Goal: Task Accomplishment & Management: Manage account settings

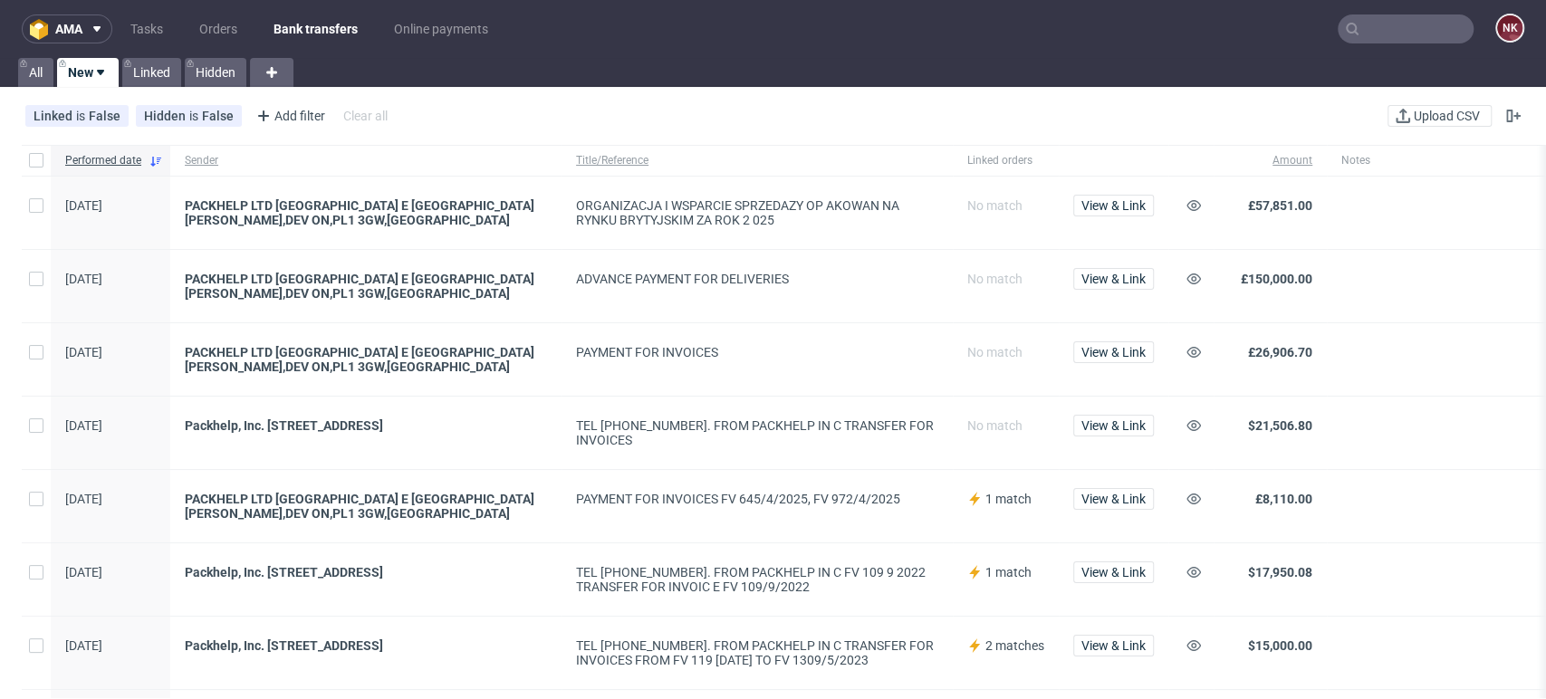
click at [1456, 346] on span at bounding box center [1477, 359] width 272 height 29
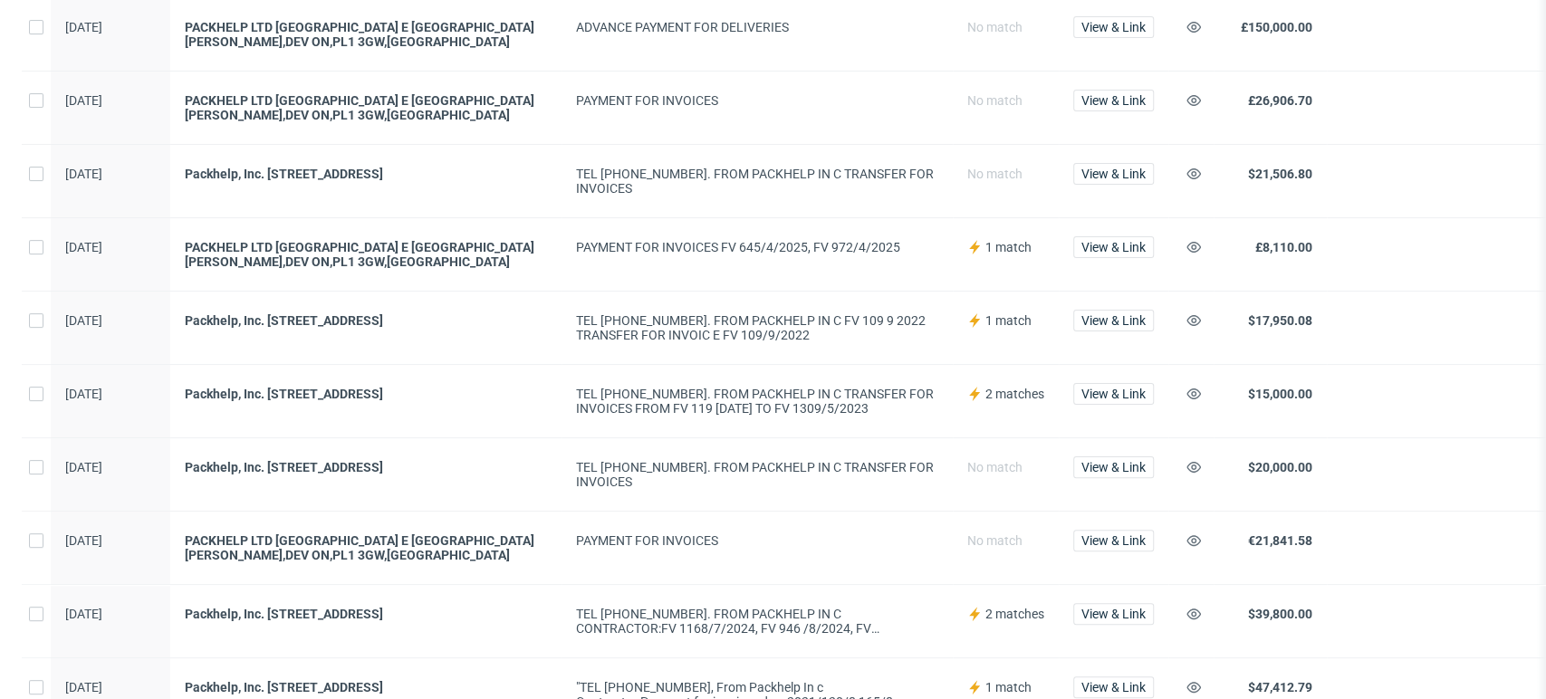
scroll to position [46, 0]
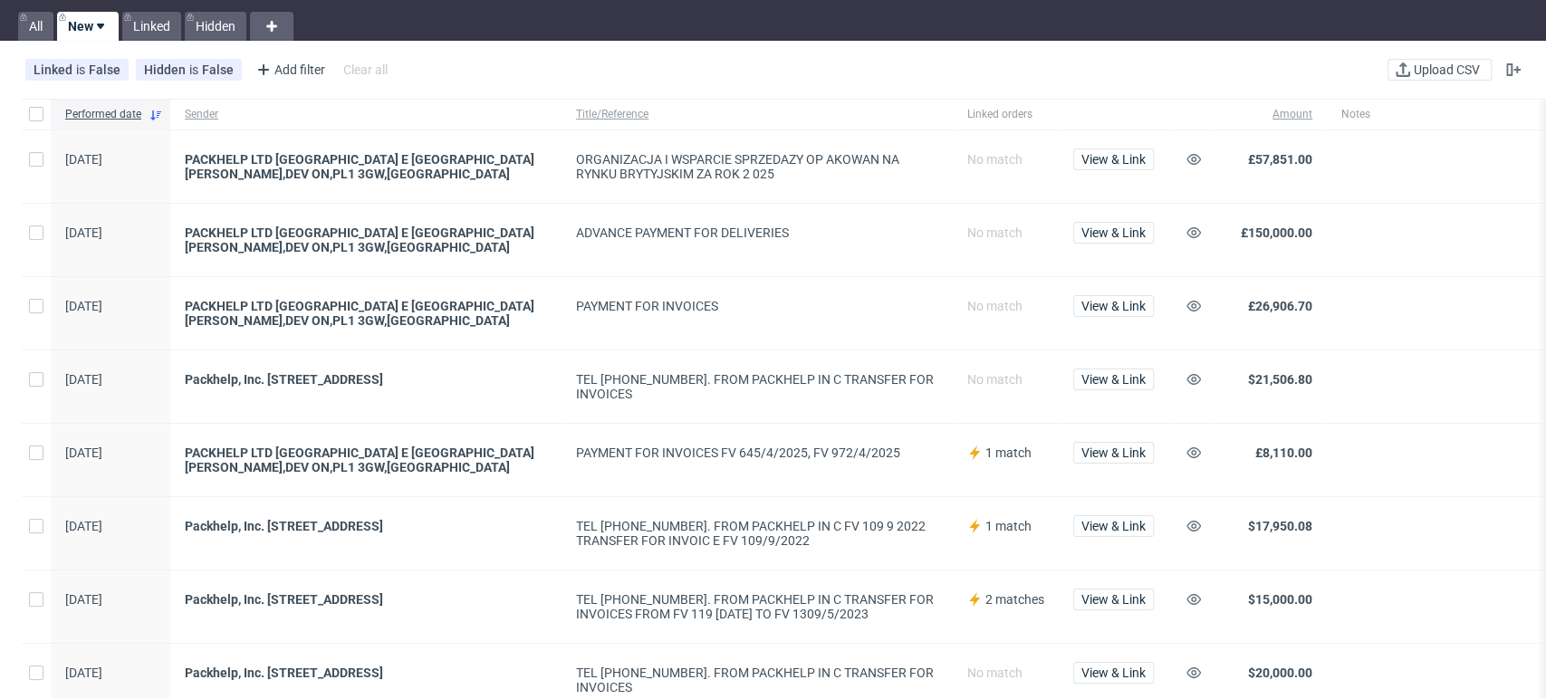
click at [1464, 386] on span at bounding box center [1477, 386] width 272 height 29
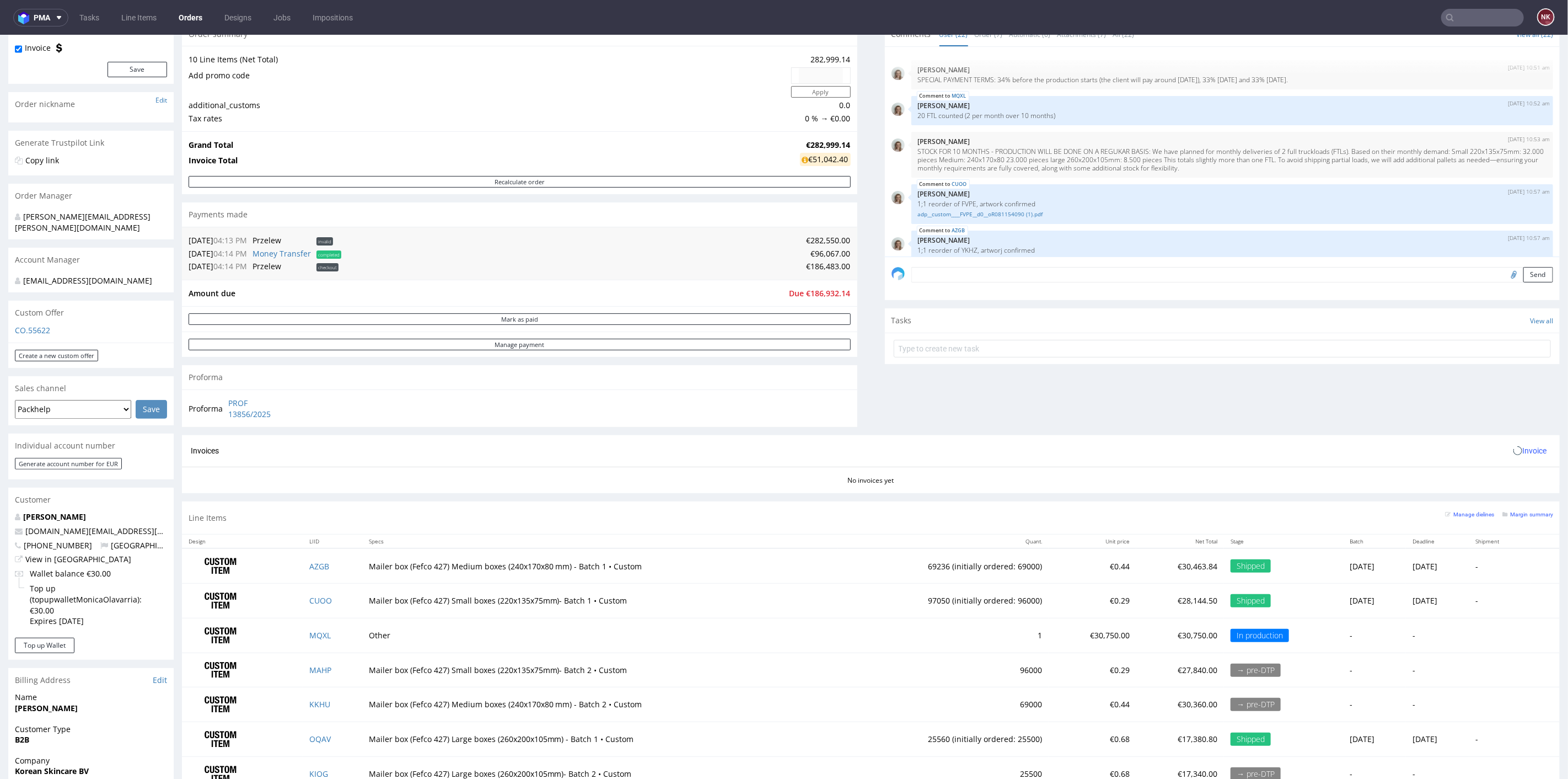
scroll to position [892, 0]
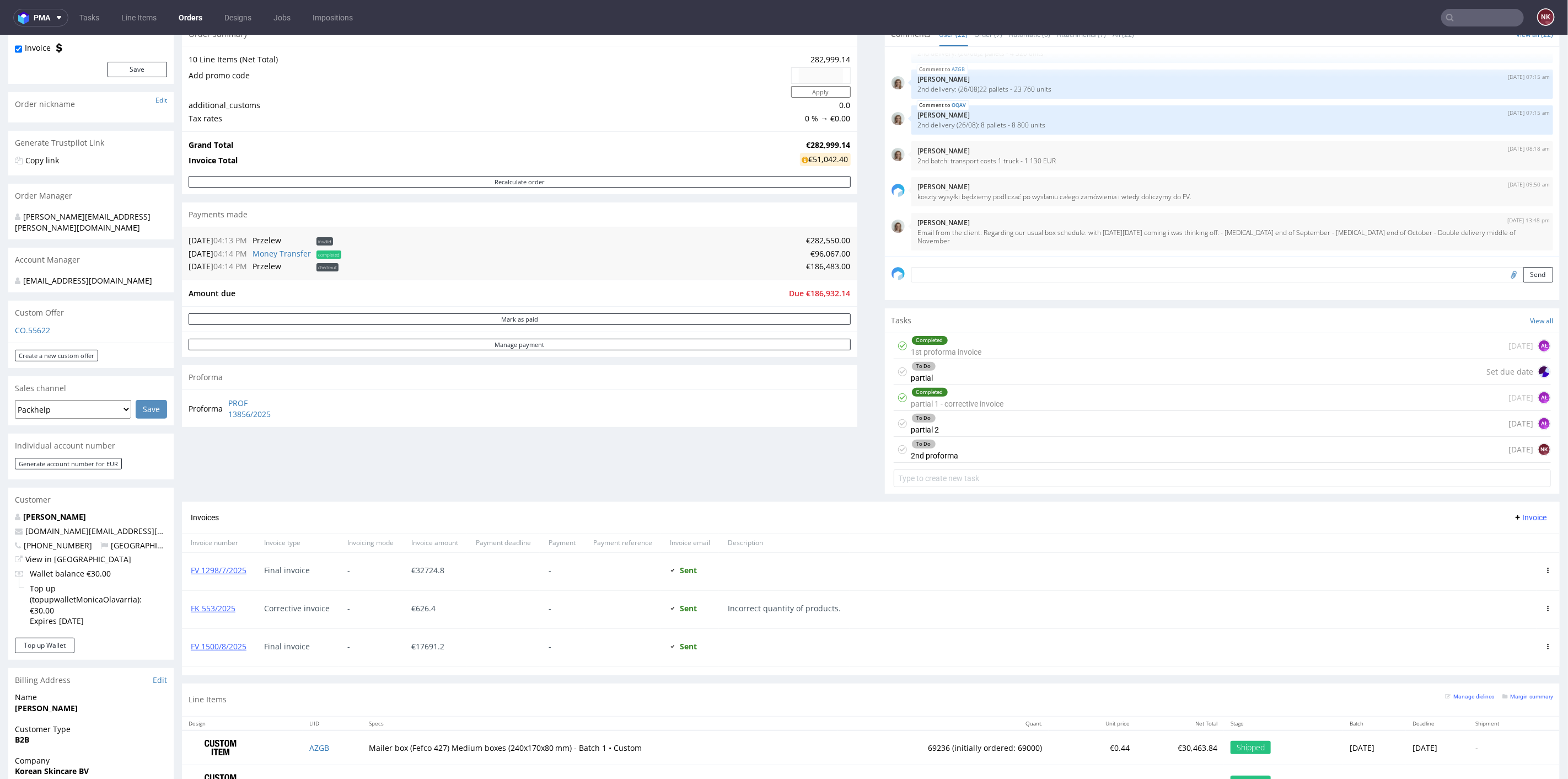
click at [1011, 443] on div "To Do 2nd proforma [DATE] NK" at bounding box center [1222, 449] width 658 height 26
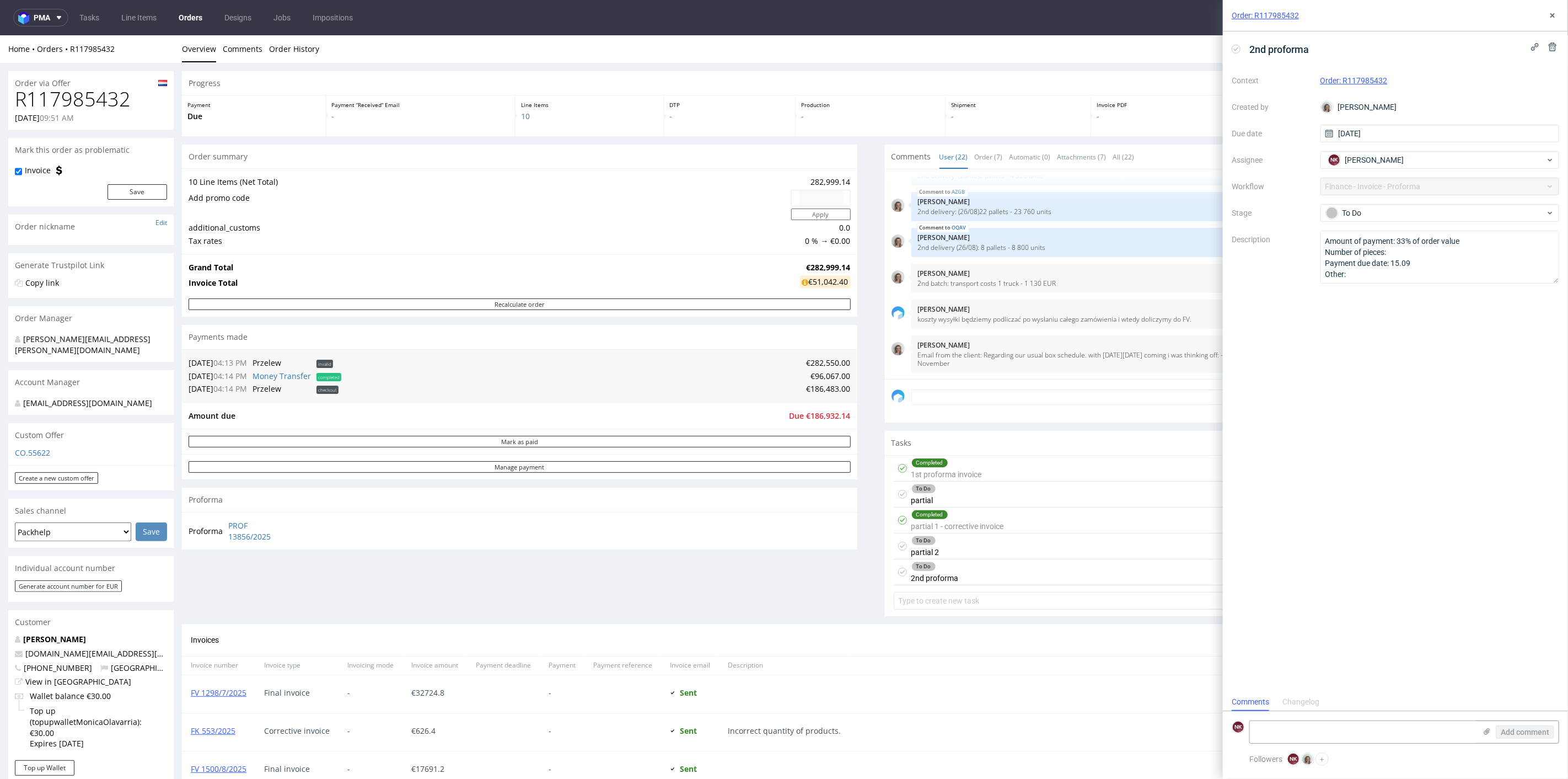
click at [74, 97] on h1 "R117985432" at bounding box center [91, 99] width 152 height 22
copy h1 "R117985432"
drag, startPoint x: 304, startPoint y: 537, endPoint x: 226, endPoint y: 527, distance: 78.6
click at [226, 527] on div "Proforma PROF 13856/2025" at bounding box center [520, 530] width 676 height 38
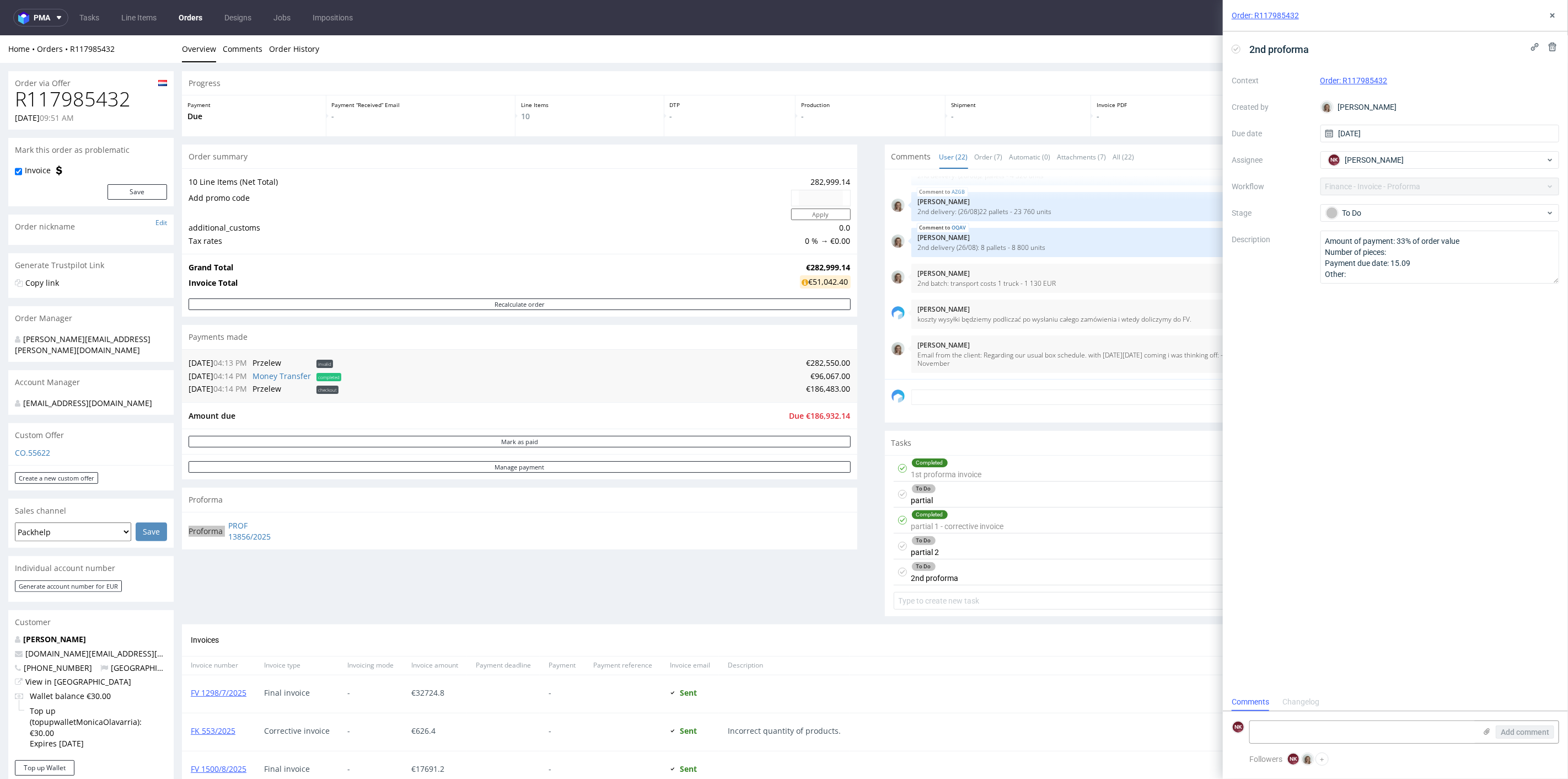
click at [1555, 9] on div "Order: R117985432" at bounding box center [1395, 16] width 345 height 32
click at [1552, 23] on div "Order: R117985432" at bounding box center [1395, 16] width 345 height 32
click at [1553, 15] on use at bounding box center [1552, 15] width 4 height 4
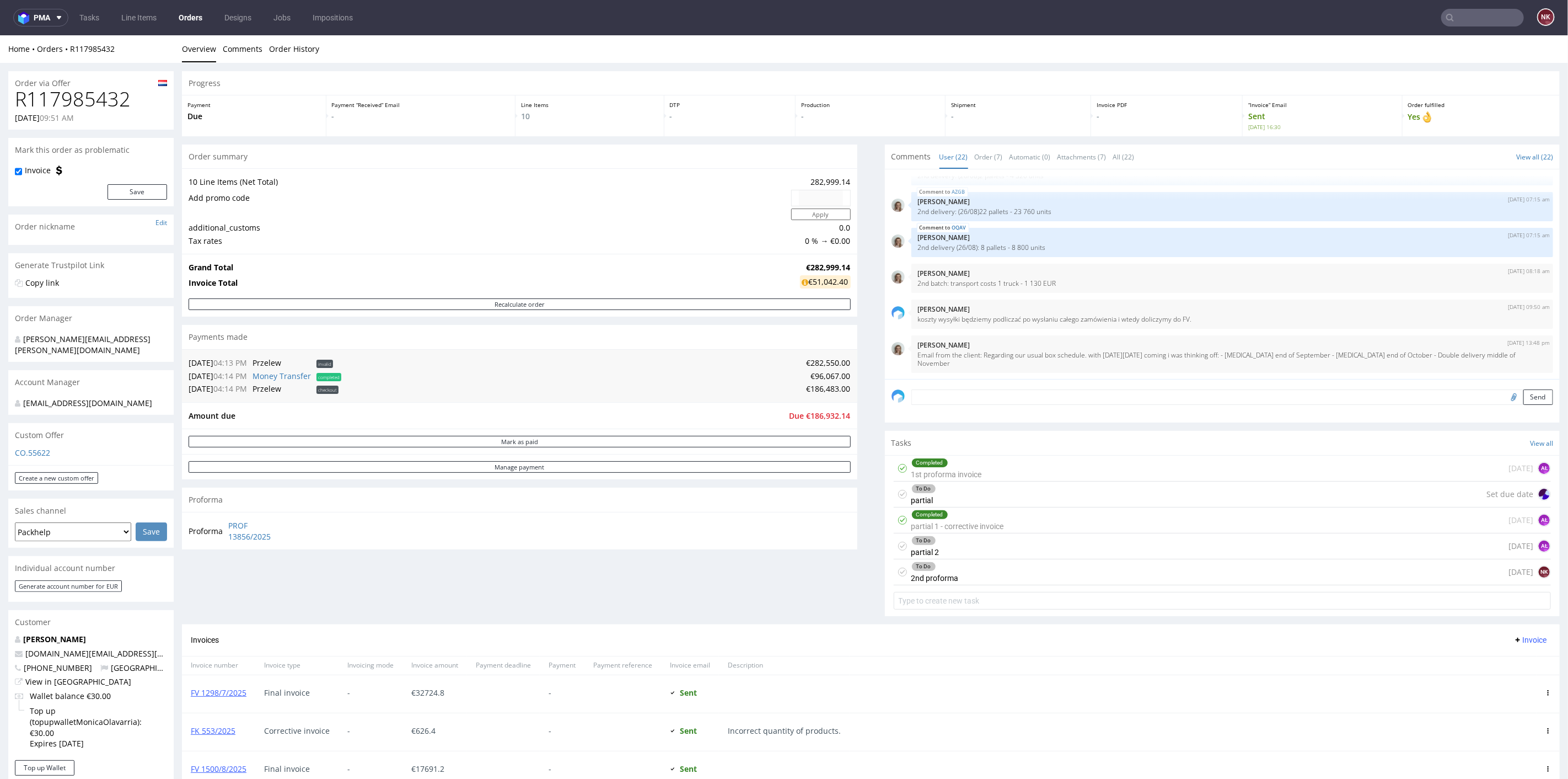
click at [995, 470] on div "Completed 1st proforma invoice 4 months ago AŁ" at bounding box center [1222, 468] width 658 height 26
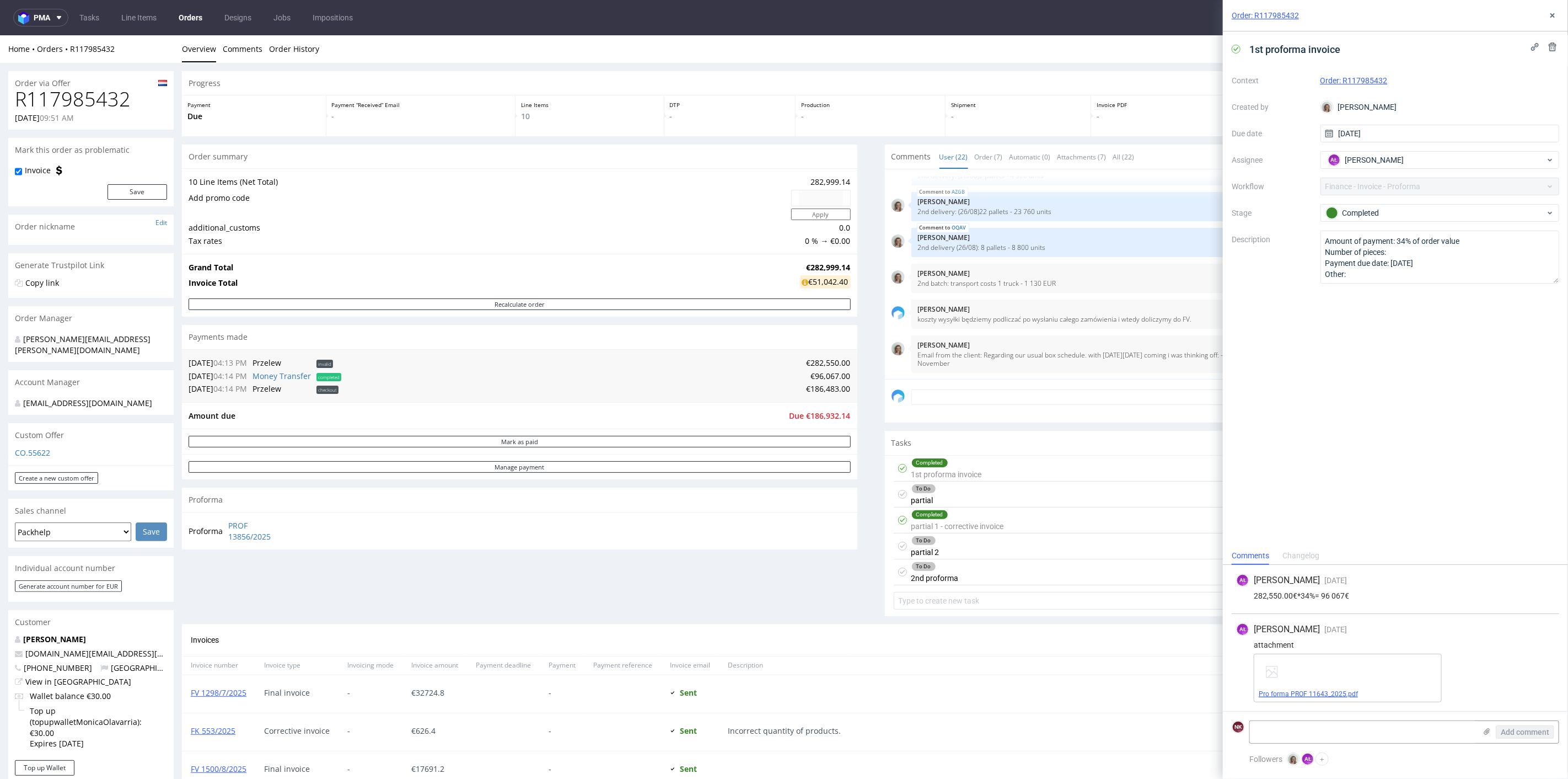
click at [1342, 696] on link "Pro forma PROF 11643_2025.pdf" at bounding box center [1308, 694] width 99 height 8
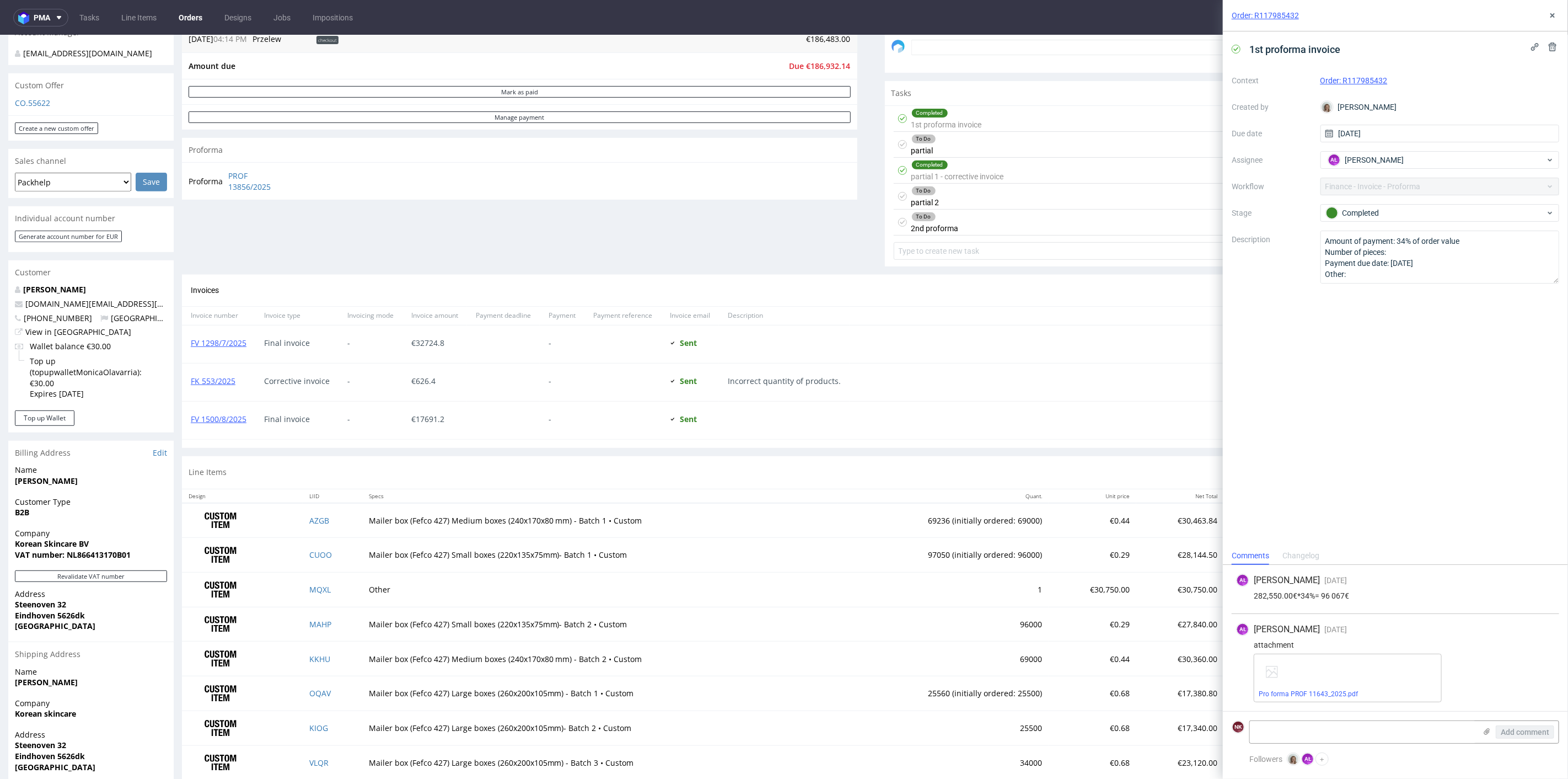
scroll to position [367, 0]
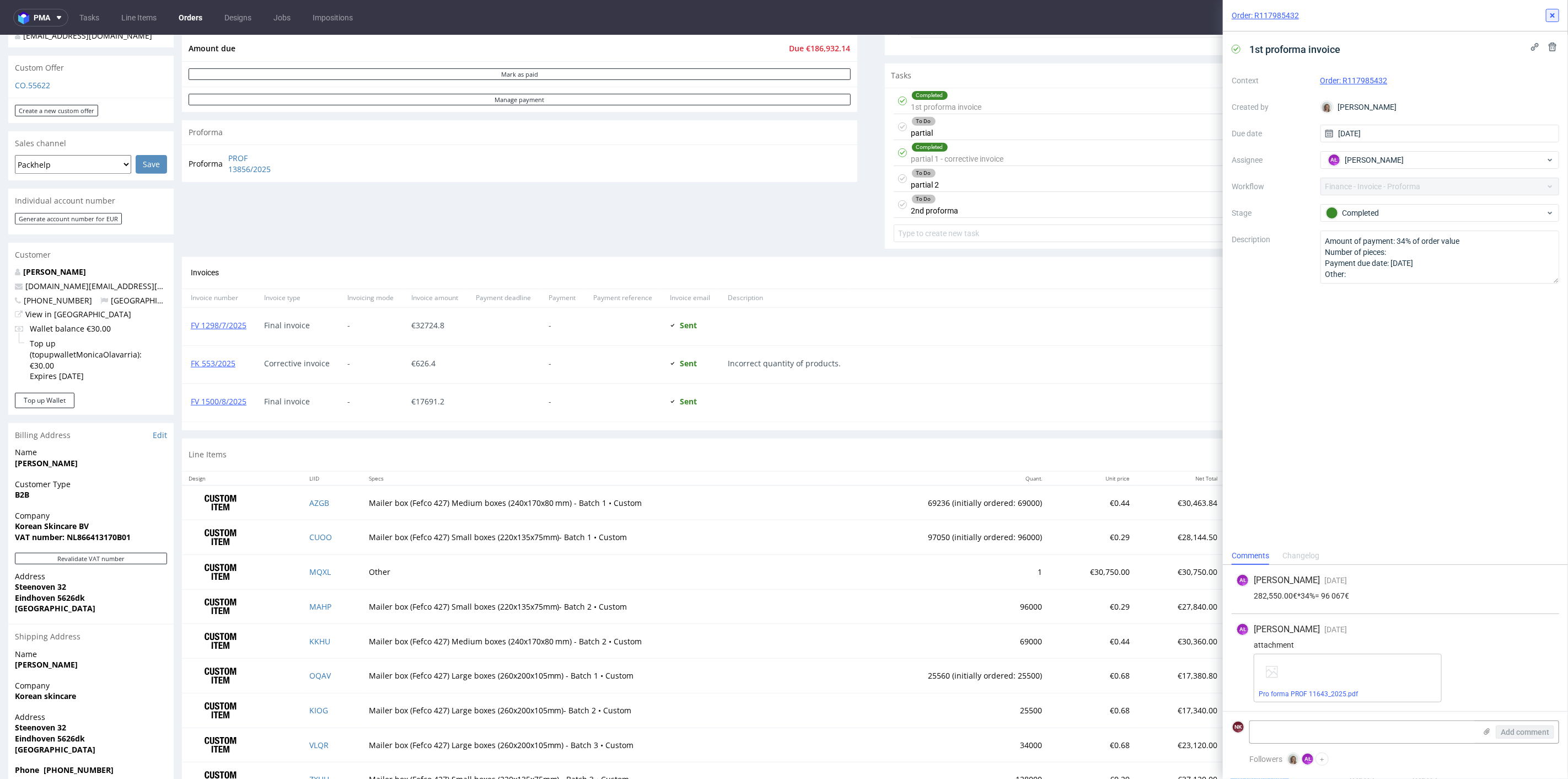
click at [1552, 13] on icon at bounding box center [1552, 15] width 9 height 9
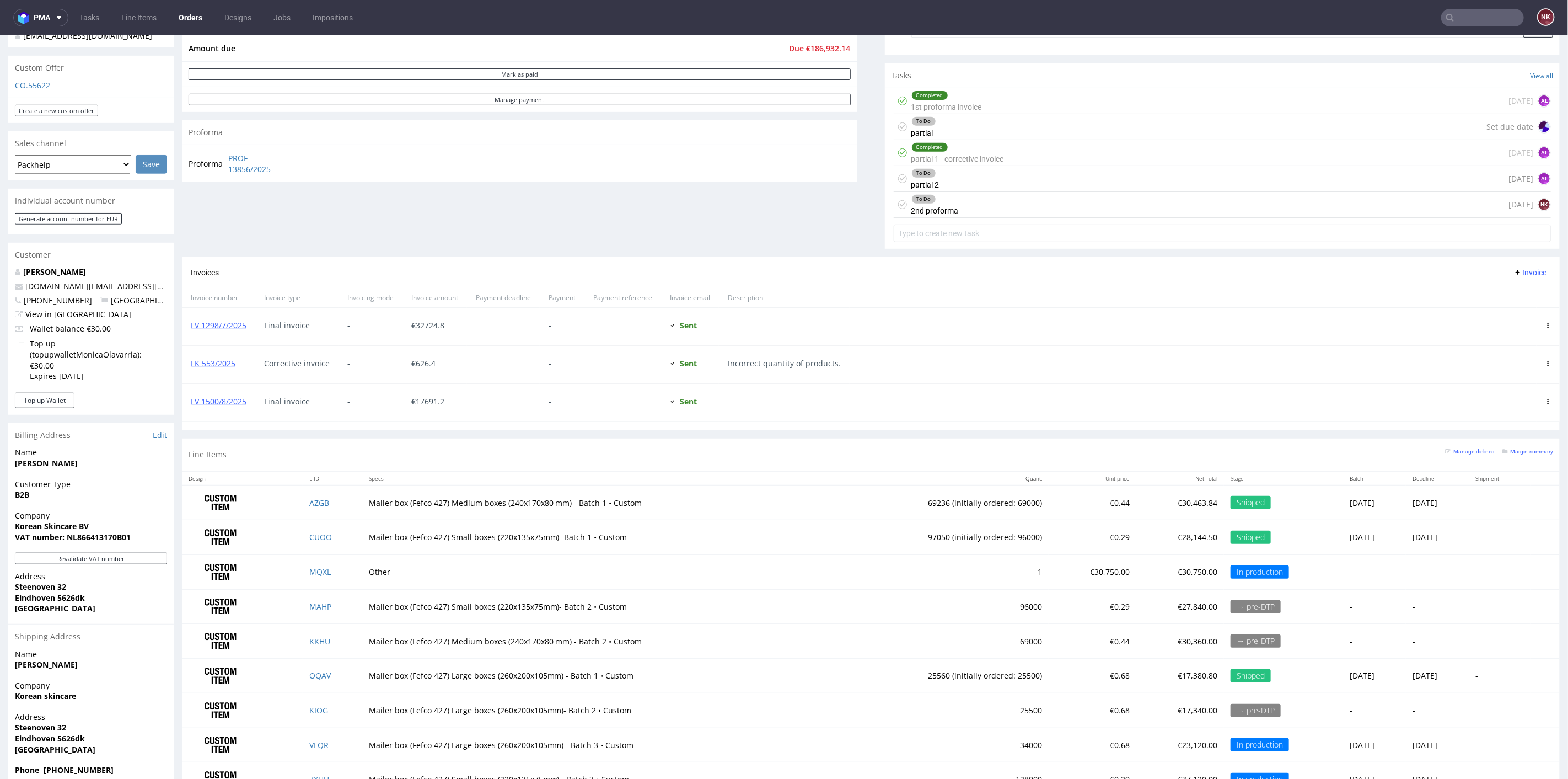
click at [948, 201] on div "To Do 2nd proforma" at bounding box center [935, 204] width 47 height 26
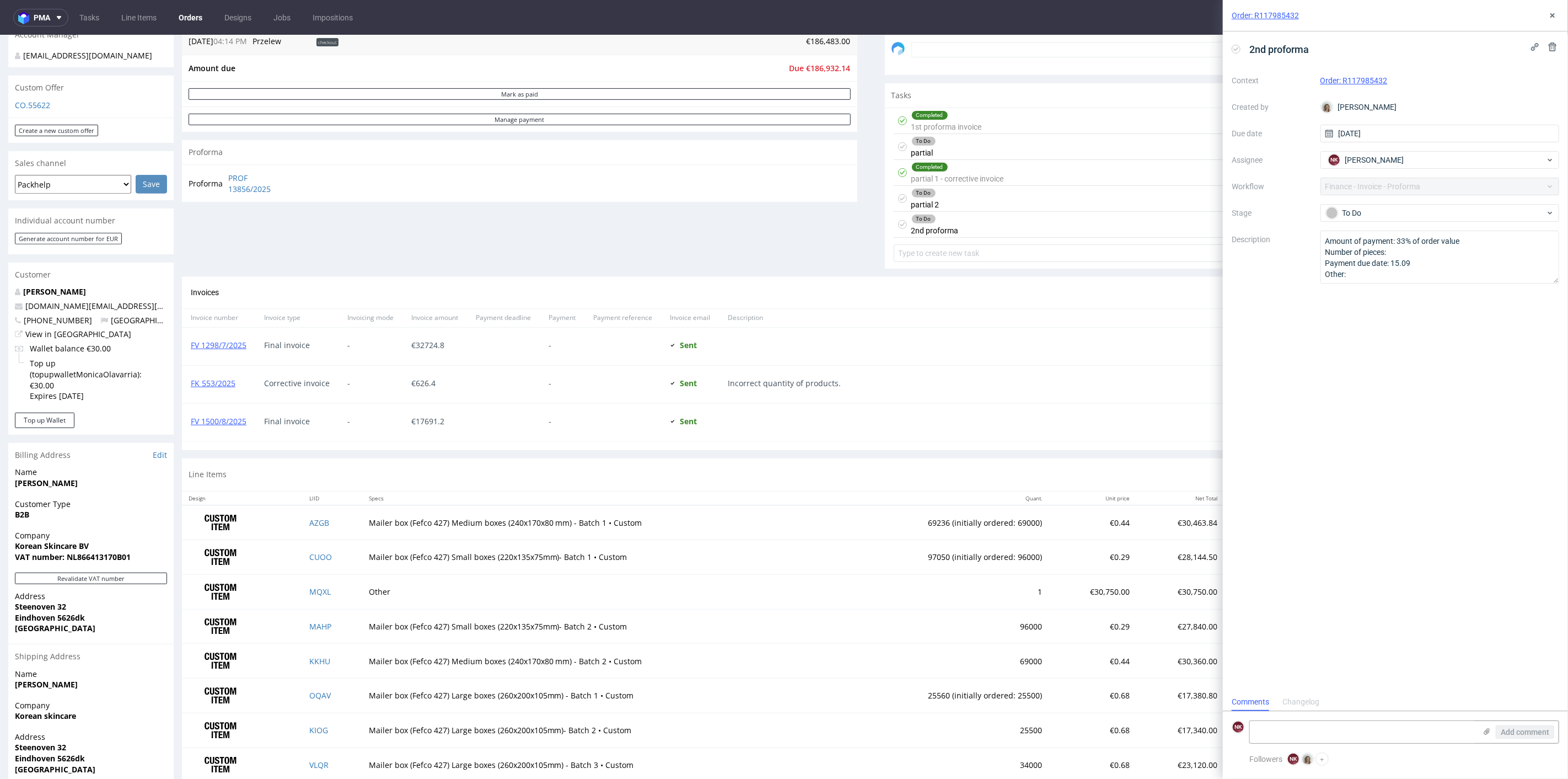
scroll to position [122, 0]
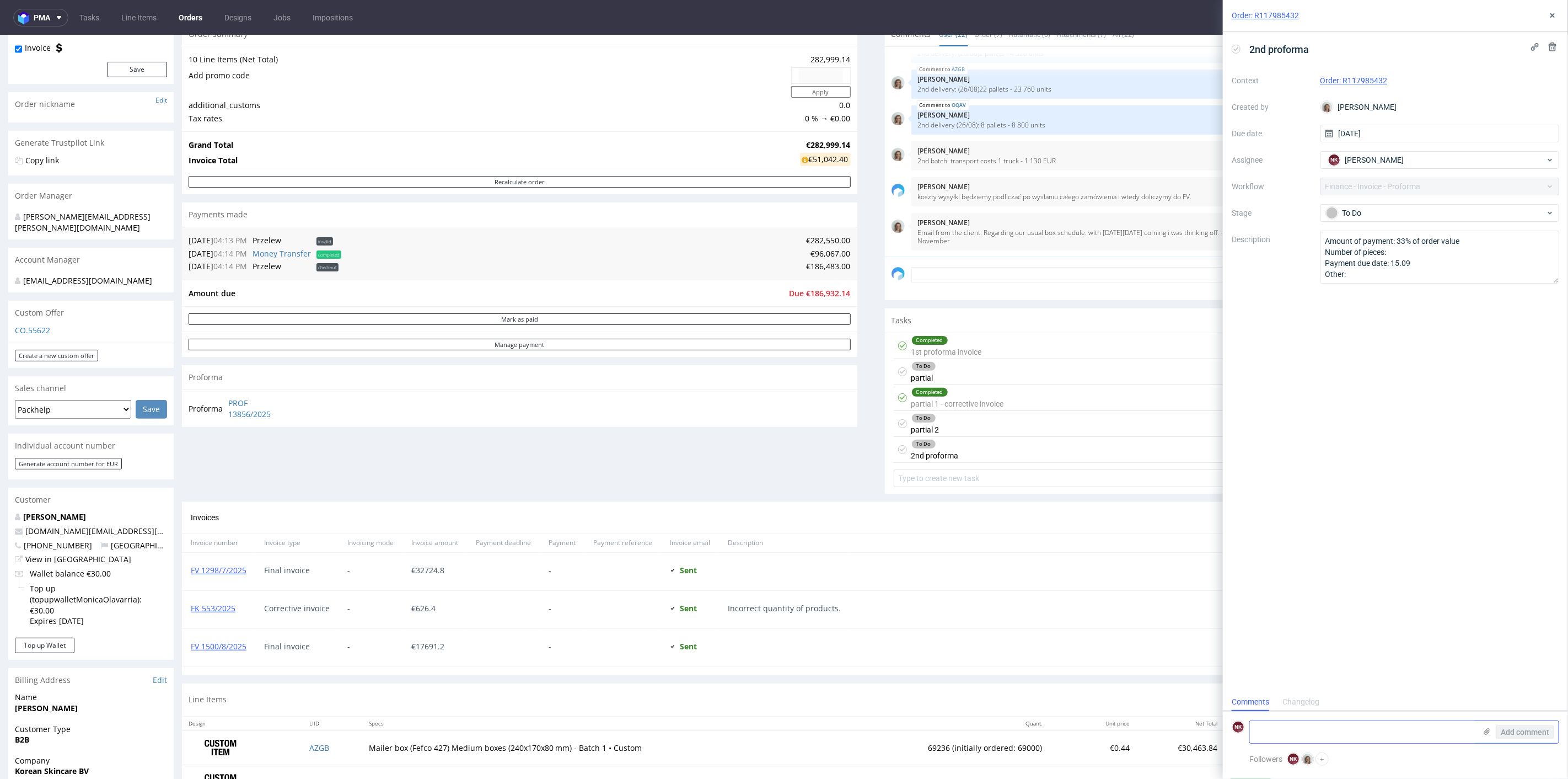
click at [1491, 733] on icon at bounding box center [1487, 731] width 9 height 9
click at [0, 0] on input "file" at bounding box center [0, 0] width 0 height 0
click at [1512, 733] on span "Add comment" at bounding box center [1525, 732] width 49 height 8
click at [1375, 215] on div "To Do" at bounding box center [1435, 213] width 219 height 12
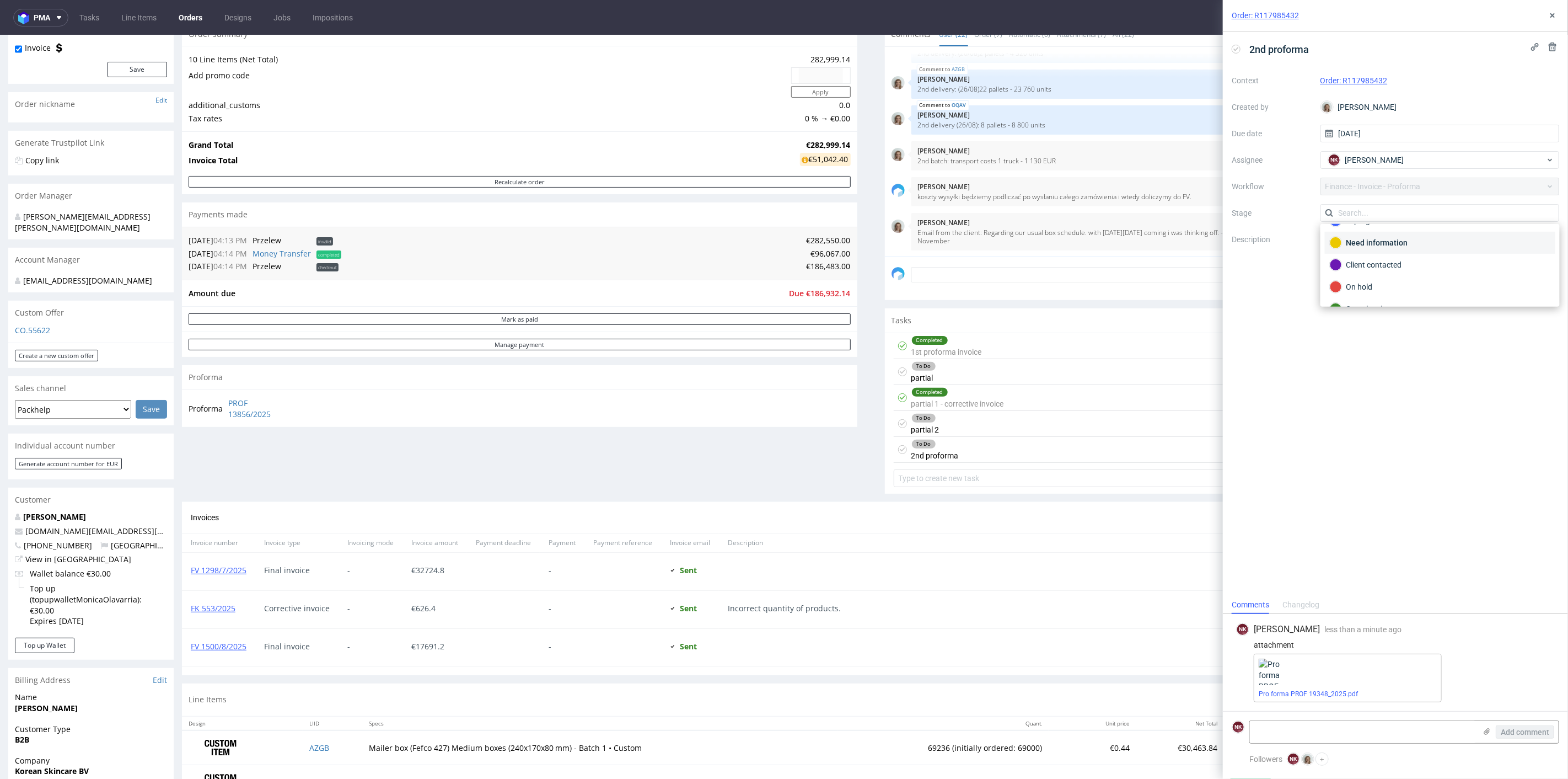
scroll to position [79, 0]
click at [1361, 275] on div "Completed" at bounding box center [1440, 272] width 231 height 22
click at [43, 16] on span "pma" at bounding box center [41, 18] width 16 height 8
click at [59, 44] on span "AMA" at bounding box center [94, 42] width 111 height 9
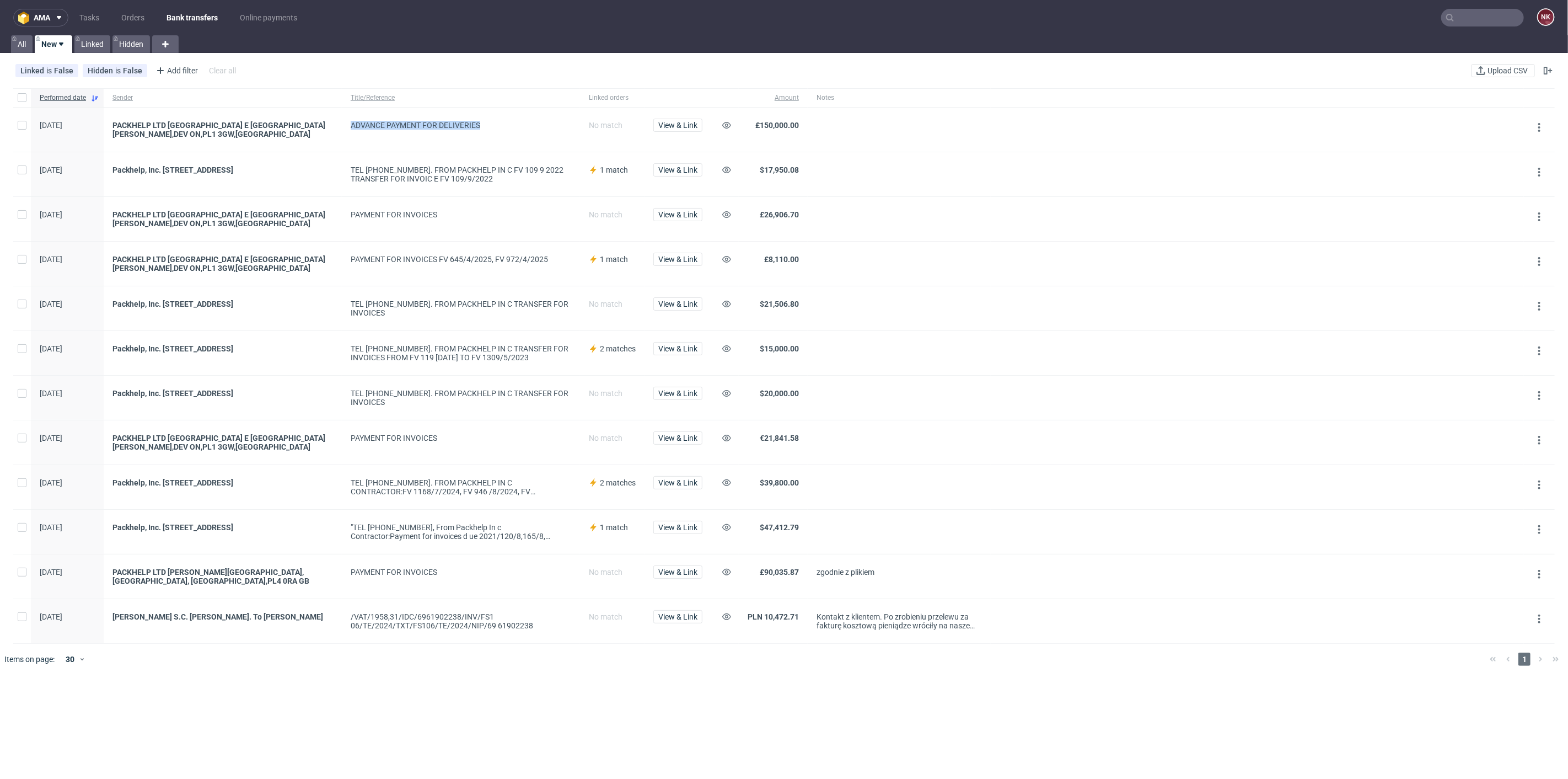
drag, startPoint x: 483, startPoint y: 123, endPoint x: 349, endPoint y: 122, distance: 134.0
click at [349, 122] on div "ADVANCE PAYMENT FOR DELIVERIES" at bounding box center [461, 130] width 238 height 44
copy div "ADVANCE PAYMENT FOR DELIVERIES"
click at [1057, 159] on div at bounding box center [1258, 174] width 533 height 44
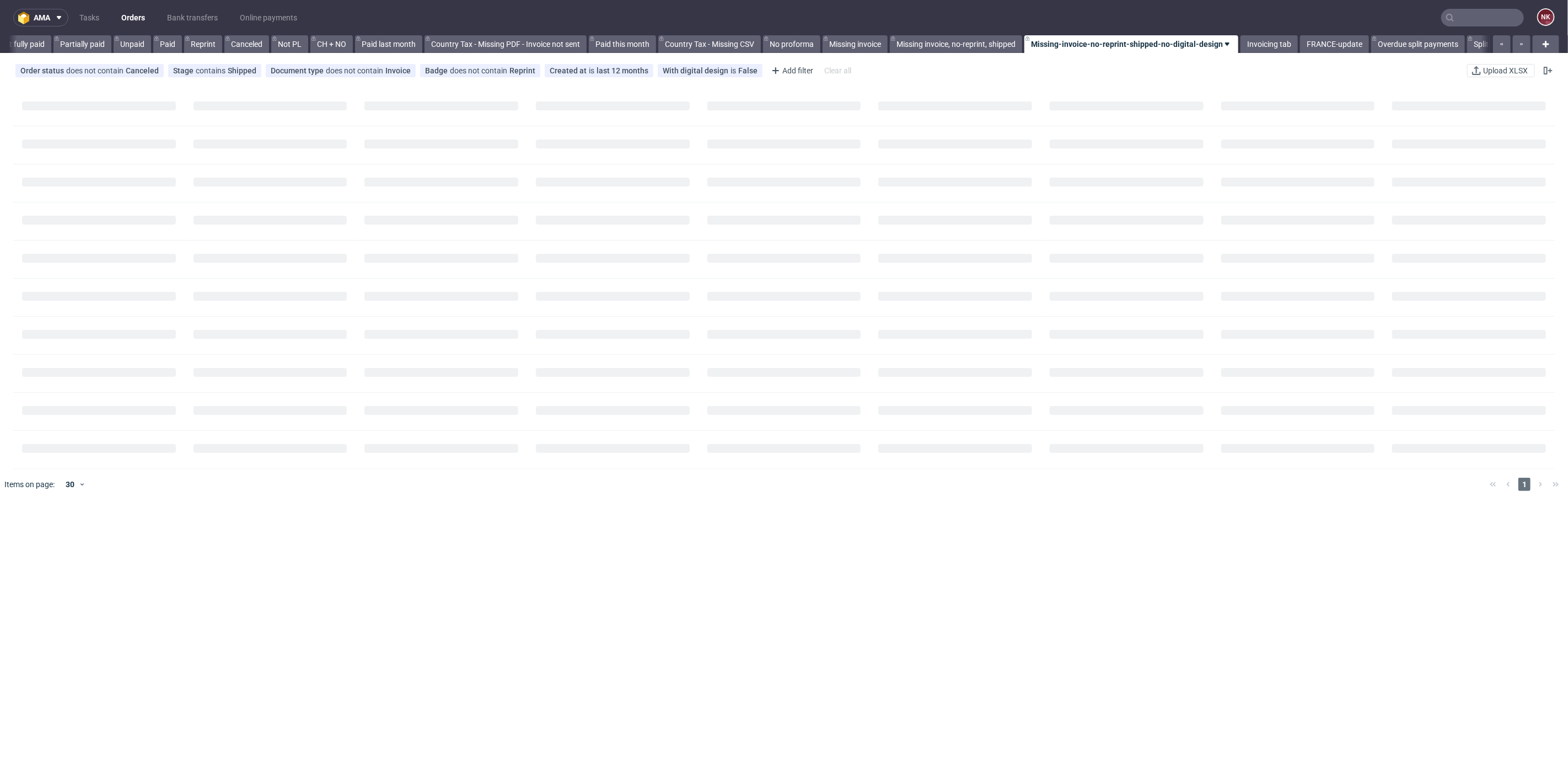
click at [1460, 13] on input "text" at bounding box center [1483, 17] width 83 height 18
paste input "a.bolter@bolter-socken.at"
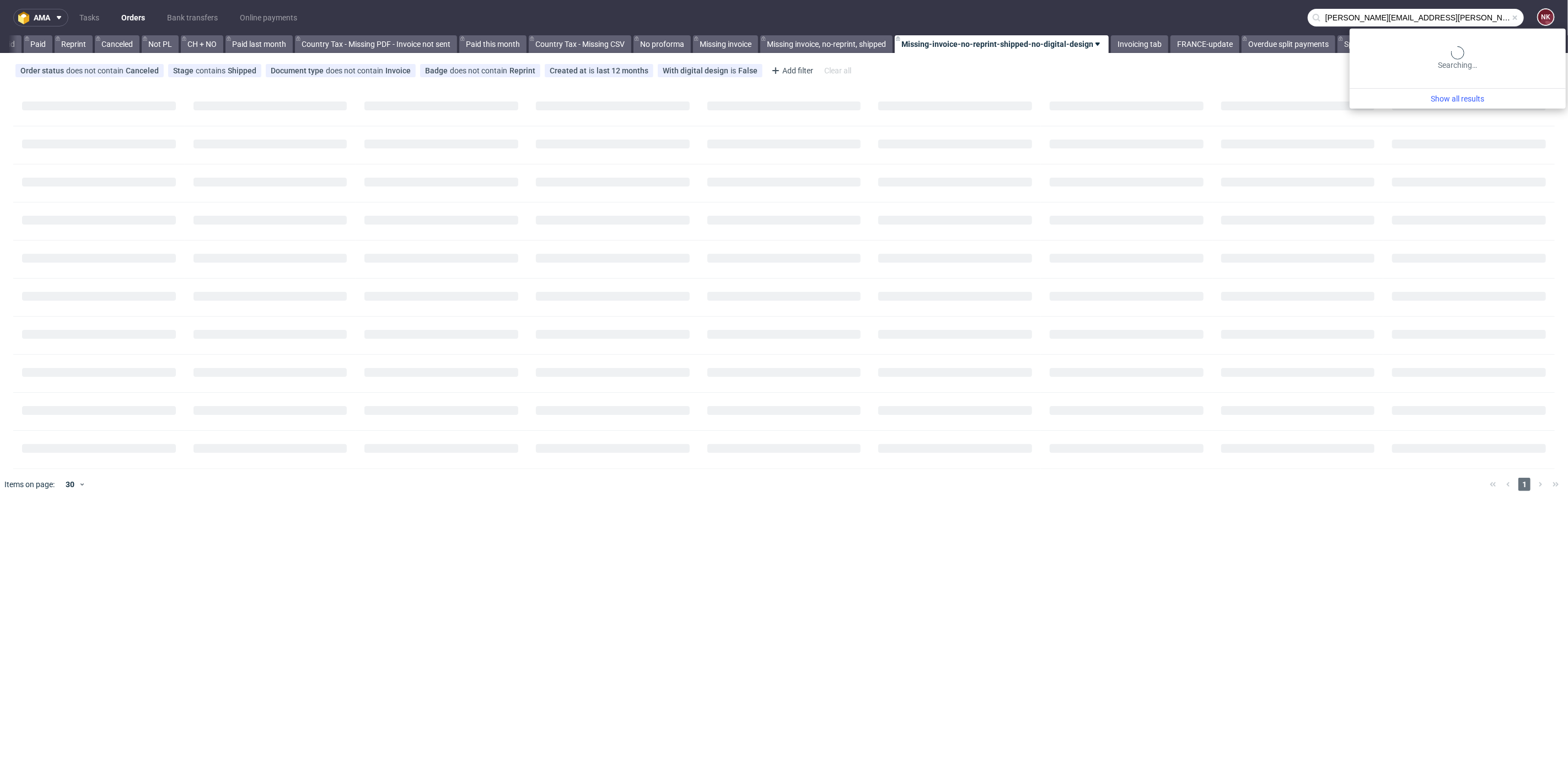
scroll to position [0, 1035]
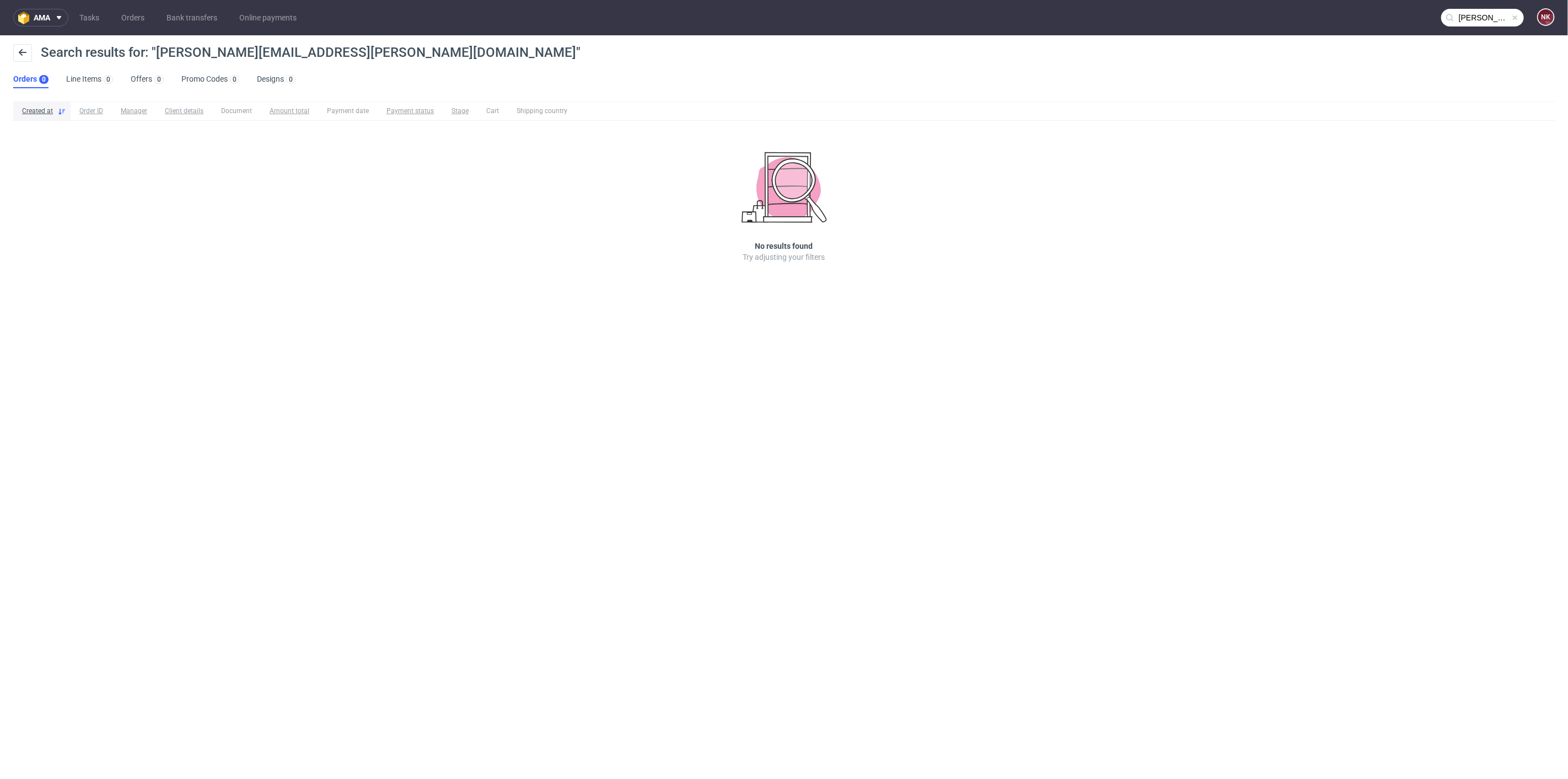
click at [1485, 16] on input "a.bolter@bolter-socken.at" at bounding box center [1483, 17] width 83 height 18
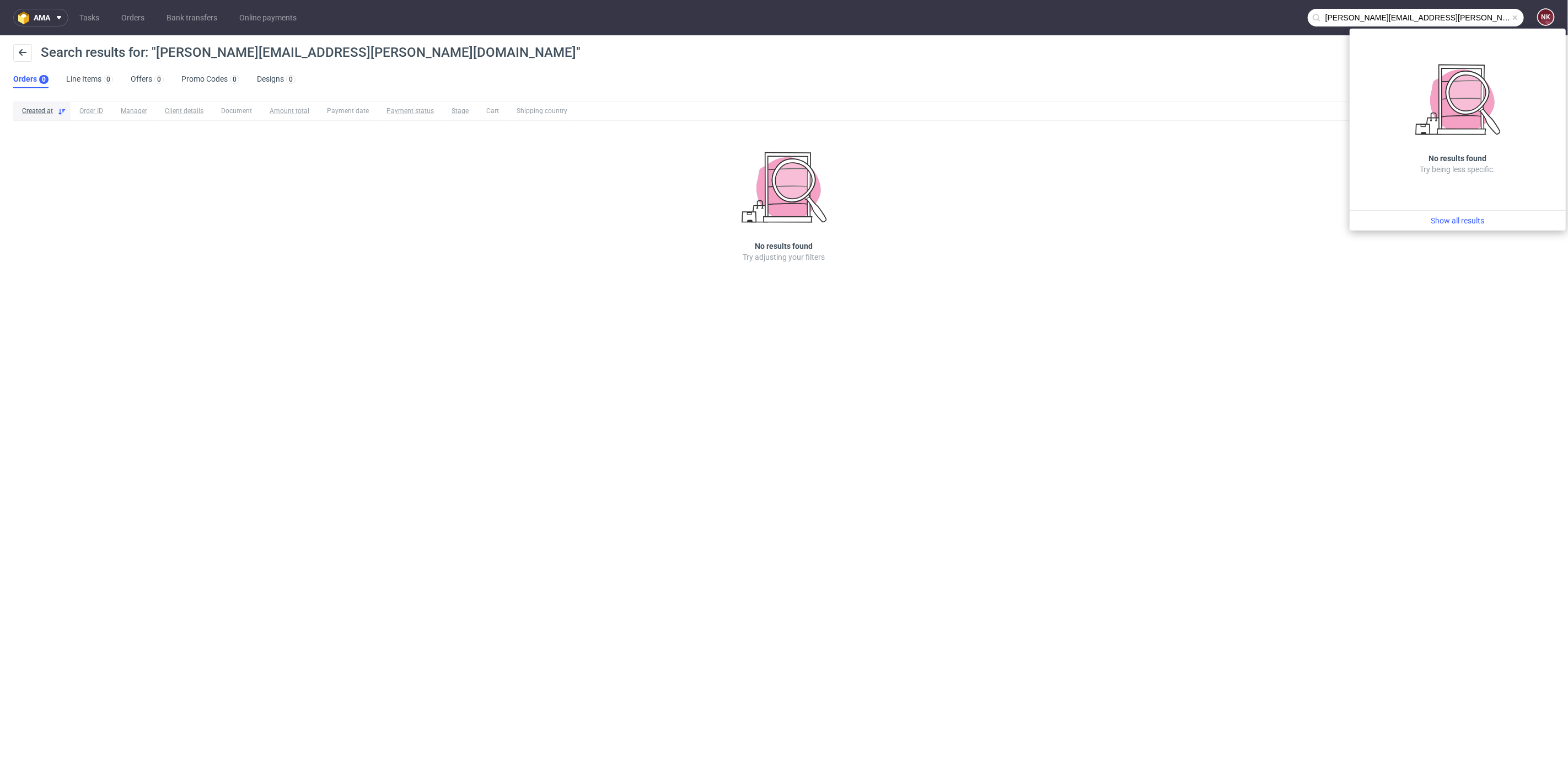
drag, startPoint x: 1418, startPoint y: 16, endPoint x: 1355, endPoint y: 16, distance: 63.0
click at [1355, 16] on input "a.bolter@bolter-socken.at" at bounding box center [1415, 17] width 216 height 18
click at [1367, 16] on input "a.bolter@bolter-socken.at" at bounding box center [1415, 17] width 216 height 18
click at [1357, 18] on input "a.bolter@bolter-socken.at" at bounding box center [1415, 17] width 216 height 18
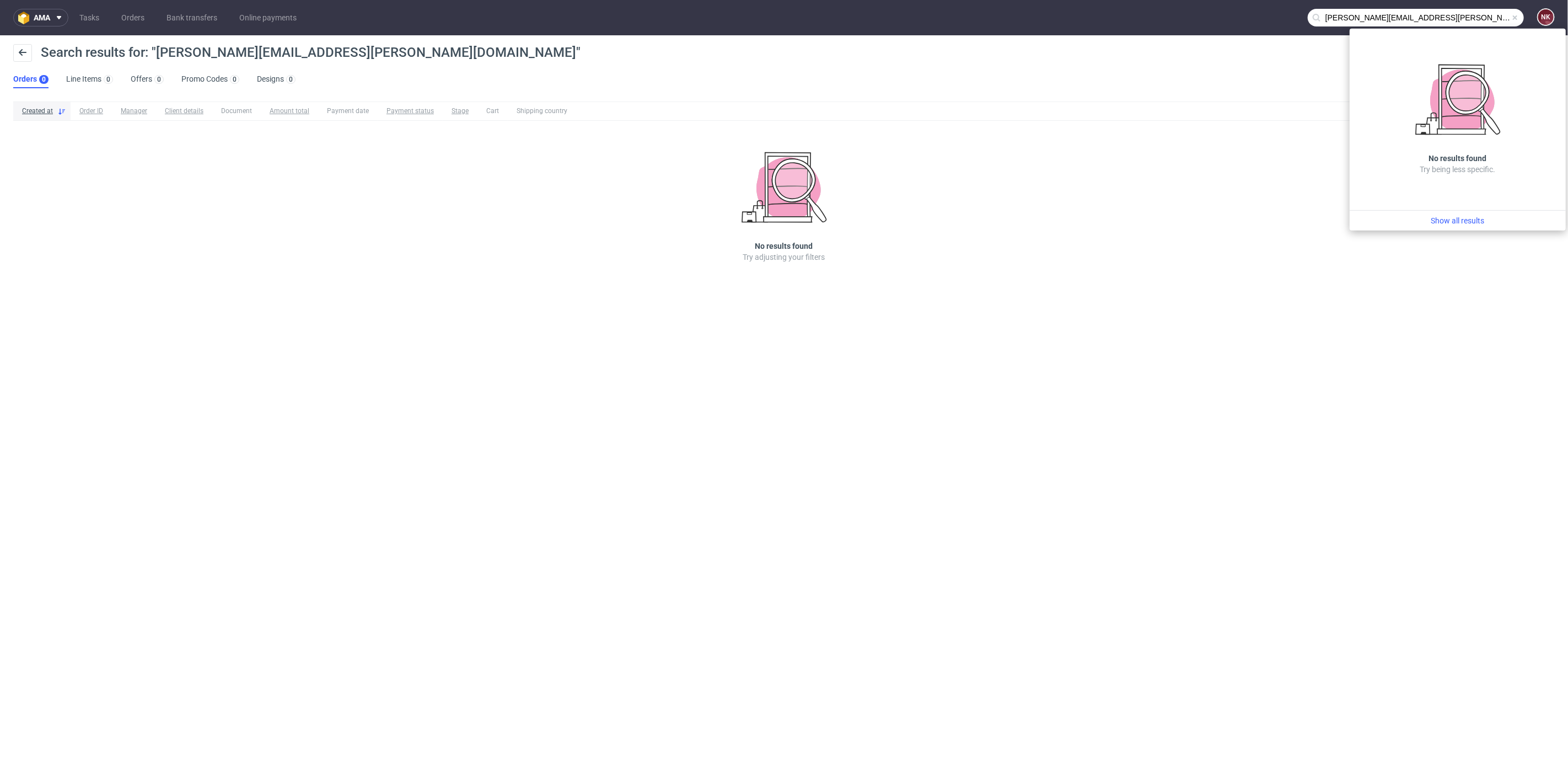
drag, startPoint x: 1358, startPoint y: 16, endPoint x: 1256, endPoint y: 19, distance: 102.0
click at [1256, 19] on nav "ama Tasks Orders Bank transfers Online payments a.bolter@bolter-socken.at NK" at bounding box center [784, 18] width 1568 height 35
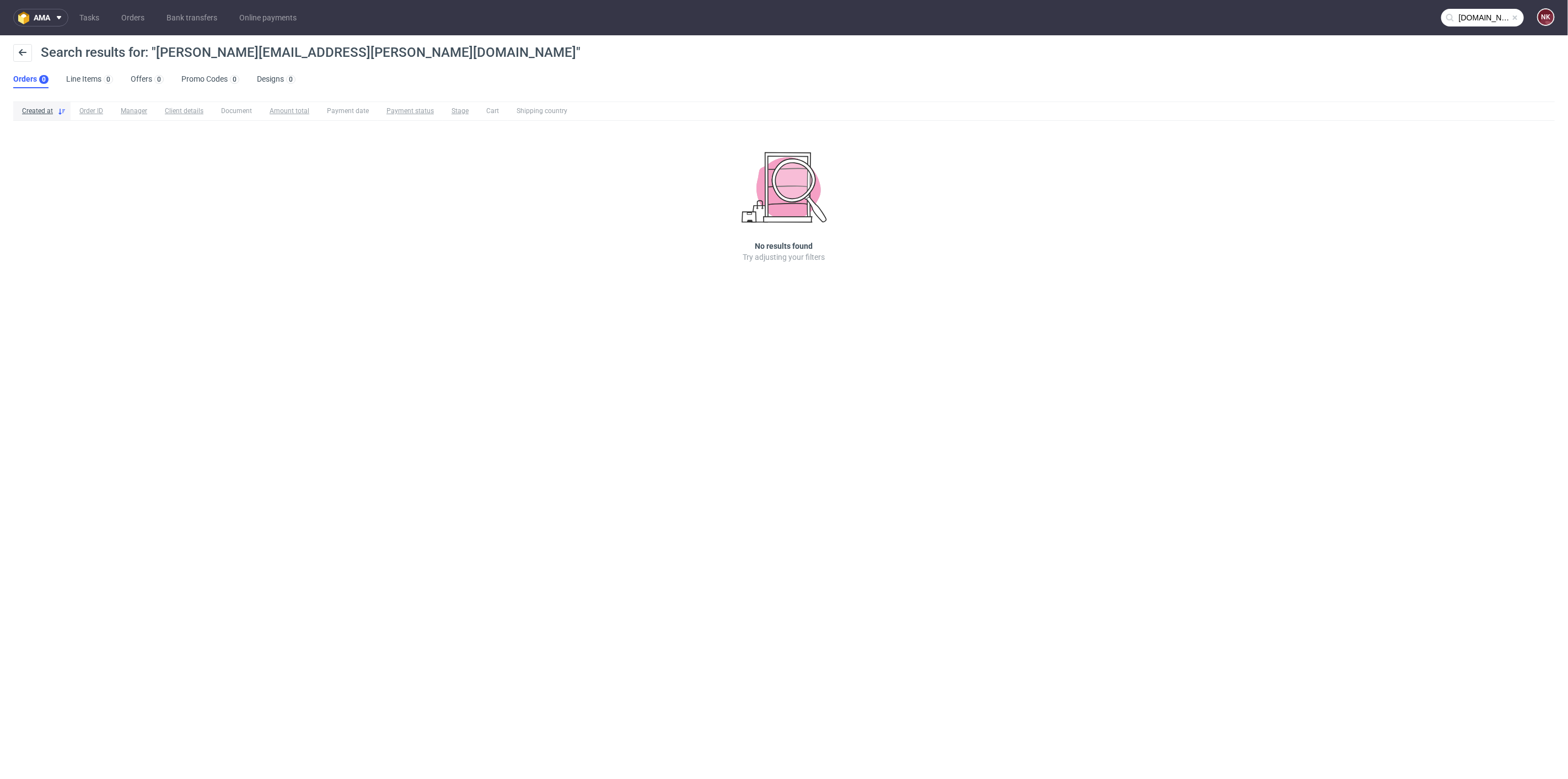
scroll to position [0, 3]
drag, startPoint x: 1479, startPoint y: 18, endPoint x: 1573, endPoint y: 391, distance: 384.7
click at [1567, 391] on html "ama Tasks Orders Bank transfers Online payments bolter-socken.at NK Search resu…" at bounding box center [784, 389] width 1568 height 779
type input "bolter"
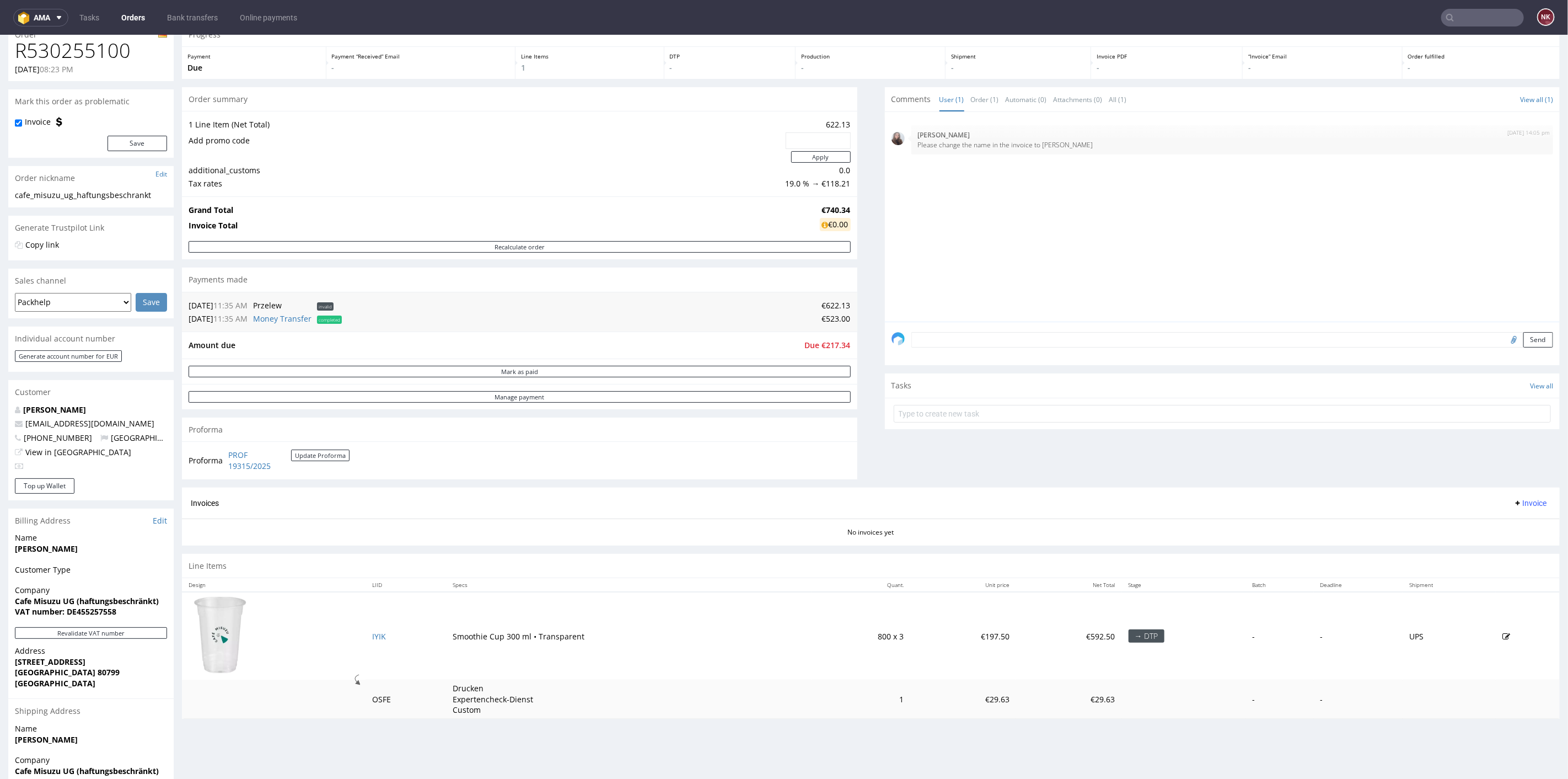
scroll to position [182, 0]
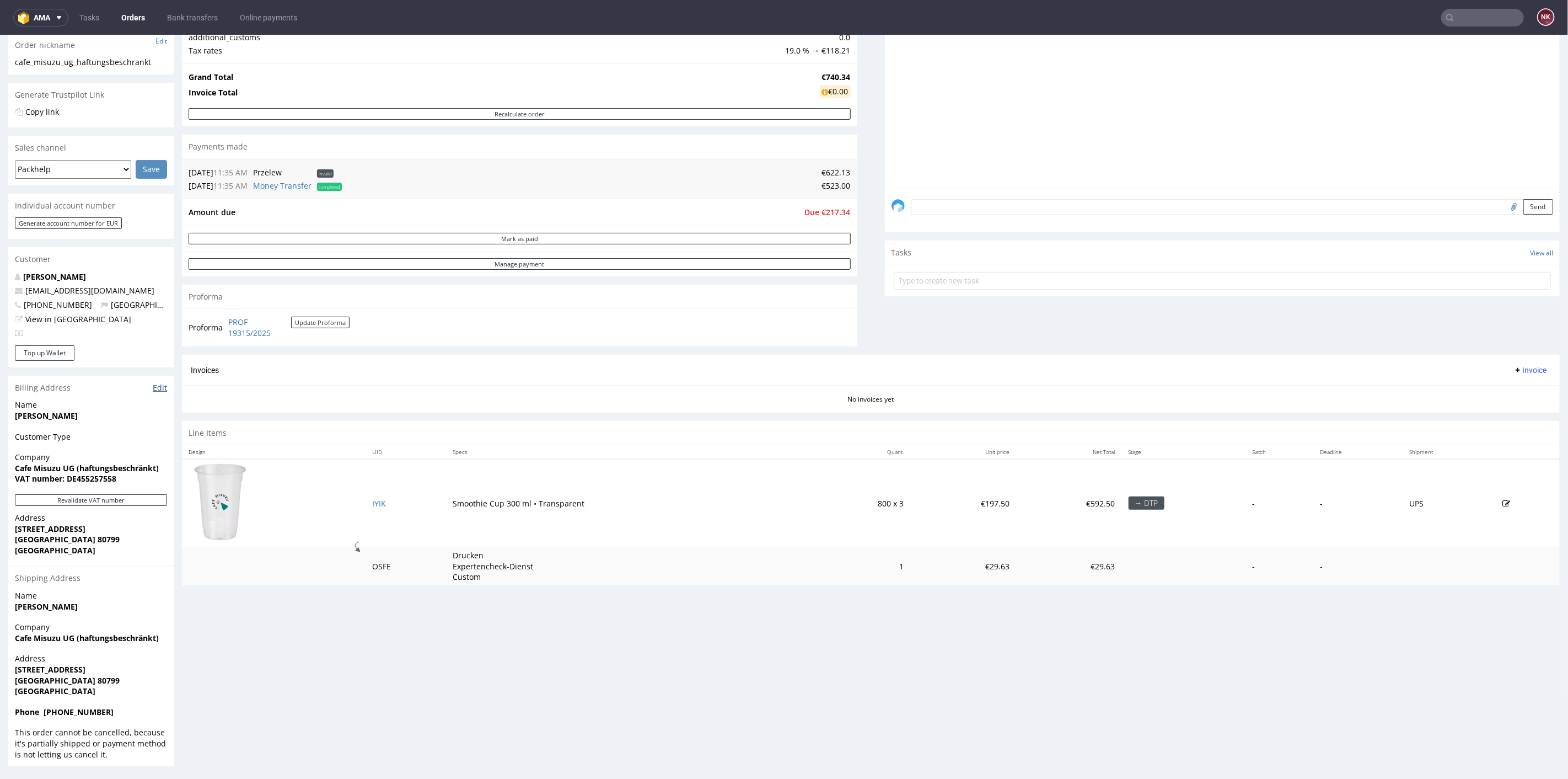
click at [164, 386] on link "Edit" at bounding box center [160, 387] width 15 height 11
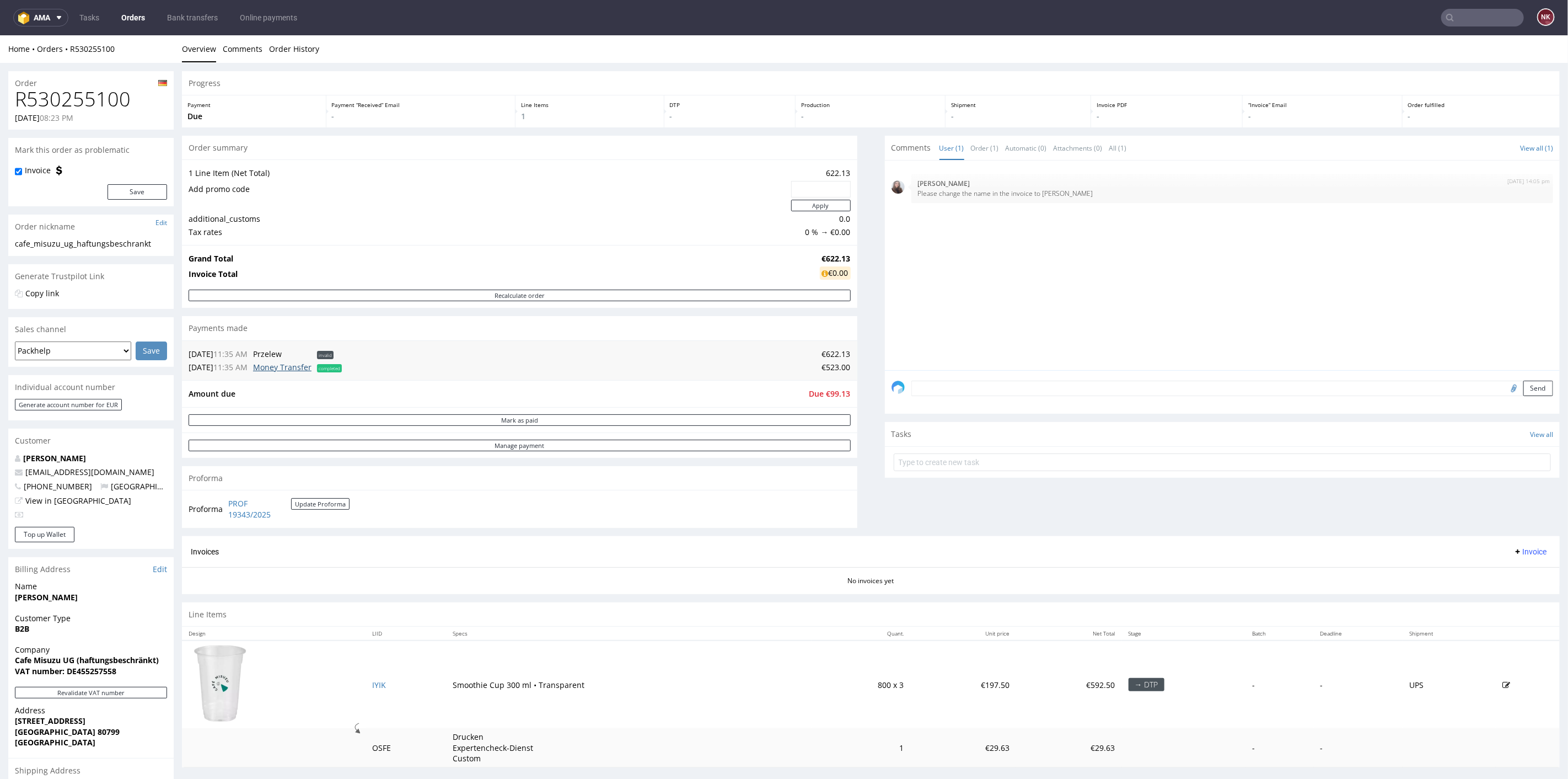
click at [301, 365] on link "Money Transfer" at bounding box center [282, 366] width 58 height 10
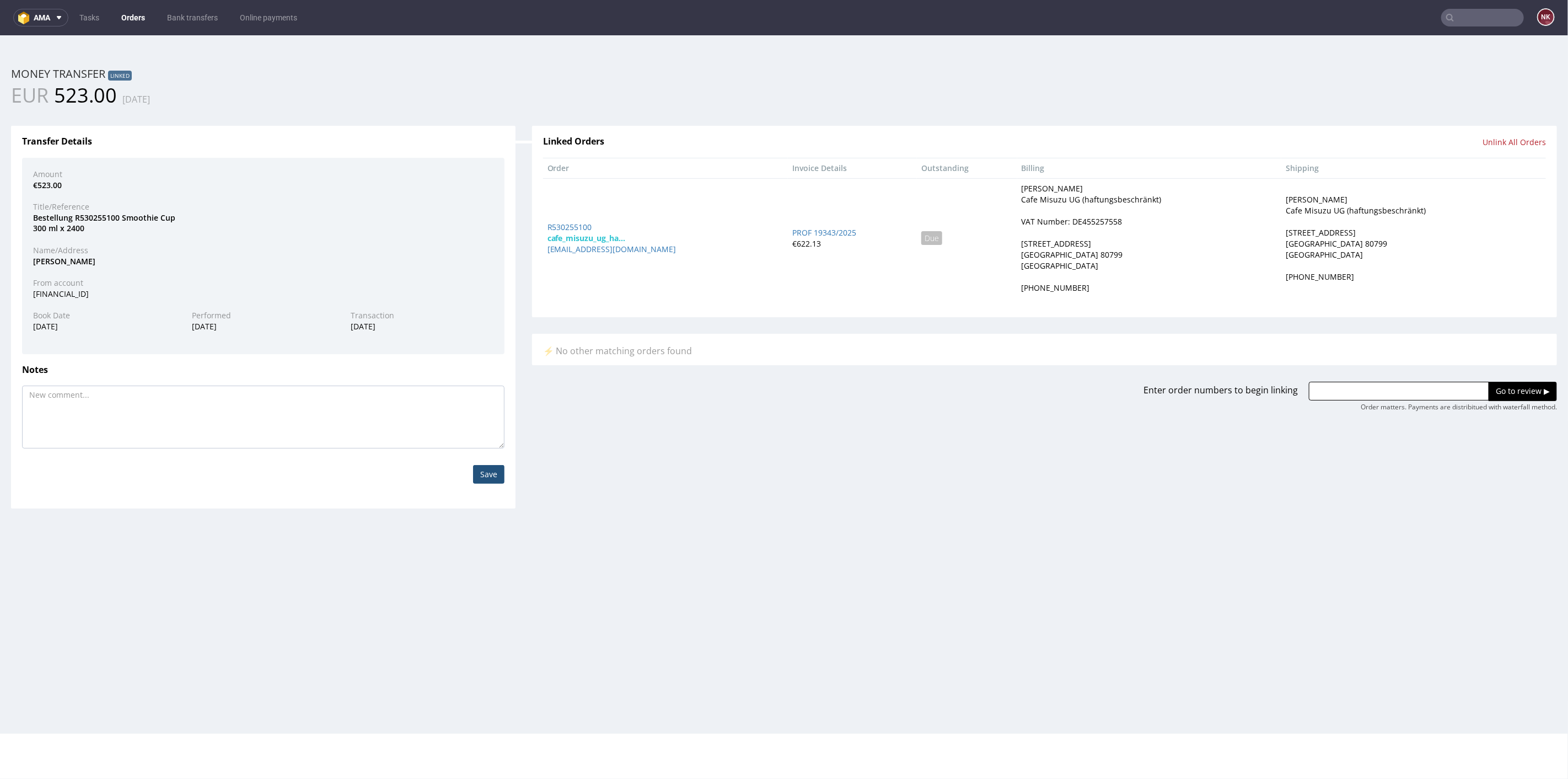
click at [43, 259] on div "Miki Kawamura" at bounding box center [263, 261] width 477 height 11
click at [69, 260] on div "Miki Kawamura" at bounding box center [263, 261] width 477 height 11
click at [97, 261] on div "Miki Kawamura" at bounding box center [263, 261] width 477 height 11
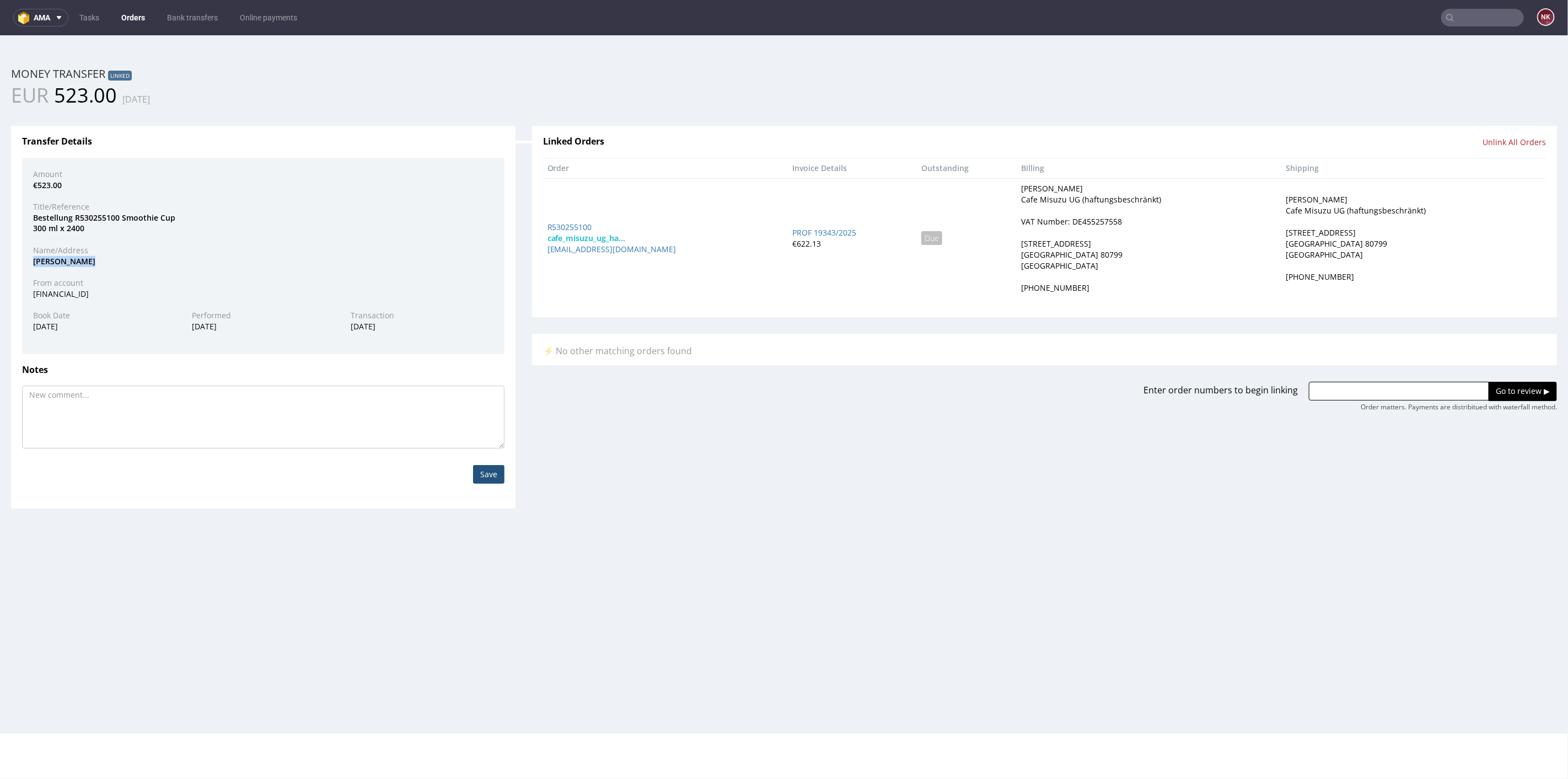
drag, startPoint x: 103, startPoint y: 261, endPoint x: 21, endPoint y: 261, distance: 82.0
click at [21, 261] on div "Transfer Details Amount €523.00 Title/Reference Bestellung R530255100 Smoothie …" at bounding box center [263, 317] width 505 height 383
copy div "Miki Kawamura"
click at [1473, 4] on nav "ama Tasks Orders Bank transfers Online payments NK" at bounding box center [784, 18] width 1568 height 35
click at [1468, 26] on input "text" at bounding box center [1483, 17] width 83 height 18
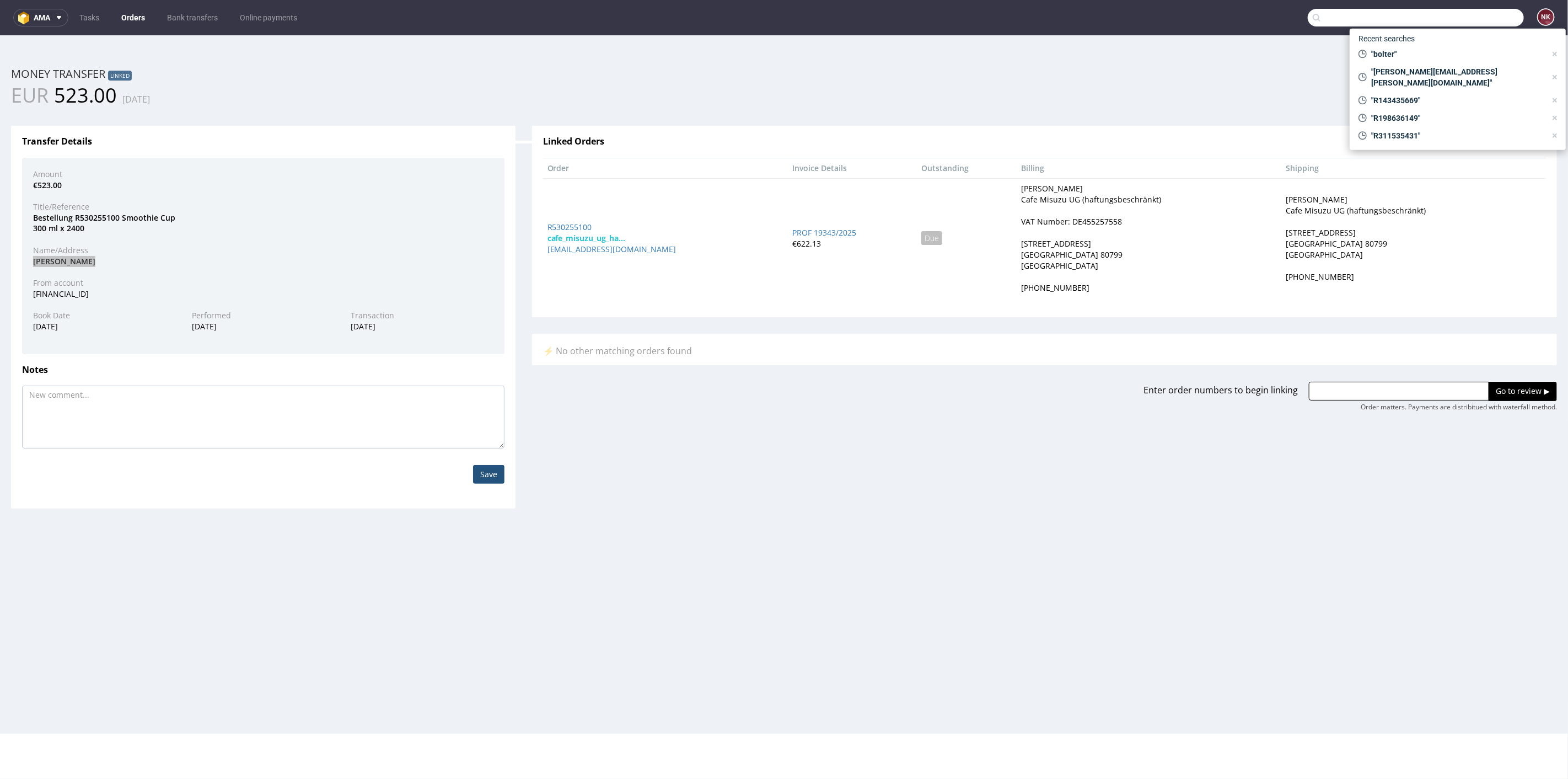
paste input "CHOCOLATERIE"
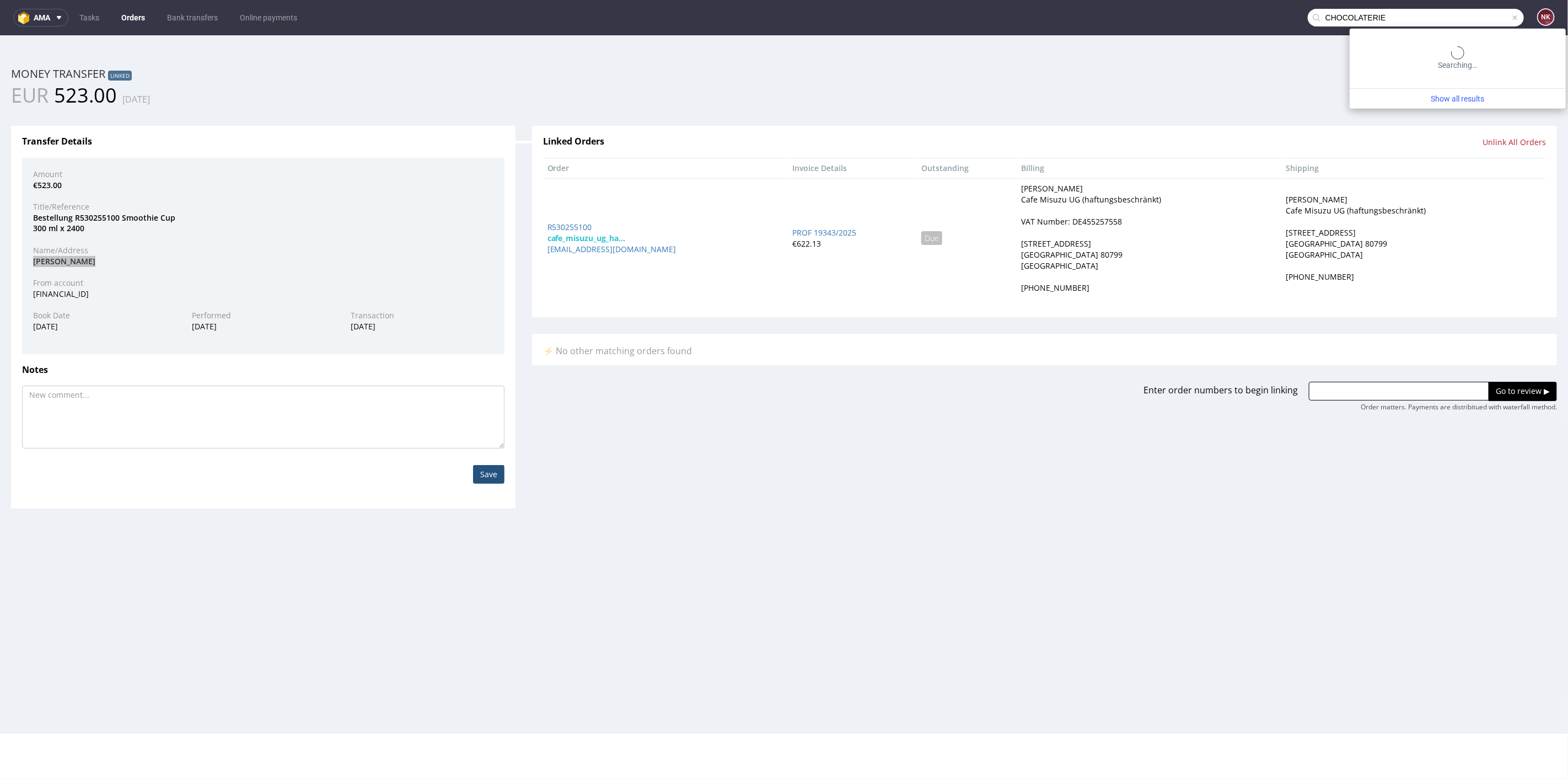
type input "CHOCOLATERIE"
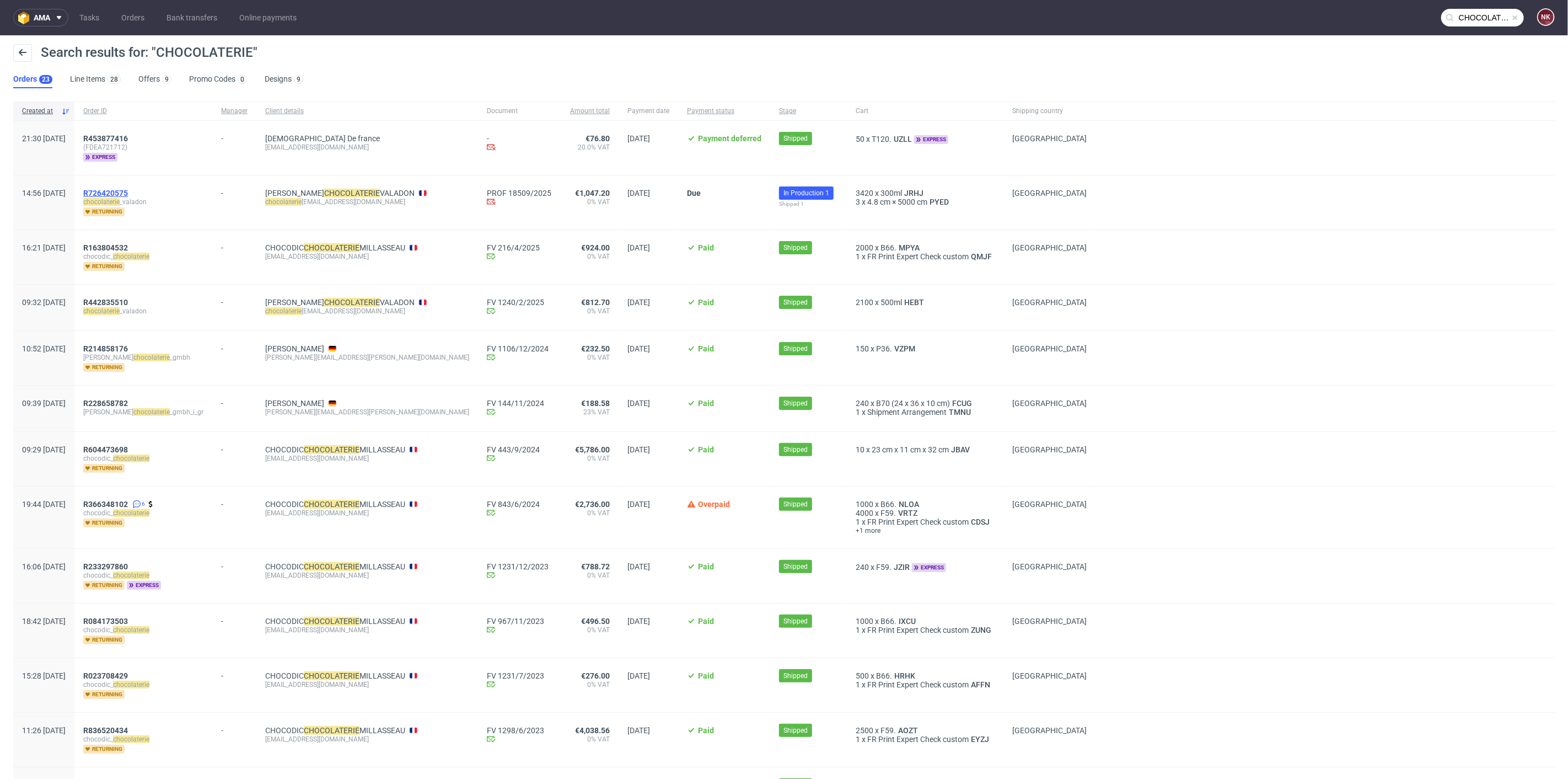
click at [128, 189] on span "R726420575" at bounding box center [105, 193] width 44 height 9
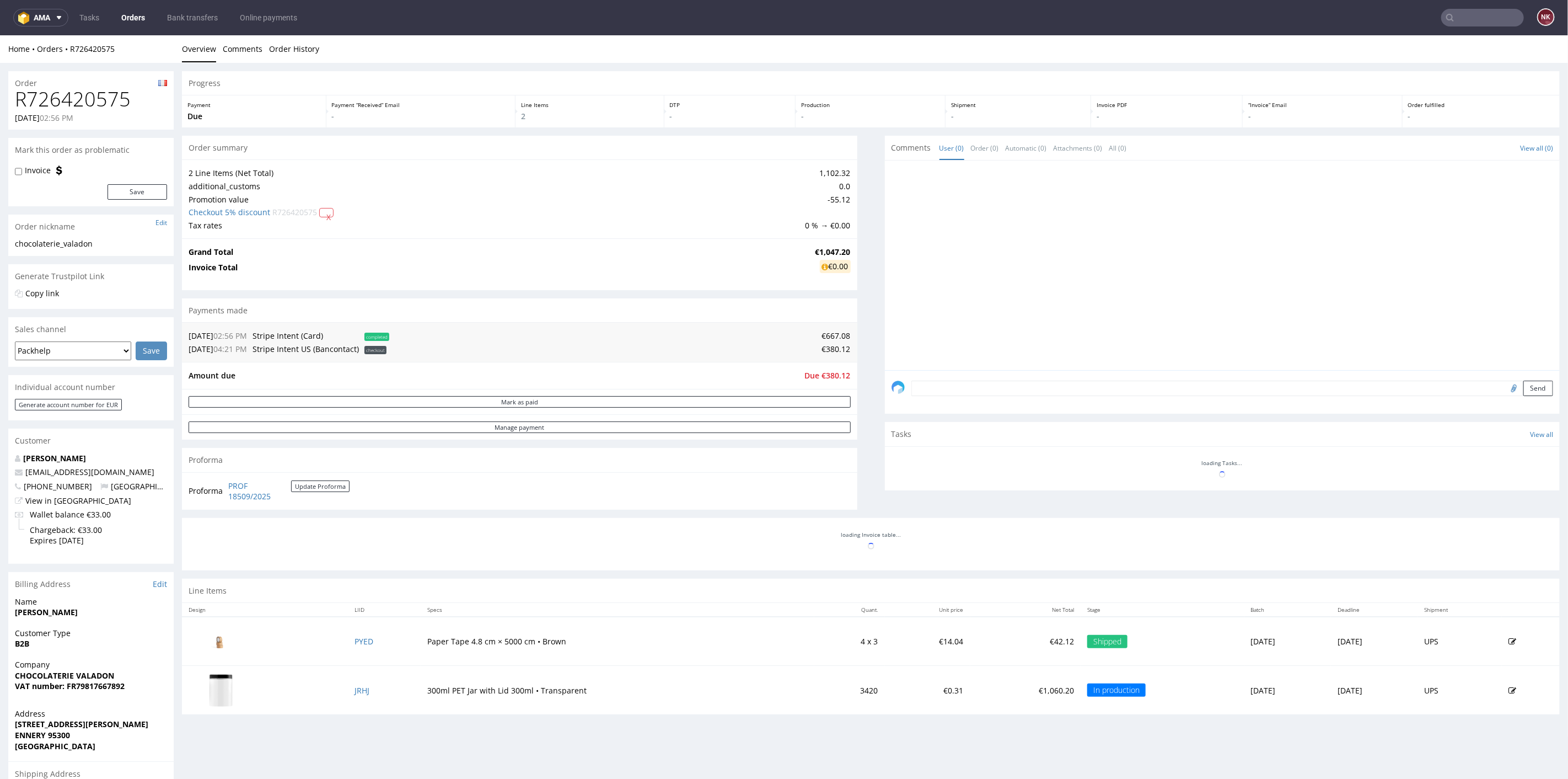
click at [62, 94] on h1 "R726420575" at bounding box center [91, 99] width 152 height 22
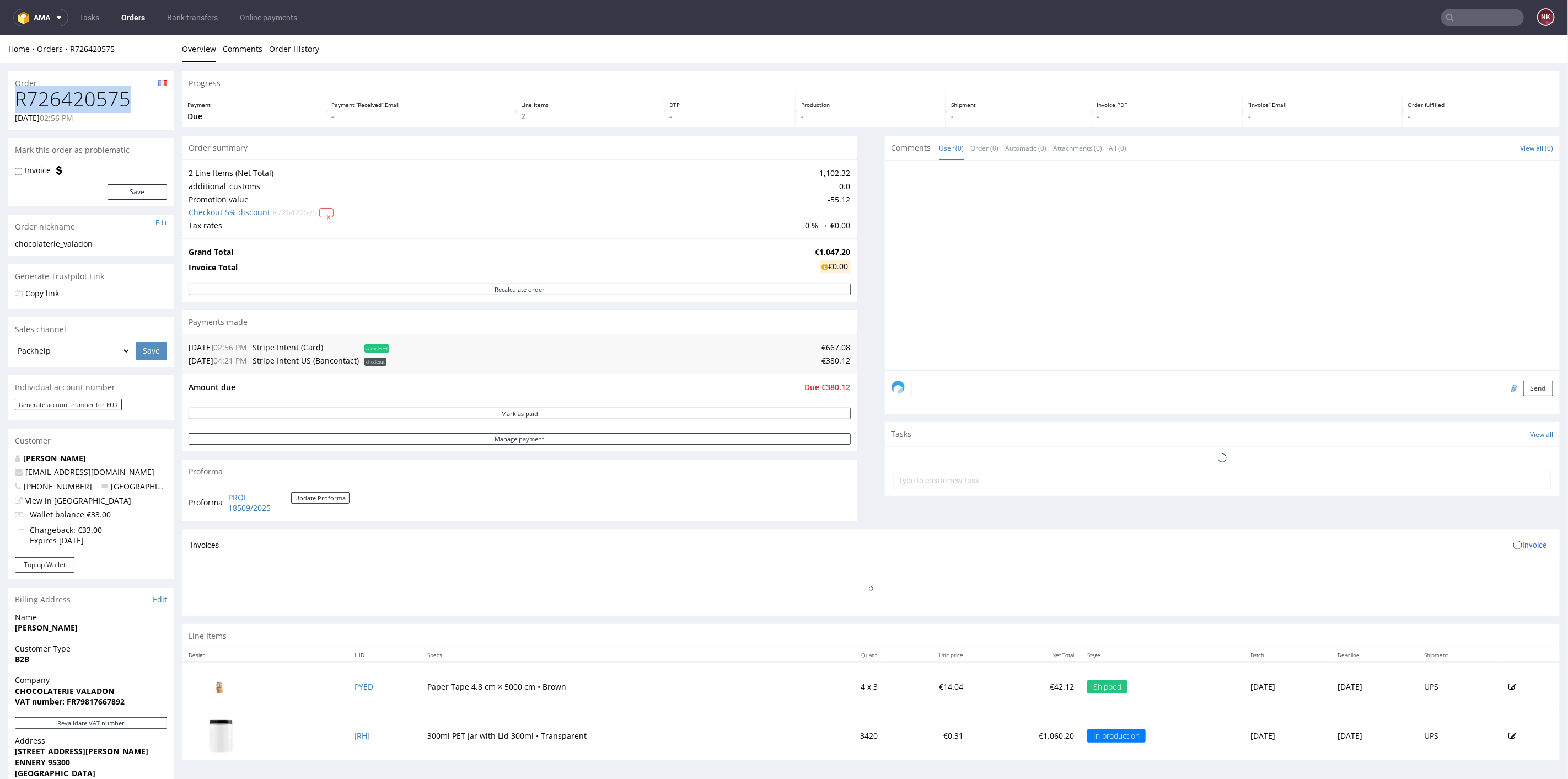
click at [62, 94] on h1 "R726420575" at bounding box center [91, 99] width 152 height 22
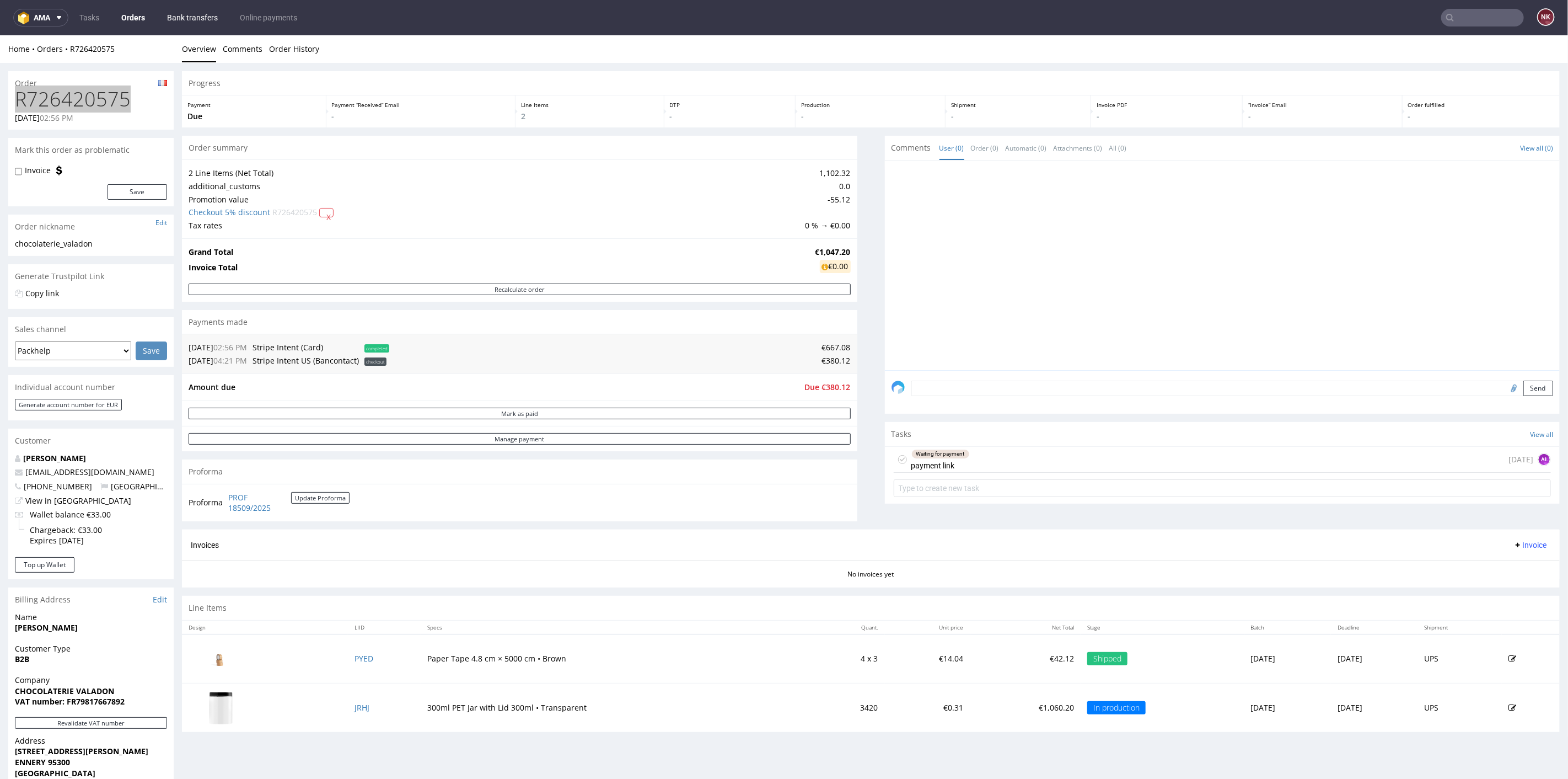
click at [184, 17] on link "Bank transfers" at bounding box center [192, 17] width 64 height 18
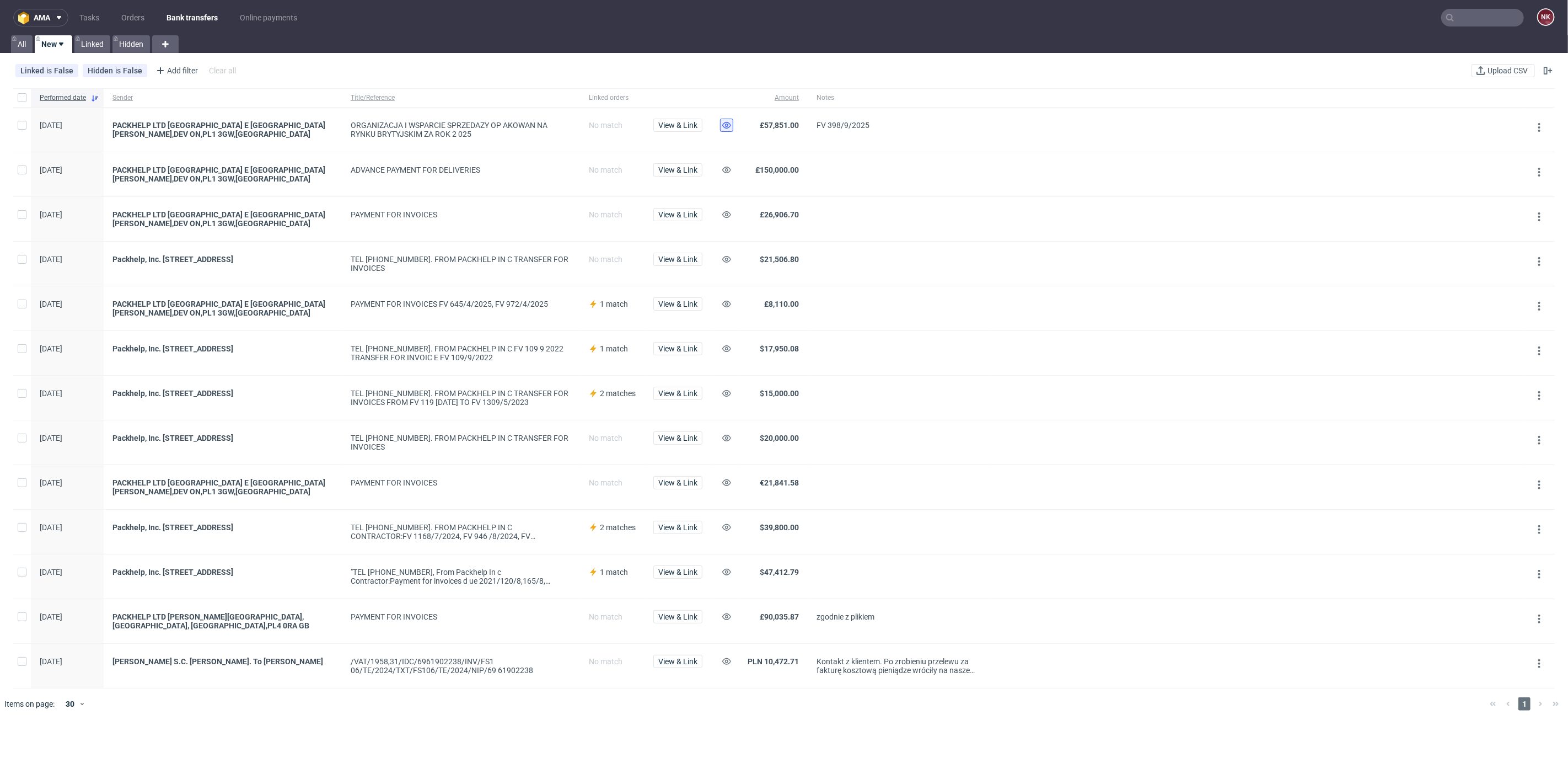
click at [725, 124] on use at bounding box center [727, 125] width 9 height 7
click at [187, 14] on link "Bank transfers" at bounding box center [192, 17] width 65 height 18
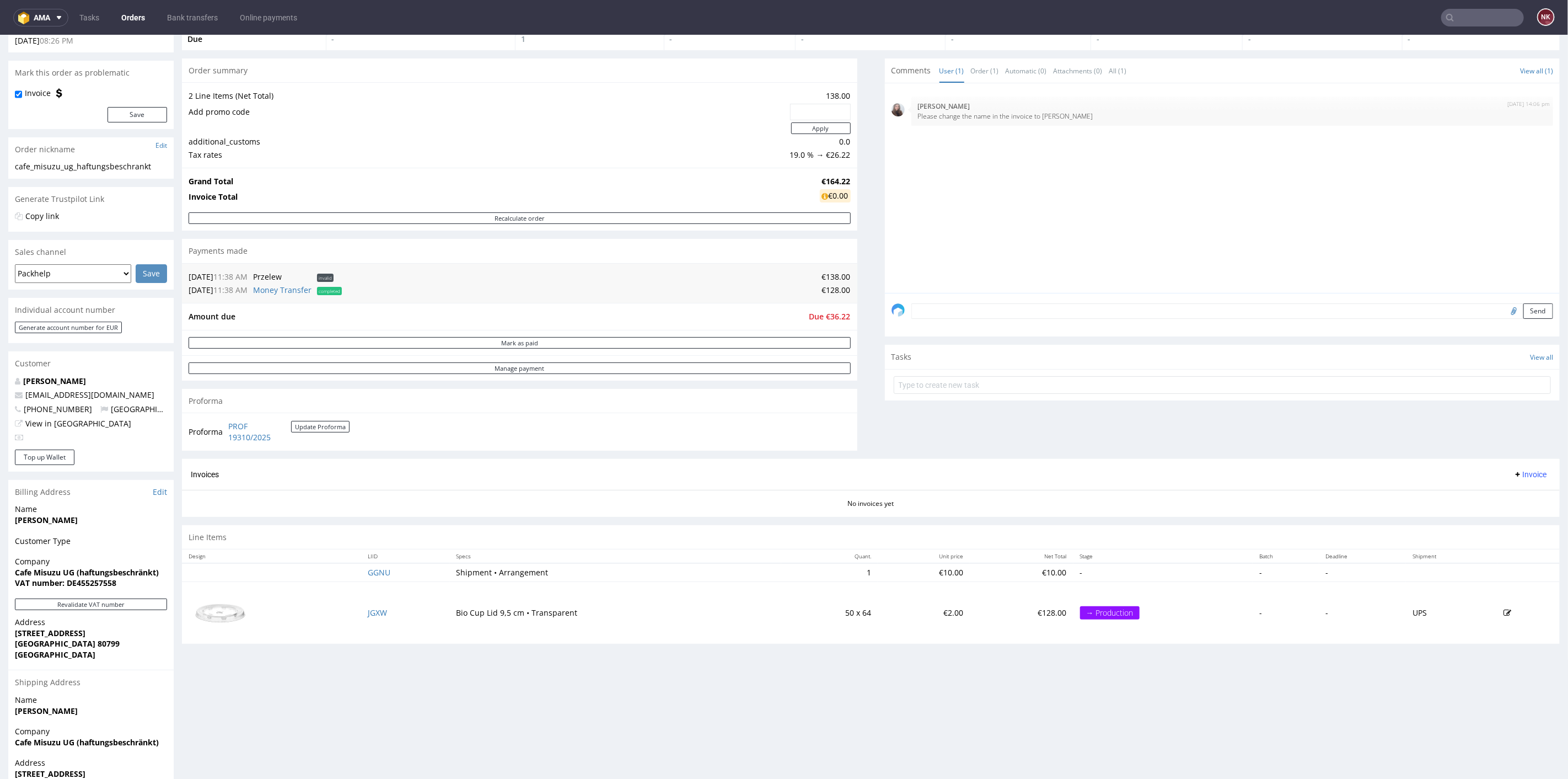
scroll to position [122, 0]
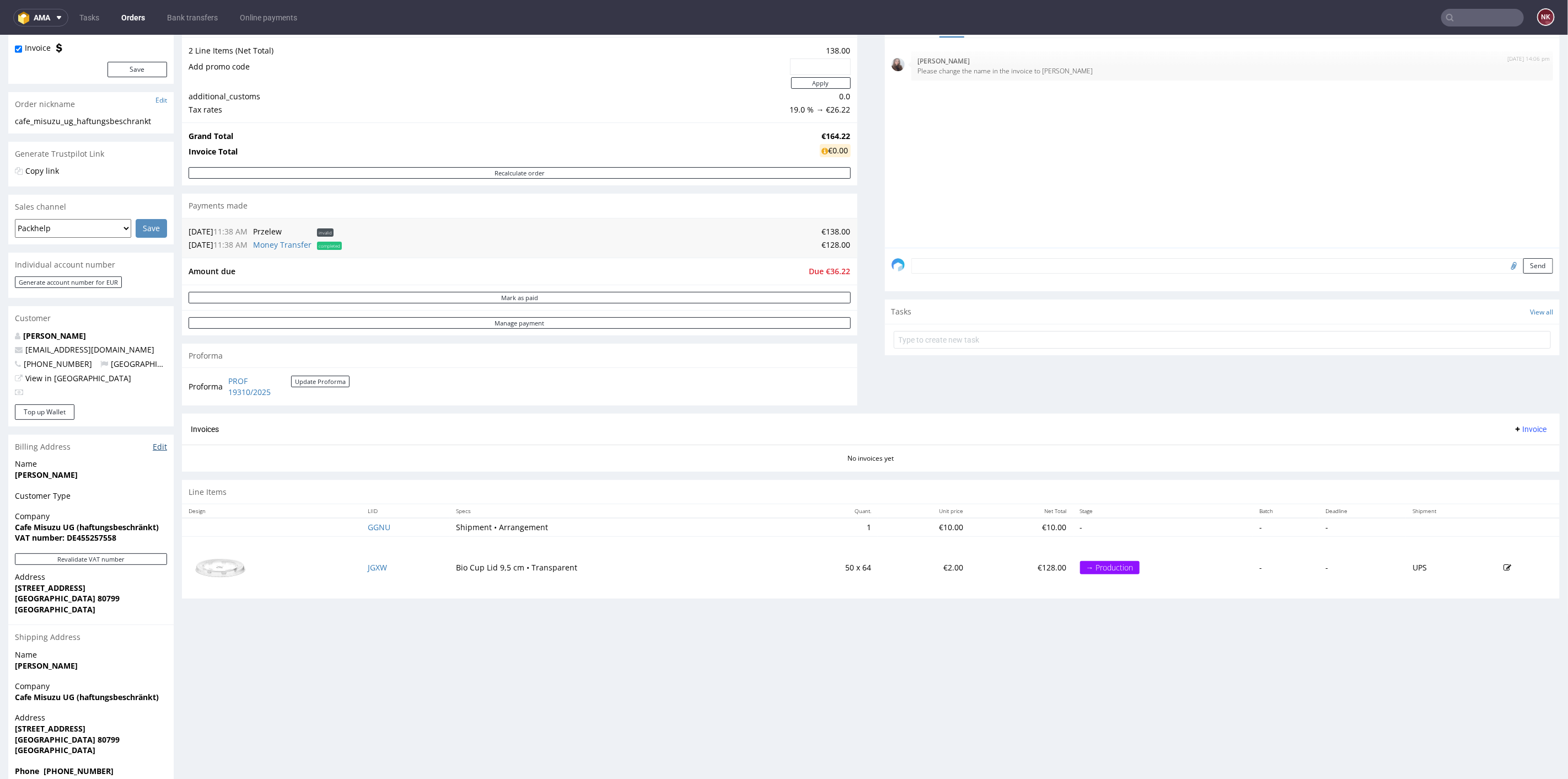
click at [156, 442] on link "Edit" at bounding box center [160, 446] width 15 height 11
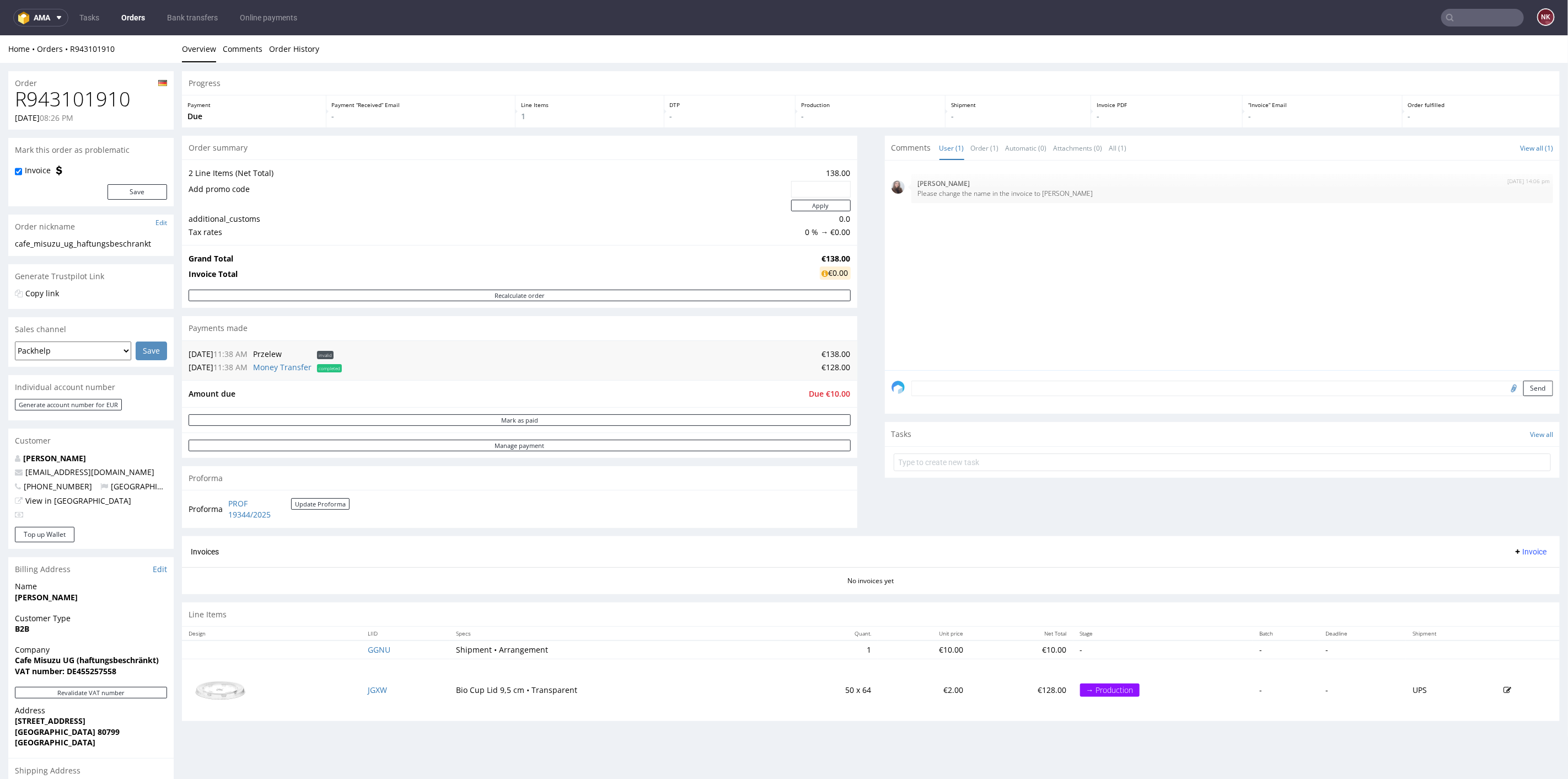
drag, startPoint x: 94, startPoint y: 593, endPoint x: 10, endPoint y: 597, distance: 84.1
click at [10, 597] on div "Name [PERSON_NAME]" at bounding box center [91, 596] width 166 height 32
copy strong "[PERSON_NAME]"
click at [189, 16] on link "Bank transfers" at bounding box center [192, 17] width 64 height 18
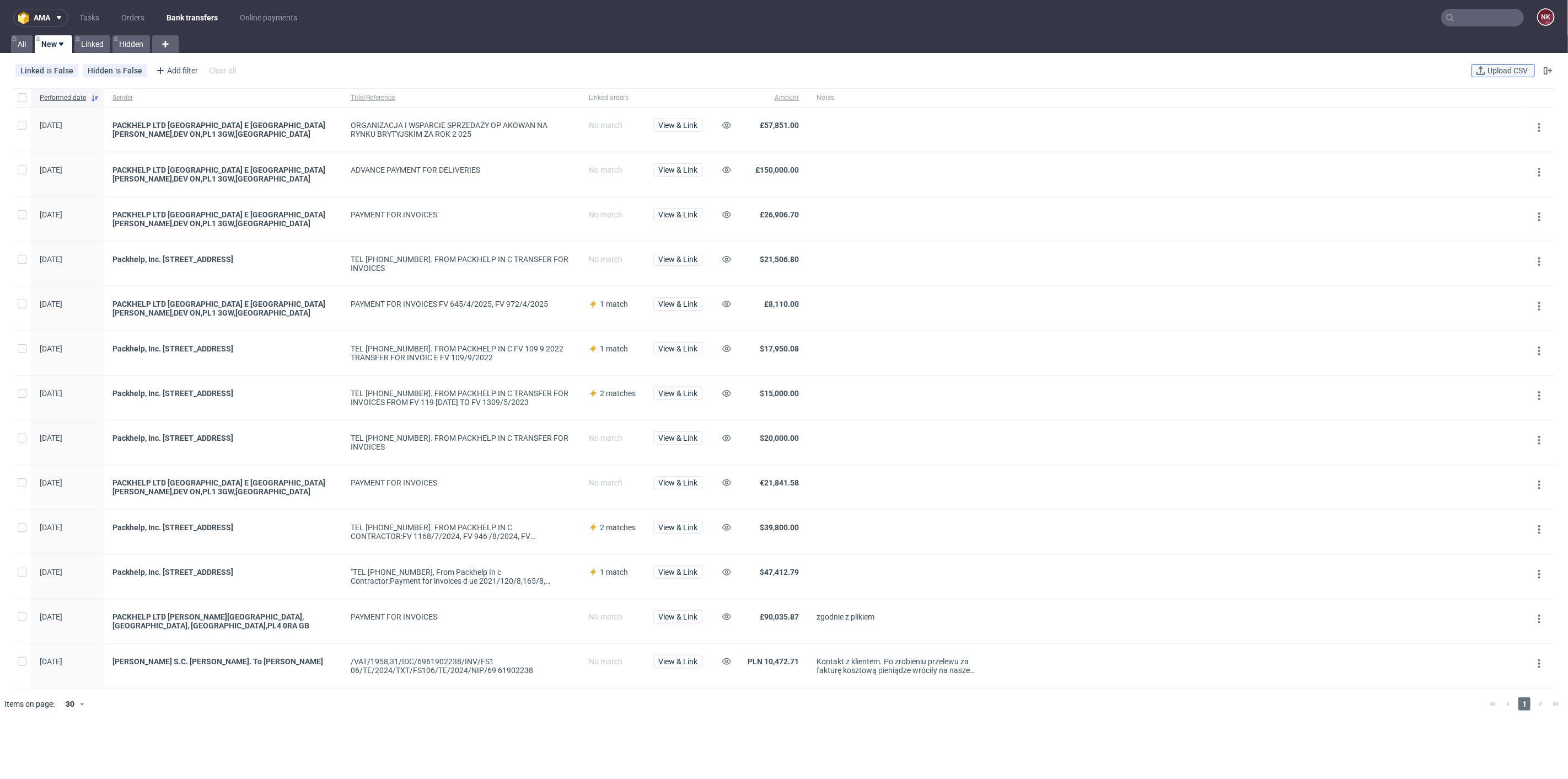
click at [1485, 73] on span "Upload CSV" at bounding box center [1507, 71] width 44 height 8
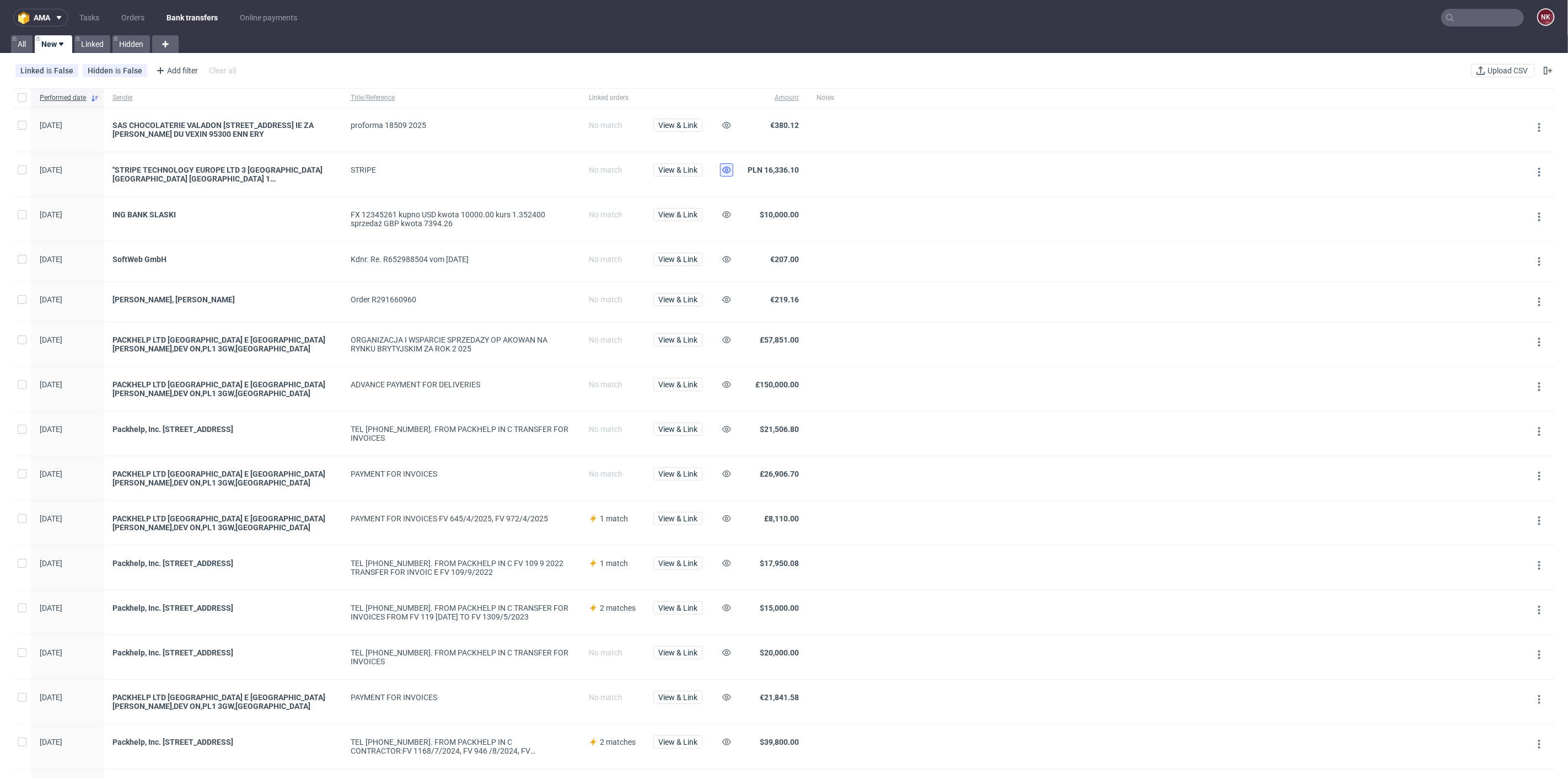
click at [726, 175] on button at bounding box center [727, 170] width 13 height 13
click at [723, 216] on icon at bounding box center [727, 214] width 9 height 9
click at [677, 297] on span "View & Link" at bounding box center [677, 299] width 39 height 8
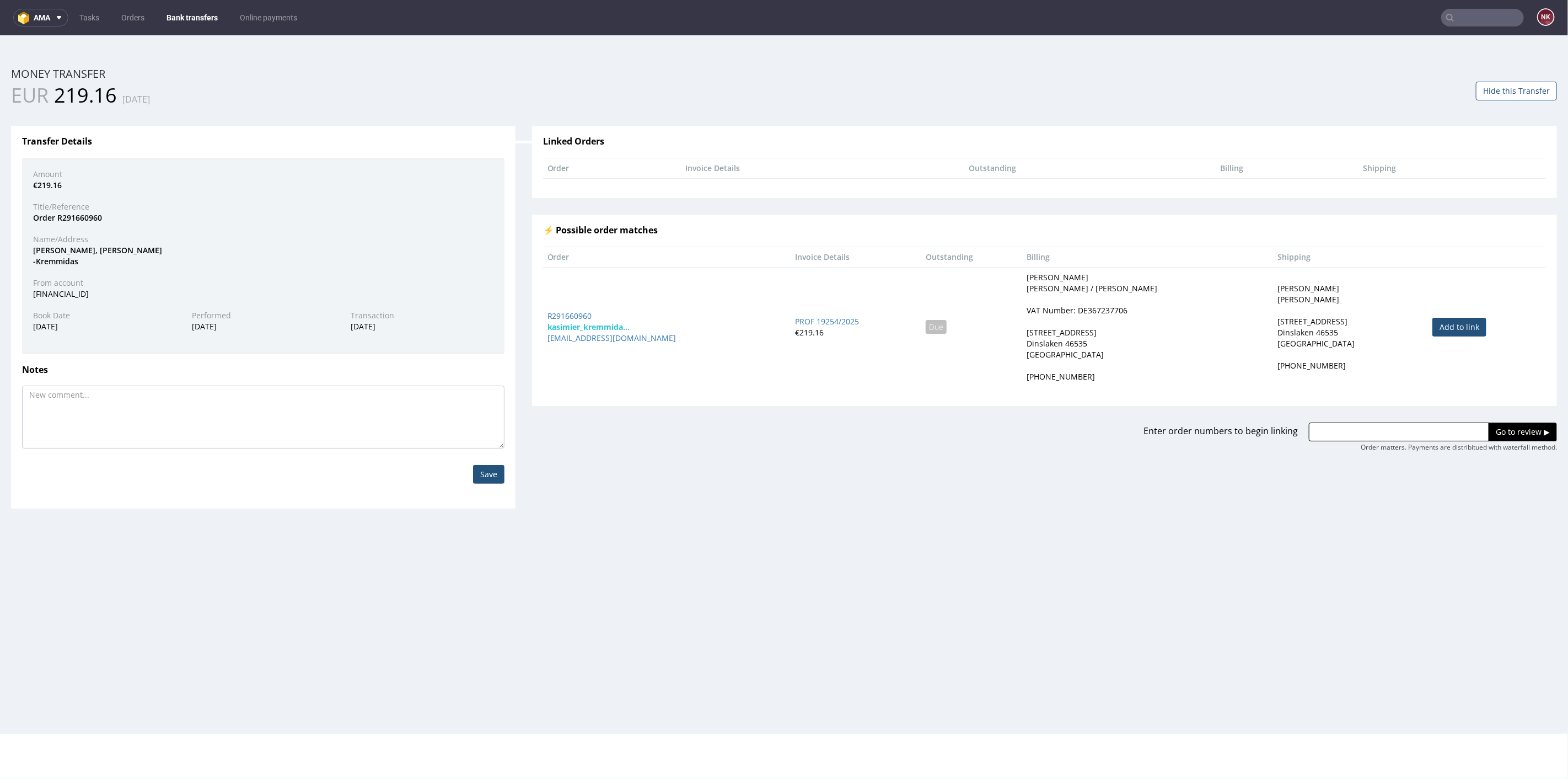
click at [1449, 324] on link "Add to link" at bounding box center [1459, 326] width 54 height 19
type input "R291660960"
click at [1489, 429] on input "Go to review ▶" at bounding box center [1523, 431] width 68 height 19
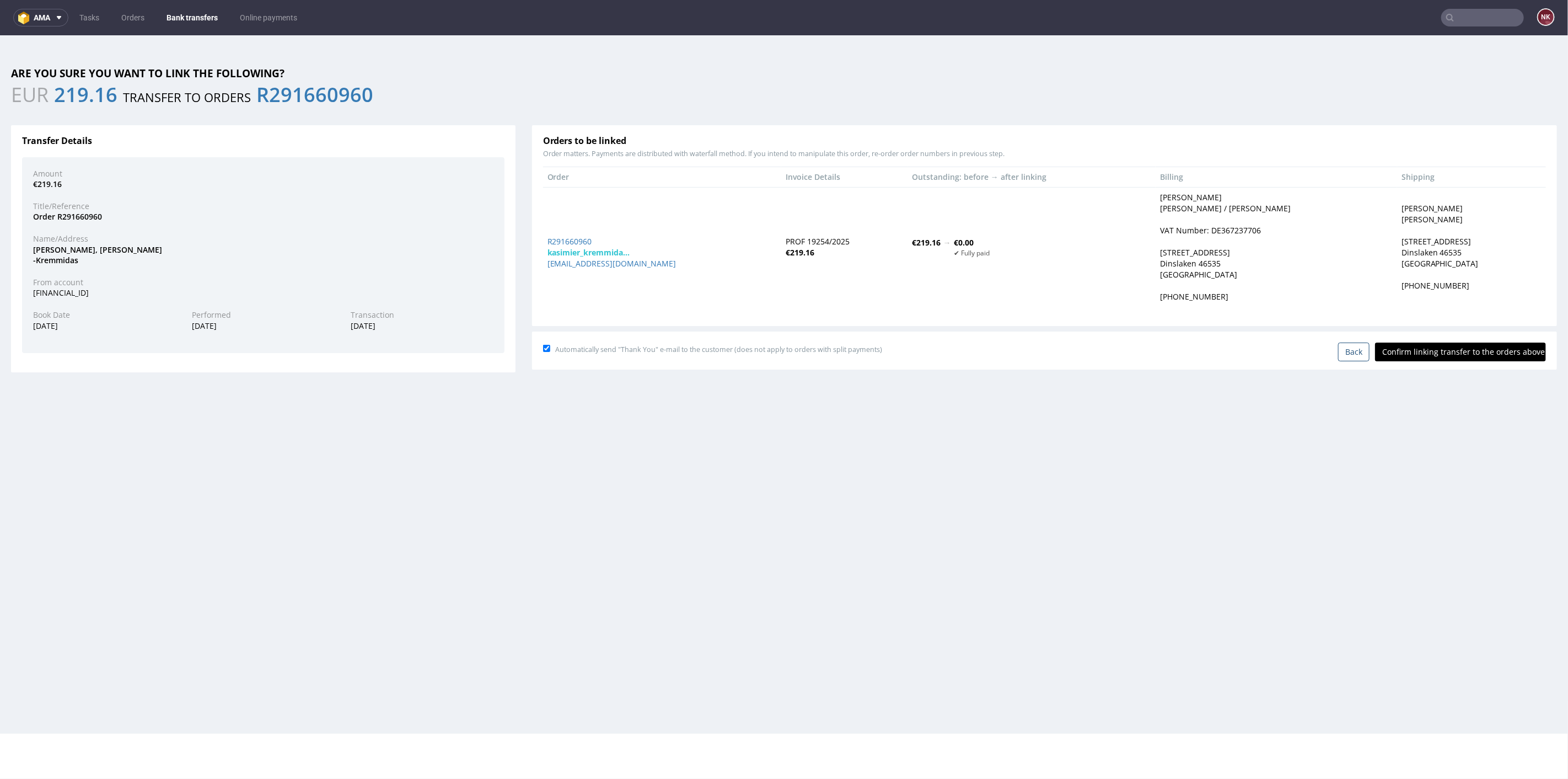
click at [1427, 345] on input "Confirm linking transfer to the orders above" at bounding box center [1460, 351] width 171 height 19
type input "In progress..."
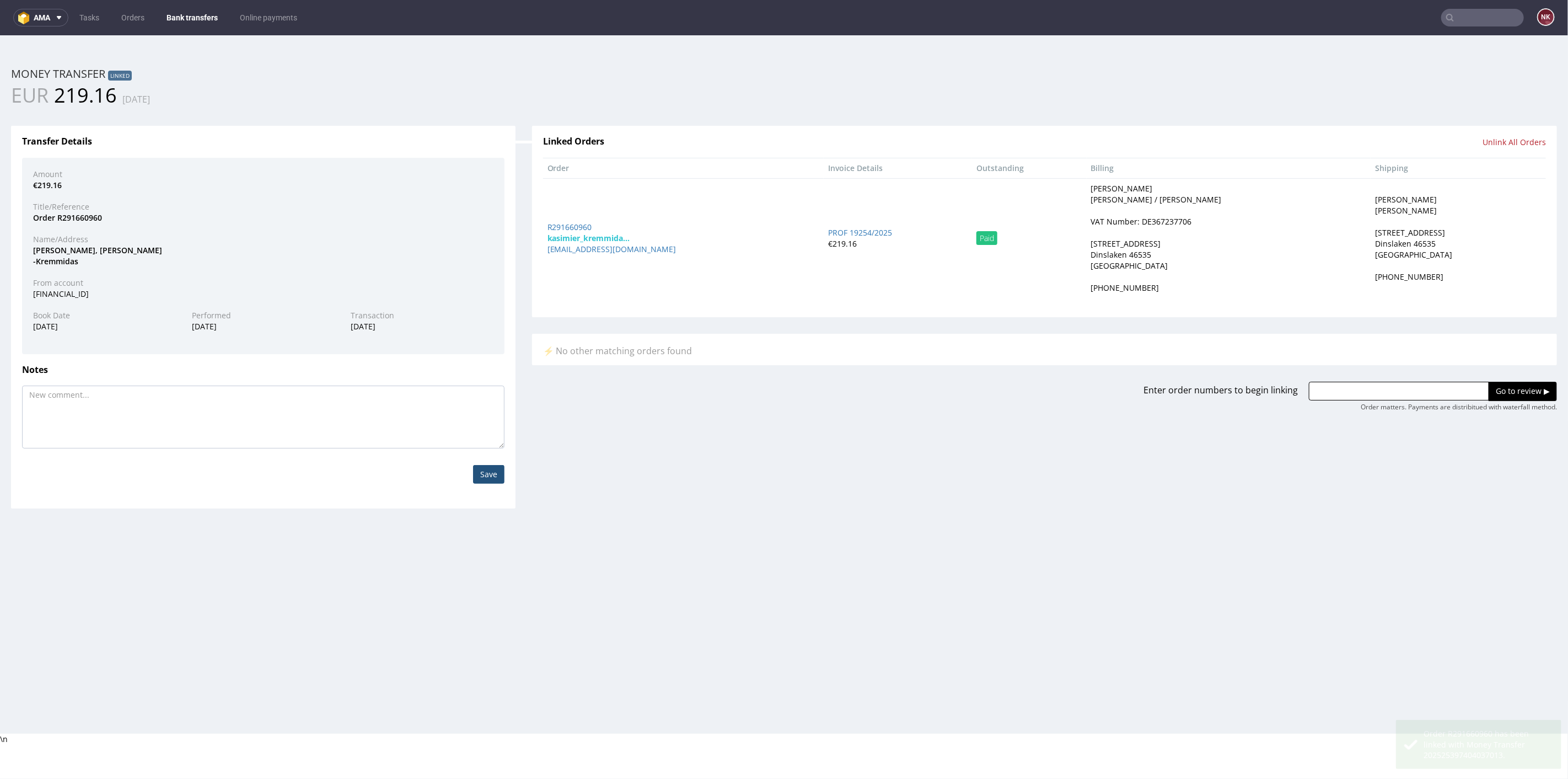
click at [209, 12] on link "Bank transfers" at bounding box center [192, 17] width 65 height 18
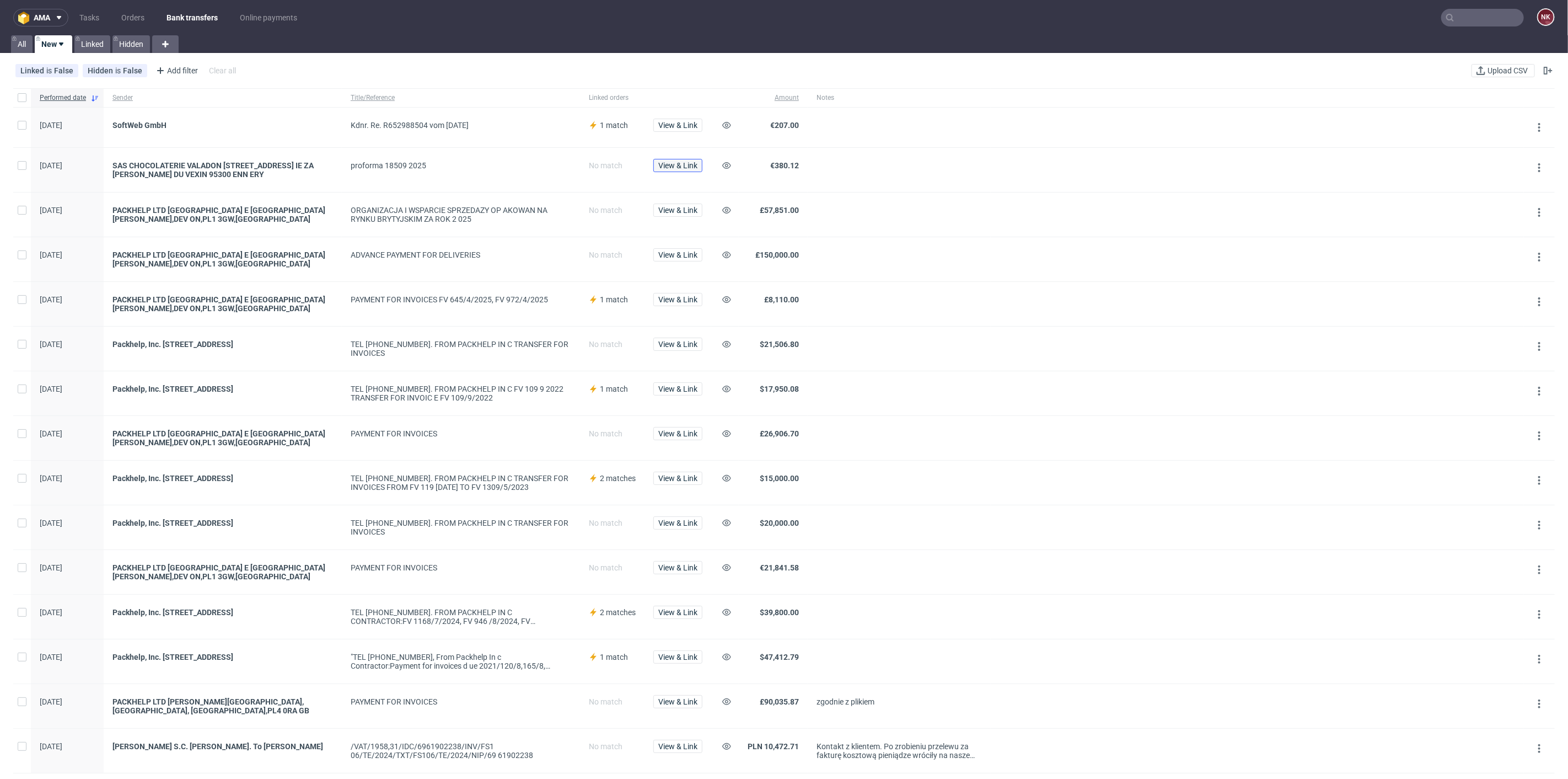
click at [680, 164] on span "View & Link" at bounding box center [677, 165] width 39 height 8
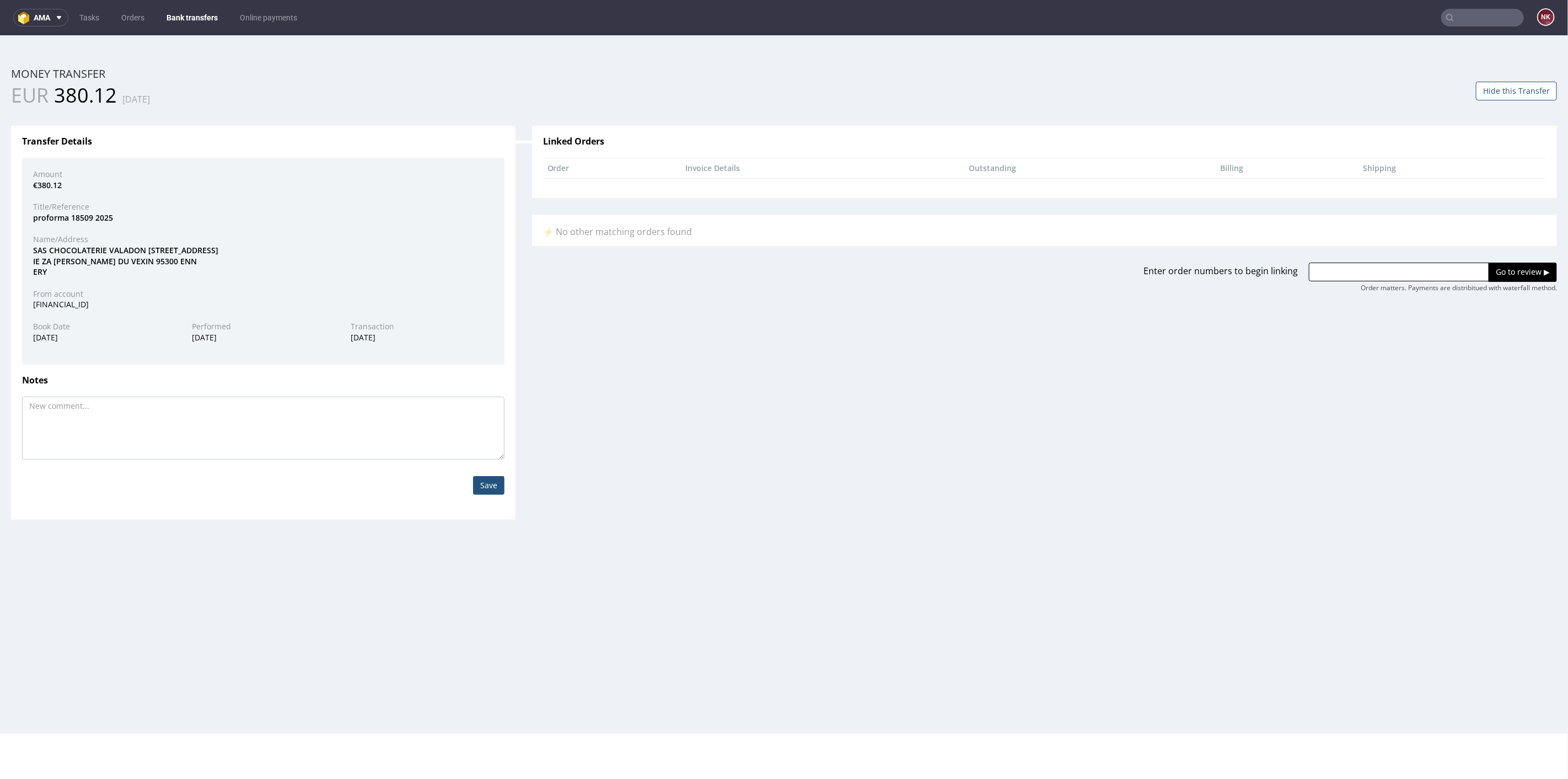
click at [85, 246] on div "SAS CHOCOLATERIE VALADON 5 RUE FERR IE ZA LES PORTES DU VEXIN 95300 ENN ERY" at bounding box center [263, 260] width 477 height 32
copy div "CHOCOLATERIE"
click at [1357, 274] on input "text" at bounding box center [1399, 271] width 180 height 19
paste input "R726420575"
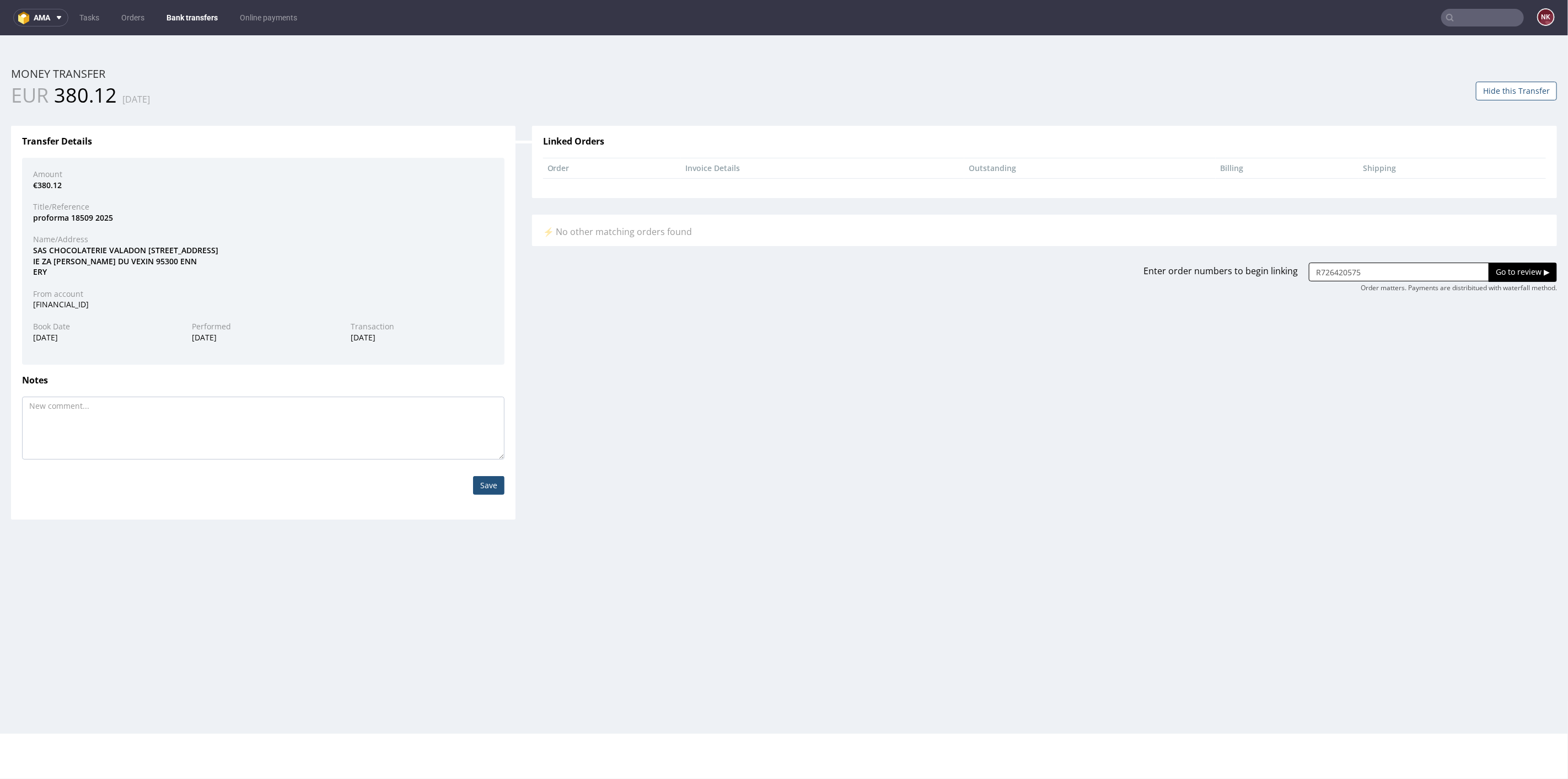
type input "R726420575"
click at [1500, 263] on input "Go to review ▶" at bounding box center [1523, 271] width 68 height 19
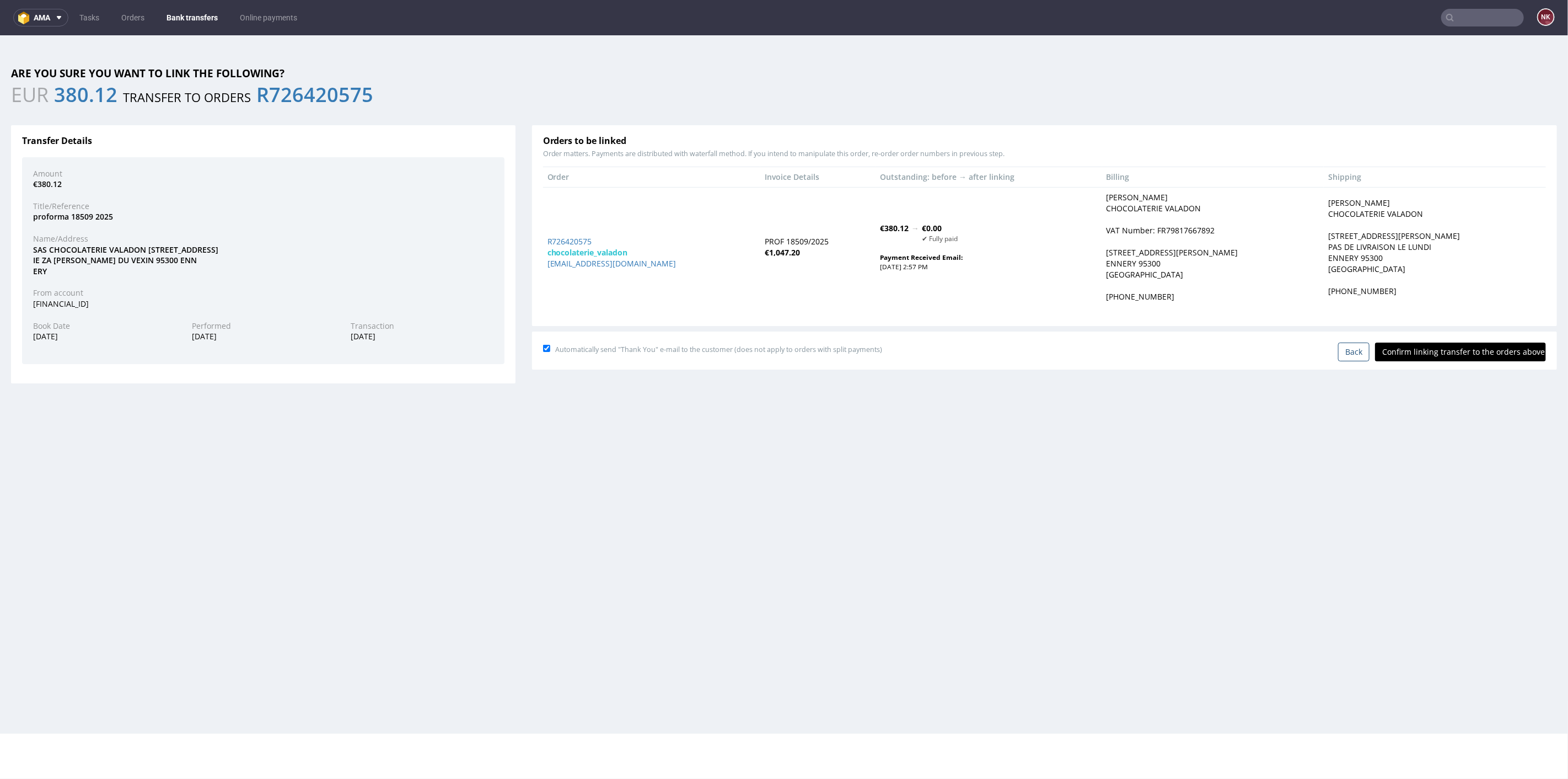
click at [1455, 351] on input "Confirm linking transfer to the orders above" at bounding box center [1460, 351] width 171 height 19
type input "In progress..."
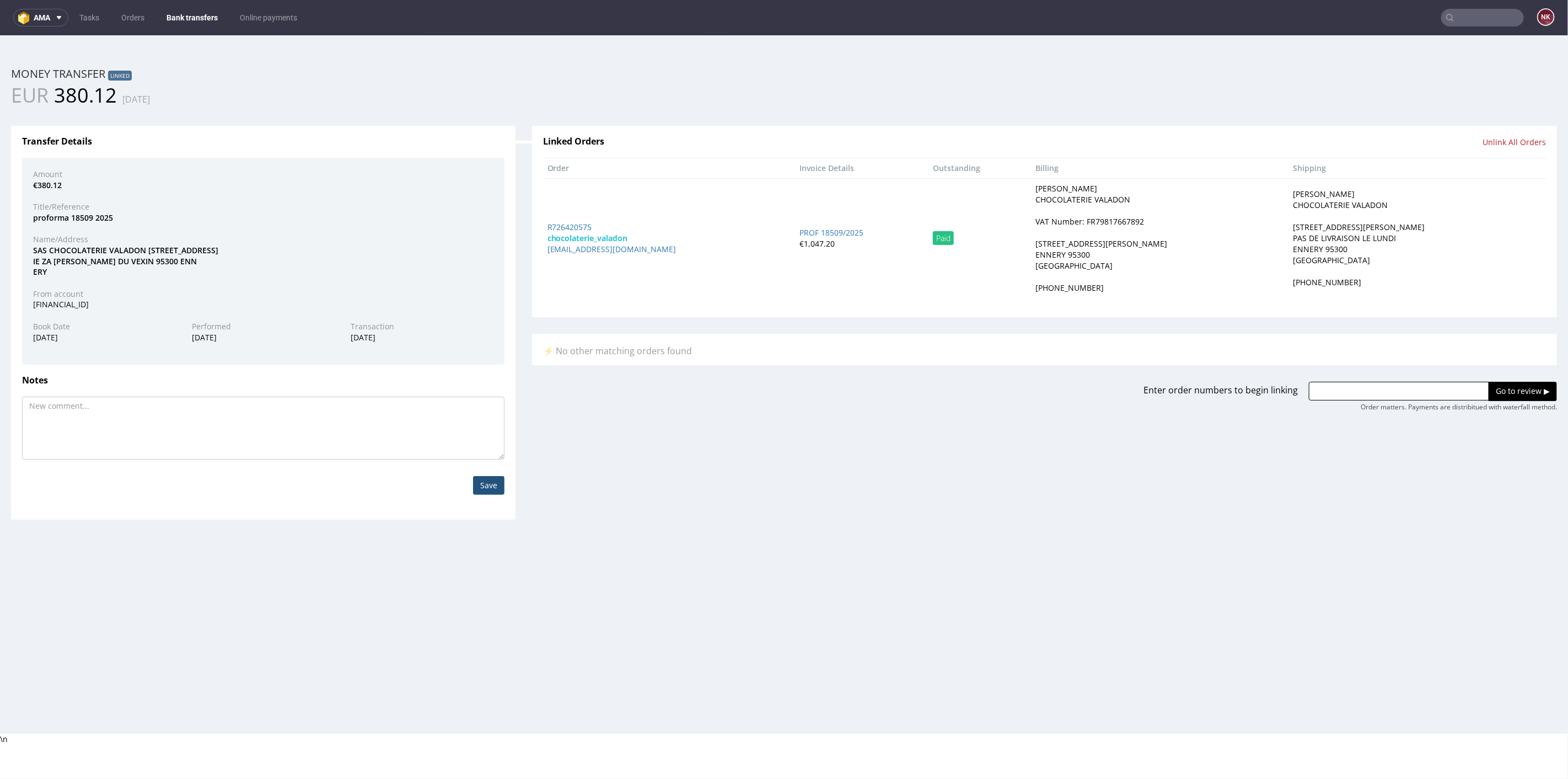
click at [175, 11] on link "Bank transfers" at bounding box center [192, 17] width 65 height 18
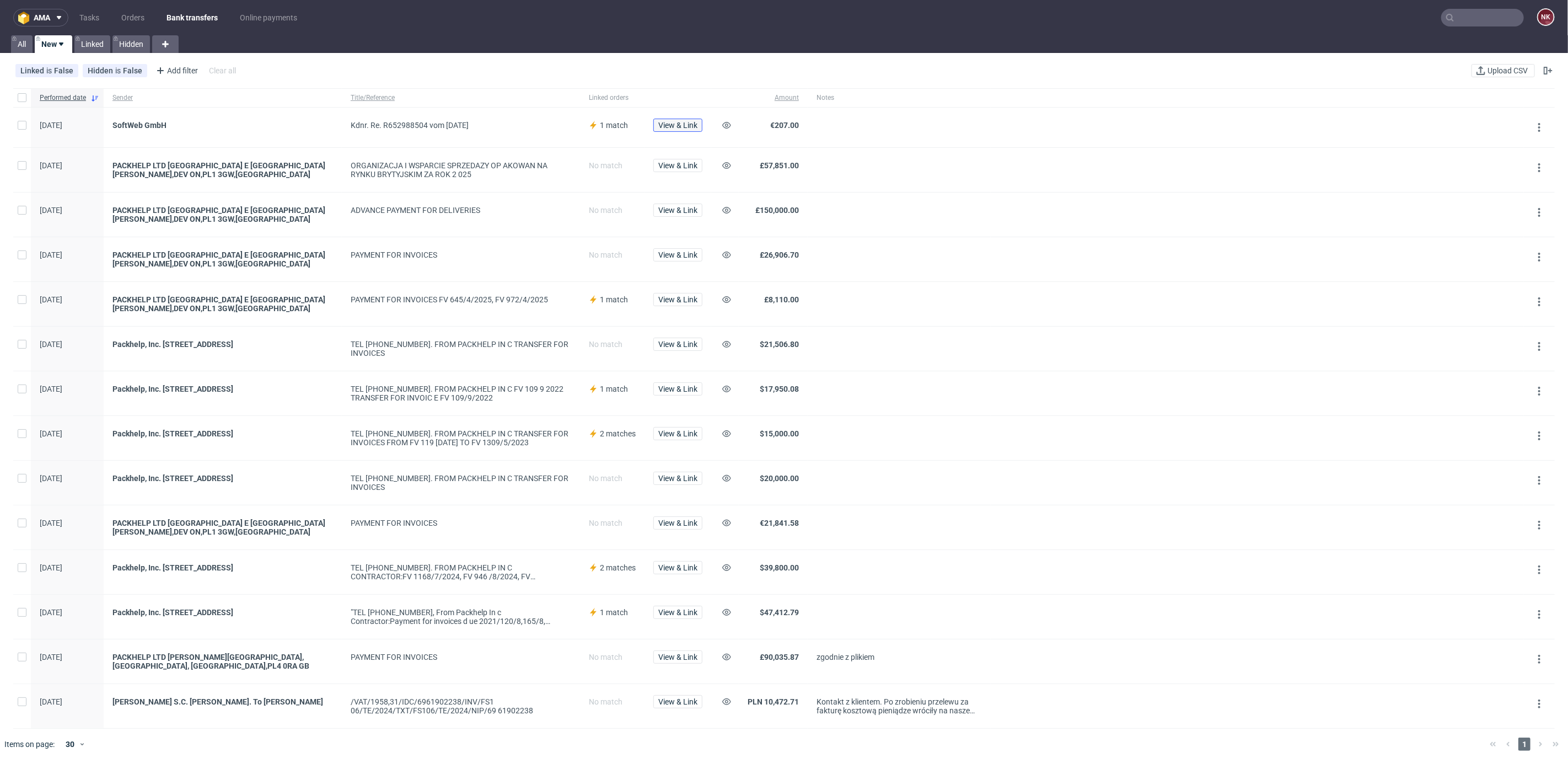
click at [683, 126] on span "View & Link" at bounding box center [677, 125] width 39 height 8
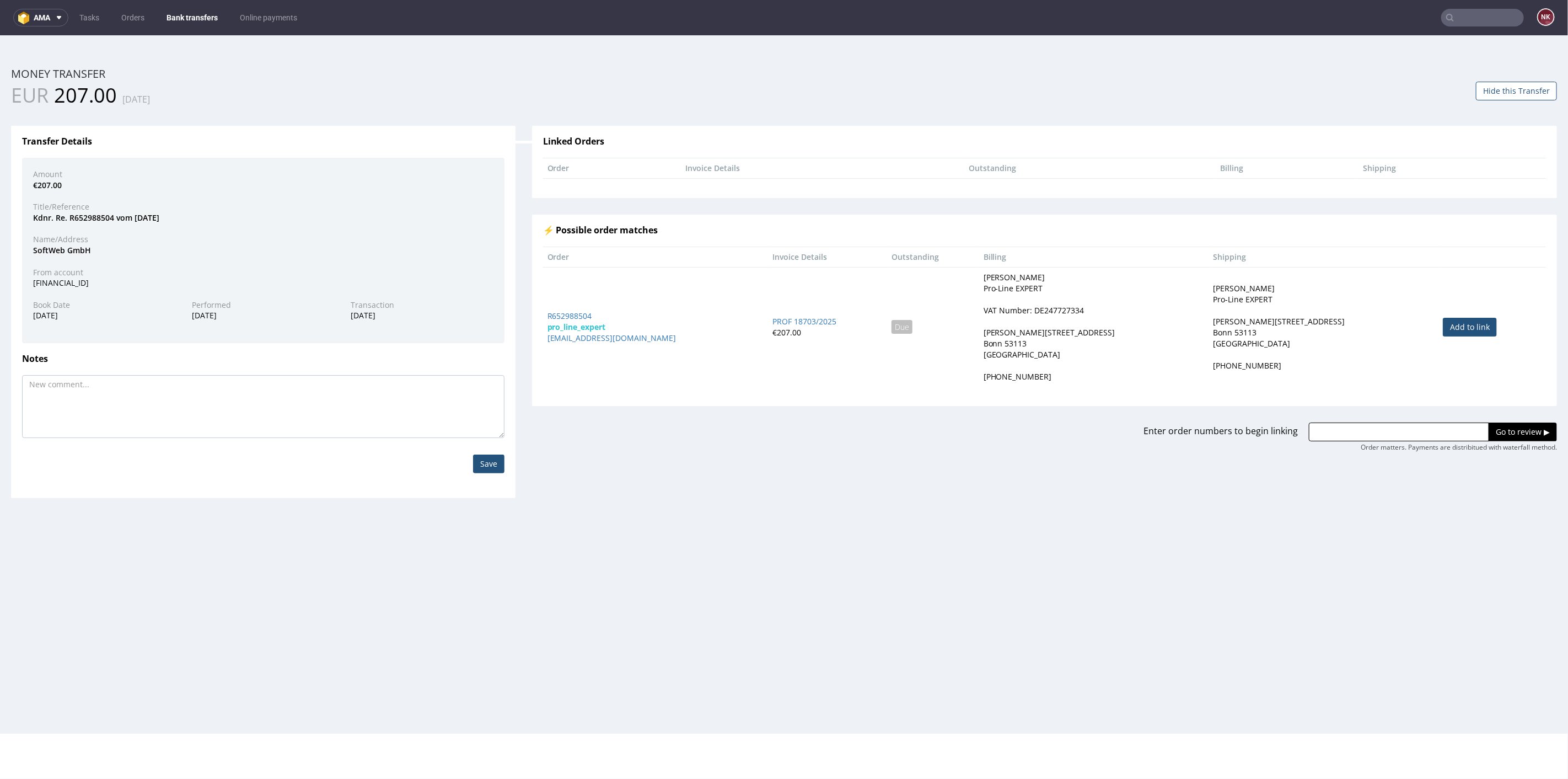
click at [1443, 323] on link "Add to link" at bounding box center [1469, 326] width 54 height 19
type input "R652988504"
click at [1500, 438] on input "Go to review ▶" at bounding box center [1523, 431] width 68 height 19
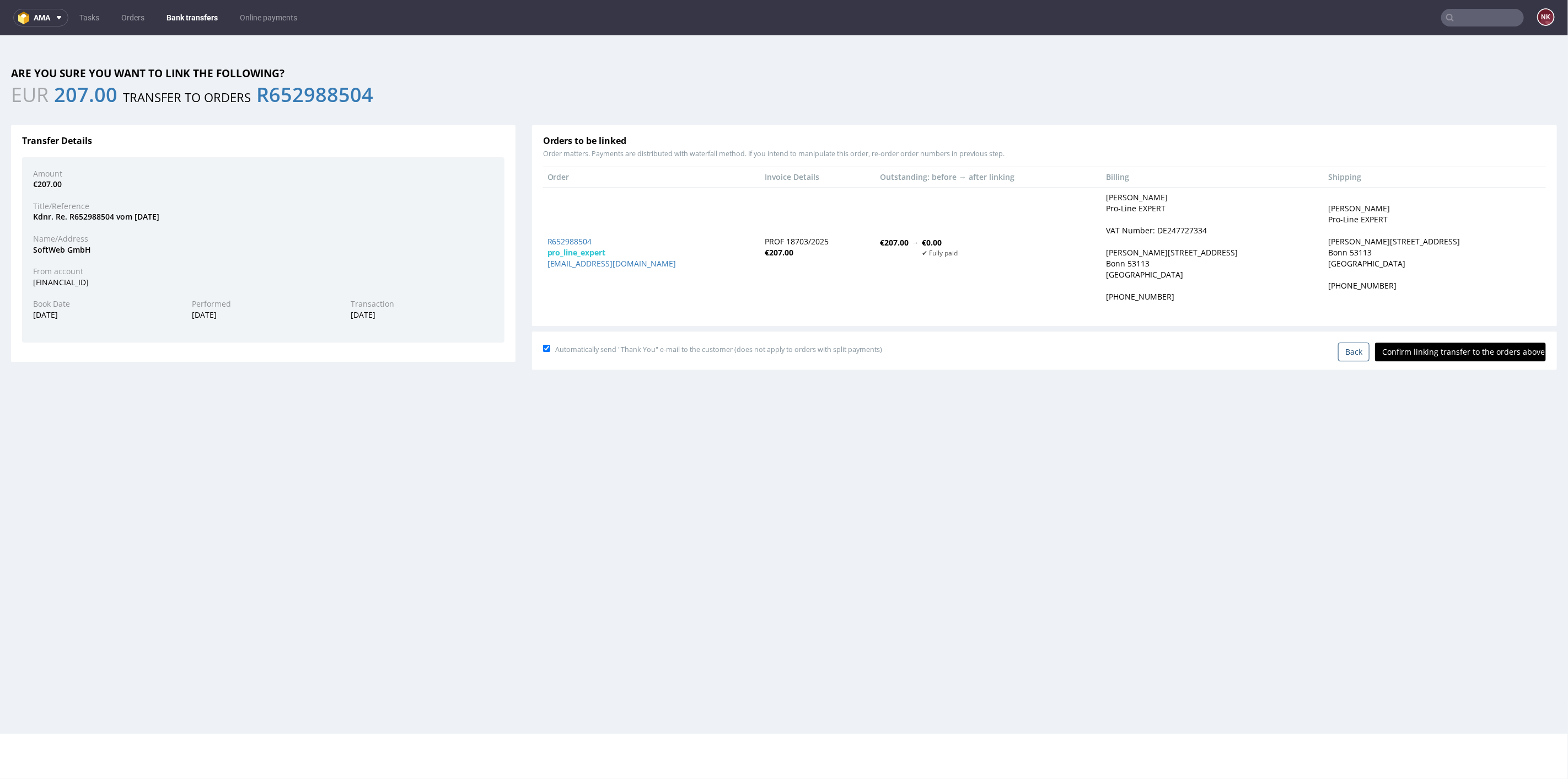
click at [1452, 348] on input "Confirm linking transfer to the orders above" at bounding box center [1460, 351] width 171 height 19
type input "In progress..."
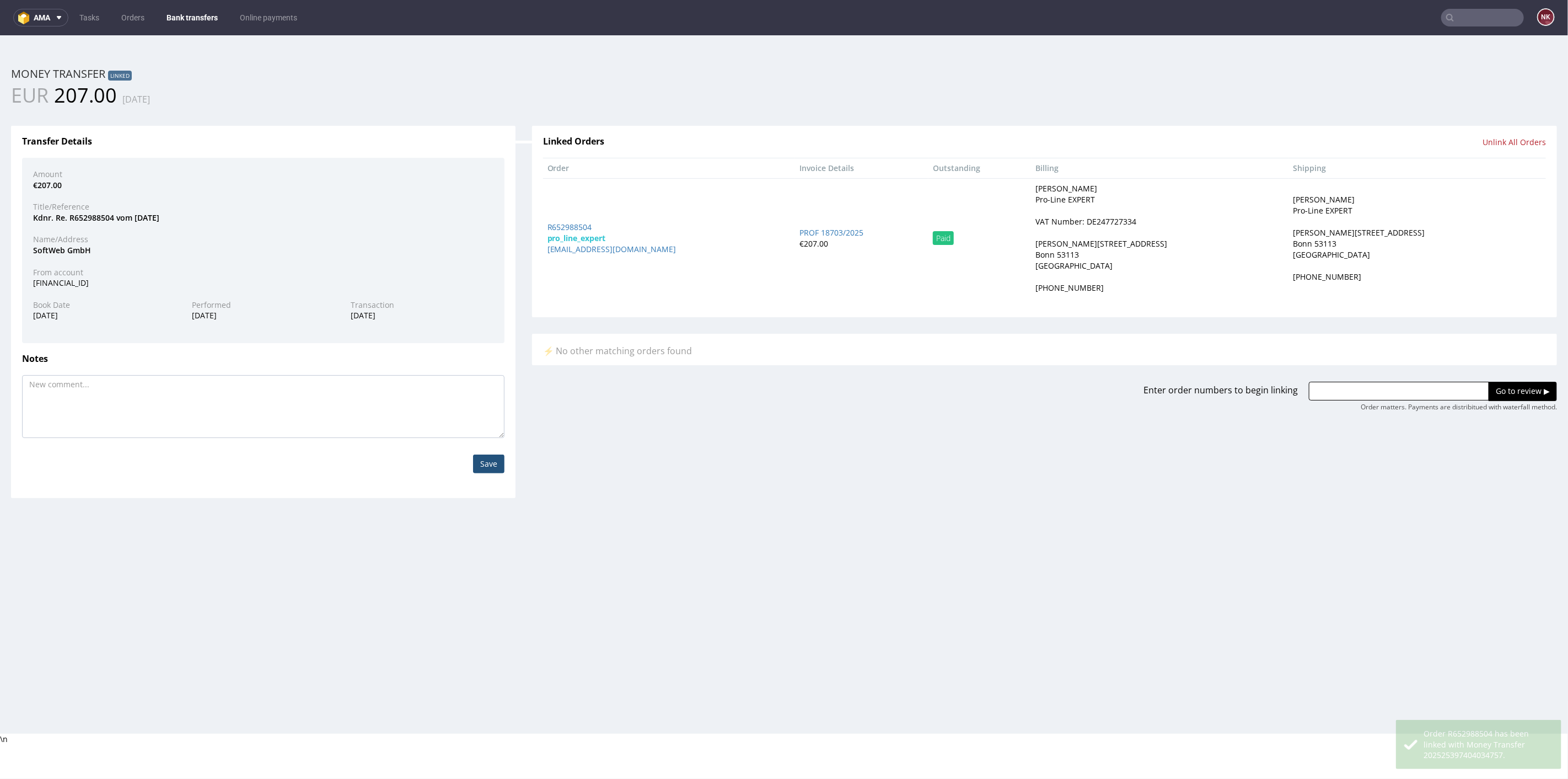
click at [203, 18] on link "Bank transfers" at bounding box center [192, 17] width 65 height 18
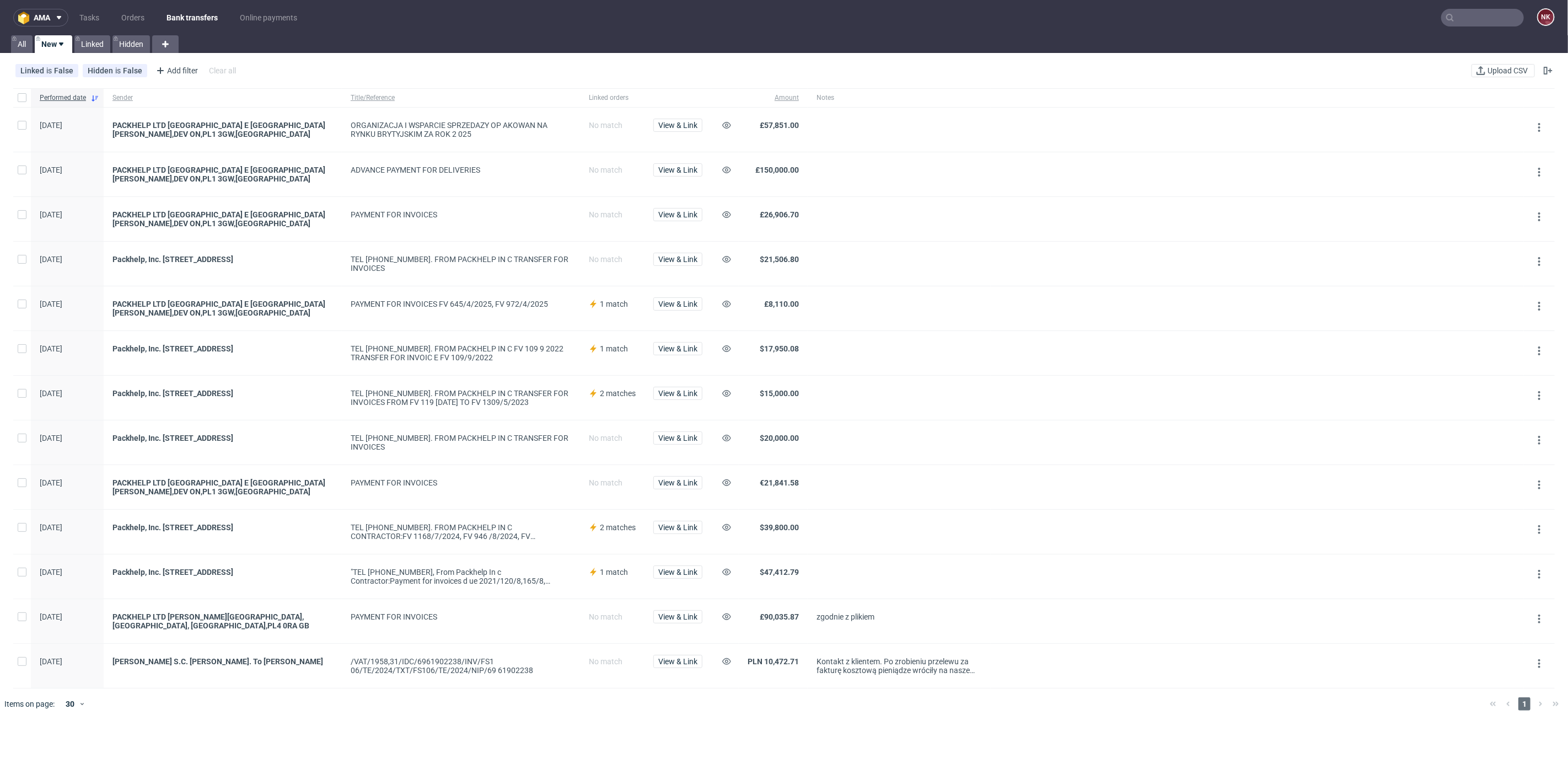
click at [852, 197] on div at bounding box center [899, 219] width 183 height 44
click at [675, 125] on span "View & Link" at bounding box center [677, 125] width 39 height 8
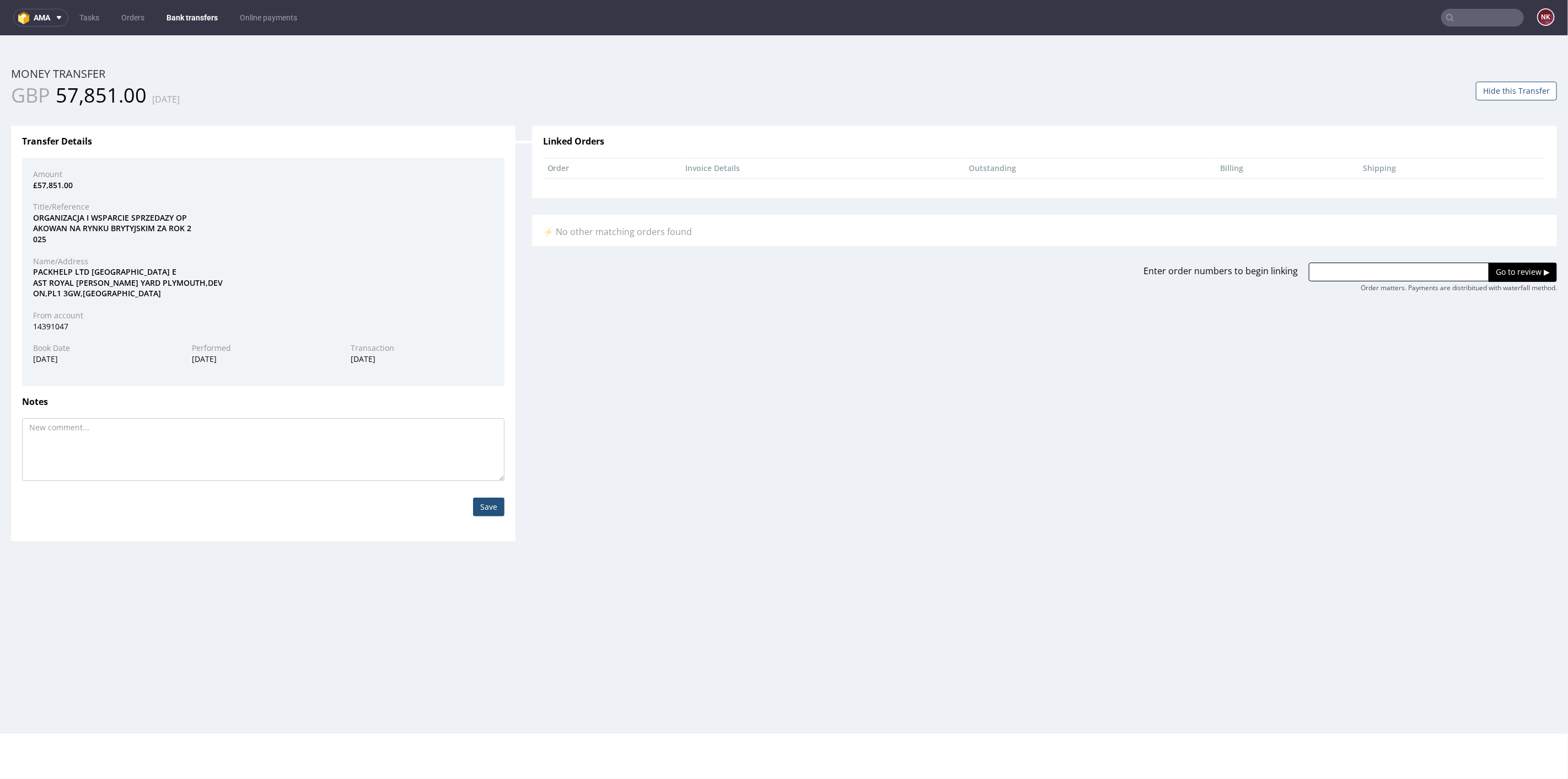
click at [63, 270] on div "PACKHELP LTD 23 MELVILLE BUILDING E AST ROYAL WILLIAM YARD PLYMOUTH,DEV ON,PL1 …" at bounding box center [263, 282] width 477 height 32
copy div "PACKHELP"
click at [341, 455] on textarea at bounding box center [263, 449] width 483 height 63
paste textarea "FV 398/9/2025"
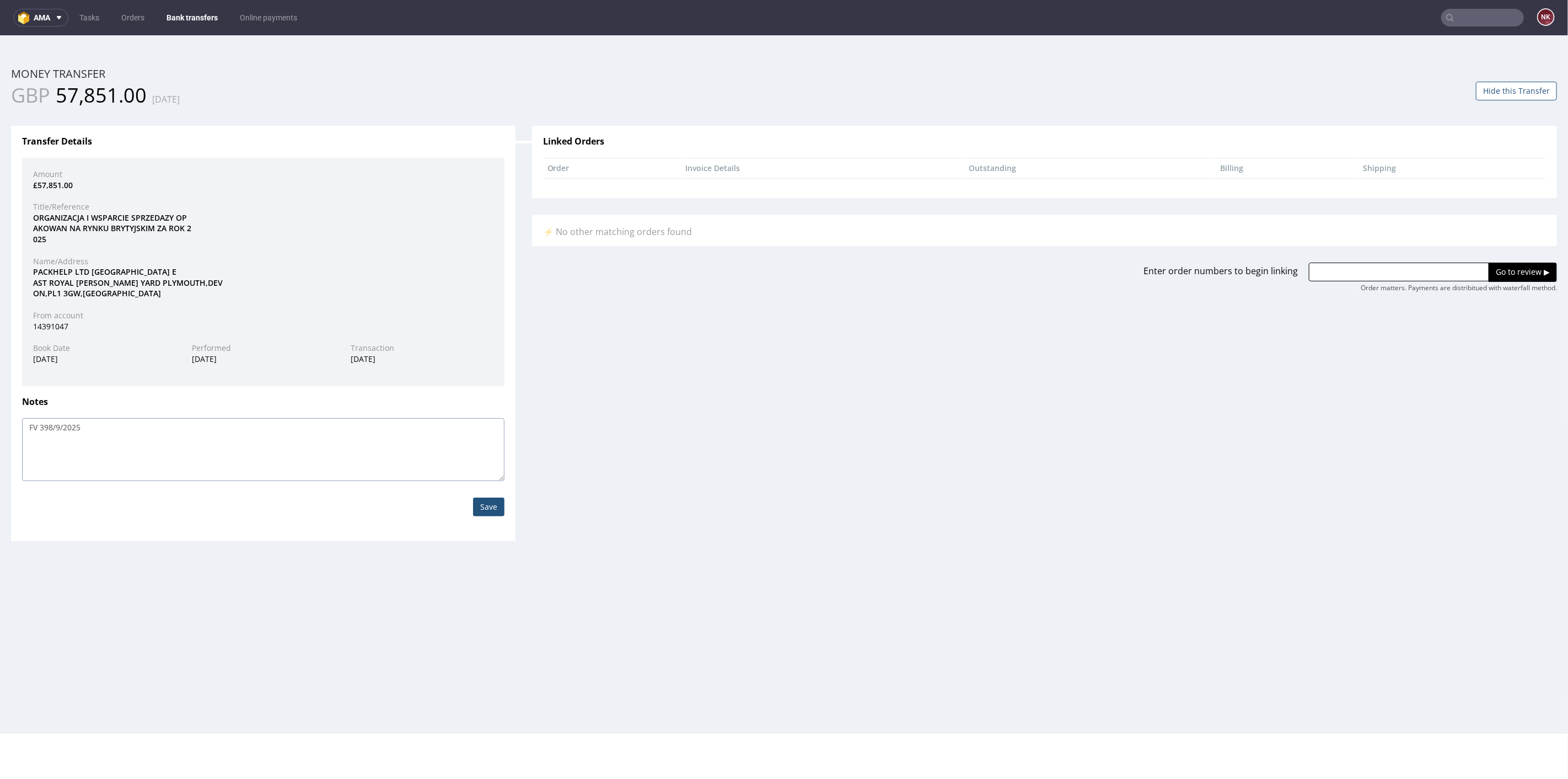
click at [43, 430] on textarea "FV 398/9/2025" at bounding box center [263, 449] width 483 height 63
type textarea "FV 398/9/2025"
click at [484, 506] on input "Save" at bounding box center [489, 506] width 32 height 19
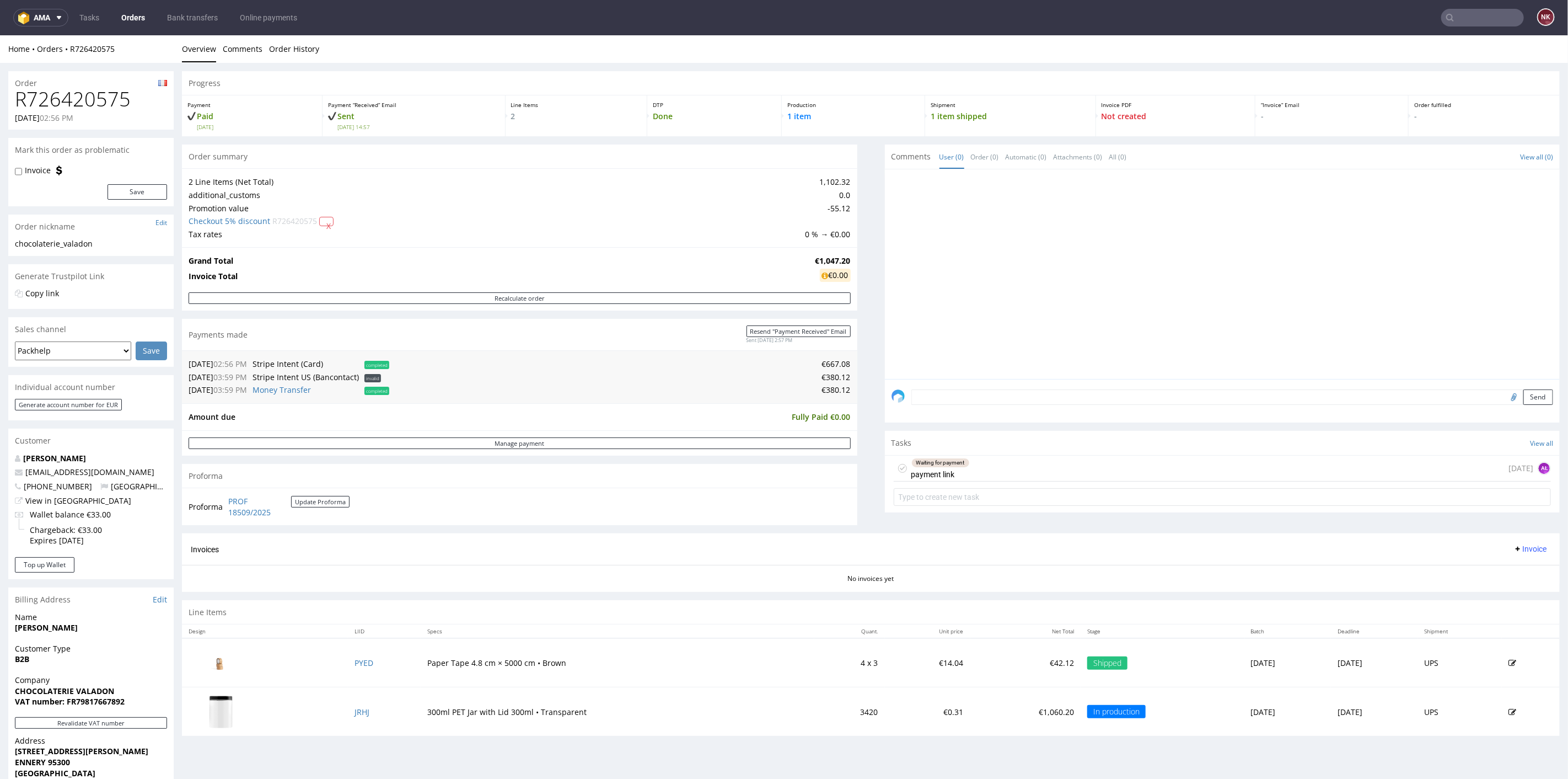
scroll to position [62, 0]
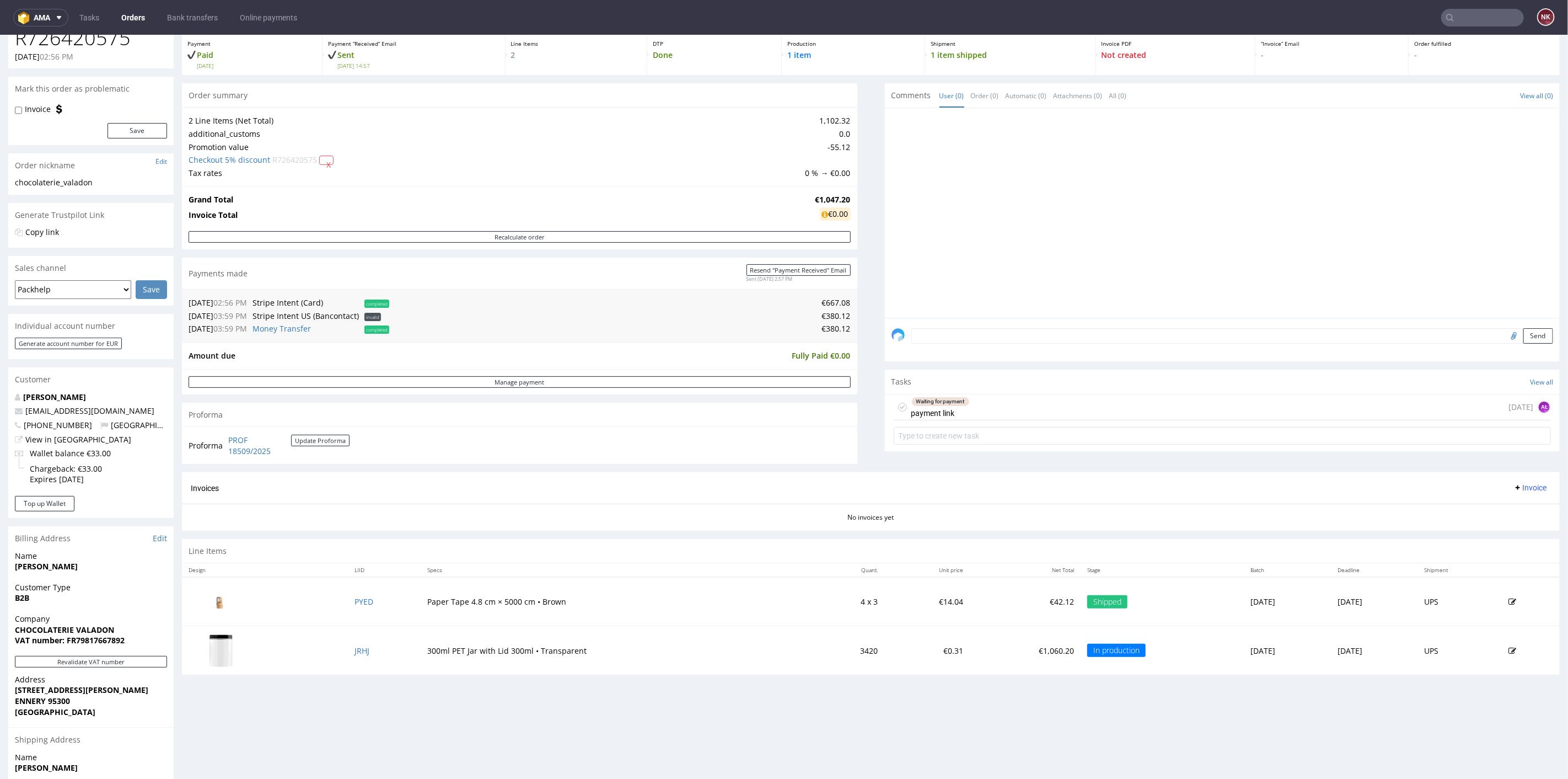
click at [986, 407] on div "Waiting for payment payment link 9 days ago AŁ" at bounding box center [1222, 407] width 658 height 26
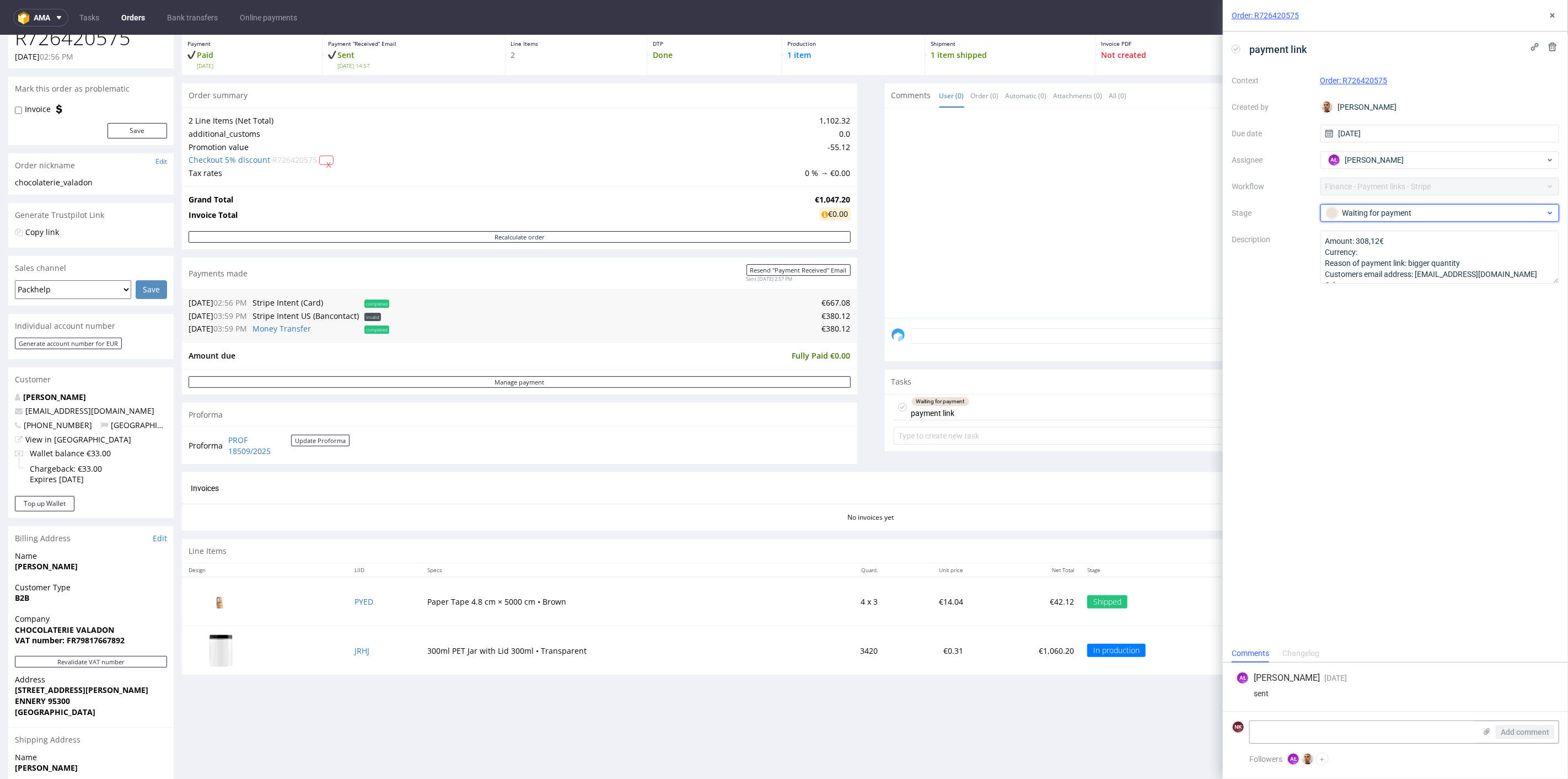
click at [1407, 208] on div "Waiting for payment" at bounding box center [1435, 213] width 219 height 12
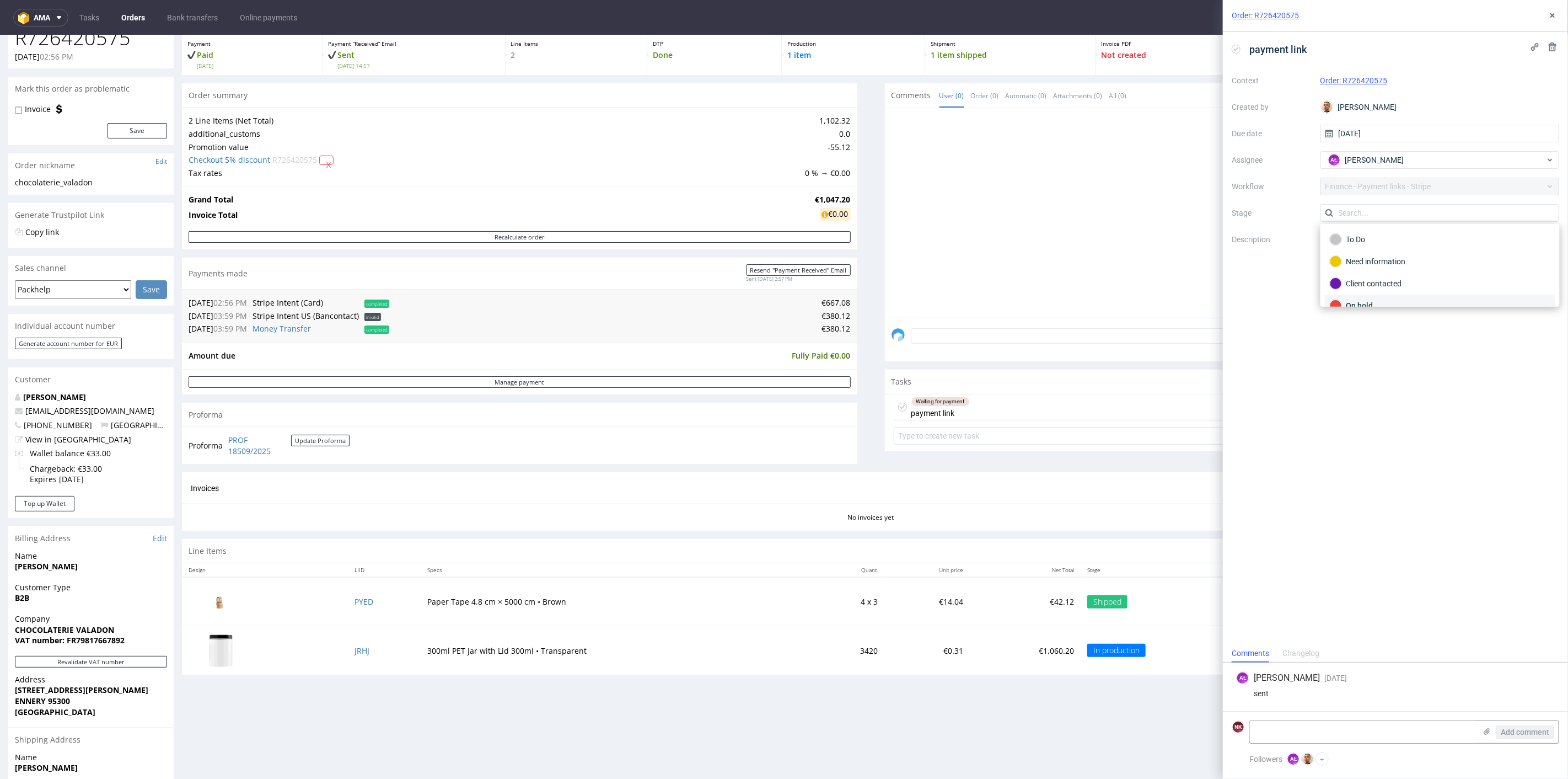
scroll to position [61, 0]
click at [1406, 289] on div "Completed" at bounding box center [1440, 289] width 220 height 12
click at [1353, 724] on textarea at bounding box center [1362, 732] width 226 height 22
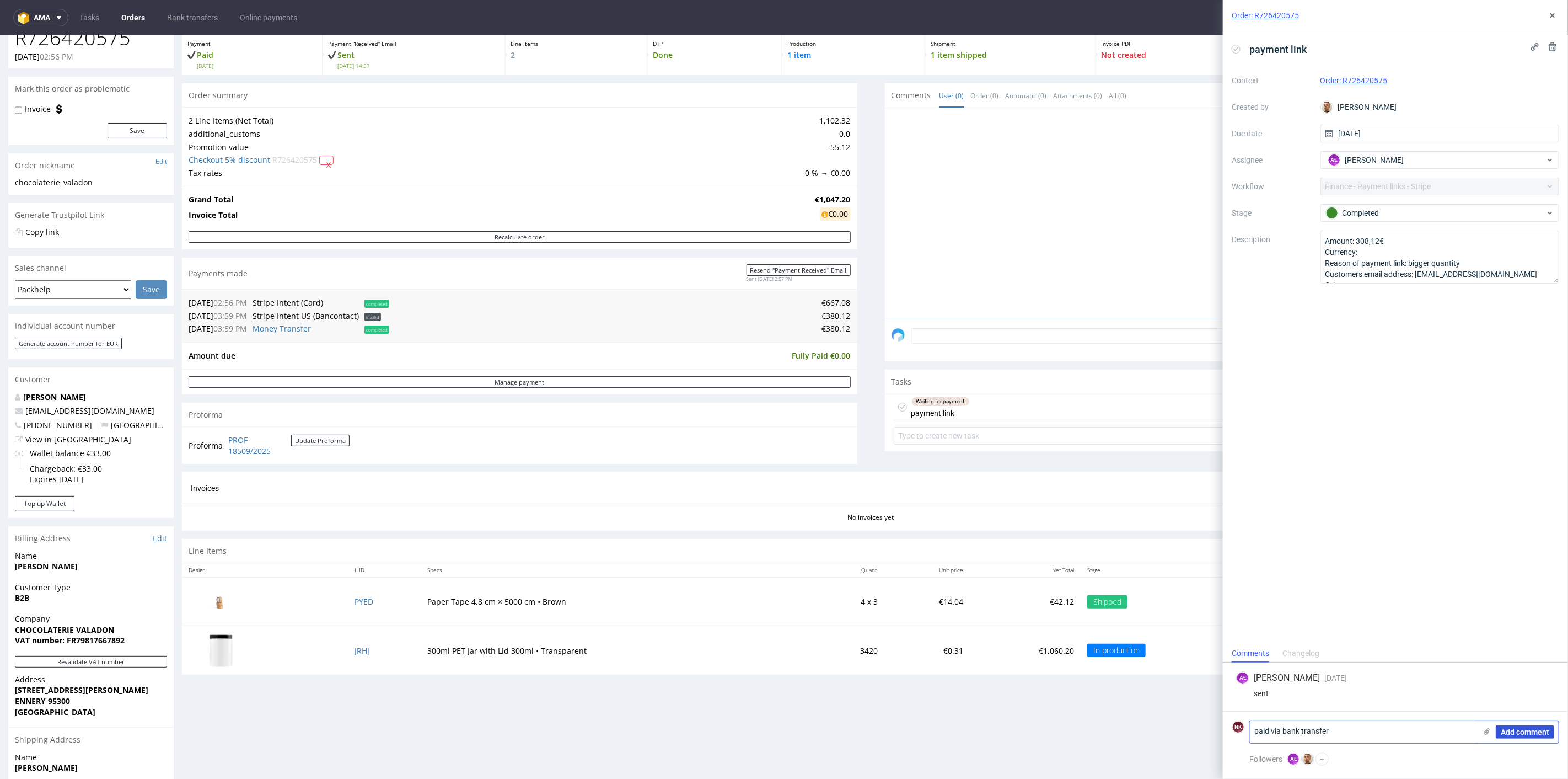
type textarea "paid via bank transfer"
click at [1502, 728] on span "Add comment" at bounding box center [1525, 732] width 49 height 8
click at [1556, 15] on icon at bounding box center [1552, 15] width 9 height 9
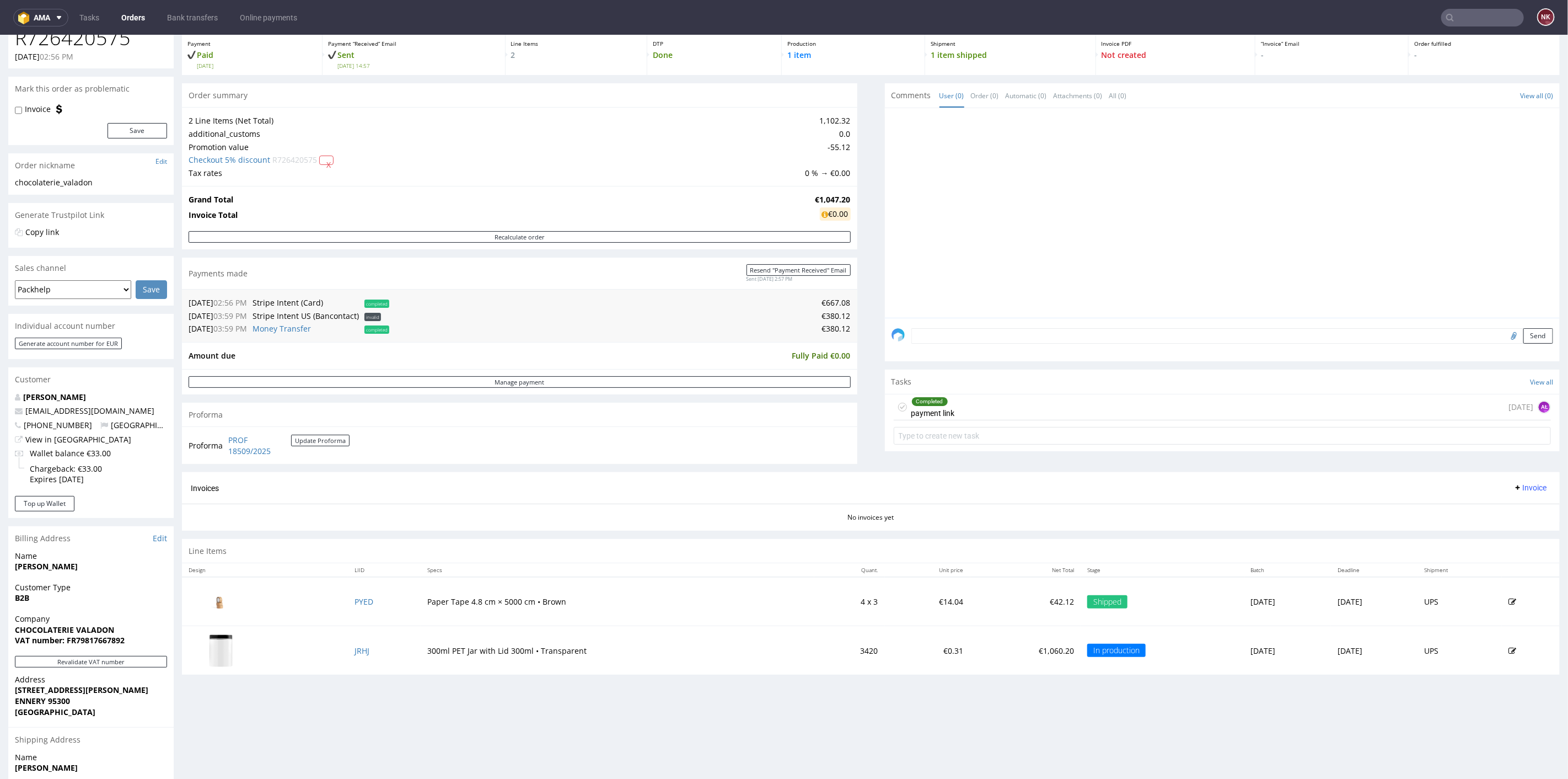
click at [860, 413] on div "Progress Payment Paid Thu 21 Aug Payment “Received” Email Sent Thu 21 Aug 14:57…" at bounding box center [871, 346] width 1378 height 674
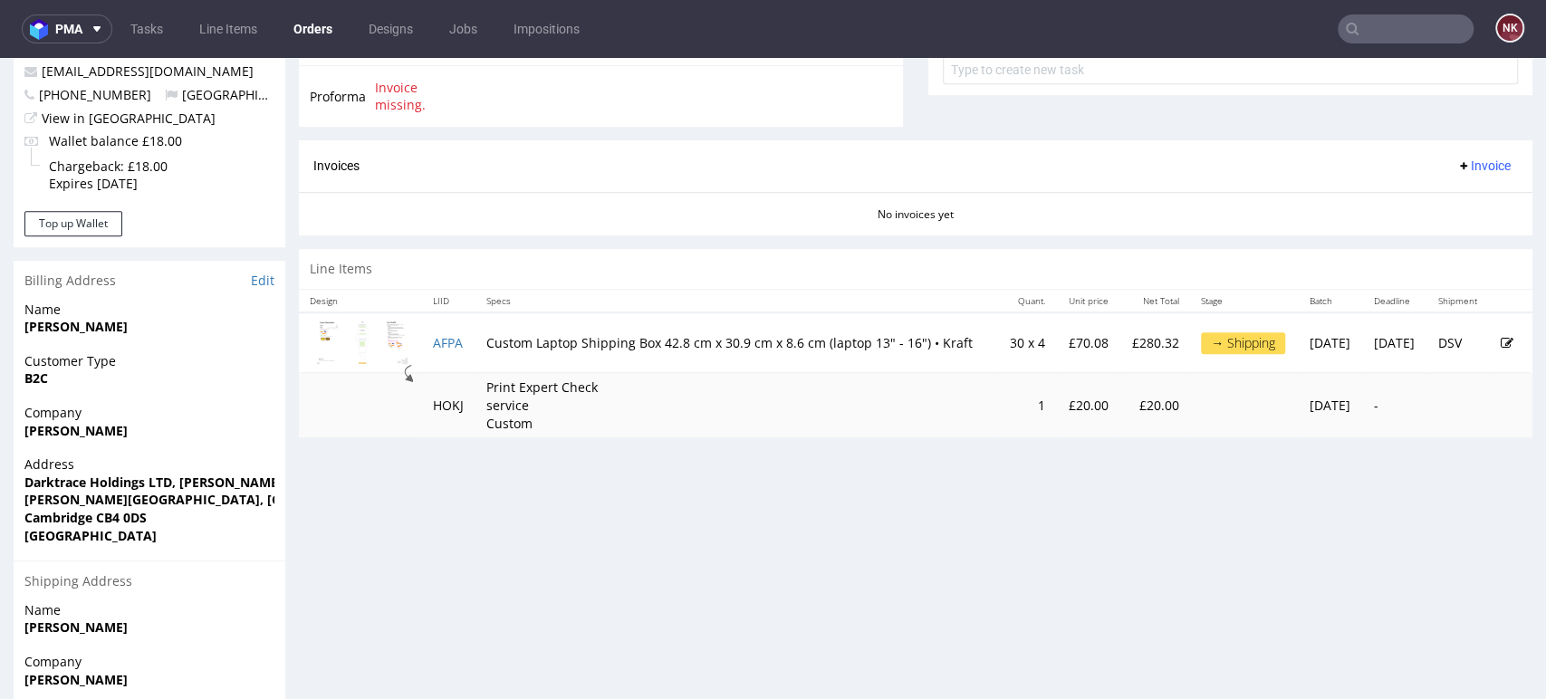
scroll to position [918, 0]
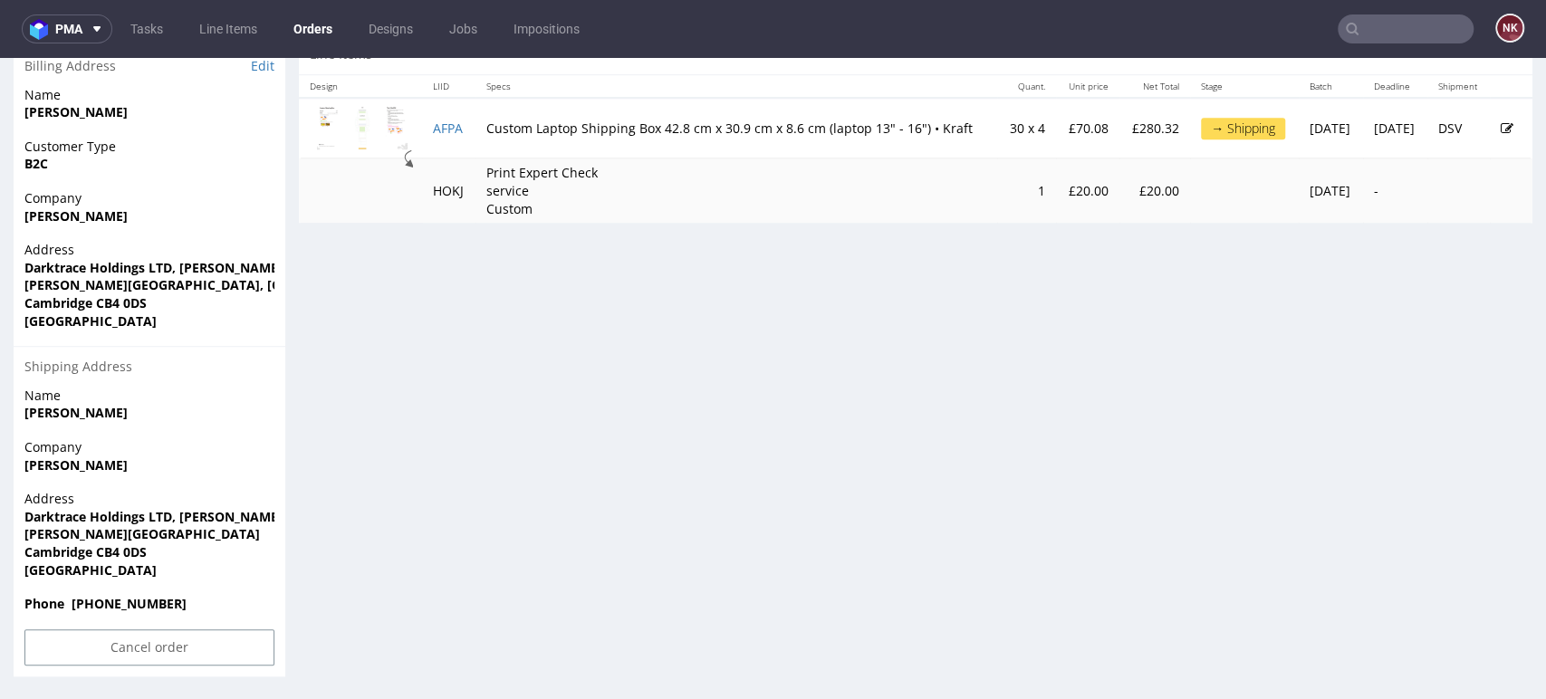
drag, startPoint x: 125, startPoint y: 468, endPoint x: 22, endPoint y: 468, distance: 103.3
click at [22, 468] on div "Company Emilija Diomina" at bounding box center [150, 464] width 272 height 52
copy strong "Emilija Diomina"
drag, startPoint x: 24, startPoint y: 515, endPoint x: 274, endPoint y: 529, distance: 251.3
click at [274, 529] on div "Address Darktrace Holdings LTD, Maurice Wilkes Building,Cowley Road Cowley Road…" at bounding box center [150, 542] width 272 height 105
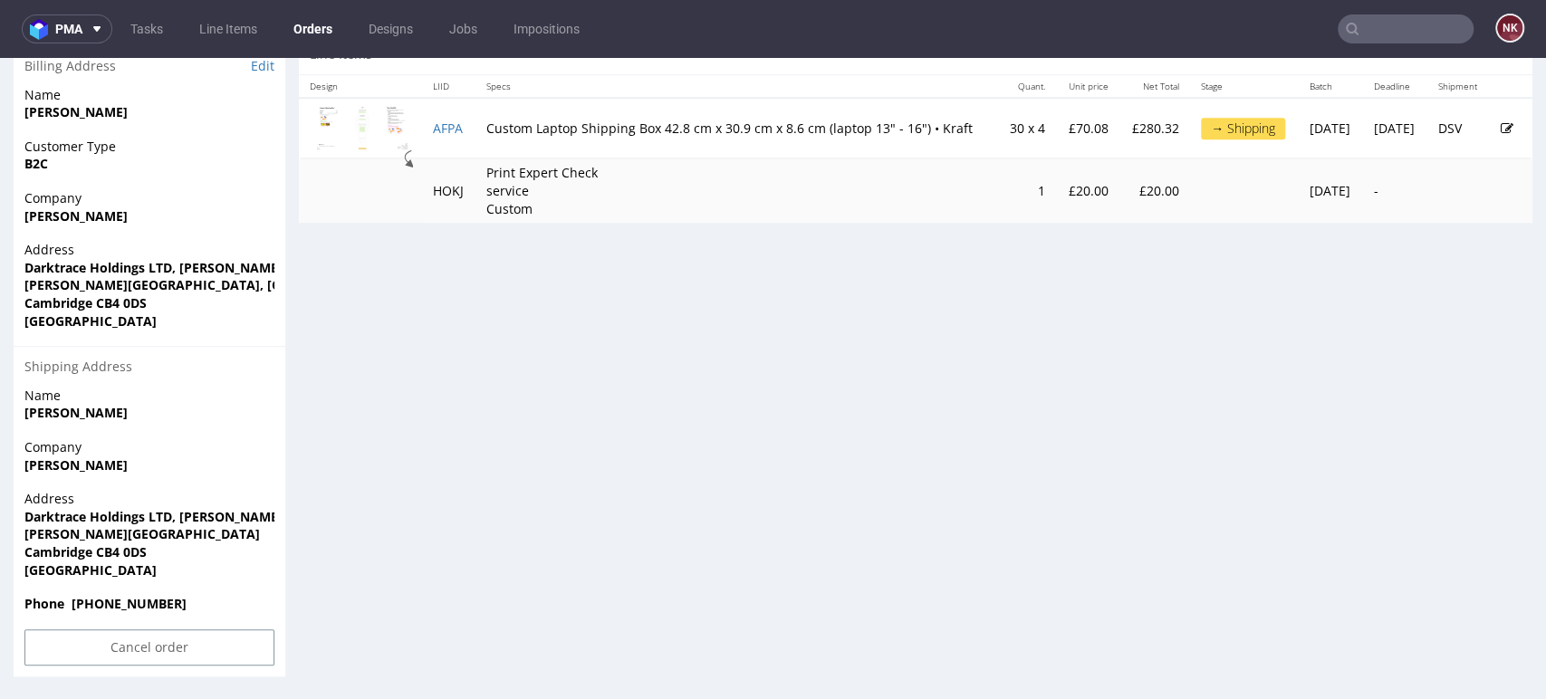
copy p "Darktrace Holdings LTD, Maurice Wilkes Building,Cowley Road Cowley Road, St Joh…"
click at [62, 559] on strong "Cambridge CB4 0DS" at bounding box center [85, 551] width 122 height 17
copy strong "Cambridge"
drag, startPoint x: 146, startPoint y: 553, endPoint x: 100, endPoint y: 553, distance: 46.2
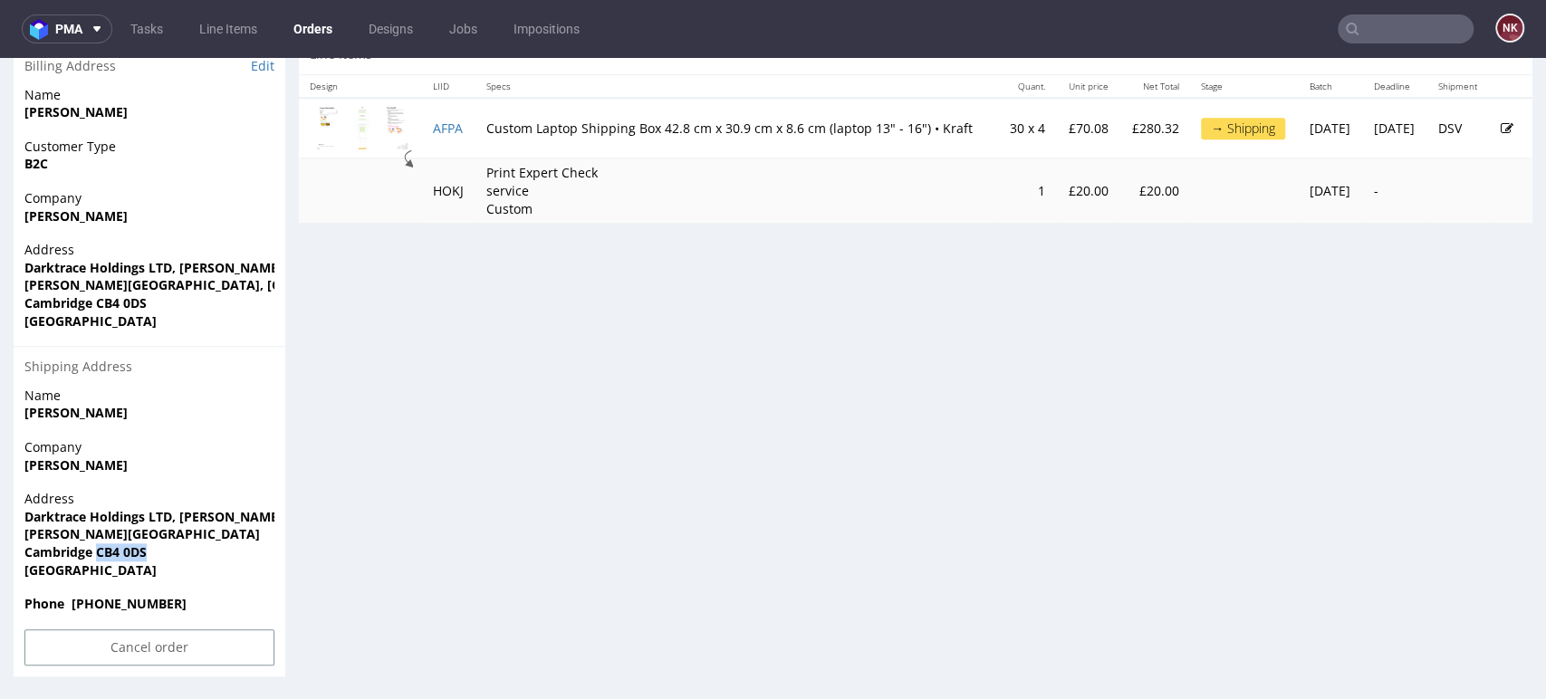
click at [100, 553] on span "Cambridge CB4 0DS" at bounding box center [149, 552] width 250 height 18
copy strong "CB4 0DS"
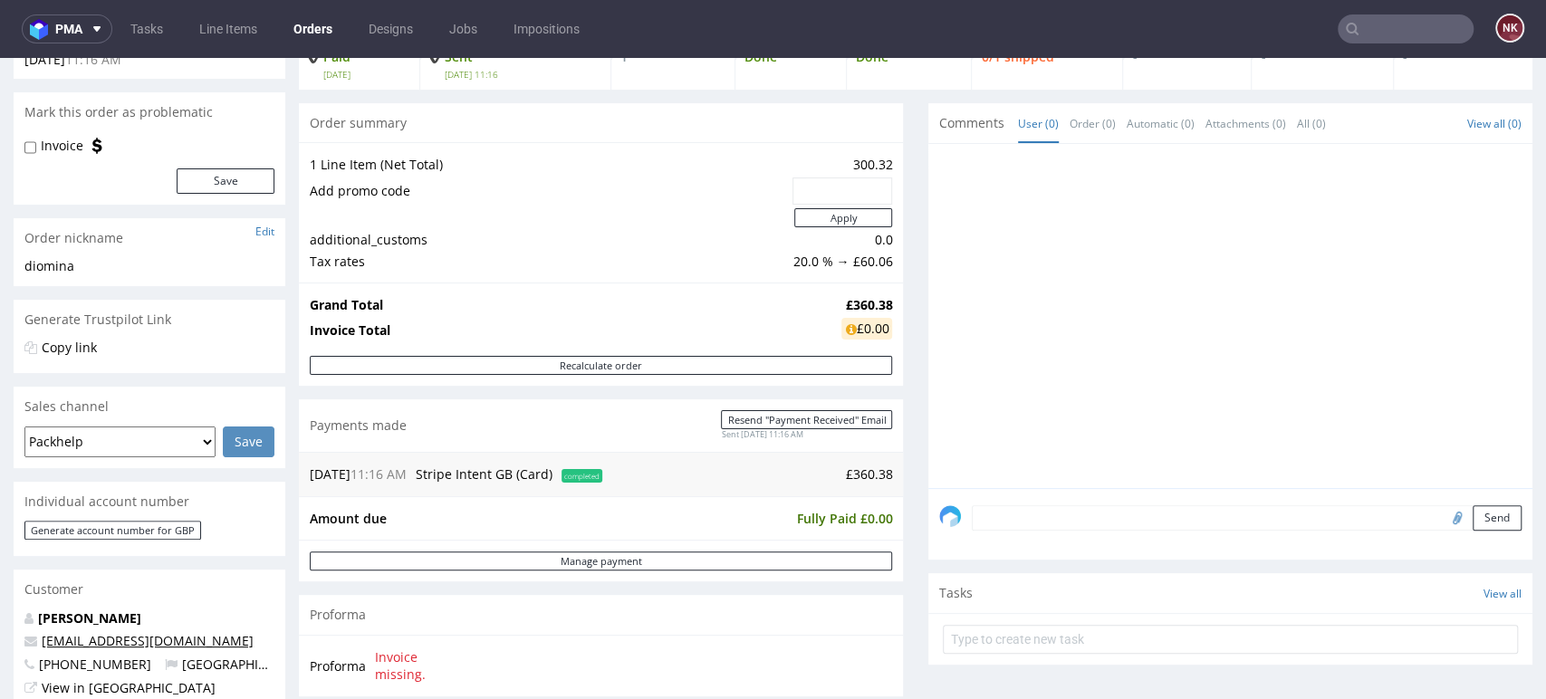
scroll to position [0, 0]
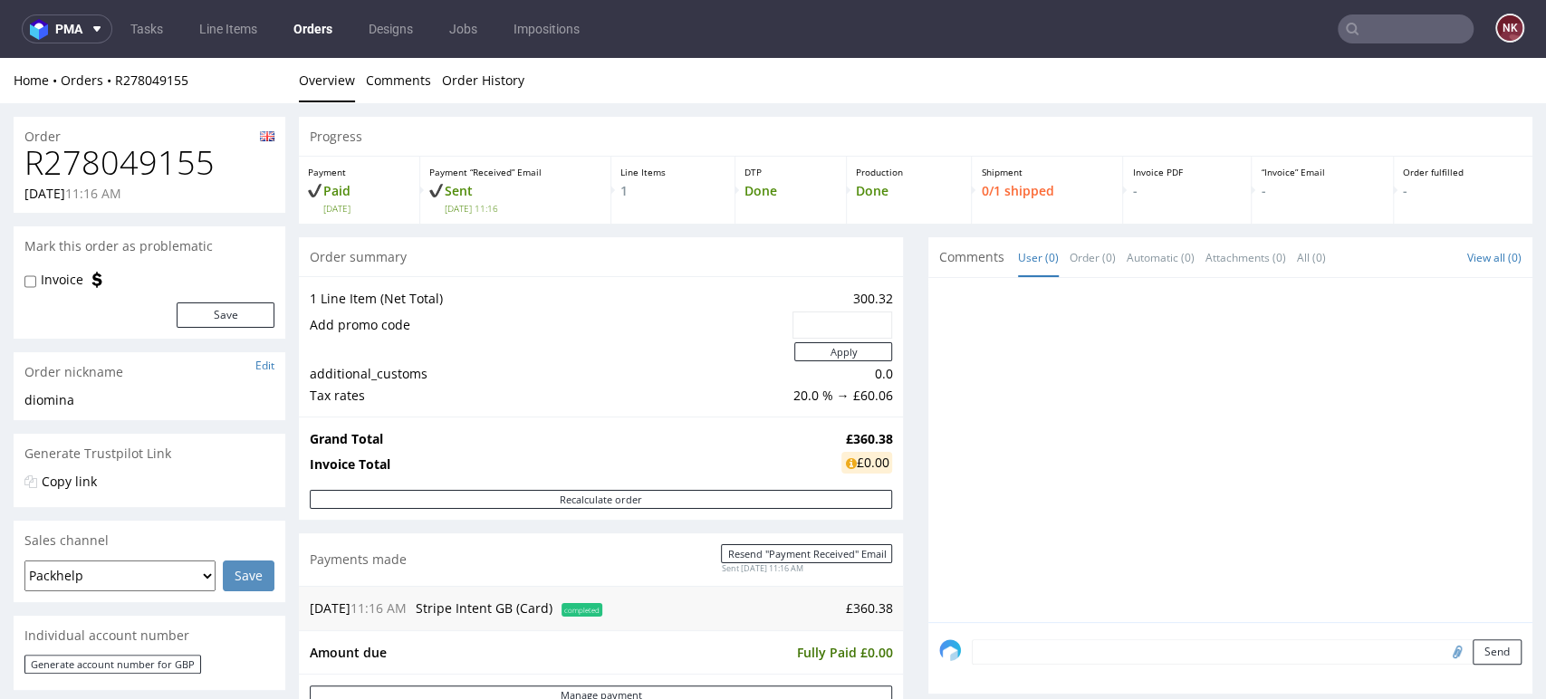
click at [134, 159] on h1 "R278049155" at bounding box center [149, 163] width 250 height 36
copy h1 "R278049155"
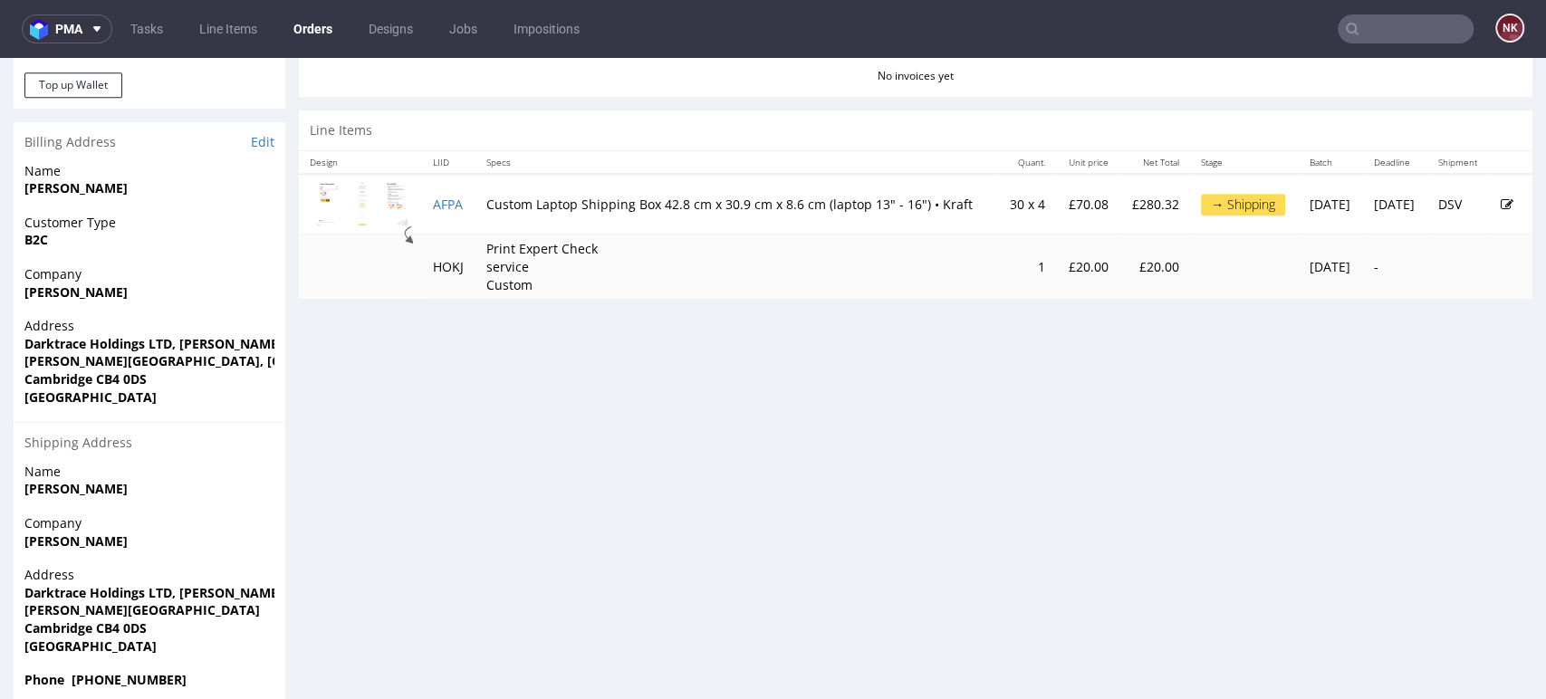
scroll to position [918, 0]
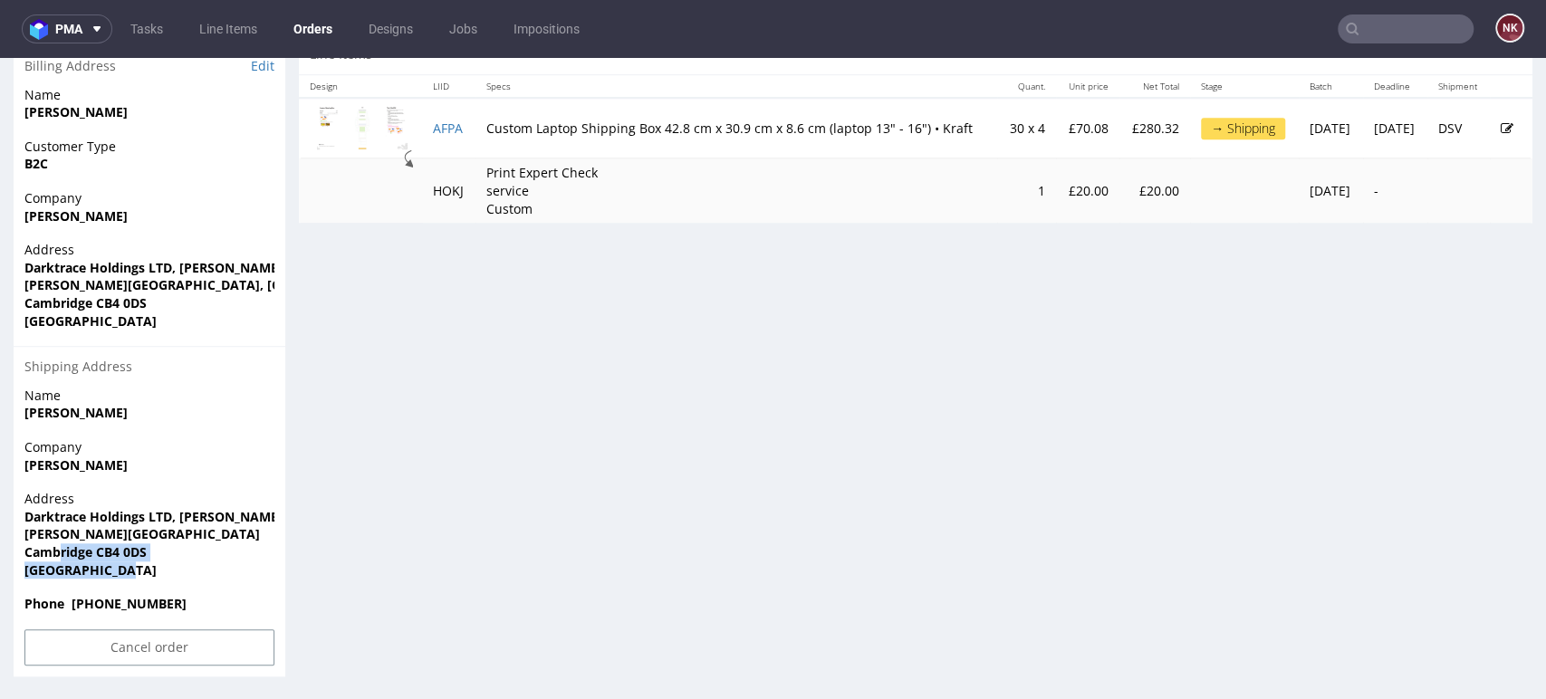
drag, startPoint x: 138, startPoint y: 576, endPoint x: 58, endPoint y: 549, distance: 84.2
click at [58, 549] on p "Address Darktrace Holdings LTD, Maurice Wilkes Building,Cowley Road Cowley Road…" at bounding box center [149, 534] width 250 height 89
click at [138, 571] on span "United Kingdom" at bounding box center [149, 571] width 250 height 18
drag, startPoint x: 138, startPoint y: 571, endPoint x: -9, endPoint y: 511, distance: 158.4
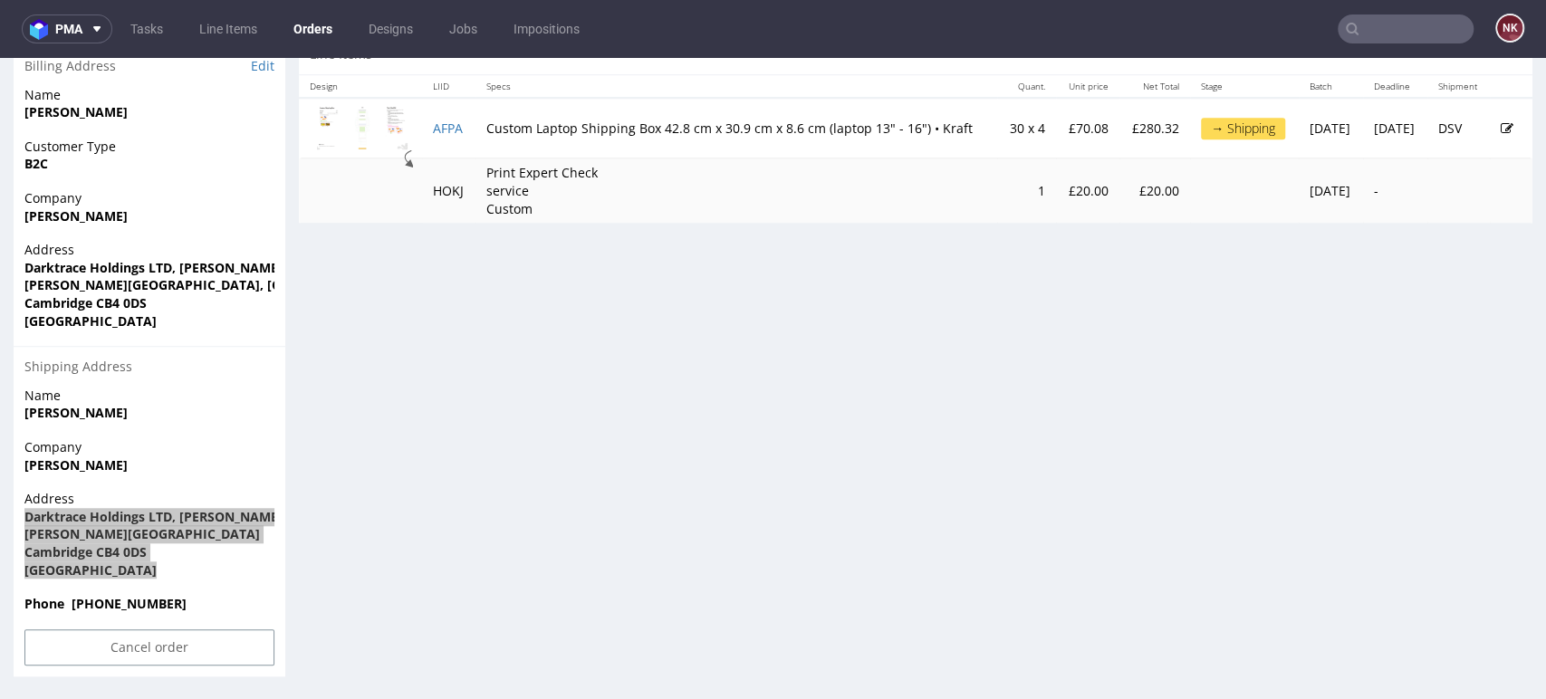
scroll to position [616, 0]
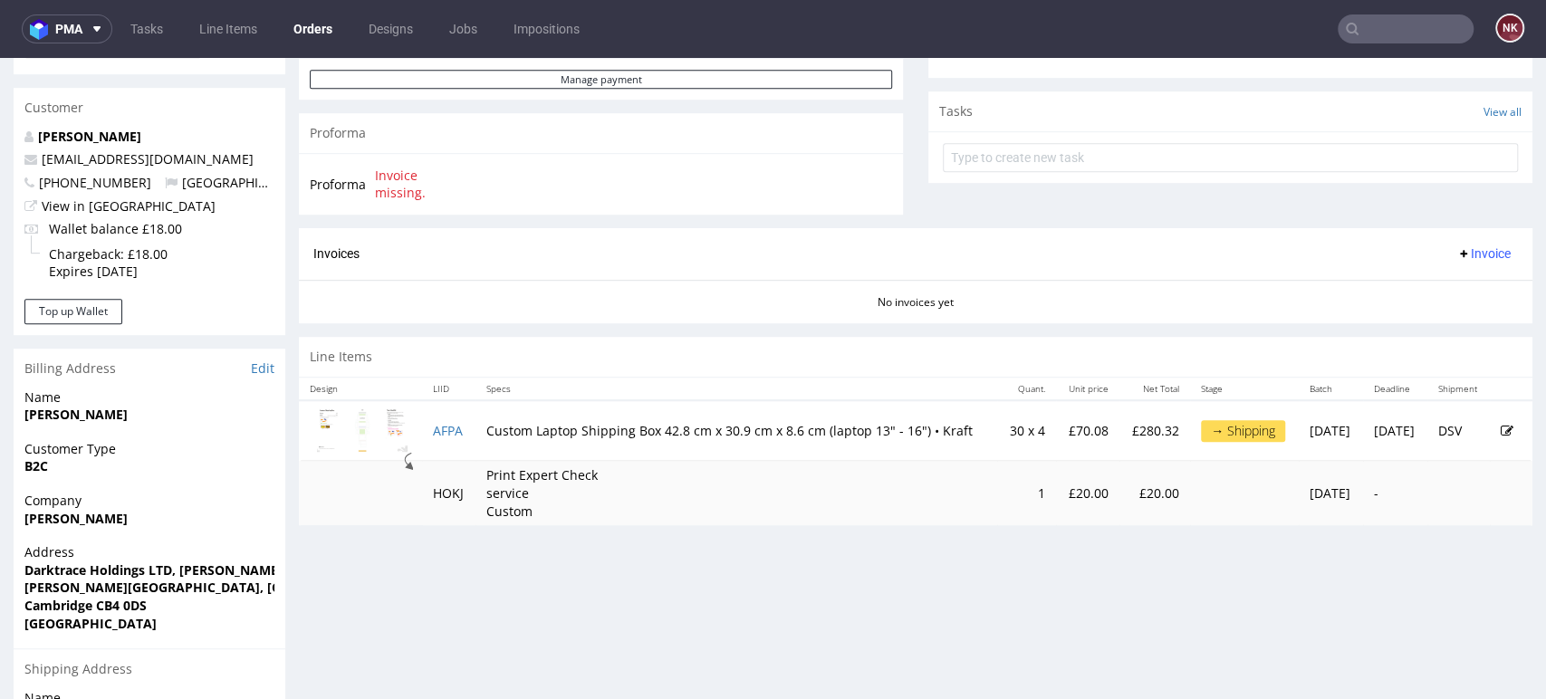
drag, startPoint x: 1475, startPoint y: 570, endPoint x: 1416, endPoint y: 561, distance: 59.6
click at [1475, 570] on div "Progress Payment Paid Mon 01 Sep Payment “Received” Email Sent Mon 1 Sep 11:16 …" at bounding box center [916, 240] width 1234 height 1478
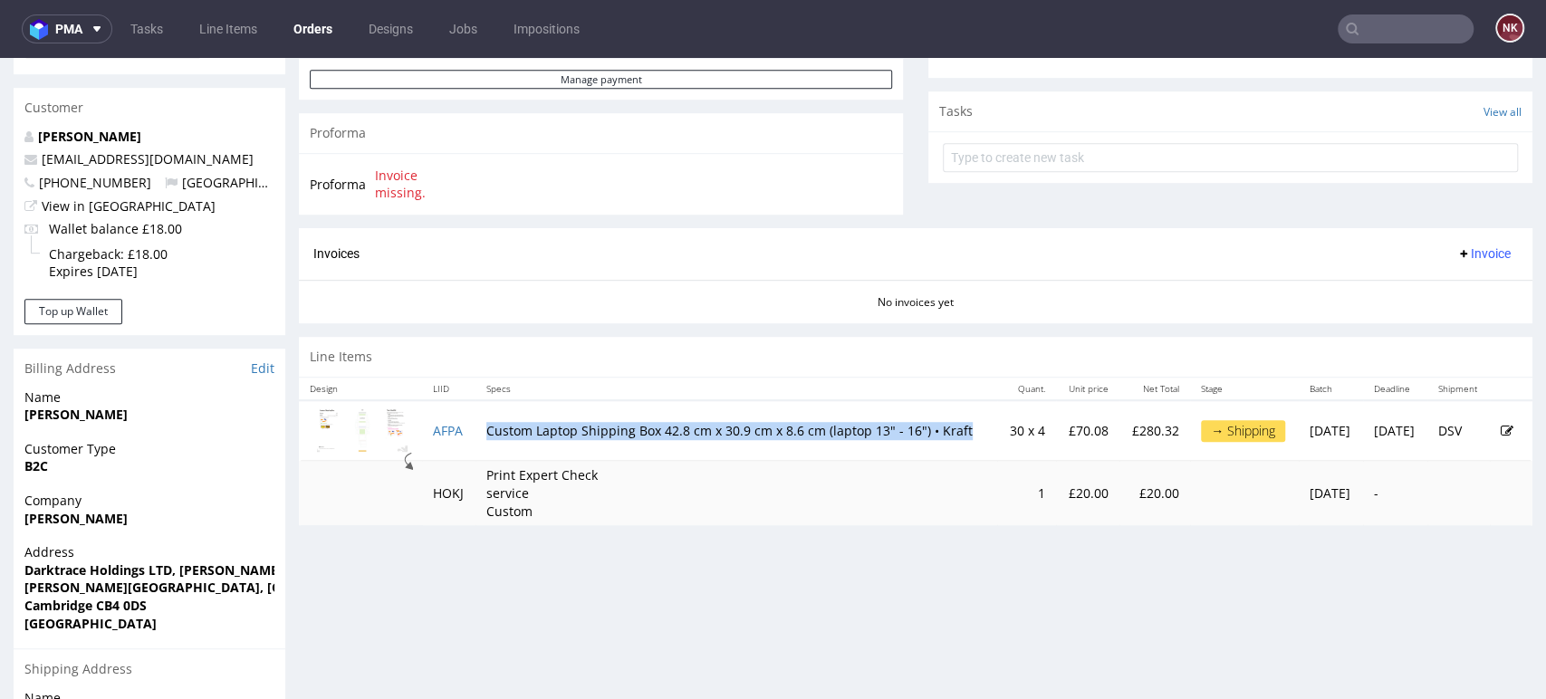
drag, startPoint x: 522, startPoint y: 441, endPoint x: 478, endPoint y: 416, distance: 50.3
click at [478, 416] on td "Custom Laptop Shipping Box 42.8 cm x 30.9 cm x 8.6 cm (laptop 13" - 16") • Kraft" at bounding box center [737, 431] width 522 height 62
copy td "Custom Laptop Shipping Box 42.8 cm x 30.9 cm x 8.6 cm (laptop 13" - 16") • Kraft"
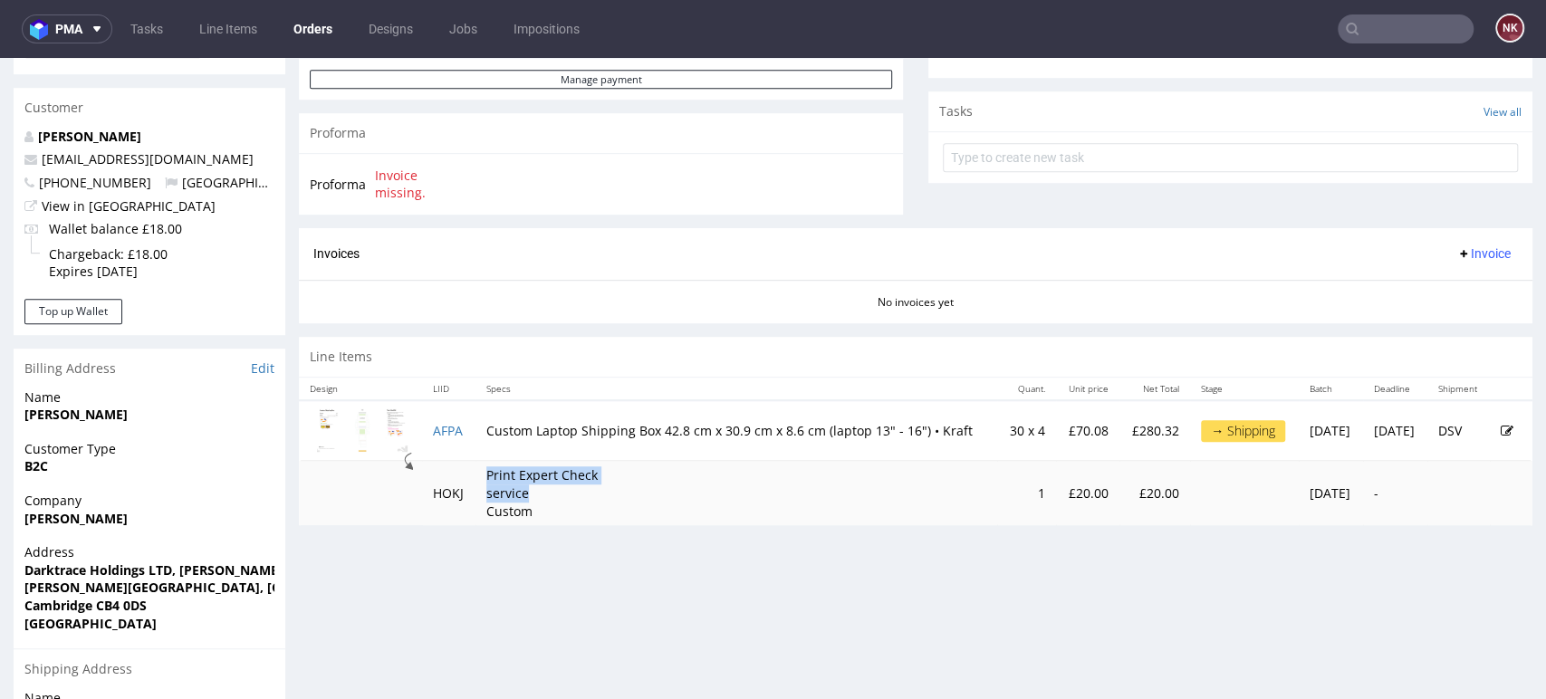
drag, startPoint x: 520, startPoint y: 496, endPoint x: 478, endPoint y: 476, distance: 46.2
click at [478, 476] on td "Print Expert Check service Custom" at bounding box center [737, 493] width 522 height 64
copy p "Print Expert Check service"
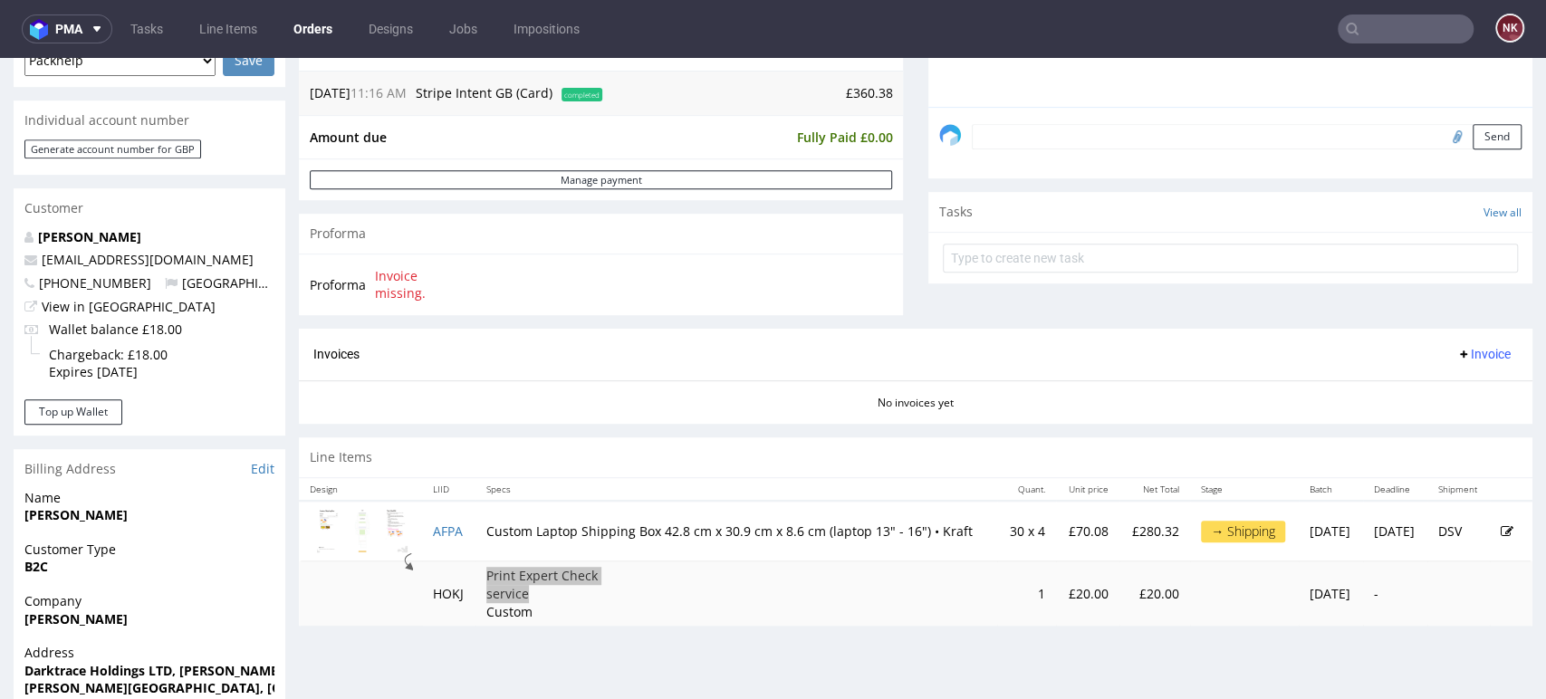
scroll to position [717, 0]
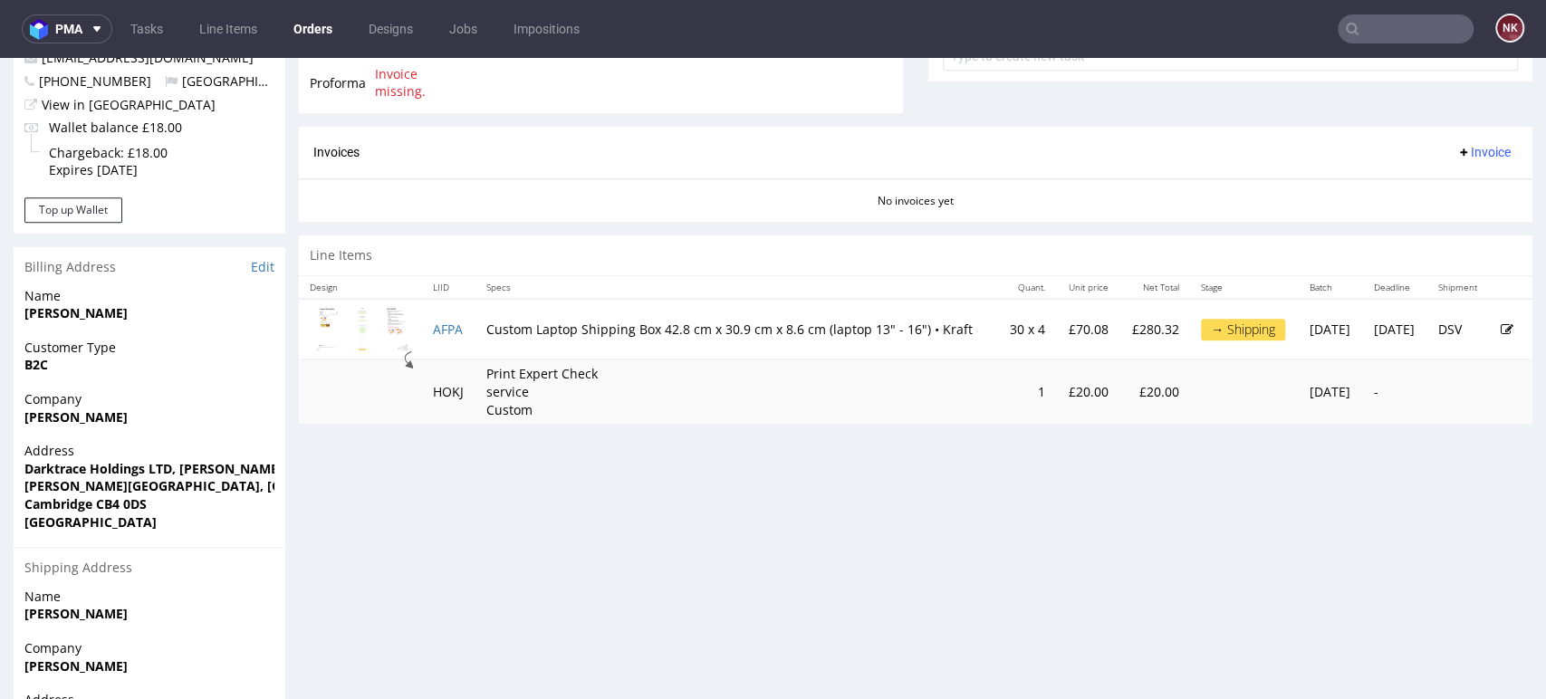
click at [1455, 571] on div "Progress Payment Paid Mon 01 Sep Payment “Received” Email Sent Mon 1 Sep 11:16 …" at bounding box center [916, 138] width 1234 height 1478
click at [1466, 556] on div "Progress Payment Paid Mon 01 Sep Payment “Received” Email Sent Mon 1 Sep 11:16 …" at bounding box center [916, 138] width 1234 height 1478
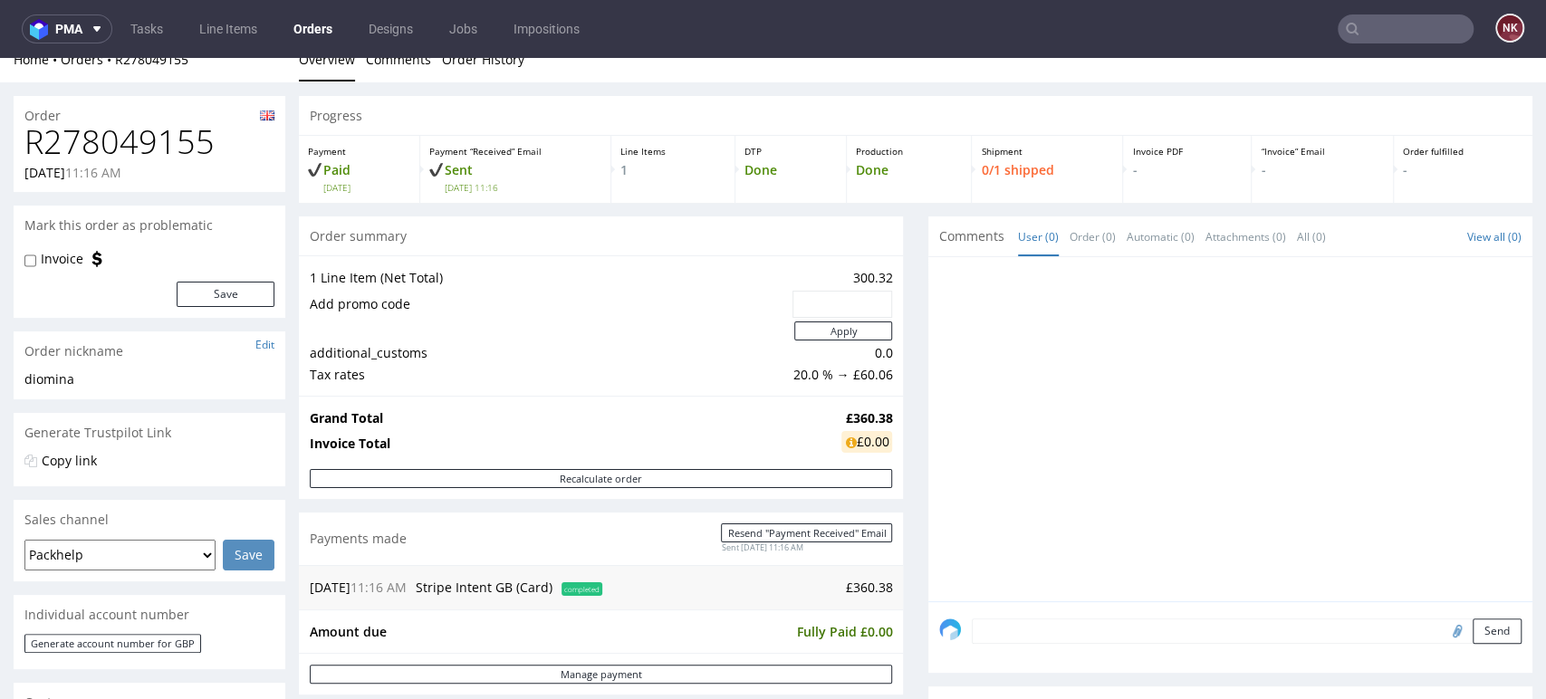
scroll to position [13, 0]
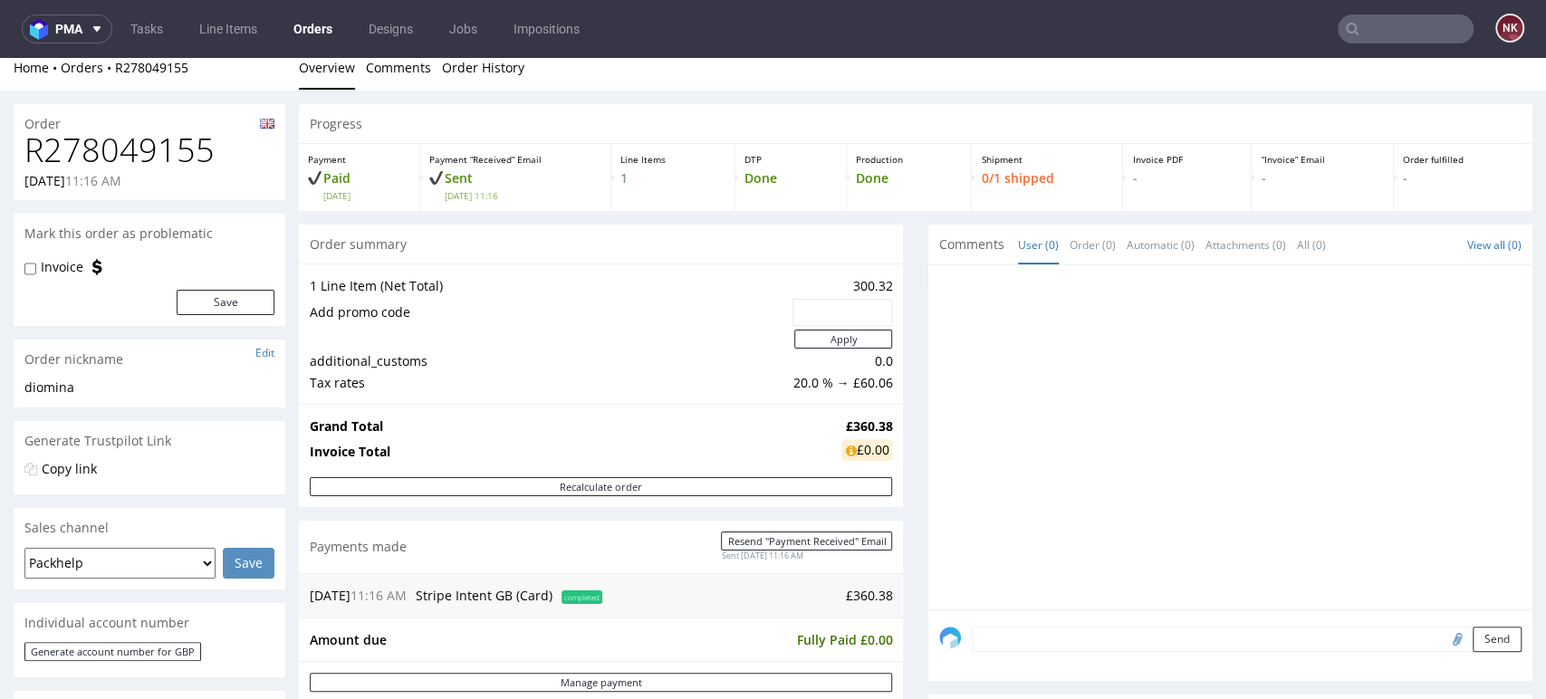
click at [142, 138] on h1 "R278049155" at bounding box center [149, 150] width 250 height 36
copy h1 "R278049155"
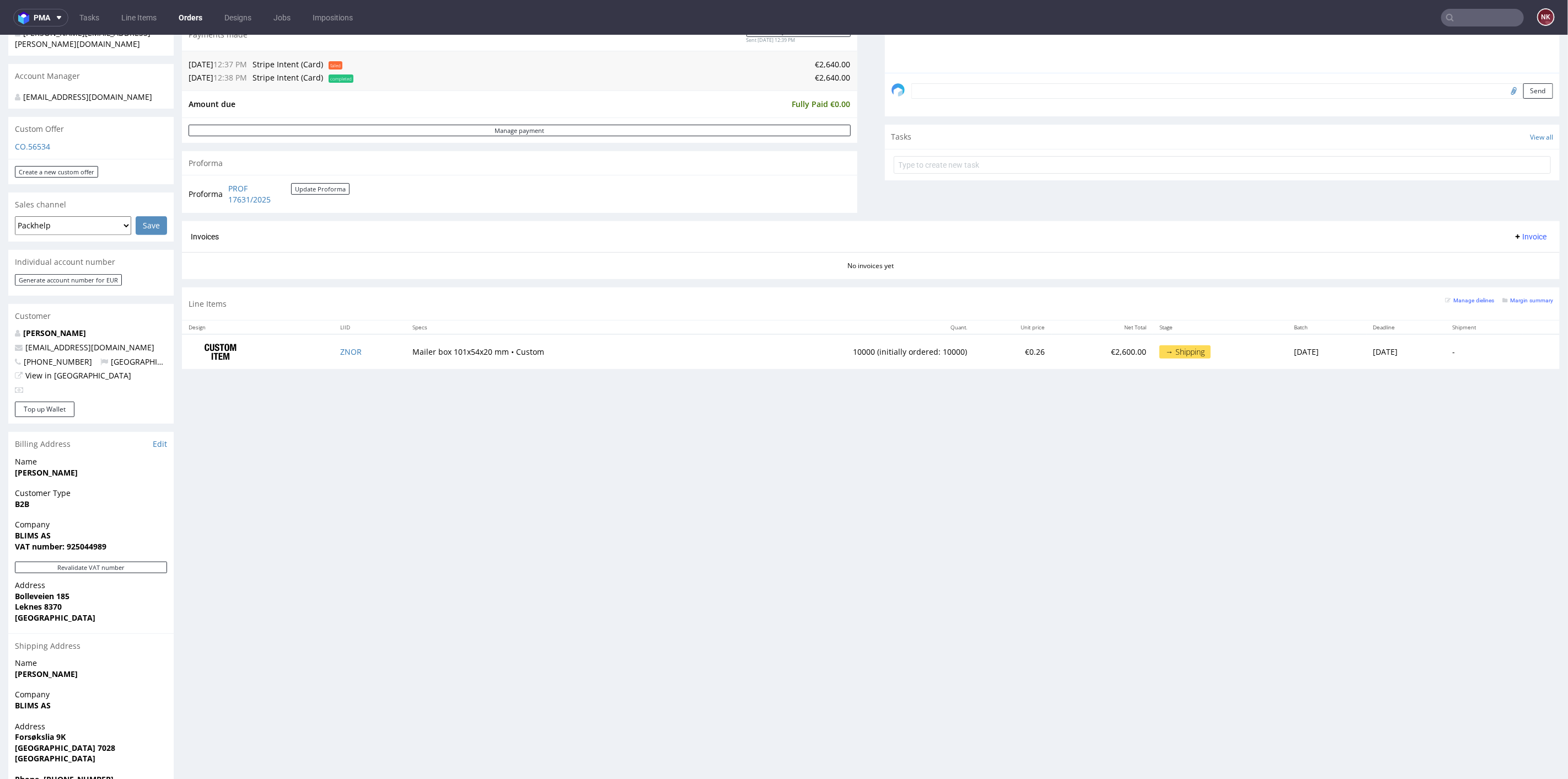
scroll to position [62, 0]
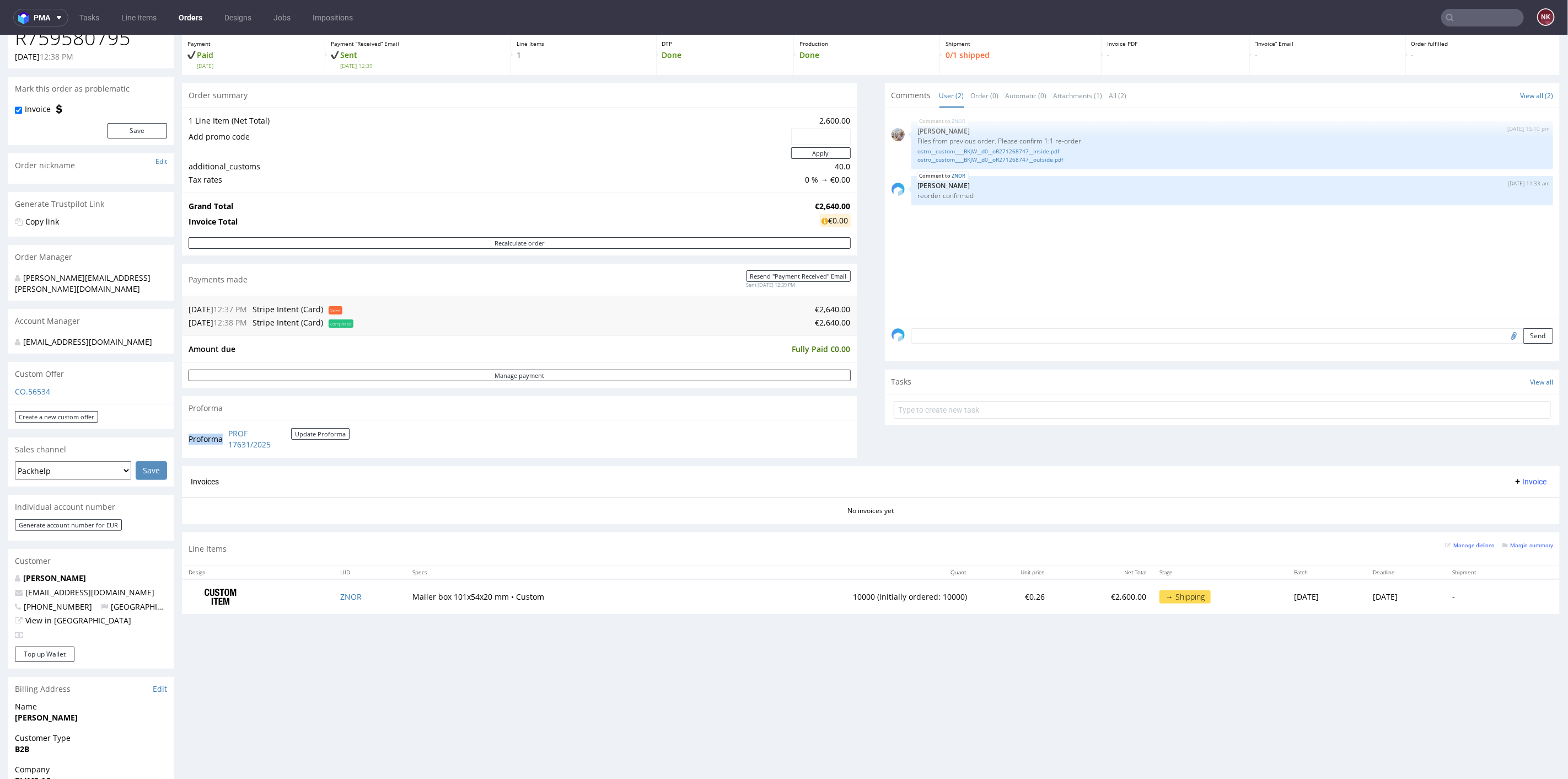
drag, startPoint x: 299, startPoint y: 449, endPoint x: 225, endPoint y: 430, distance: 76.4
click at [225, 430] on div "Proforma PROF 17631/2025 Update Proforma" at bounding box center [520, 438] width 676 height 38
copy tbody "Proforma"
click at [949, 513] on div "No invoices yet" at bounding box center [871, 506] width 1378 height 19
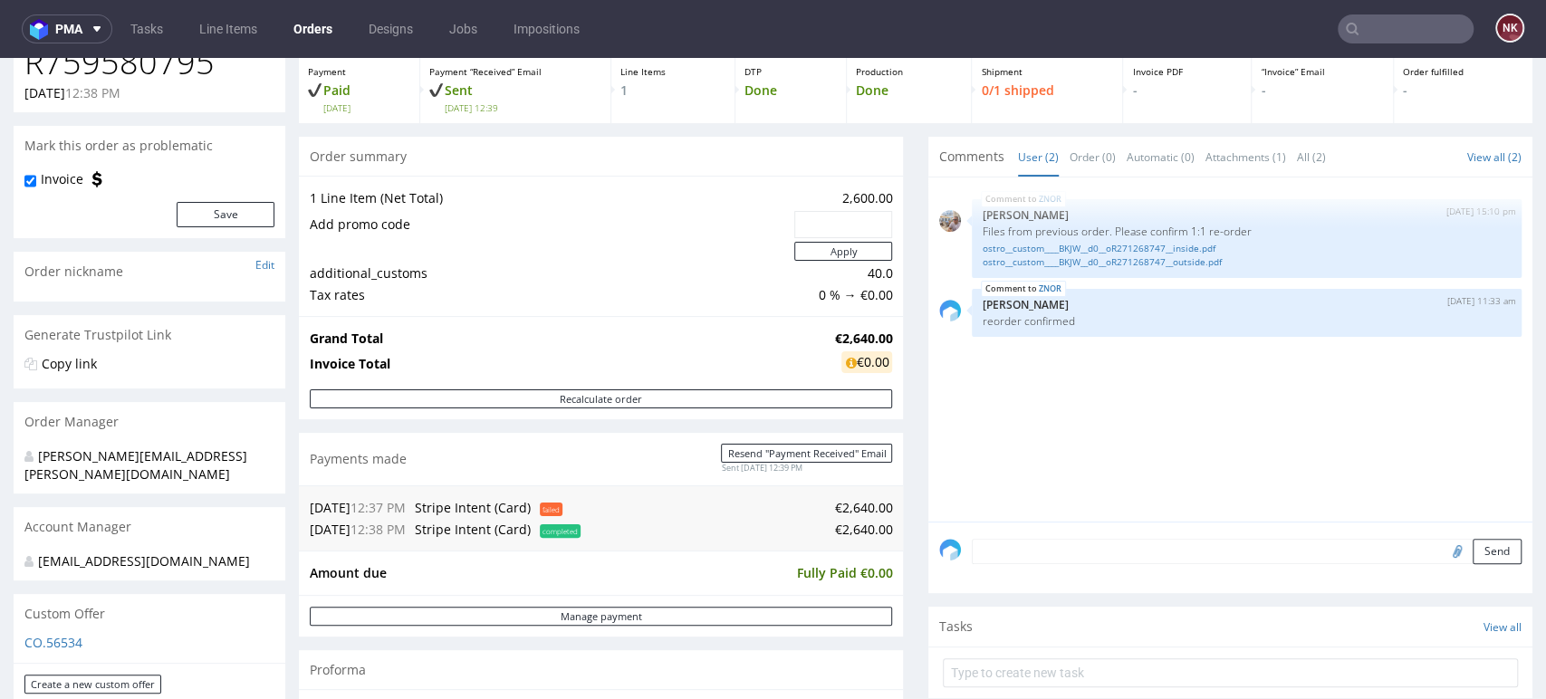
click at [898, 476] on div "Progress Payment Paid [DATE] Payment “Received” Email Sent [DATE] 12:39 Line It…" at bounding box center [916, 518] width 1234 height 1005
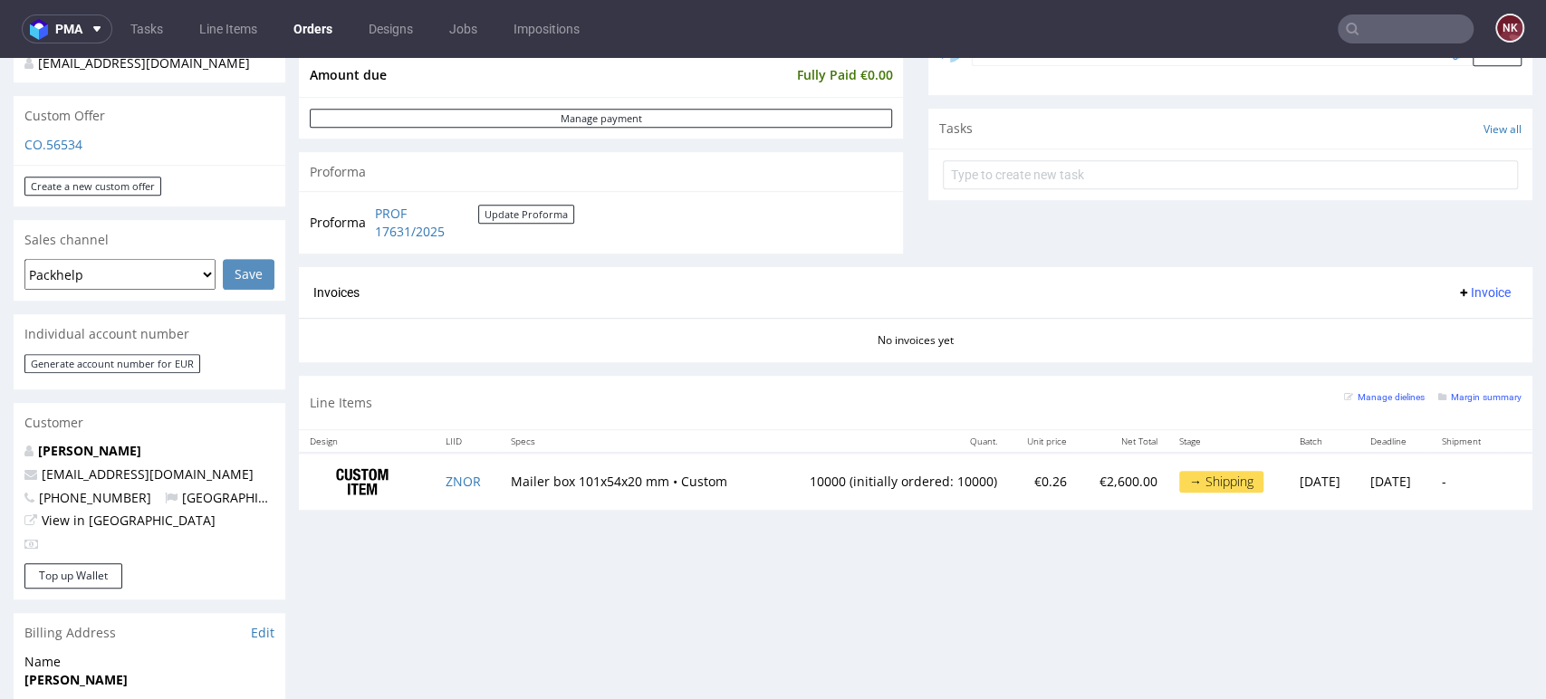
scroll to position [603, 0]
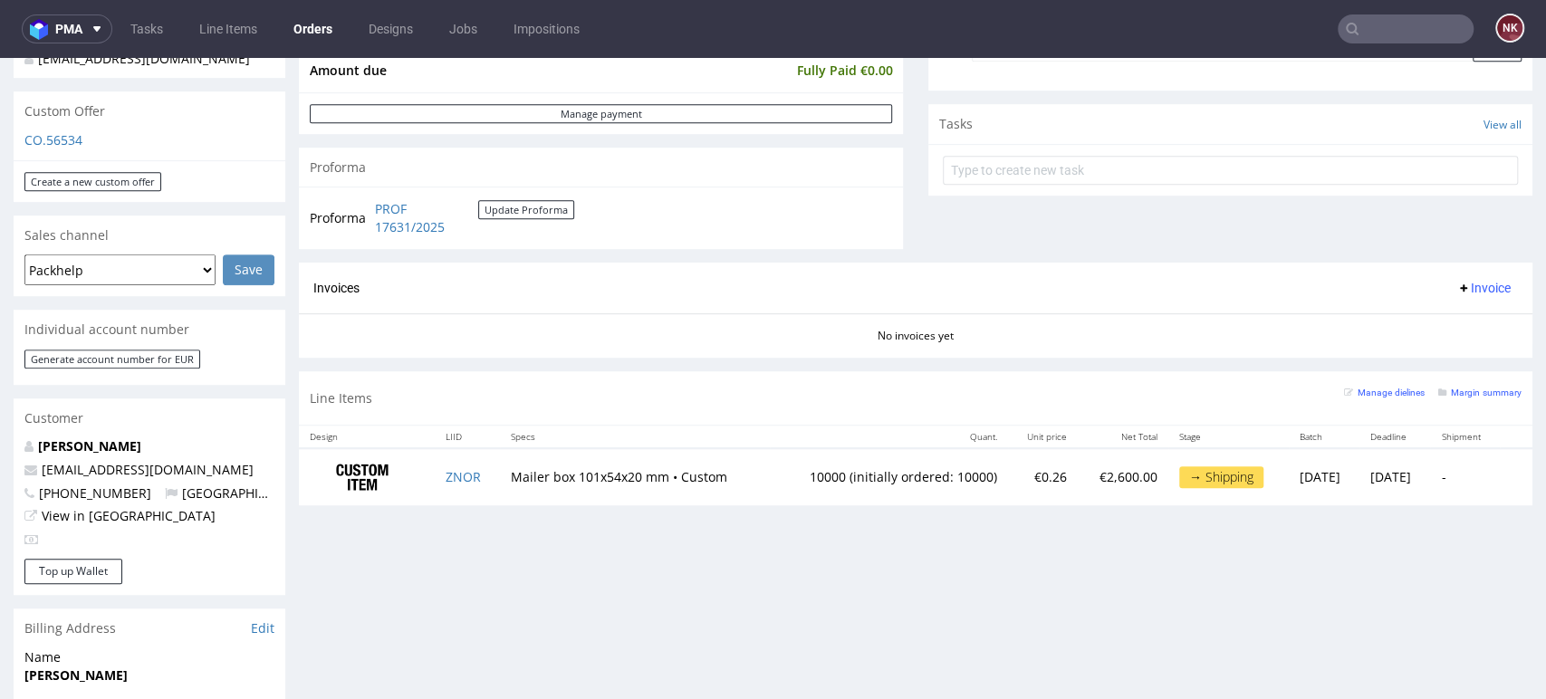
click at [796, 533] on div "Progress Payment Paid [DATE] Payment “Received” Email Sent [DATE] 12:39 Line It…" at bounding box center [916, 383] width 1234 height 1738
click at [123, 401] on div "Customer" at bounding box center [150, 419] width 272 height 40
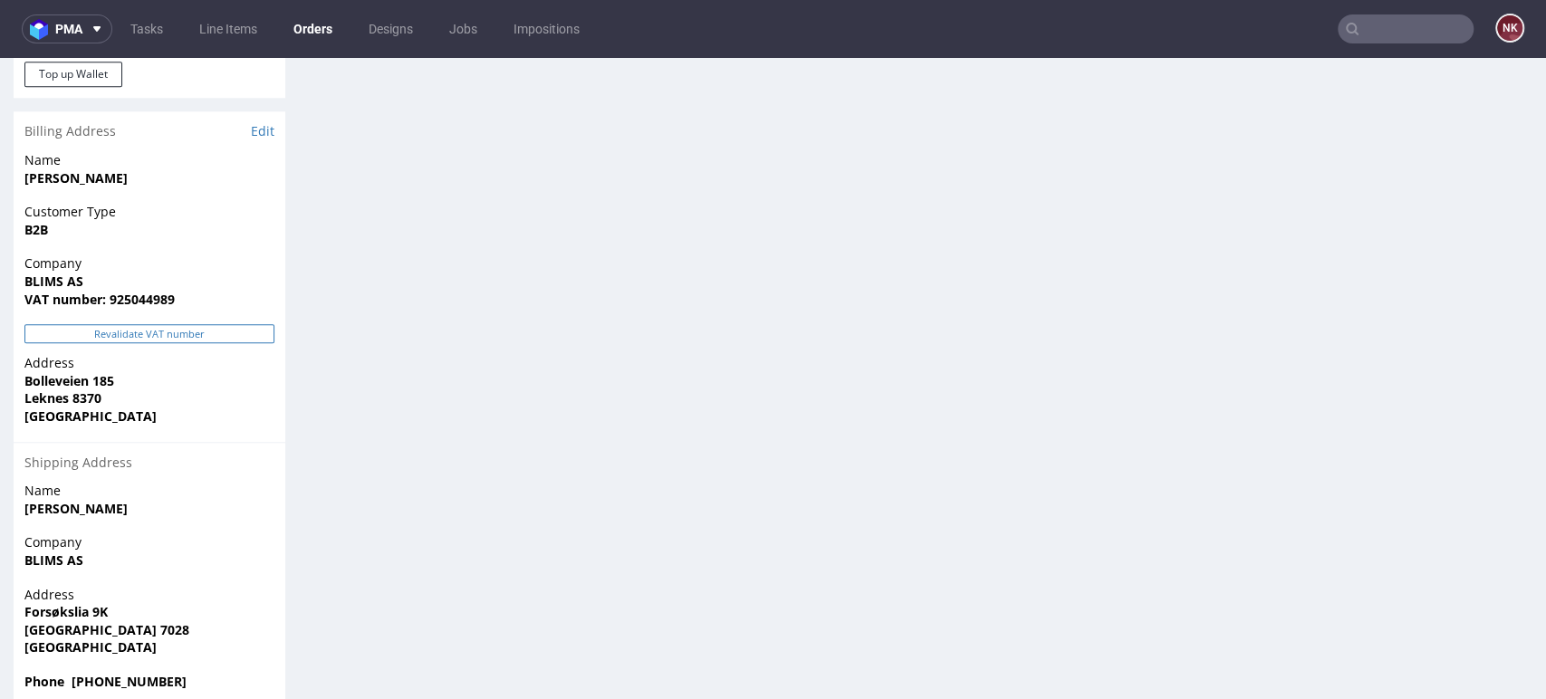
scroll to position [1178, 0]
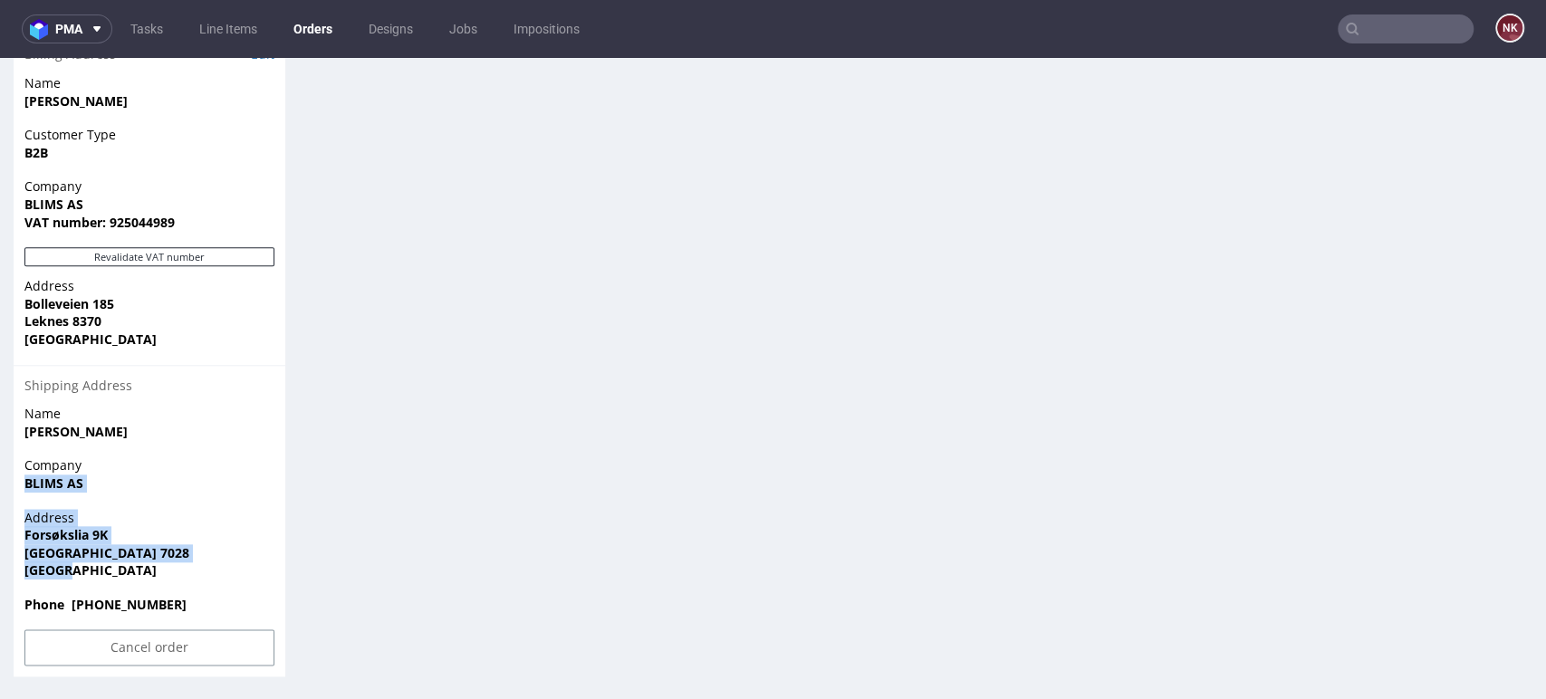
drag, startPoint x: 79, startPoint y: 578, endPoint x: 14, endPoint y: 488, distance: 110.9
click at [14, 488] on section "Billing Address Edit Name [PERSON_NAME] Customer Type B2B Company BLIMS AS VAT …" at bounding box center [150, 355] width 272 height 642
copy section "BLIMS AS Address [GEOGRAPHIC_DATA] [GEOGRAPHIC_DATA]"
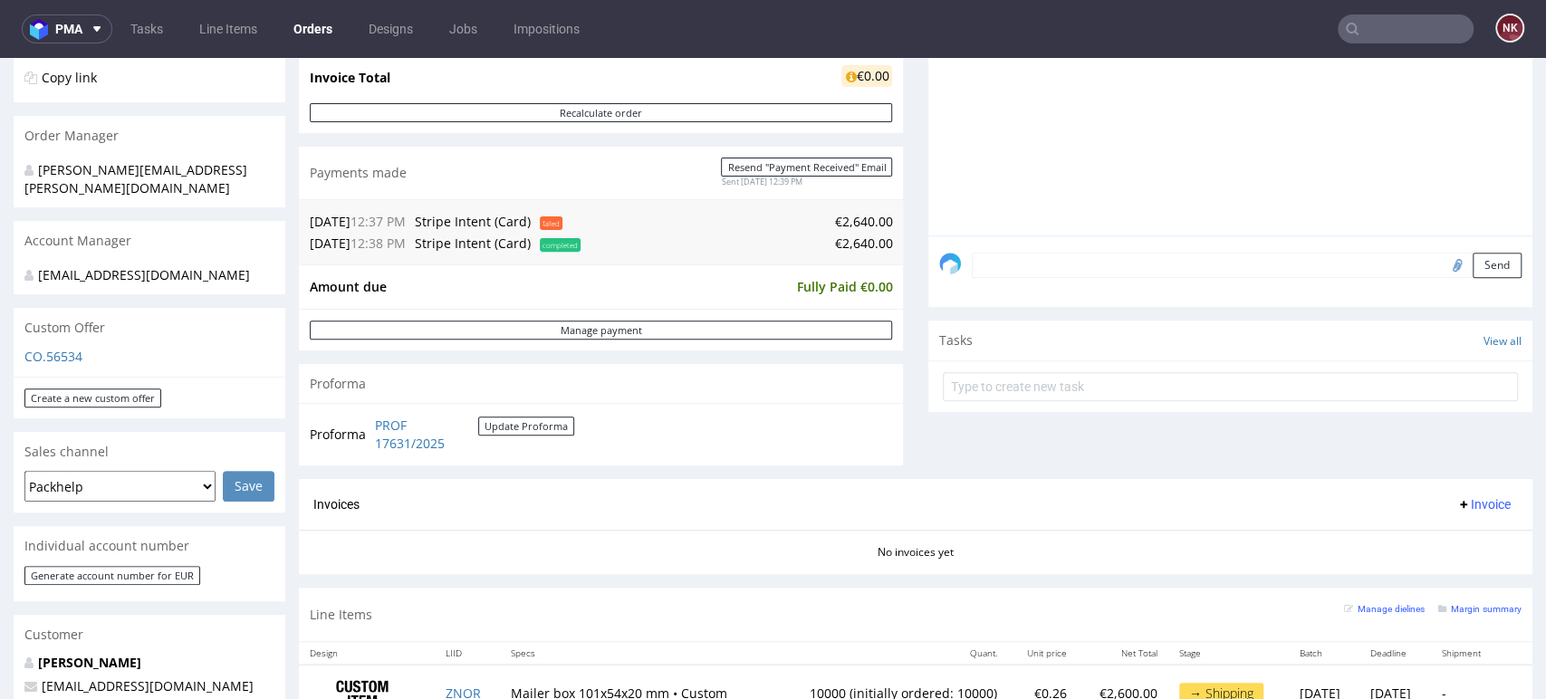
scroll to position [474, 0]
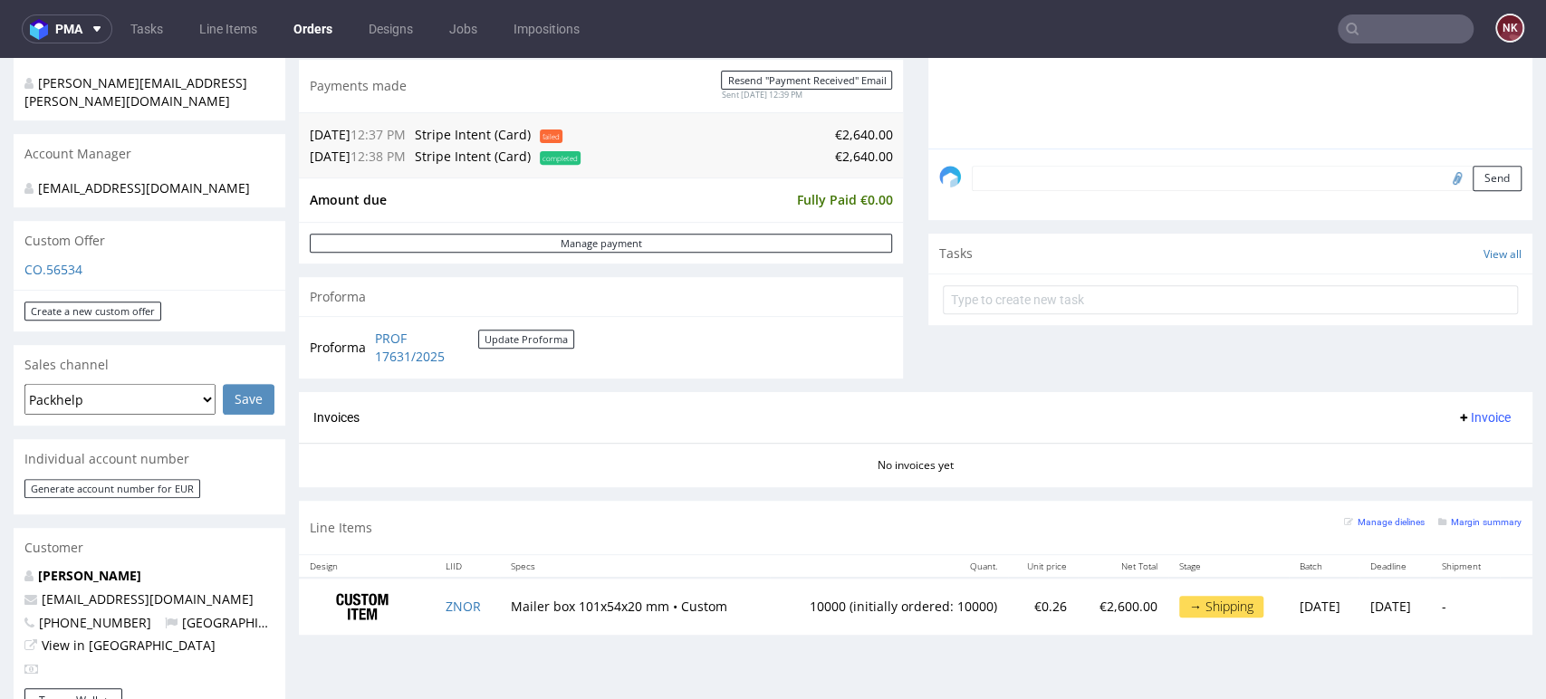
click at [1472, 410] on span "Invoice" at bounding box center [1483, 417] width 54 height 14
click at [1450, 491] on span "Upload" at bounding box center [1452, 489] width 88 height 18
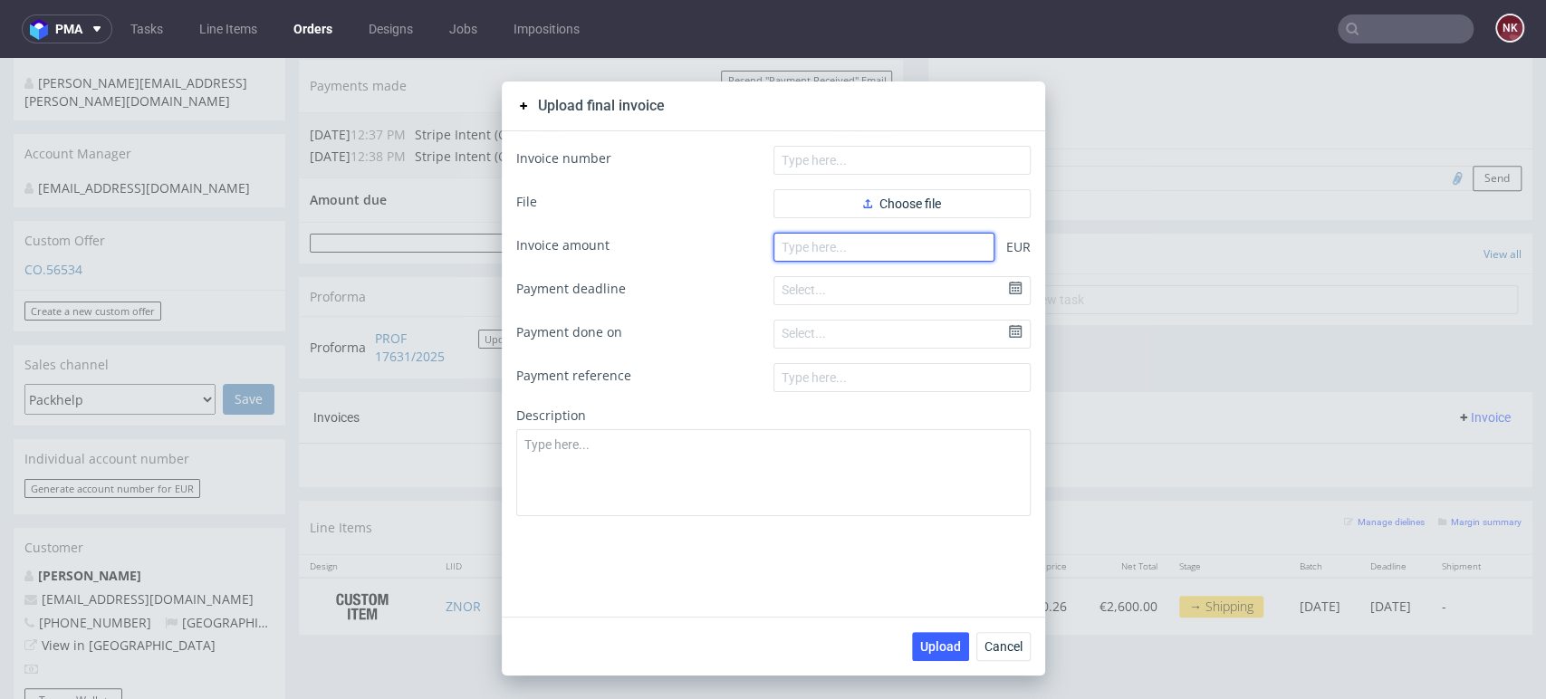
click at [860, 245] on input "number" at bounding box center [884, 247] width 221 height 29
type input "2640"
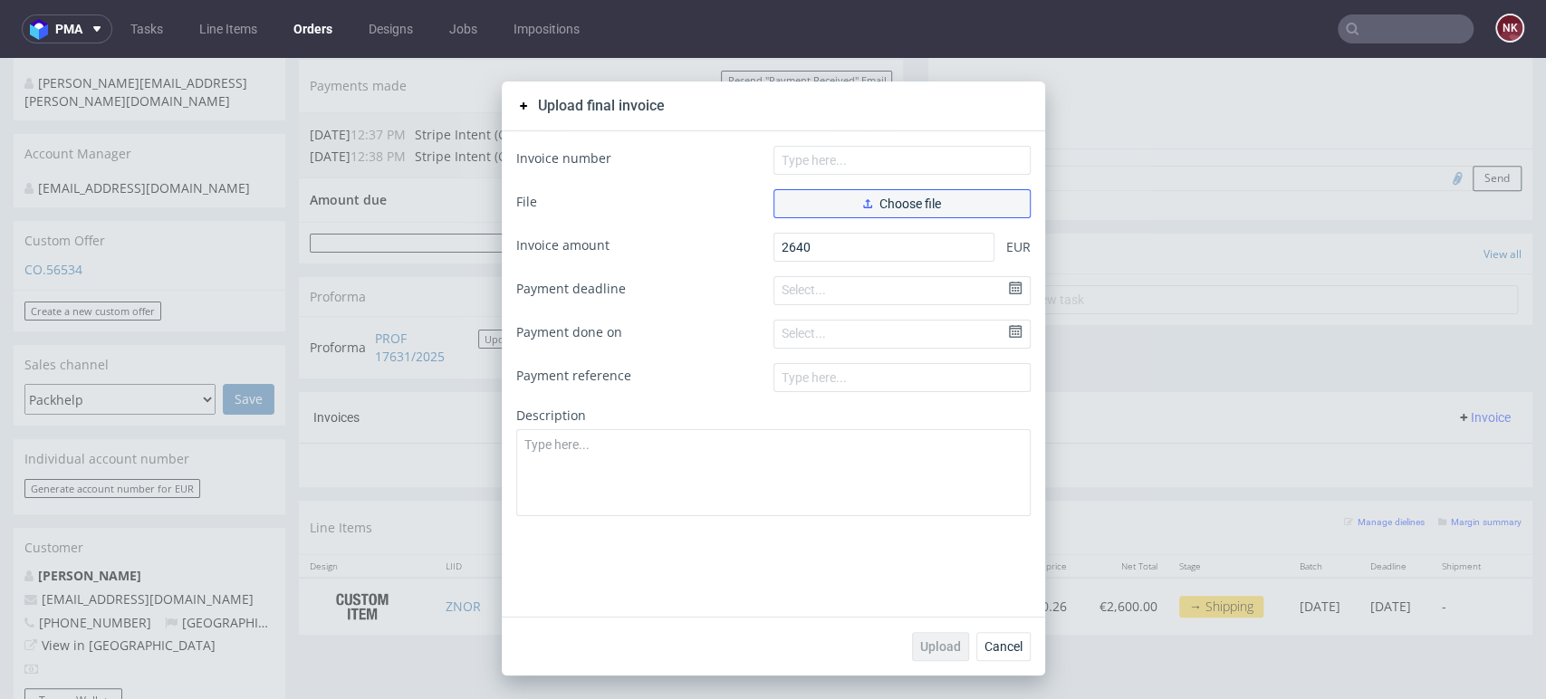
click at [867, 204] on span "Choose file" at bounding box center [902, 203] width 78 height 13
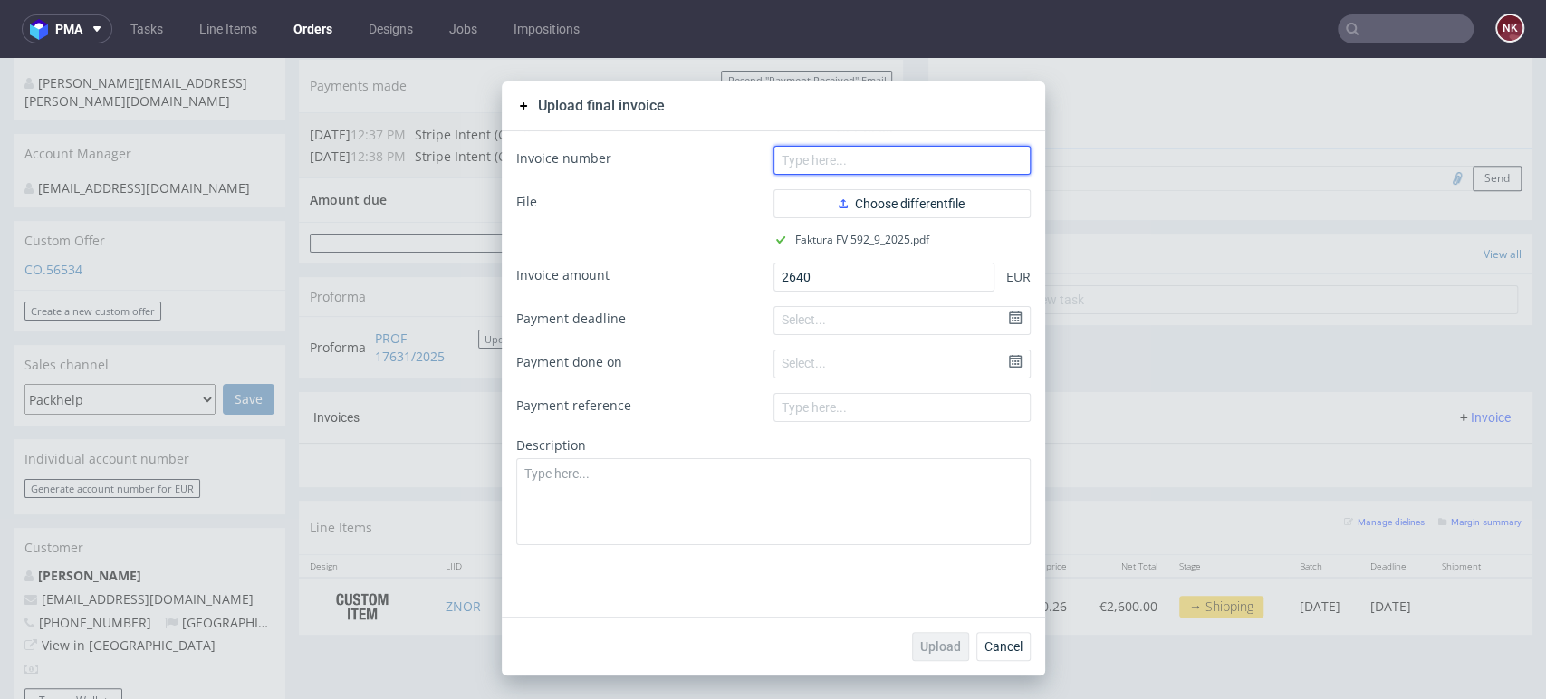
click at [827, 153] on input "text" at bounding box center [902, 160] width 257 height 29
type input "FV 592/9/2025"
click at [935, 645] on span "Upload" at bounding box center [940, 646] width 41 height 13
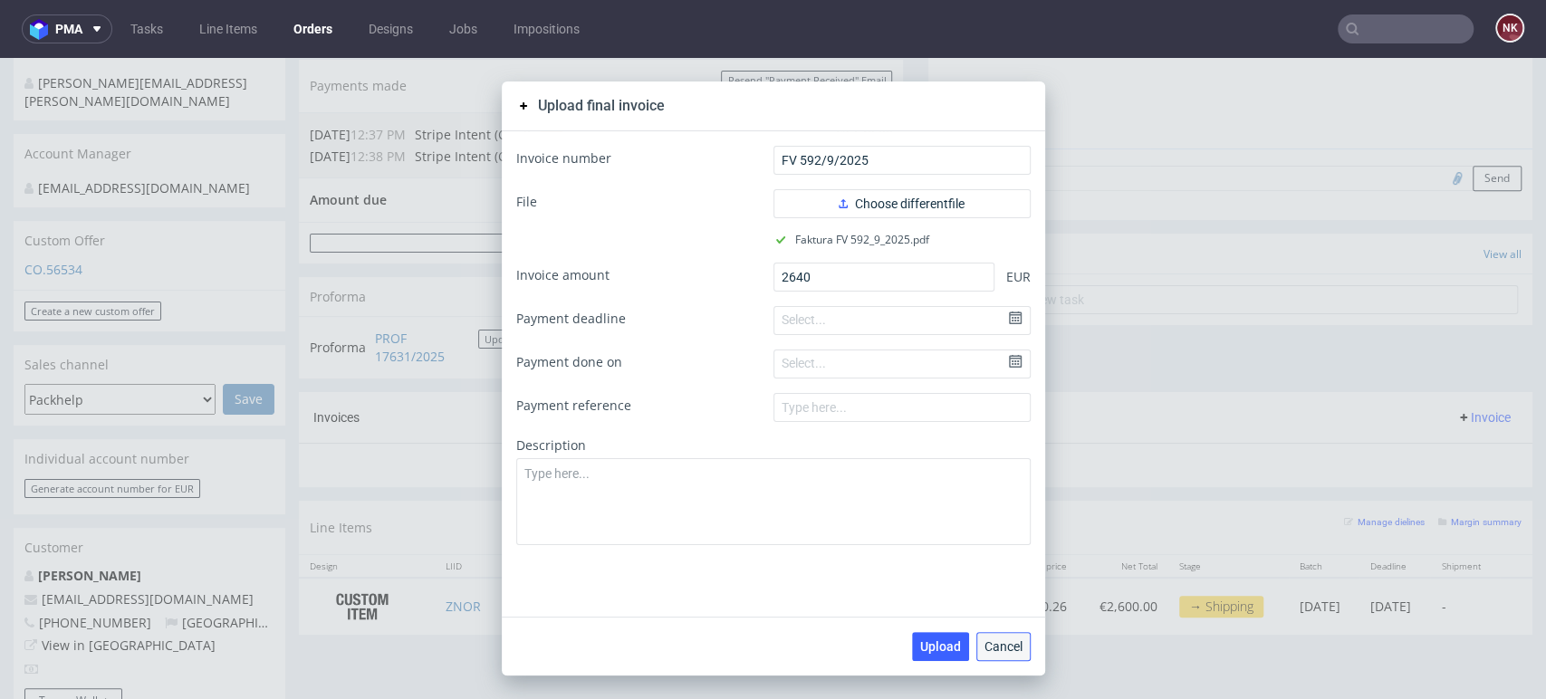
click at [997, 646] on span "Cancel" at bounding box center [1004, 646] width 38 height 13
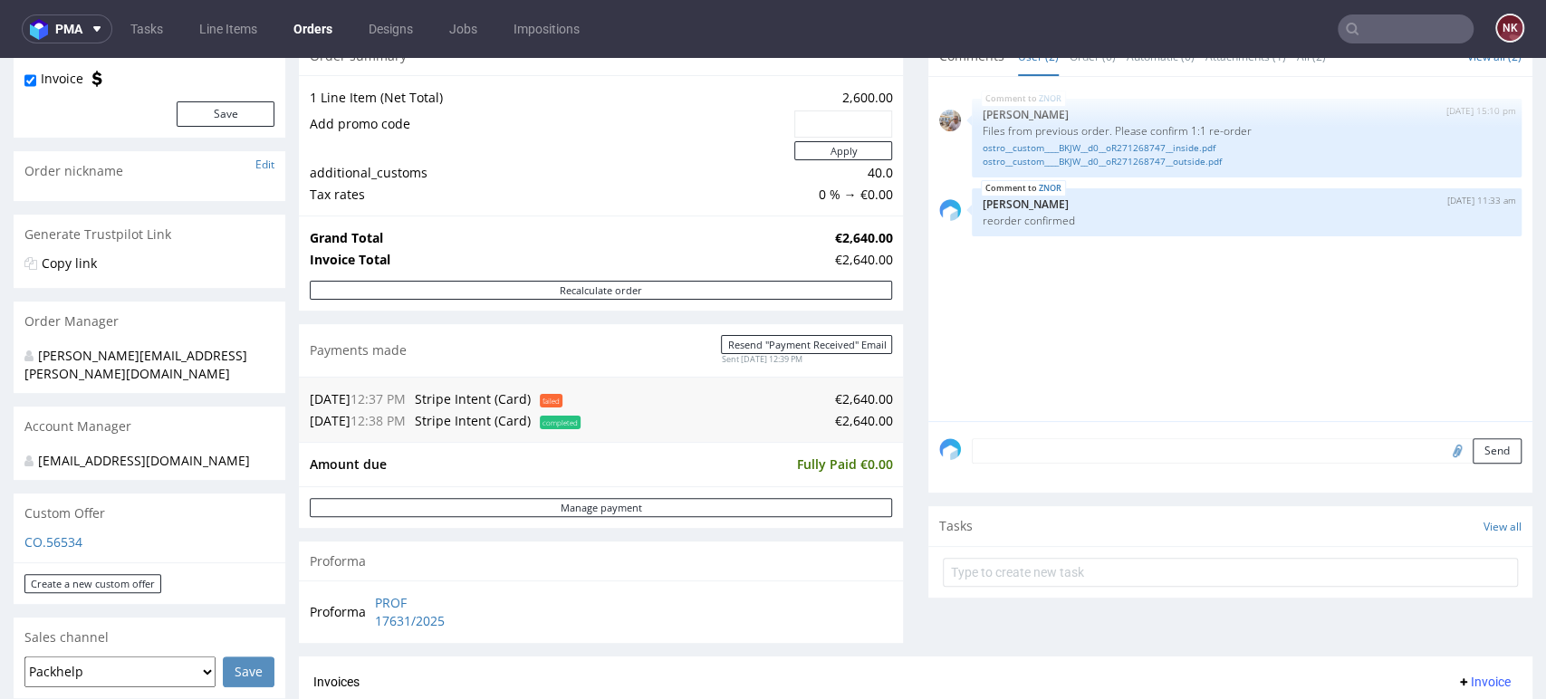
scroll to position [603, 0]
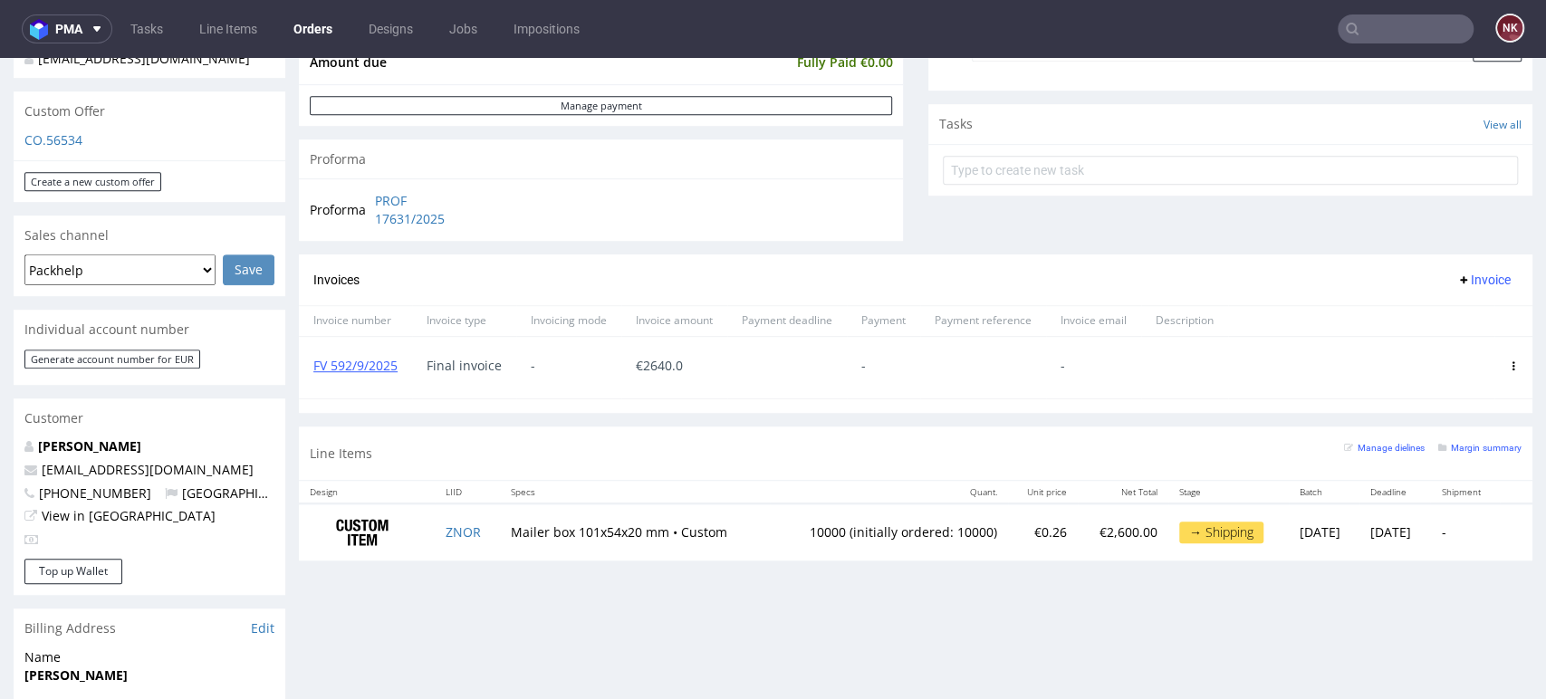
drag, startPoint x: 1498, startPoint y: 639, endPoint x: 1453, endPoint y: 618, distance: 50.2
click at [1497, 639] on div "Progress Payment Paid [DATE] Payment “Received” Email Sent [DATE] 12:39 Line It…" at bounding box center [916, 383] width 1234 height 1738
drag, startPoint x: 1464, startPoint y: 585, endPoint x: 1228, endPoint y: 356, distance: 328.6
click at [1464, 585] on div "Progress Payment Paid [DATE] Payment “Received” Email Sent [DATE] 12:39 Line It…" at bounding box center [916, 383] width 1234 height 1738
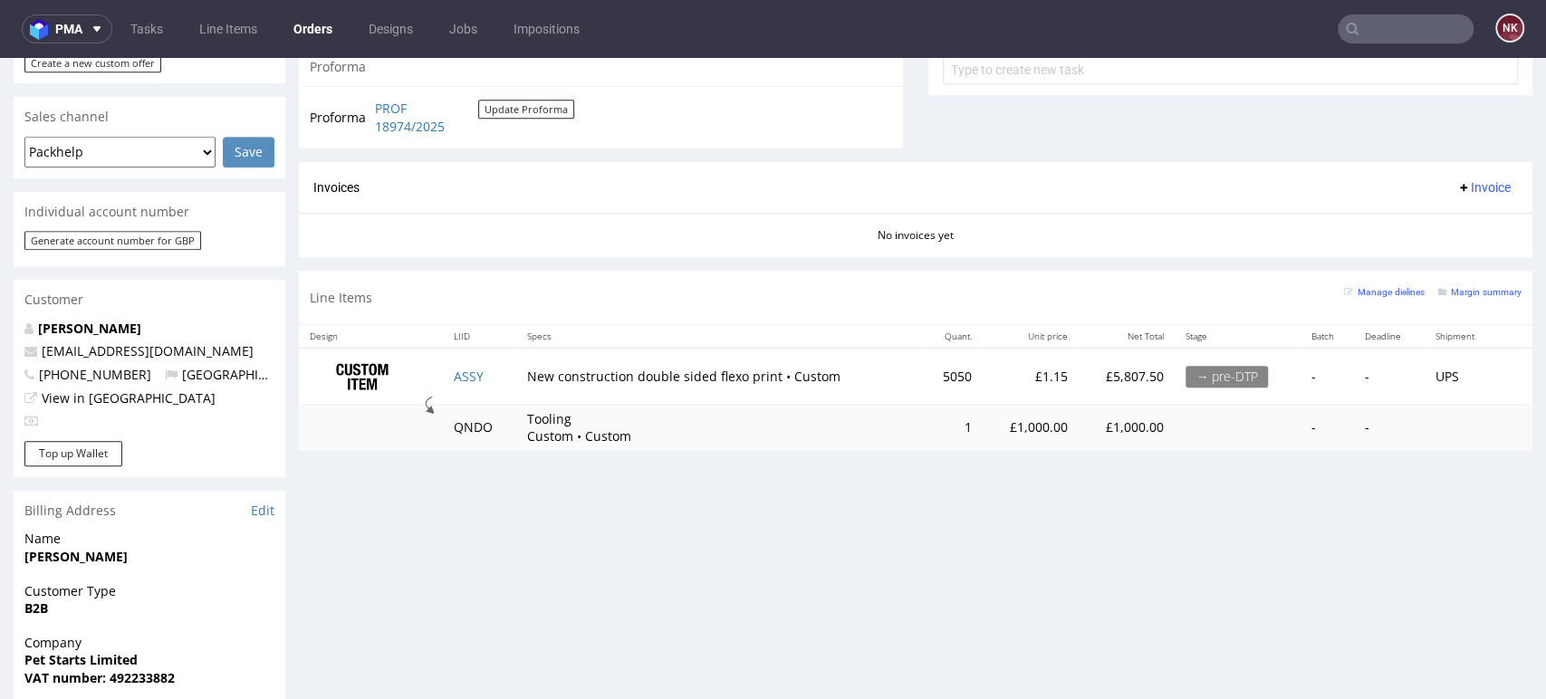
scroll to position [603, 0]
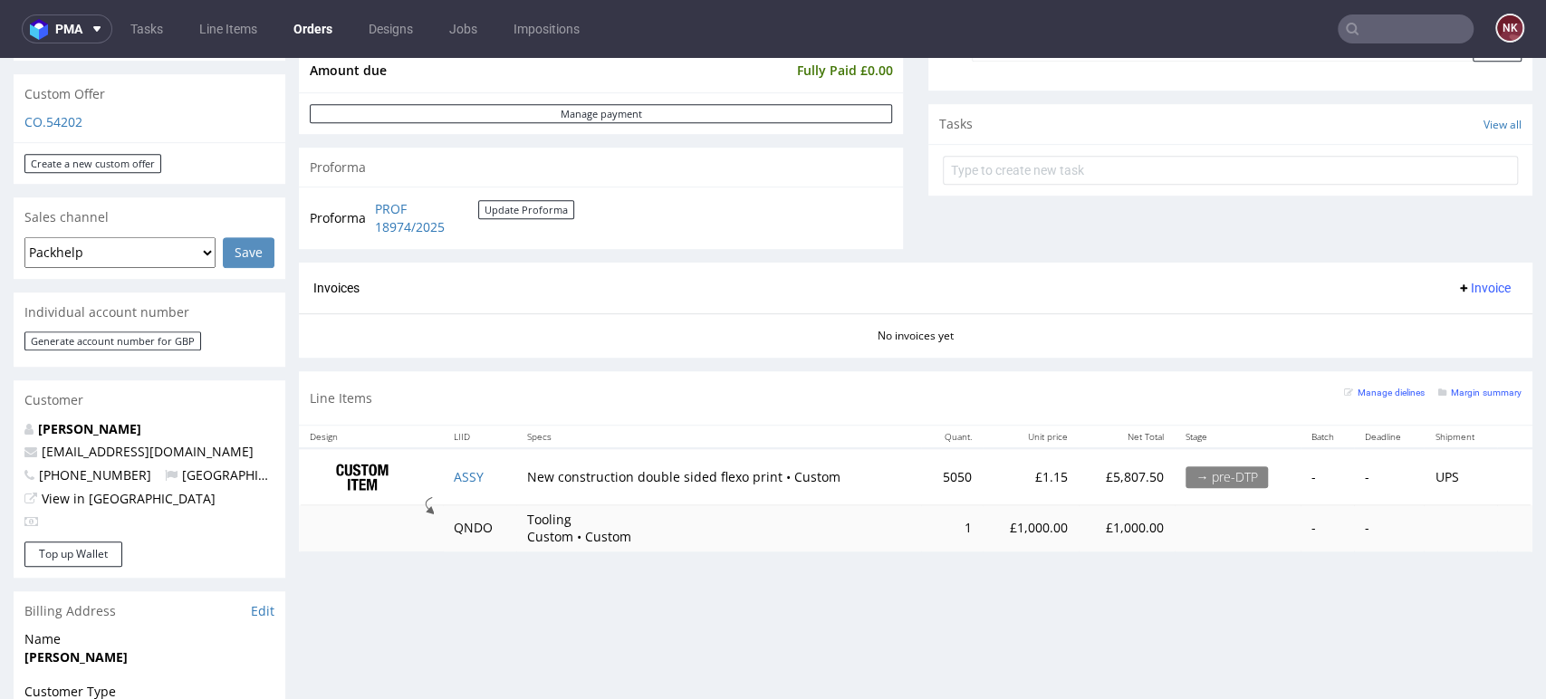
click at [1445, 595] on div "Progress Payment Paid [DATE] Payment “Received” Email Sent [DATE] 18:02 Line It…" at bounding box center [916, 418] width 1234 height 1808
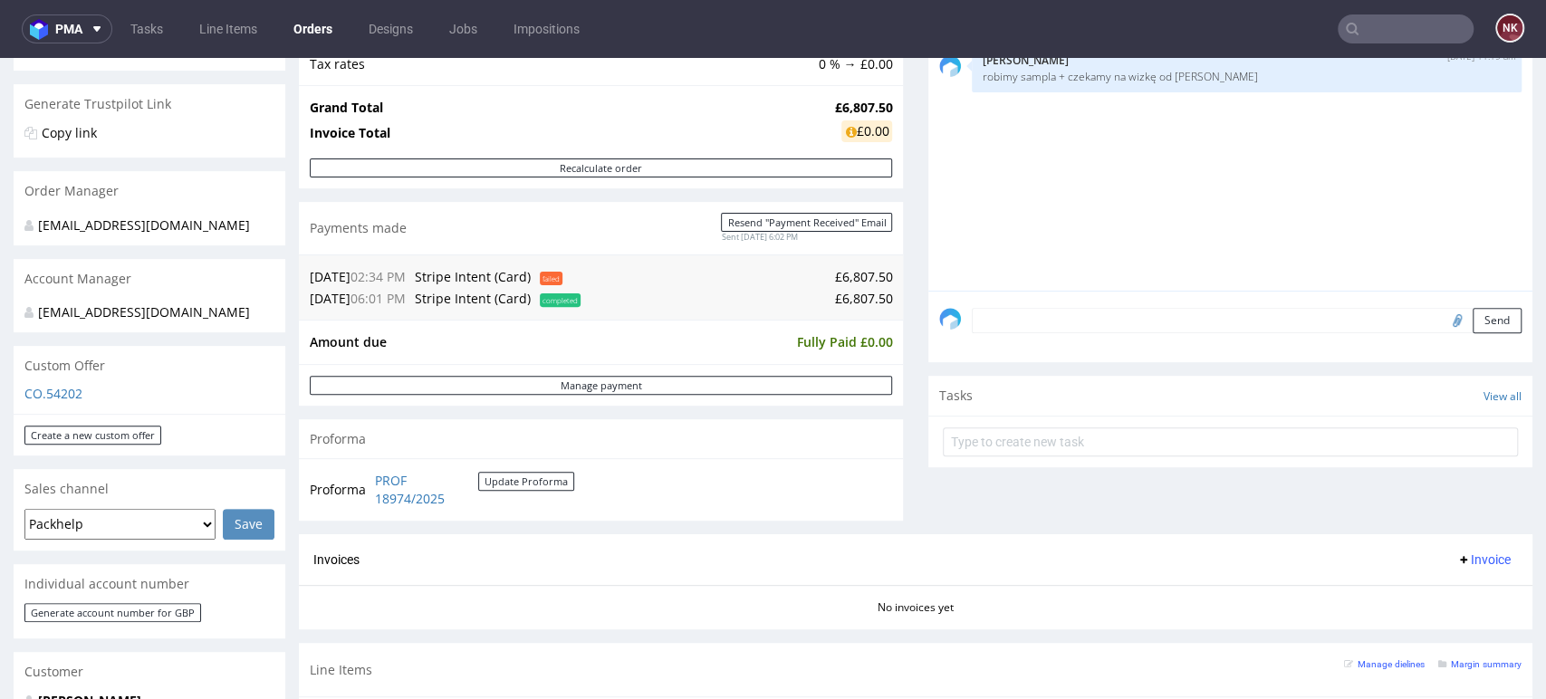
scroll to position [503, 0]
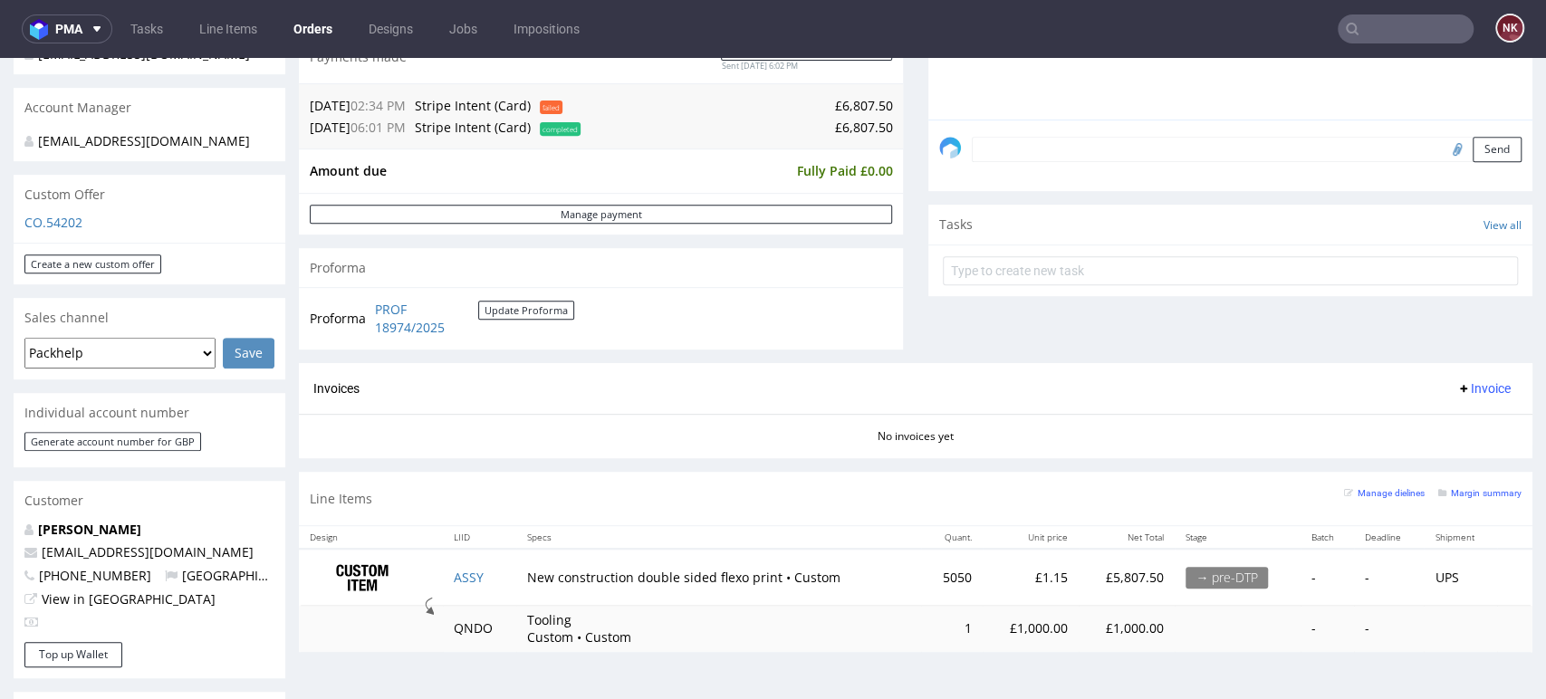
click at [1458, 628] on td at bounding box center [1460, 629] width 73 height 46
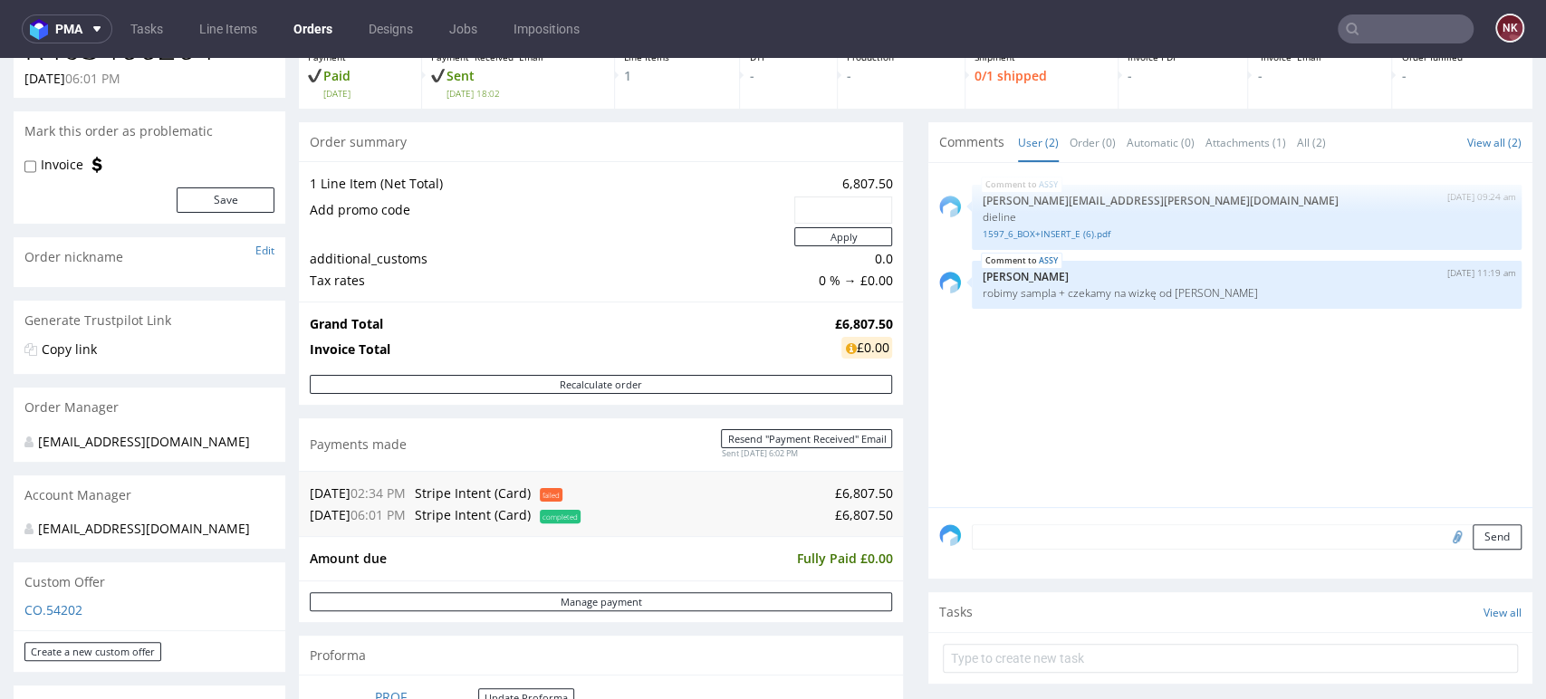
scroll to position [101, 0]
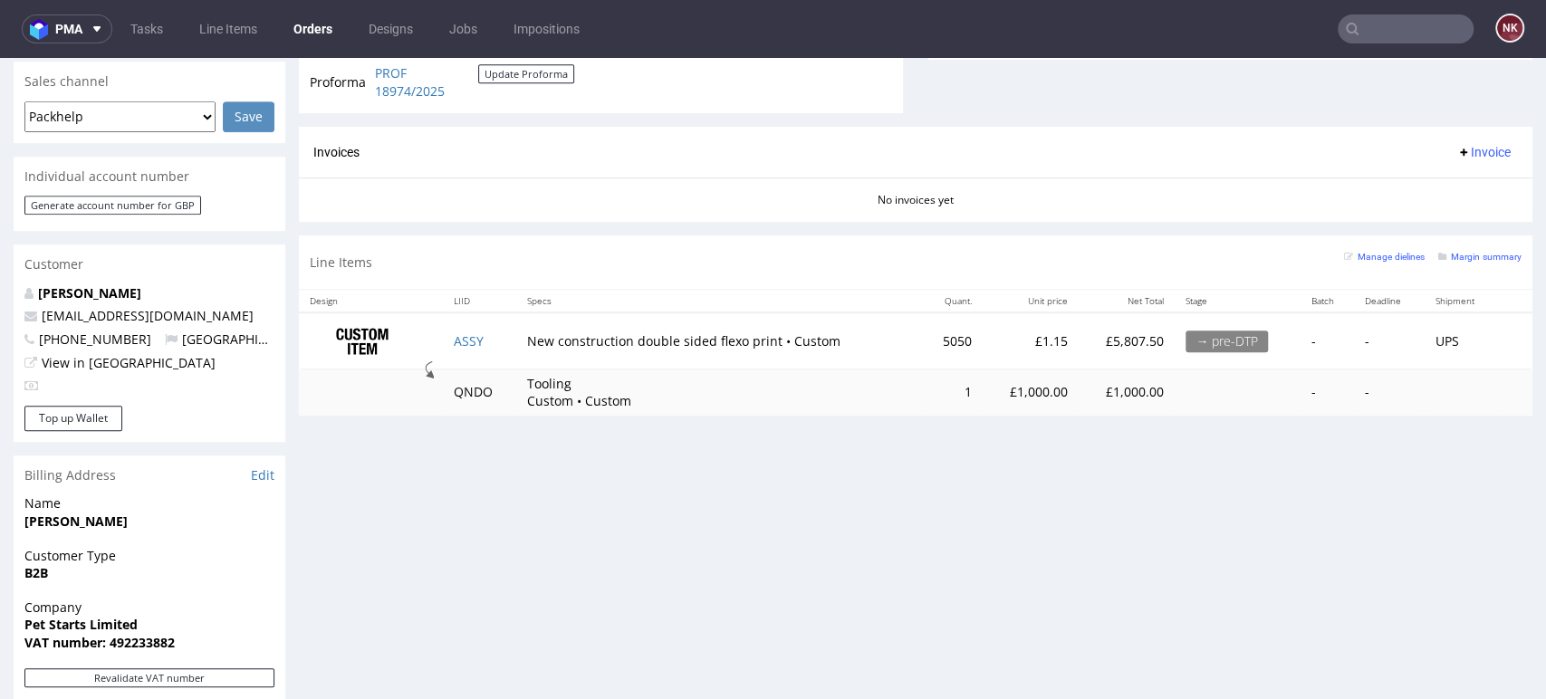
scroll to position [704, 0]
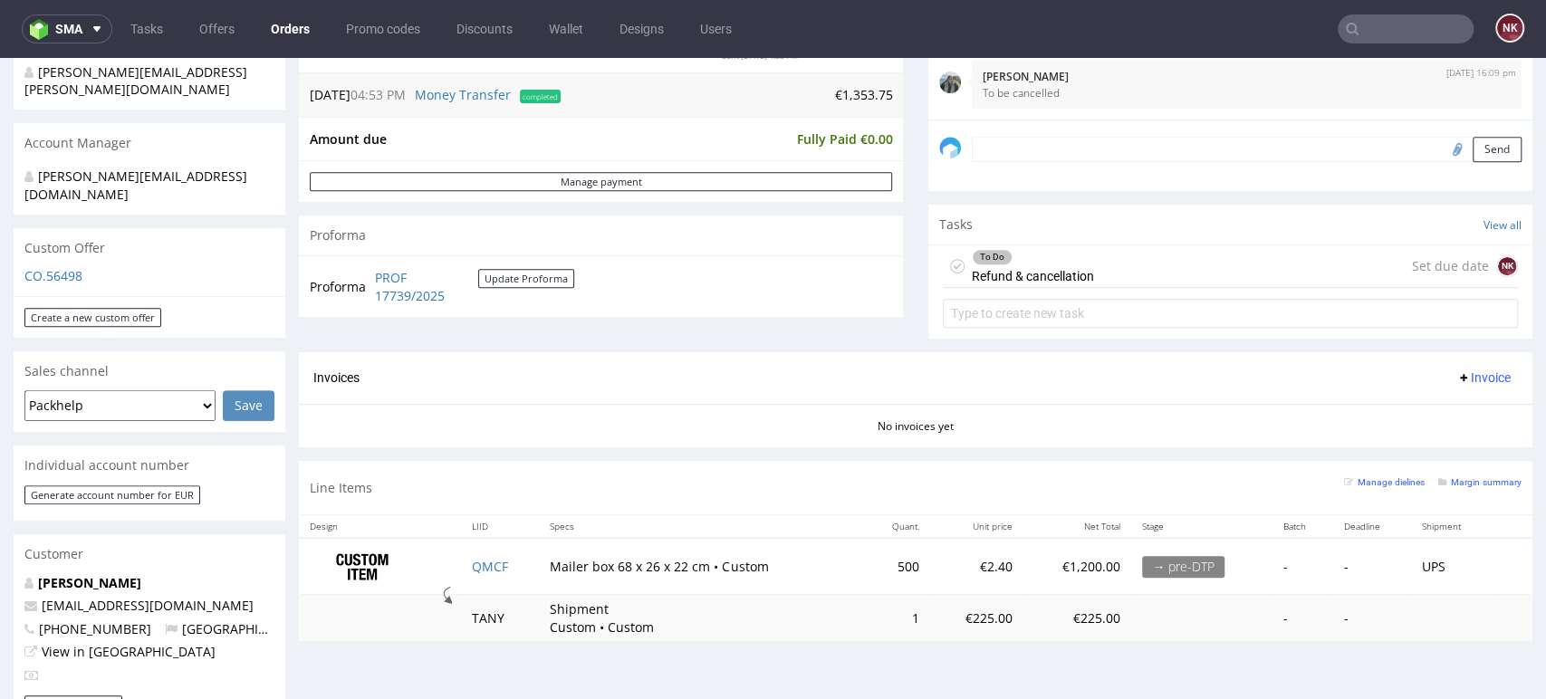
scroll to position [302, 0]
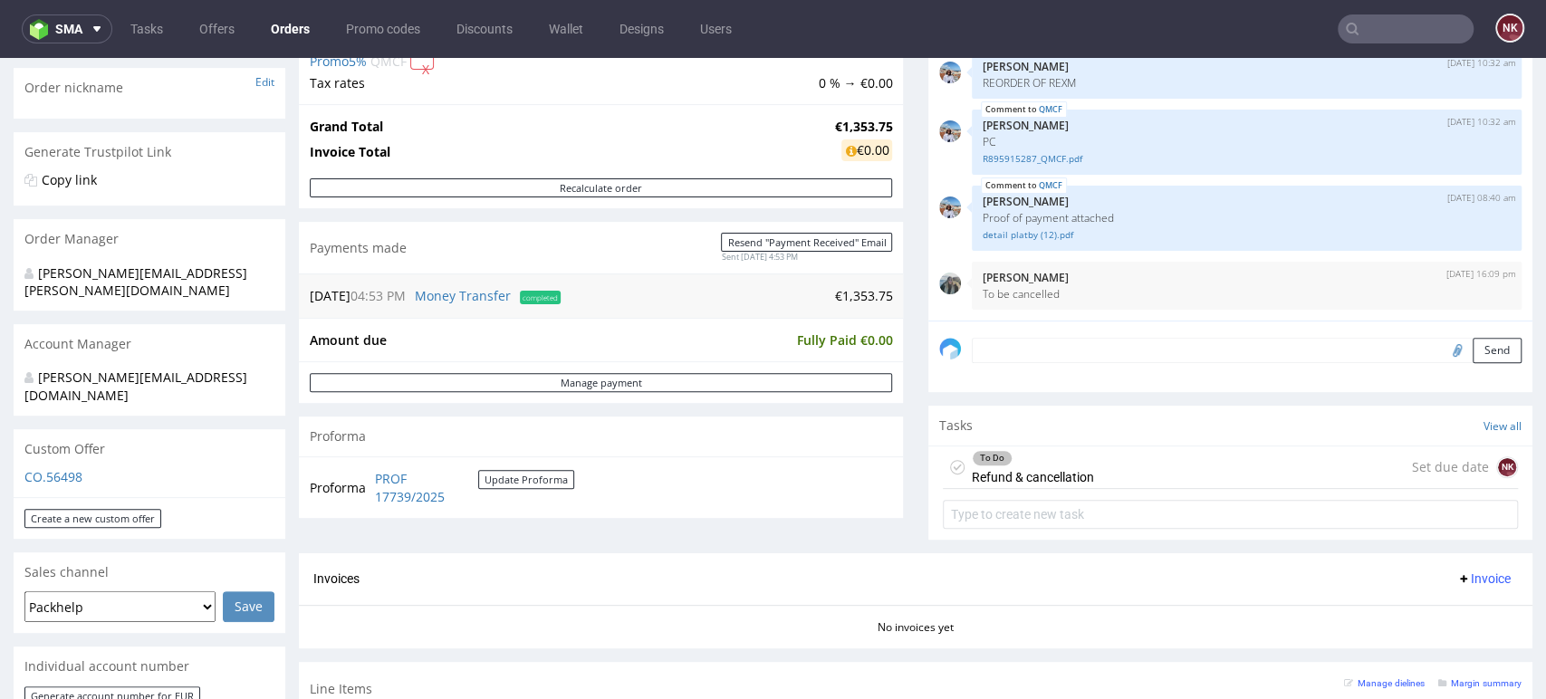
click at [1057, 466] on div "To Do Refund & cancellation" at bounding box center [1033, 468] width 122 height 42
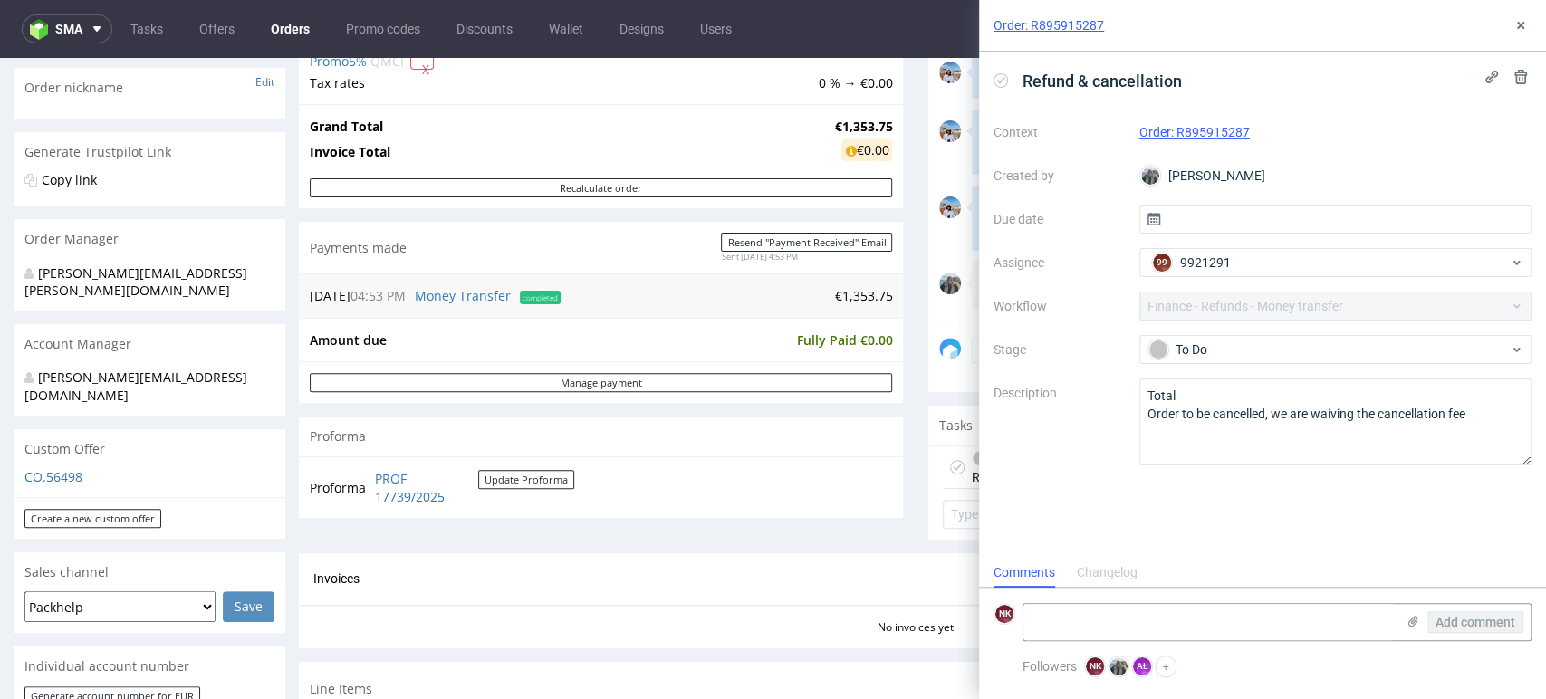
scroll to position [14, 0]
click at [1519, 20] on icon at bounding box center [1521, 25] width 14 height 14
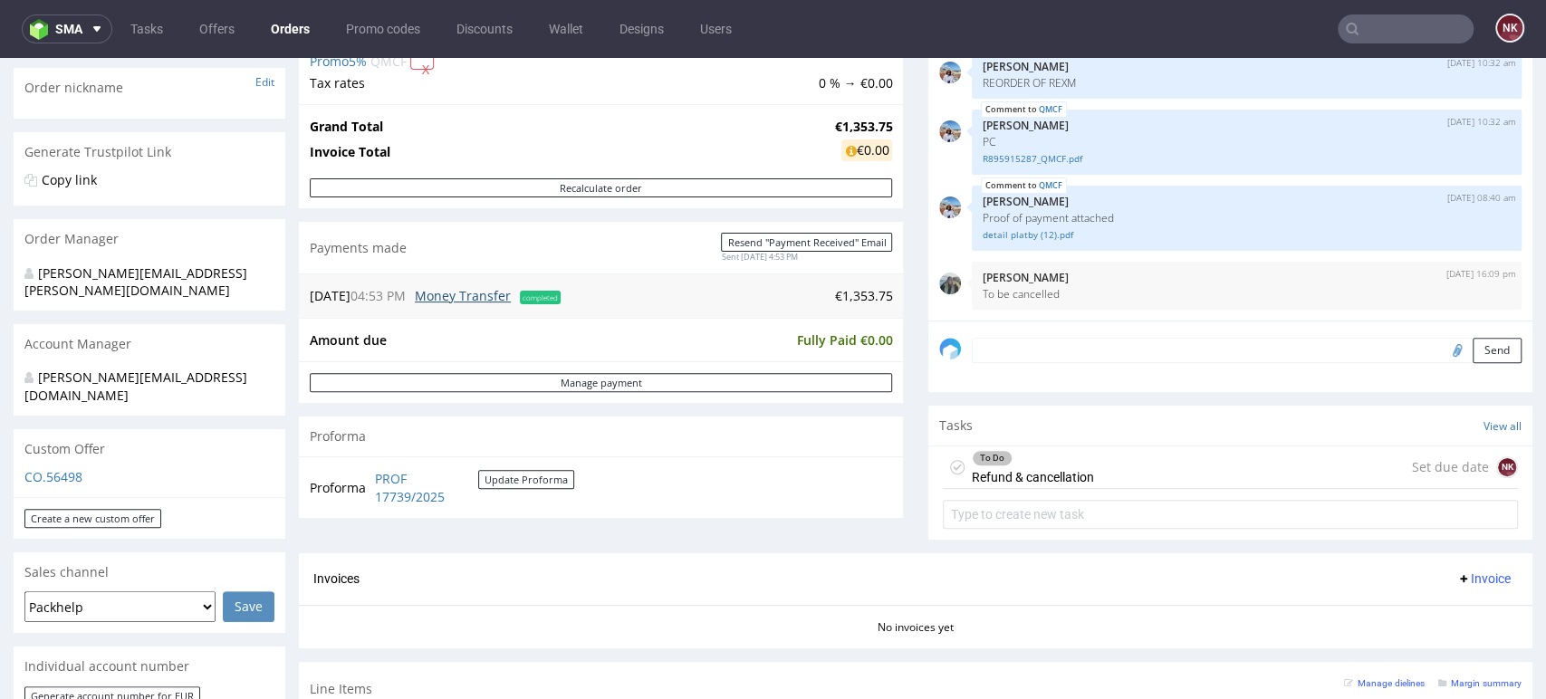
click at [473, 294] on link "Money Transfer" at bounding box center [463, 295] width 96 height 17
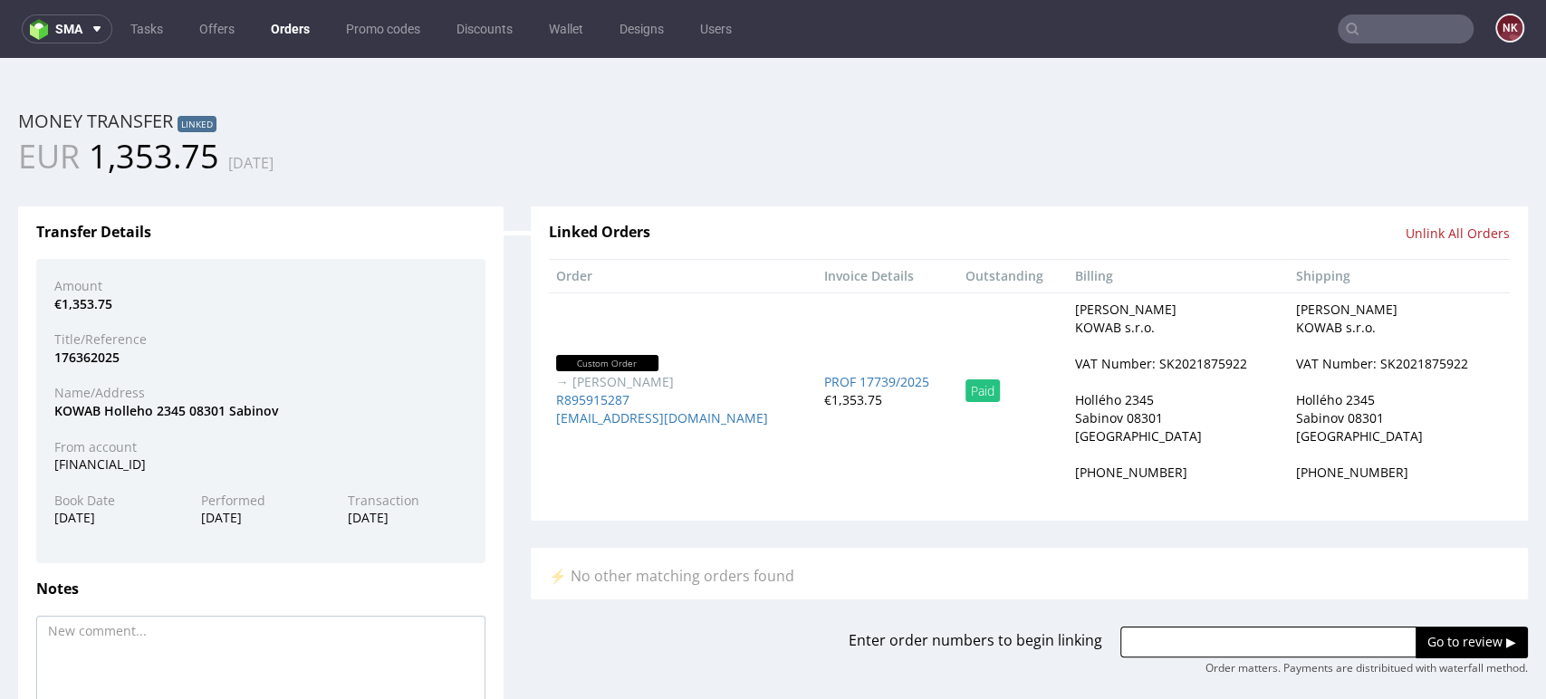
click at [1447, 229] on input "Unlink All Orders" at bounding box center [1458, 234] width 104 height 18
click at [1281, 245] on link "Yes" at bounding box center [1295, 248] width 52 height 27
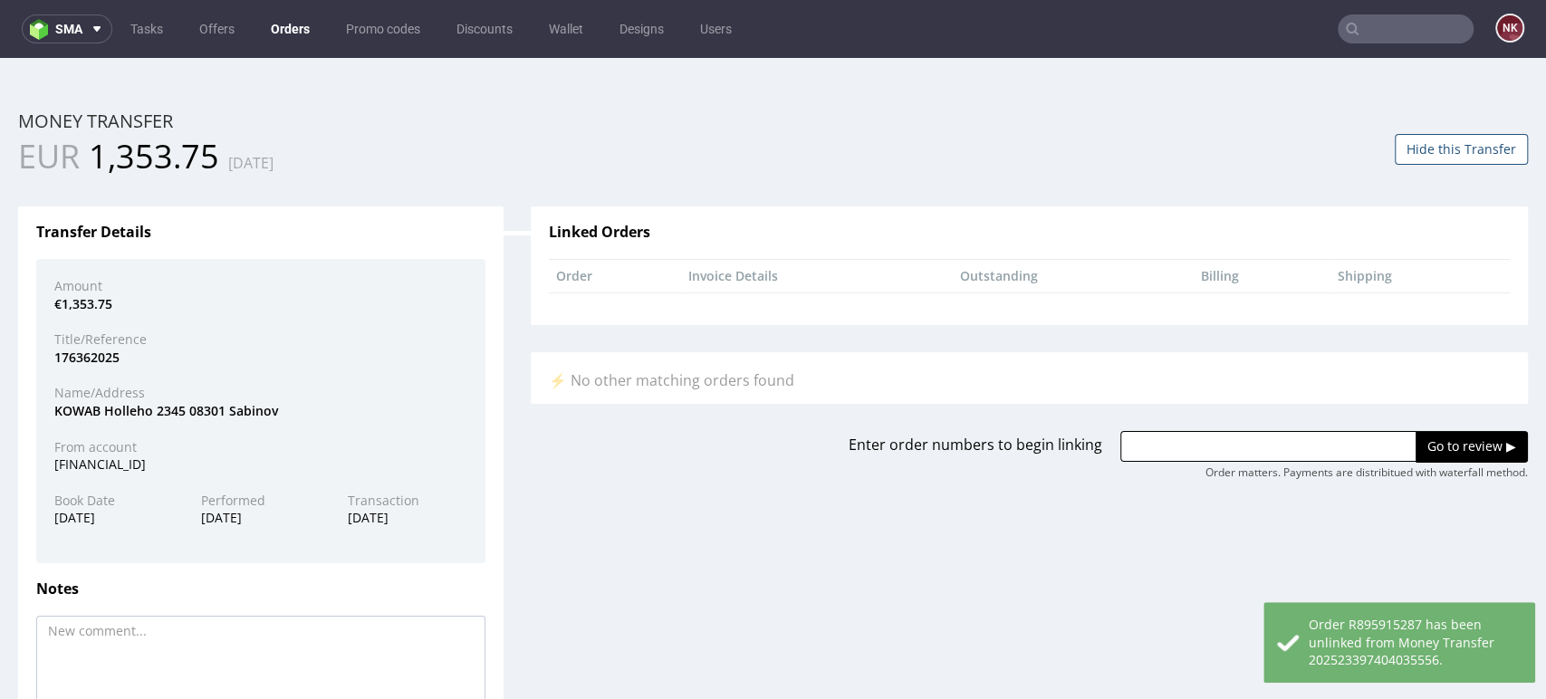
click at [1430, 155] on button "Hide this Transfer" at bounding box center [1461, 149] width 133 height 31
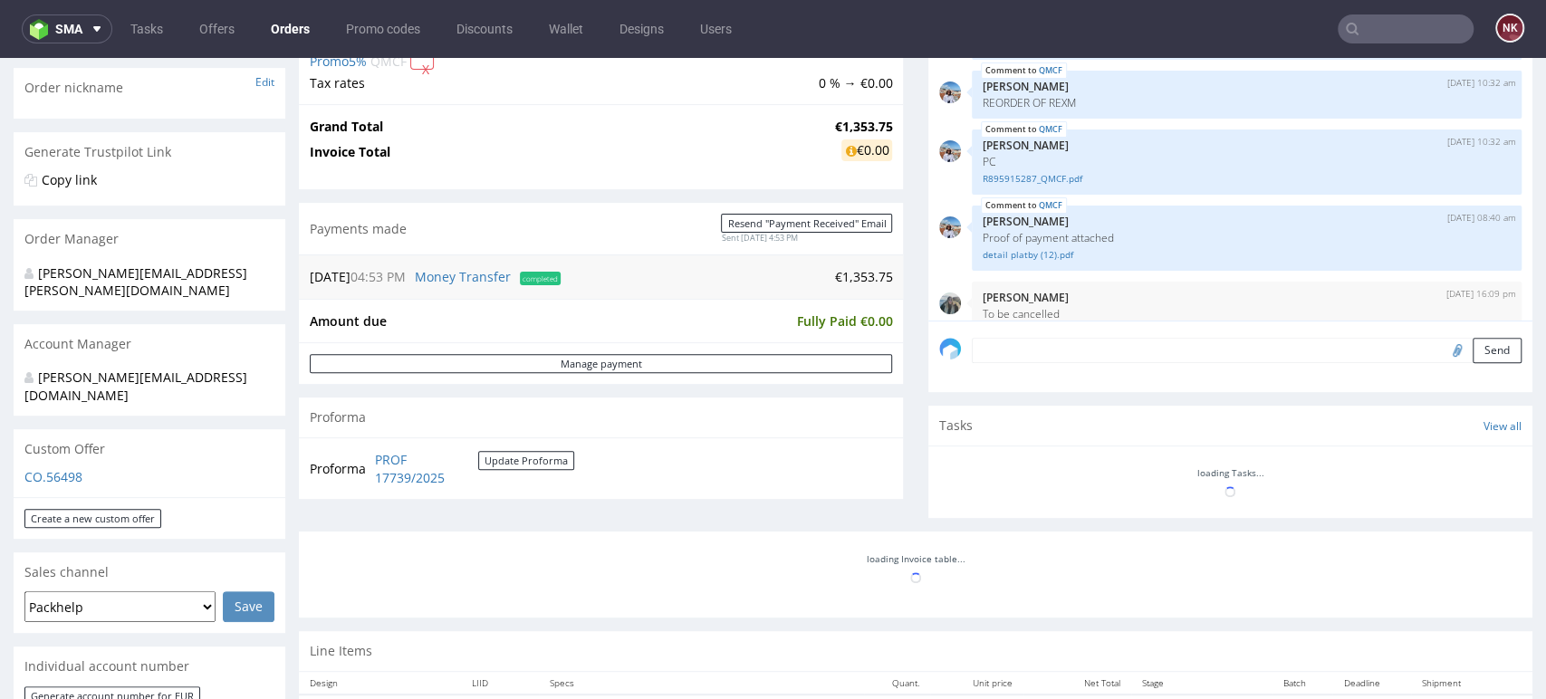
scroll to position [20, 0]
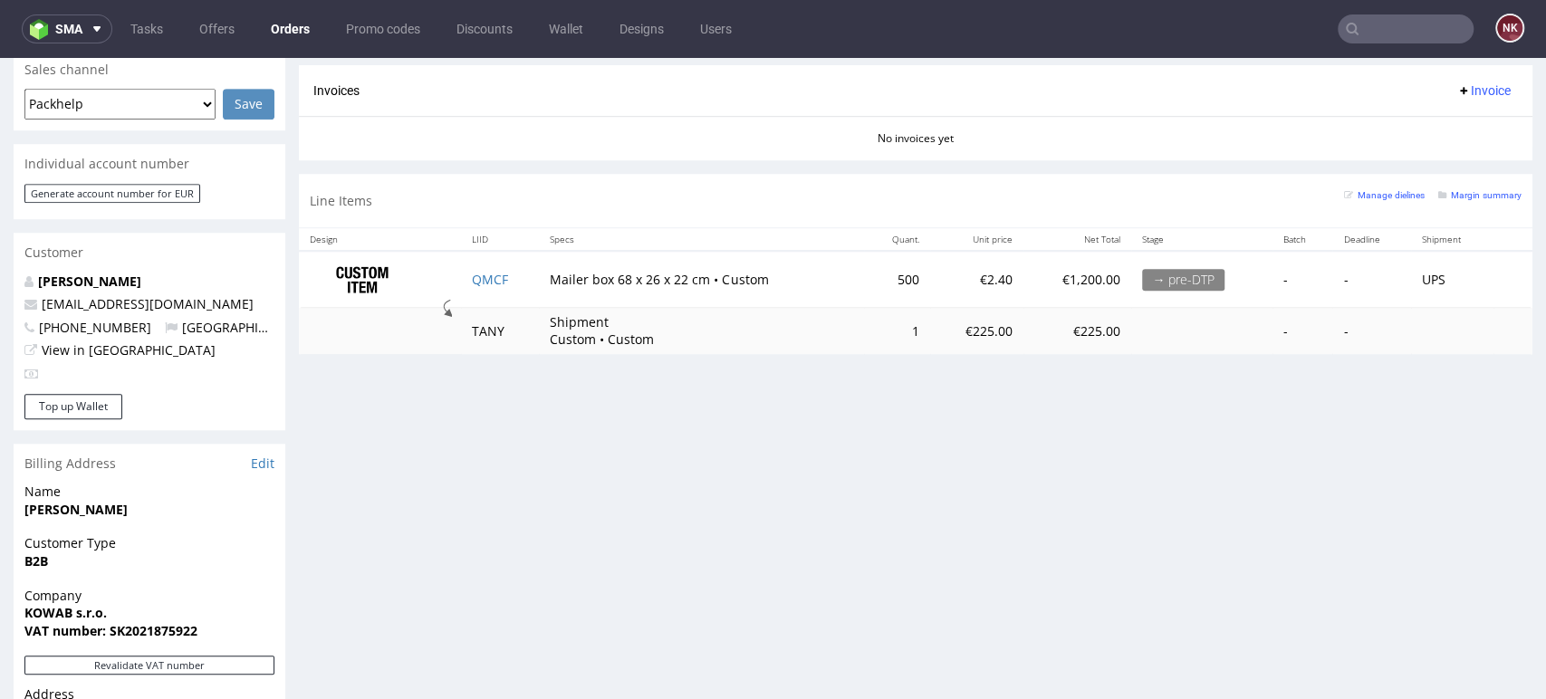
scroll to position [1197, 0]
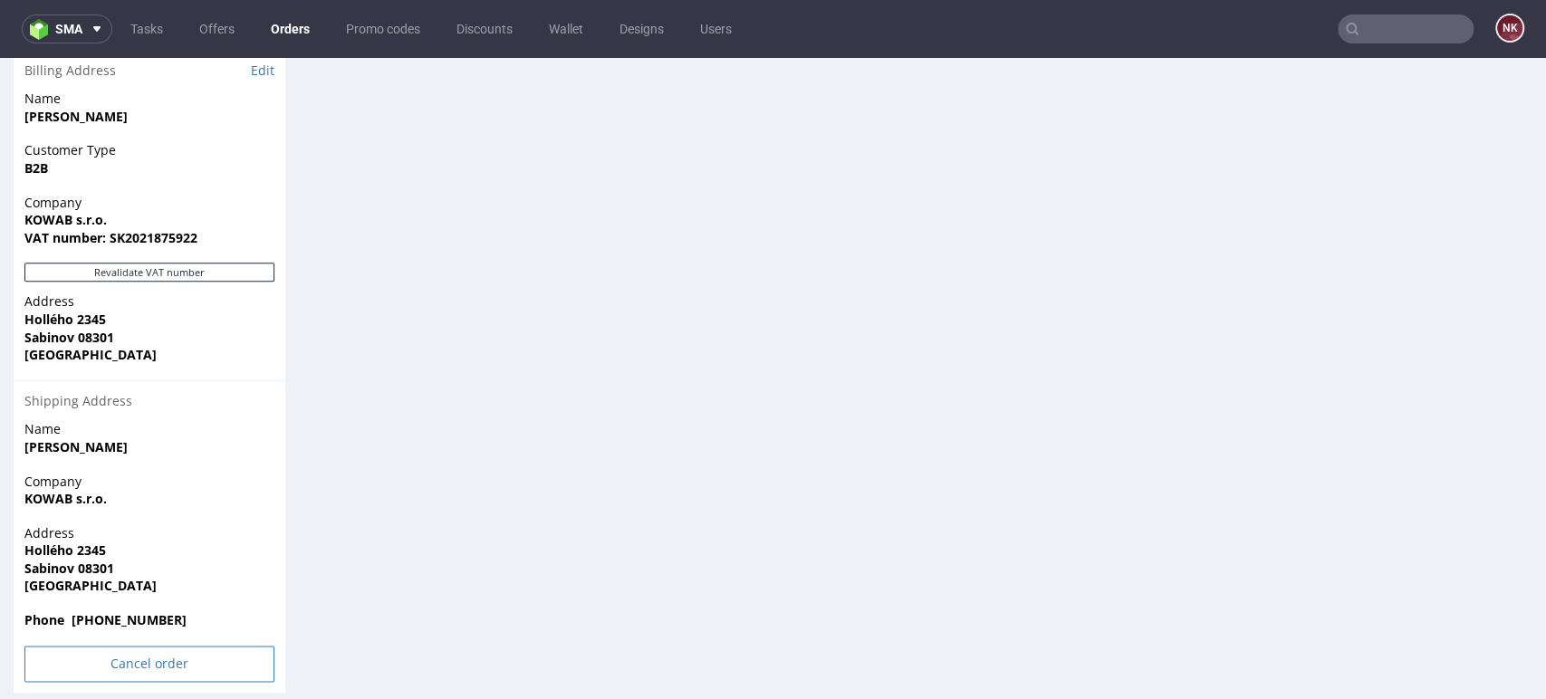
click at [149, 646] on input "Cancel order" at bounding box center [149, 664] width 250 height 36
click at [132, 580] on link "Yes" at bounding box center [122, 578] width 52 height 27
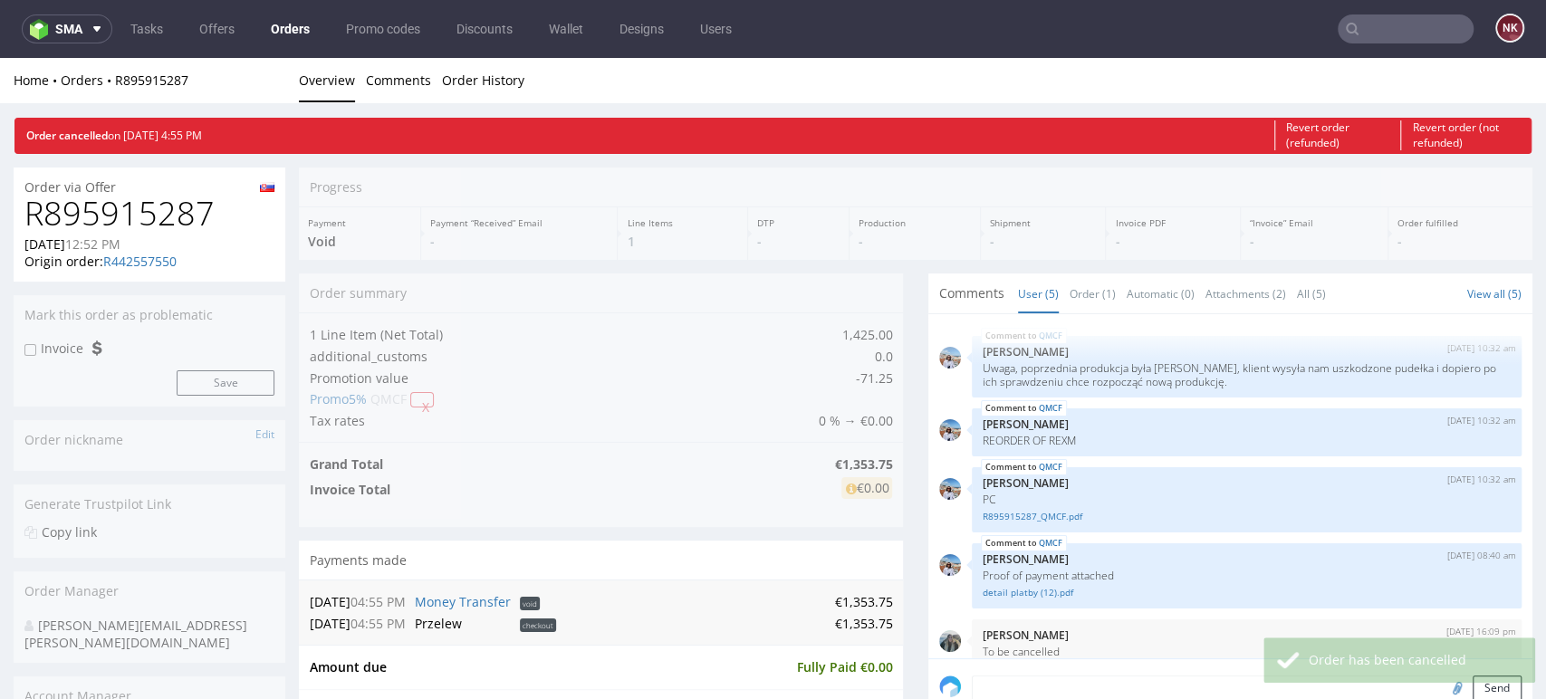
scroll to position [20, 0]
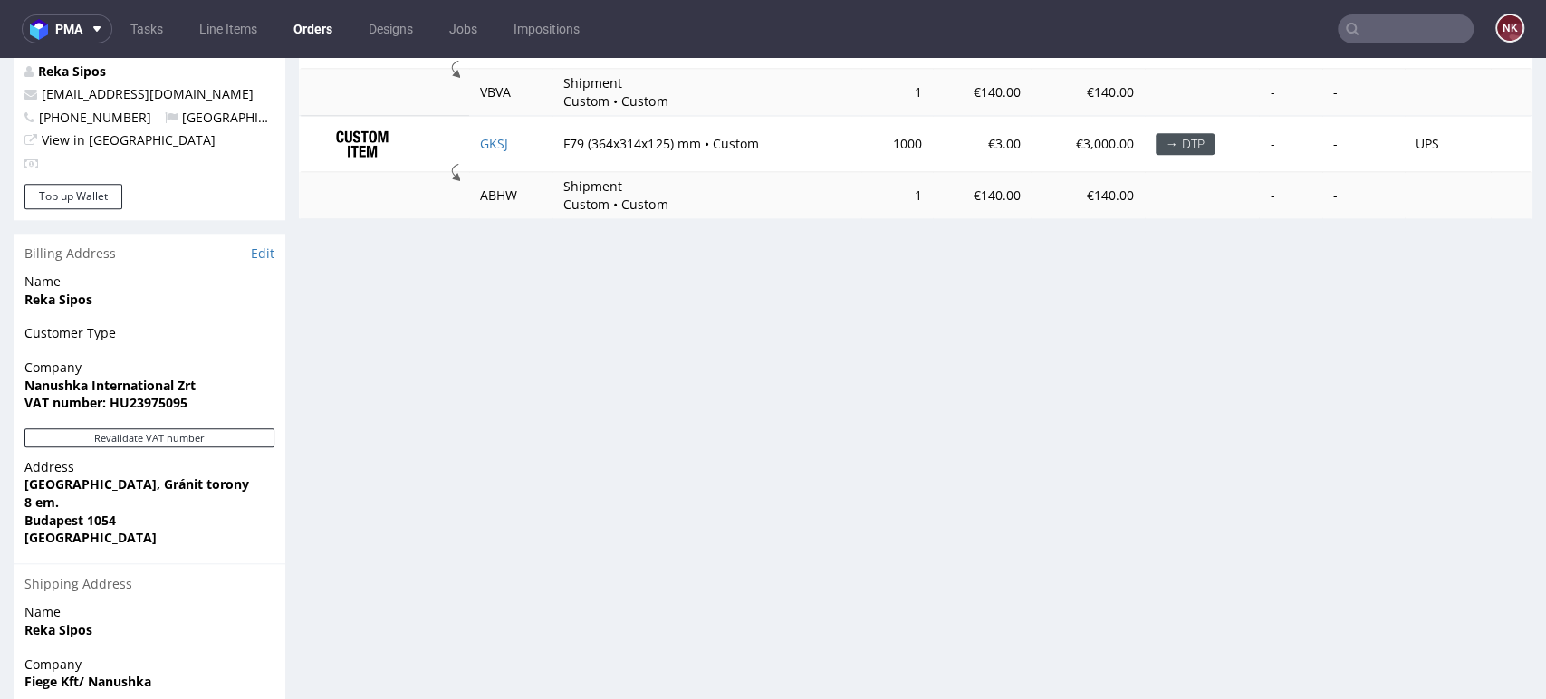
scroll to position [906, 0]
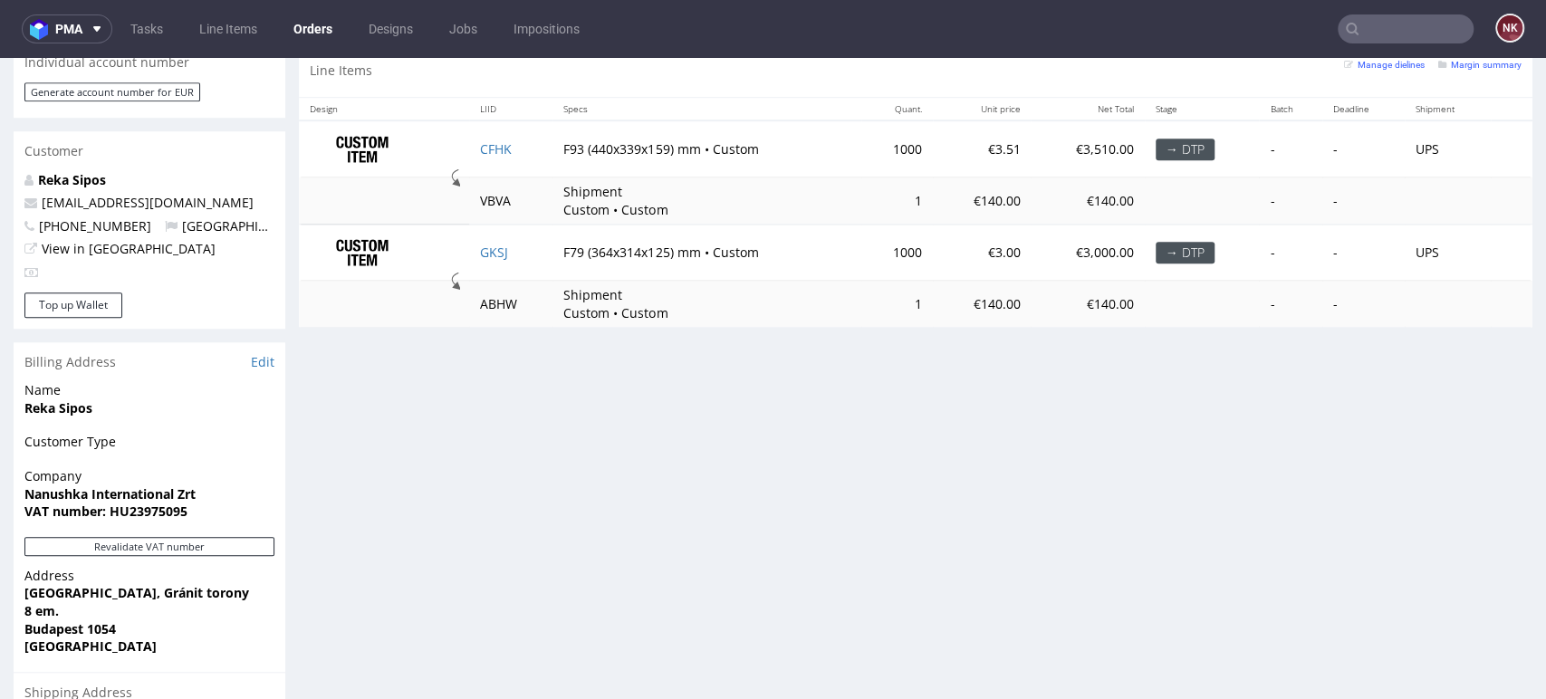
click at [1491, 174] on td at bounding box center [1512, 148] width 42 height 57
click at [1507, 357] on div "Order via Offer R347450364 09.09.2025 03:26 PM Mark this order as problematic I…" at bounding box center [773, 106] width 1546 height 1819
drag, startPoint x: 1437, startPoint y: 600, endPoint x: 1283, endPoint y: 589, distance: 154.4
click at [1437, 600] on div "Progress Payment Due Payment “Received” Email - Line Items 2 DTP - Production -…" at bounding box center [916, 107] width 1234 height 1792
click at [1491, 505] on div "Progress Payment Due Payment “Received” Email - Line Items 2 DTP - Production -…" at bounding box center [916, 107] width 1234 height 1792
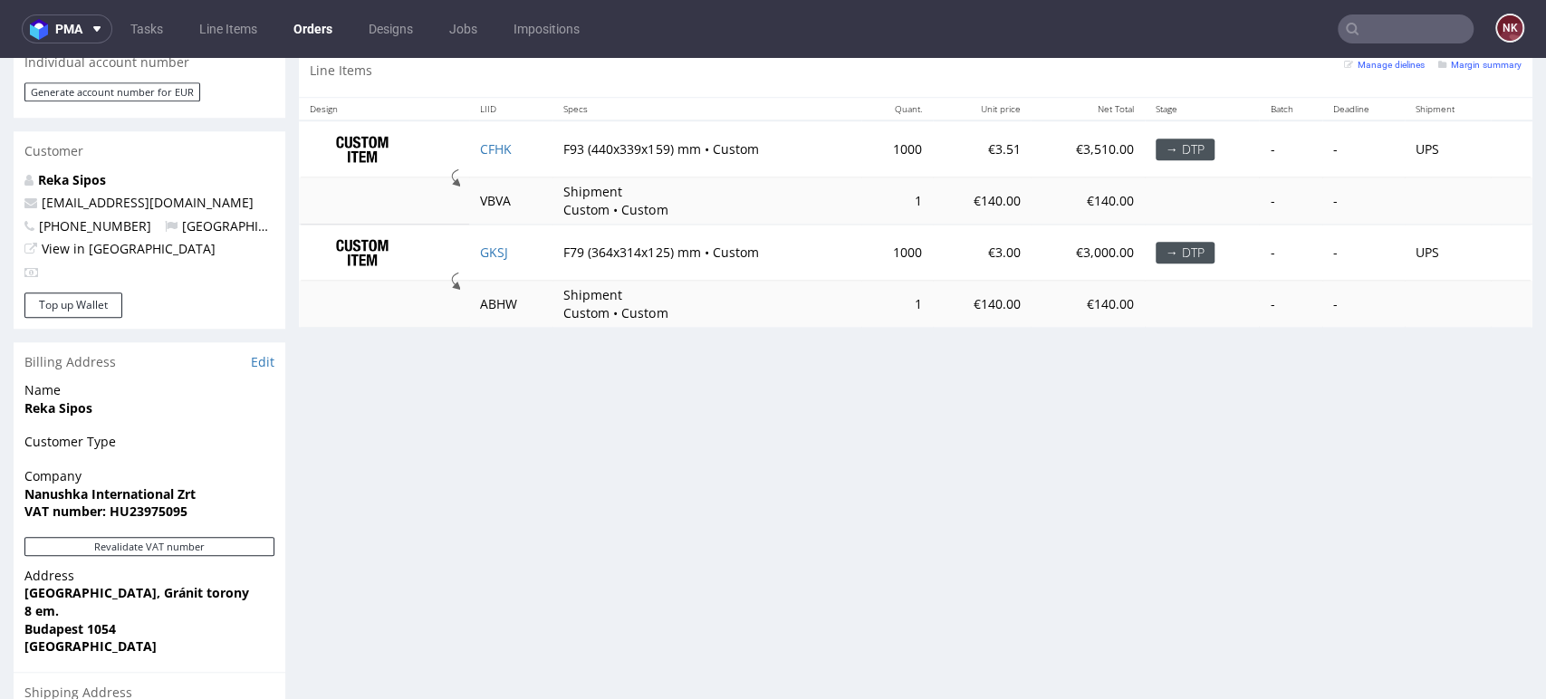
drag, startPoint x: 1475, startPoint y: 196, endPoint x: 1460, endPoint y: 189, distance: 16.7
click at [1491, 196] on td at bounding box center [1512, 201] width 42 height 47
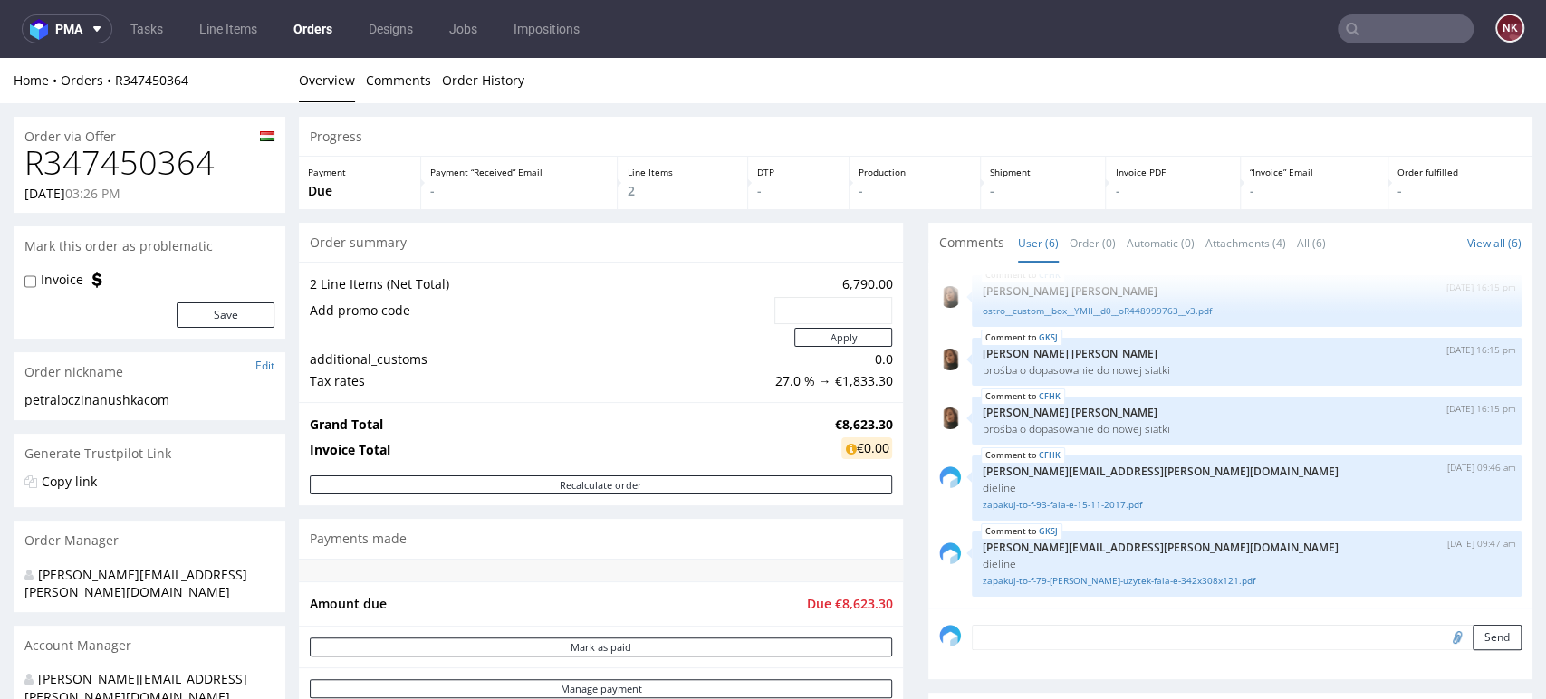
scroll to position [101, 0]
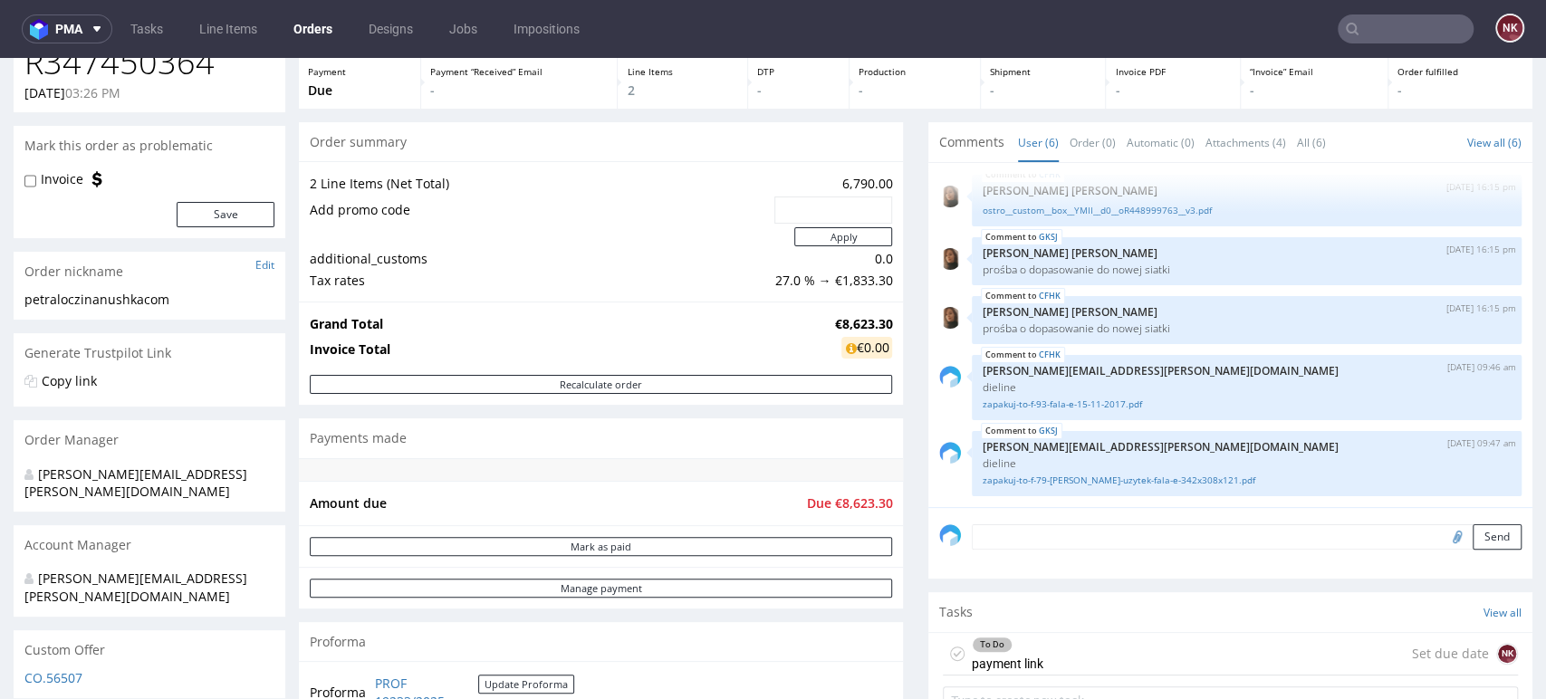
click at [1470, 94] on p "-" at bounding box center [1461, 91] width 126 height 18
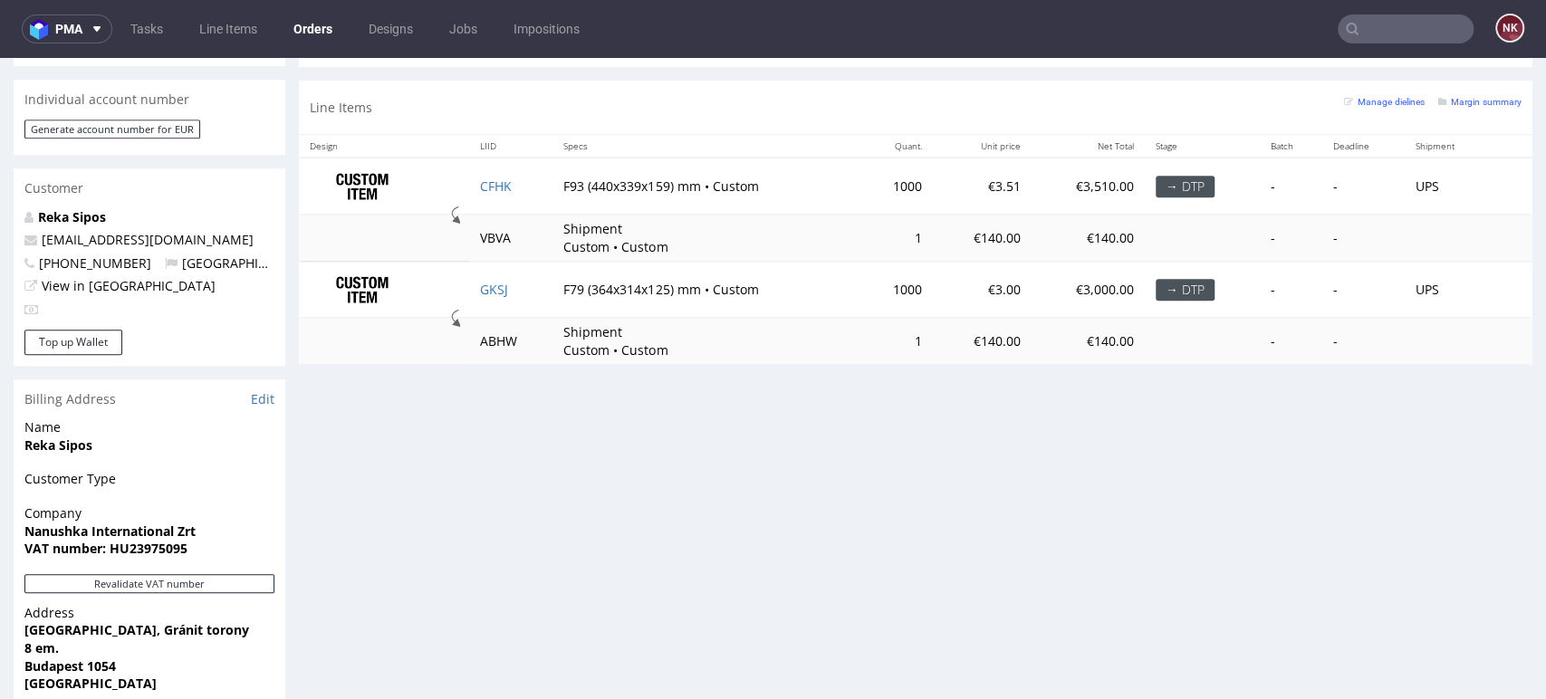
scroll to position [906, 0]
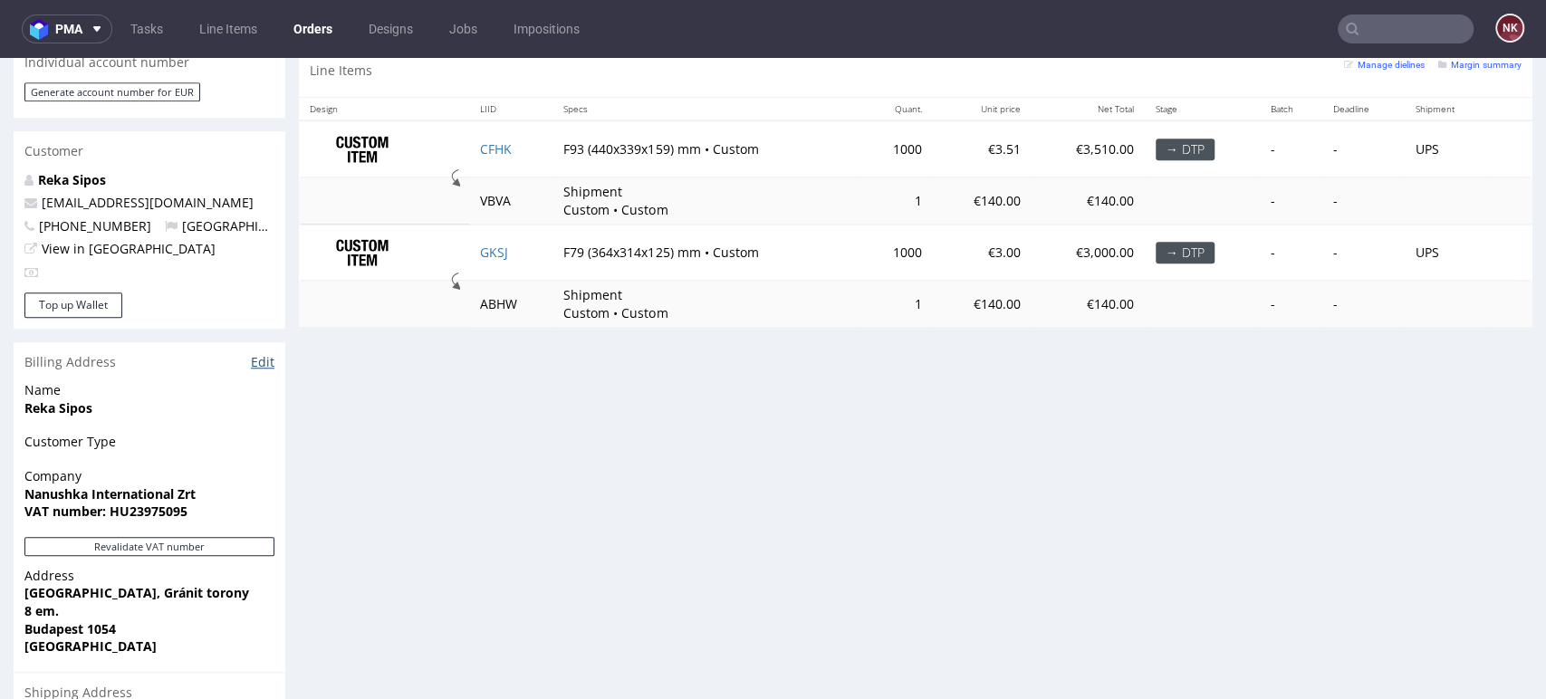
click at [266, 353] on link "Edit" at bounding box center [263, 362] width 24 height 18
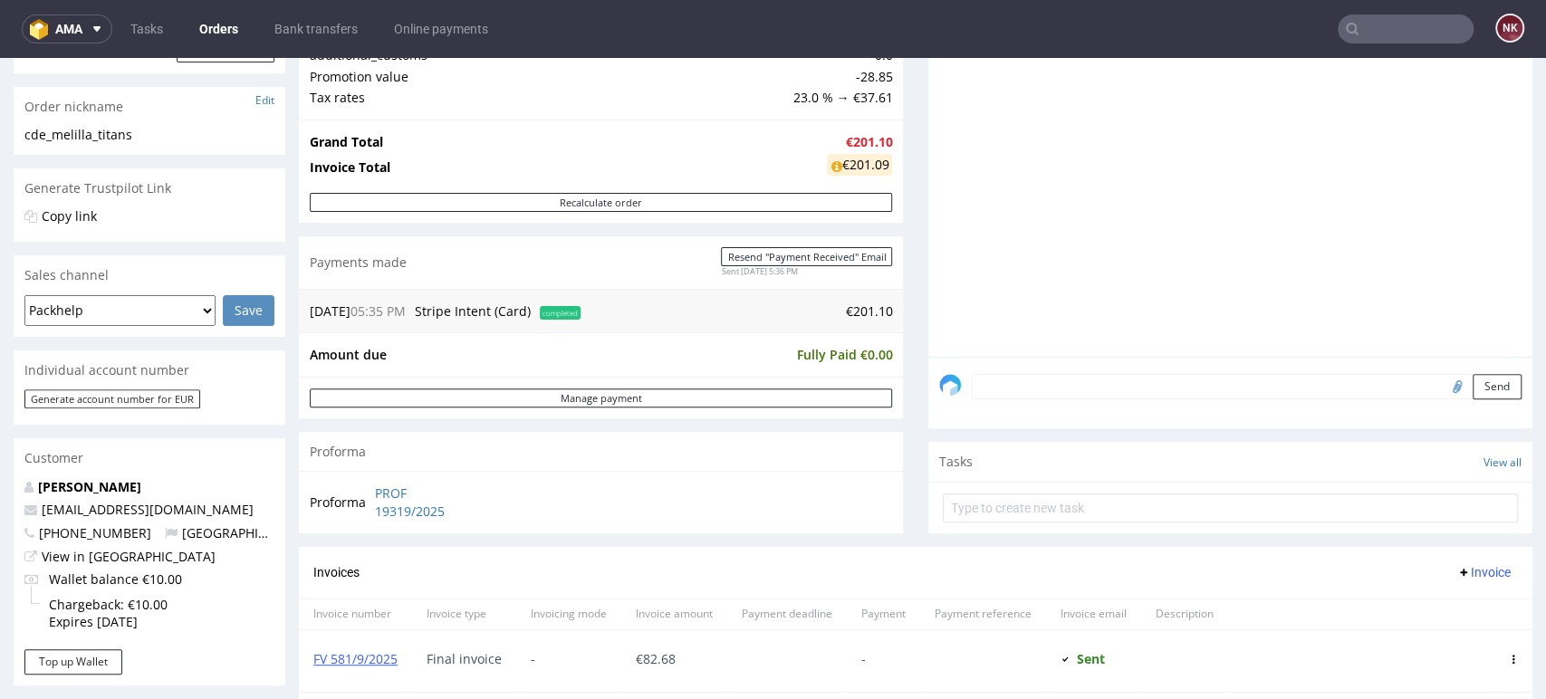
scroll to position [101, 0]
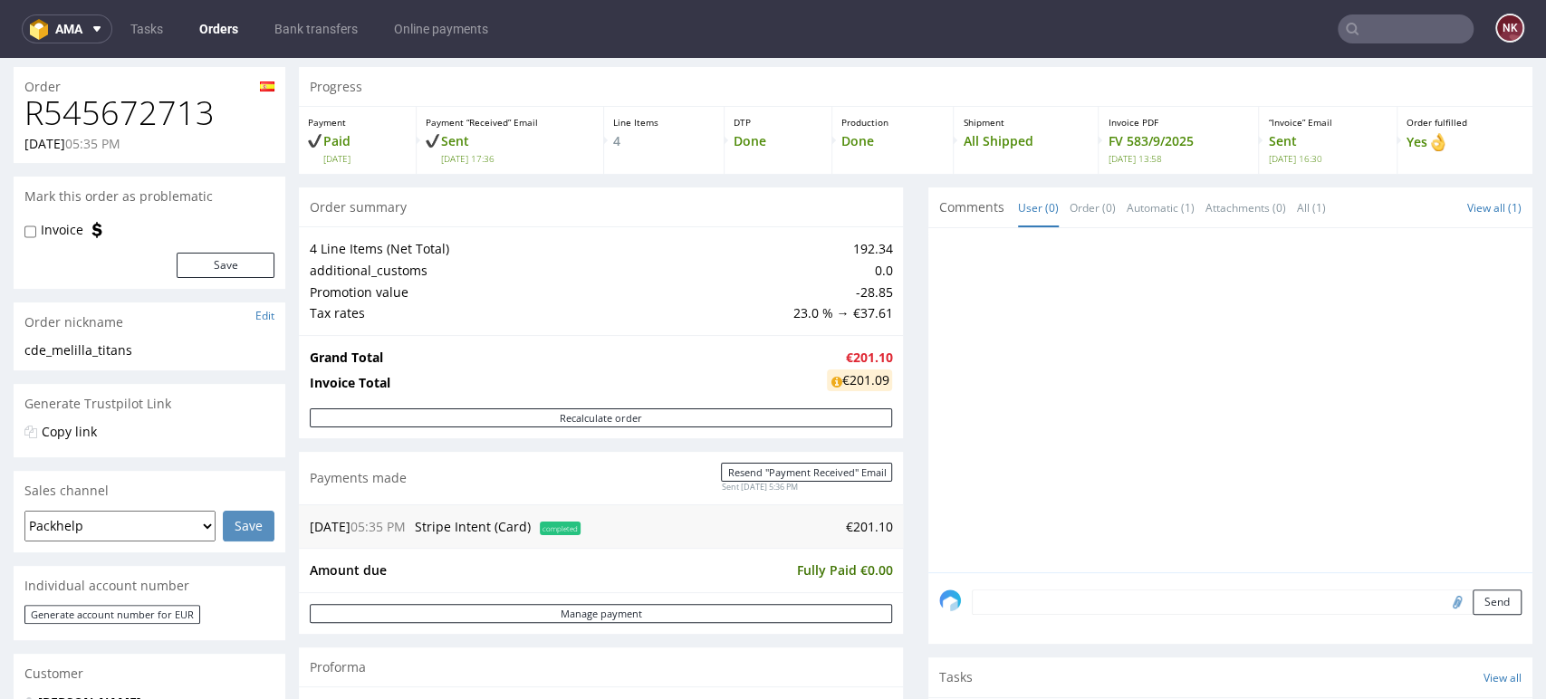
click at [1464, 507] on div at bounding box center [1235, 405] width 593 height 333
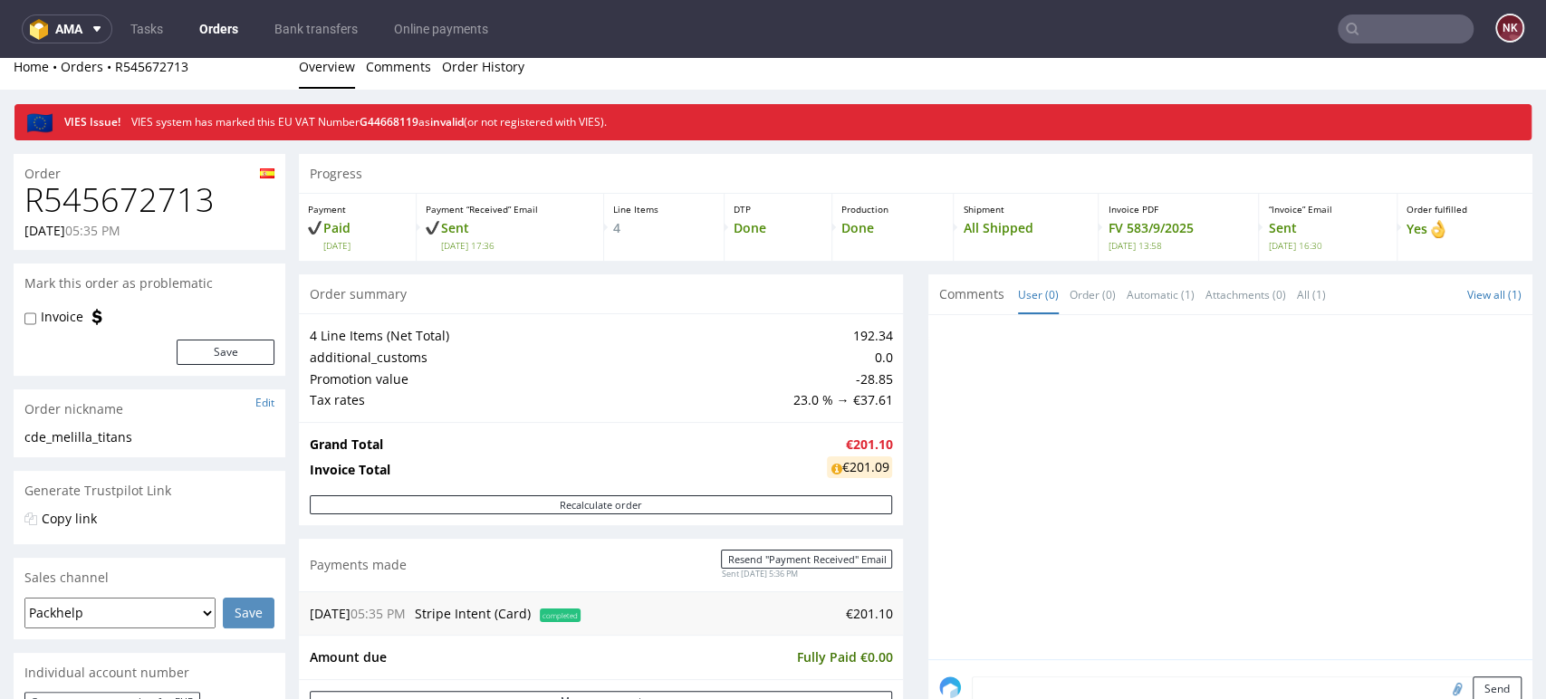
click at [1449, 483] on div at bounding box center [1235, 492] width 593 height 333
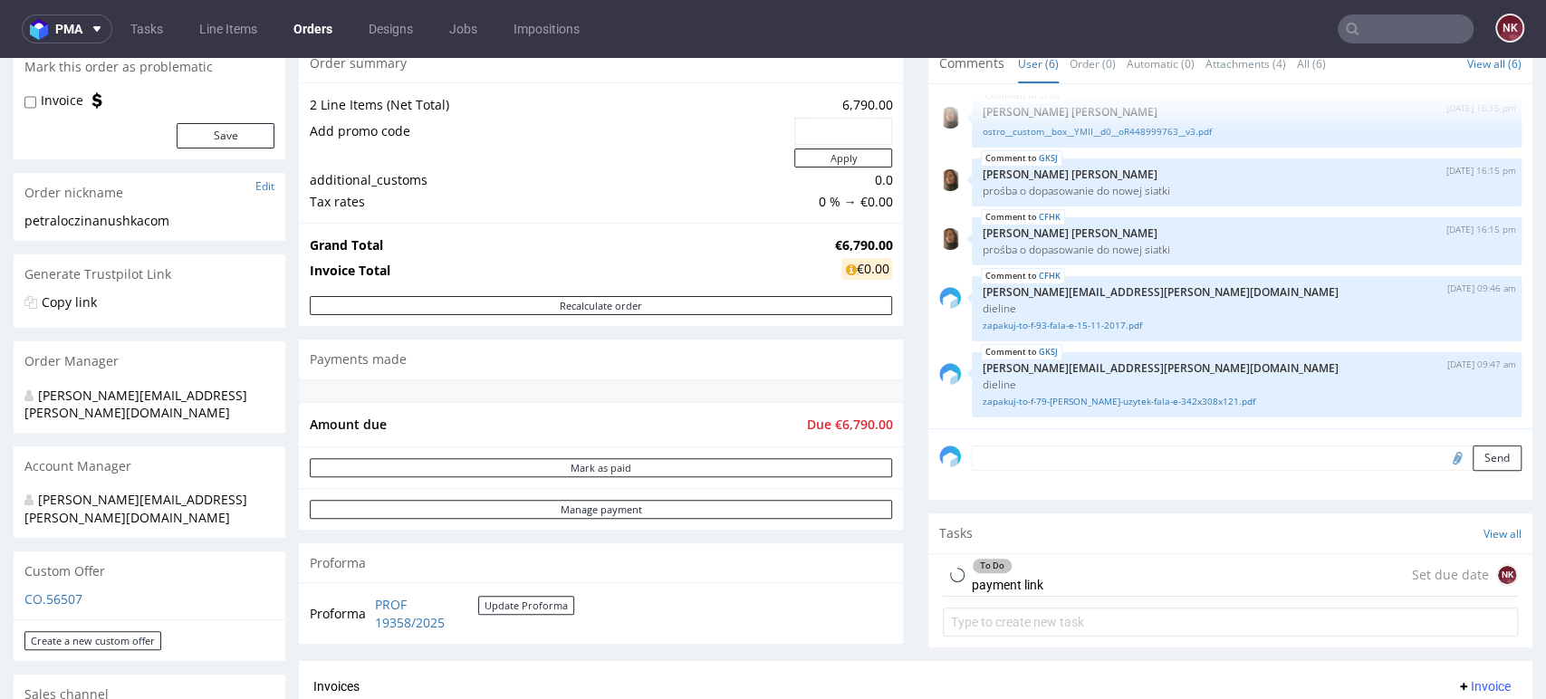
scroll to position [302, 0]
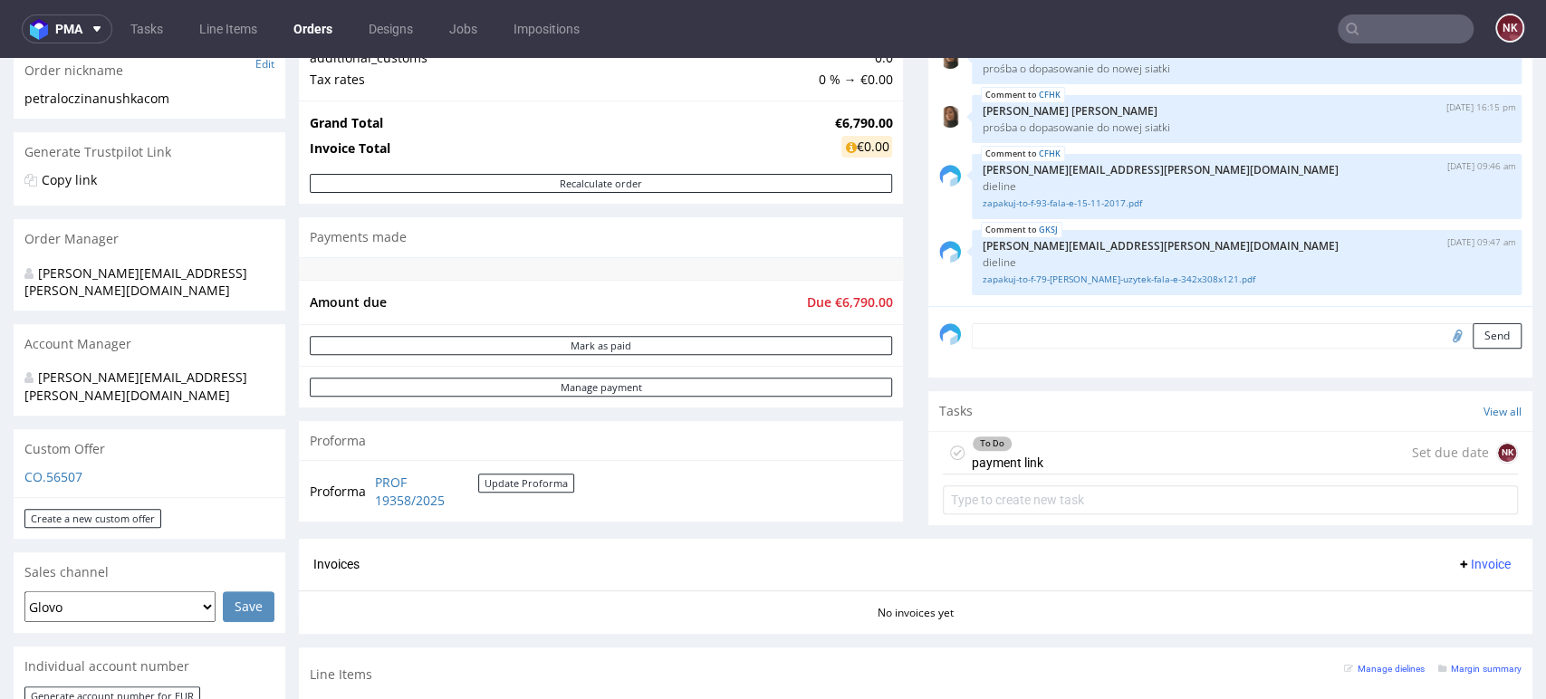
click at [1050, 448] on div "To Do payment link Set due date NK" at bounding box center [1230, 453] width 575 height 43
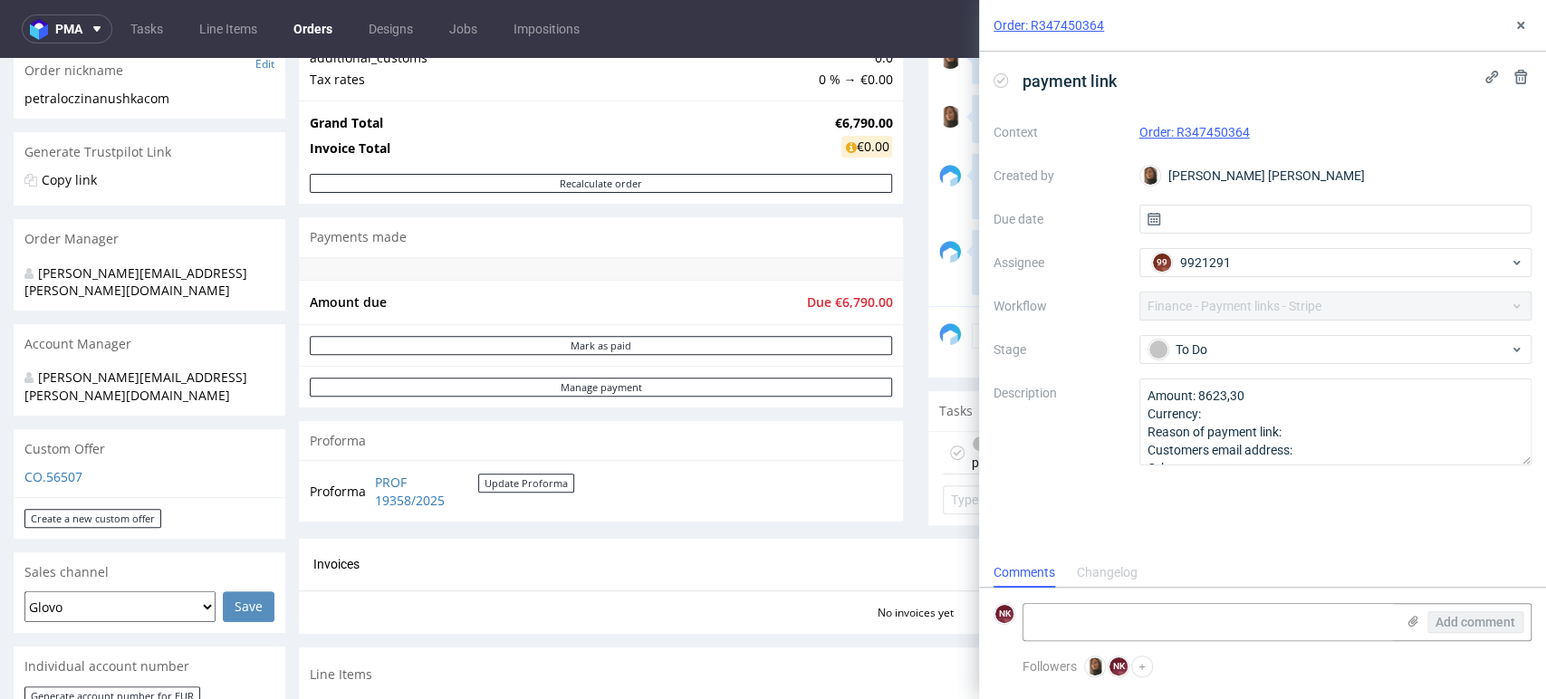
scroll to position [14, 0]
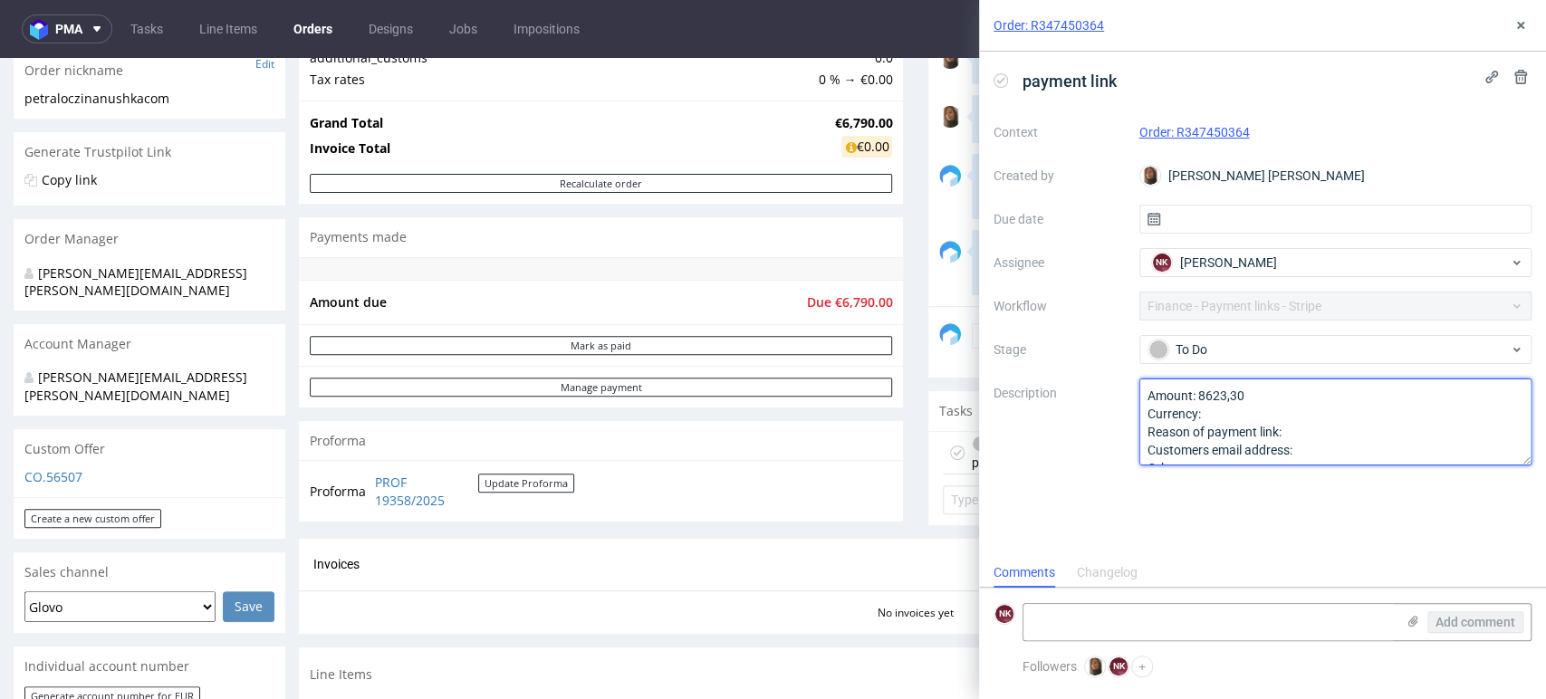
click at [1224, 398] on textarea "Amount: 8623,30 Currency: Reason of payment link: Customers email address: Othe…" at bounding box center [1335, 422] width 393 height 87
click at [1226, 426] on textarea "Amount: 8623,30 Currency: Reason of payment link: Customers email address: Othe…" at bounding box center [1335, 422] width 393 height 87
click at [1239, 404] on textarea "Amount: 8623,30 Currency: Reason of payment link: Customers email address: Othe…" at bounding box center [1335, 422] width 393 height 87
click at [1239, 411] on textarea "Amount: 8623,30 Currency: Reason of payment link: Customers email address: Othe…" at bounding box center [1335, 422] width 393 height 87
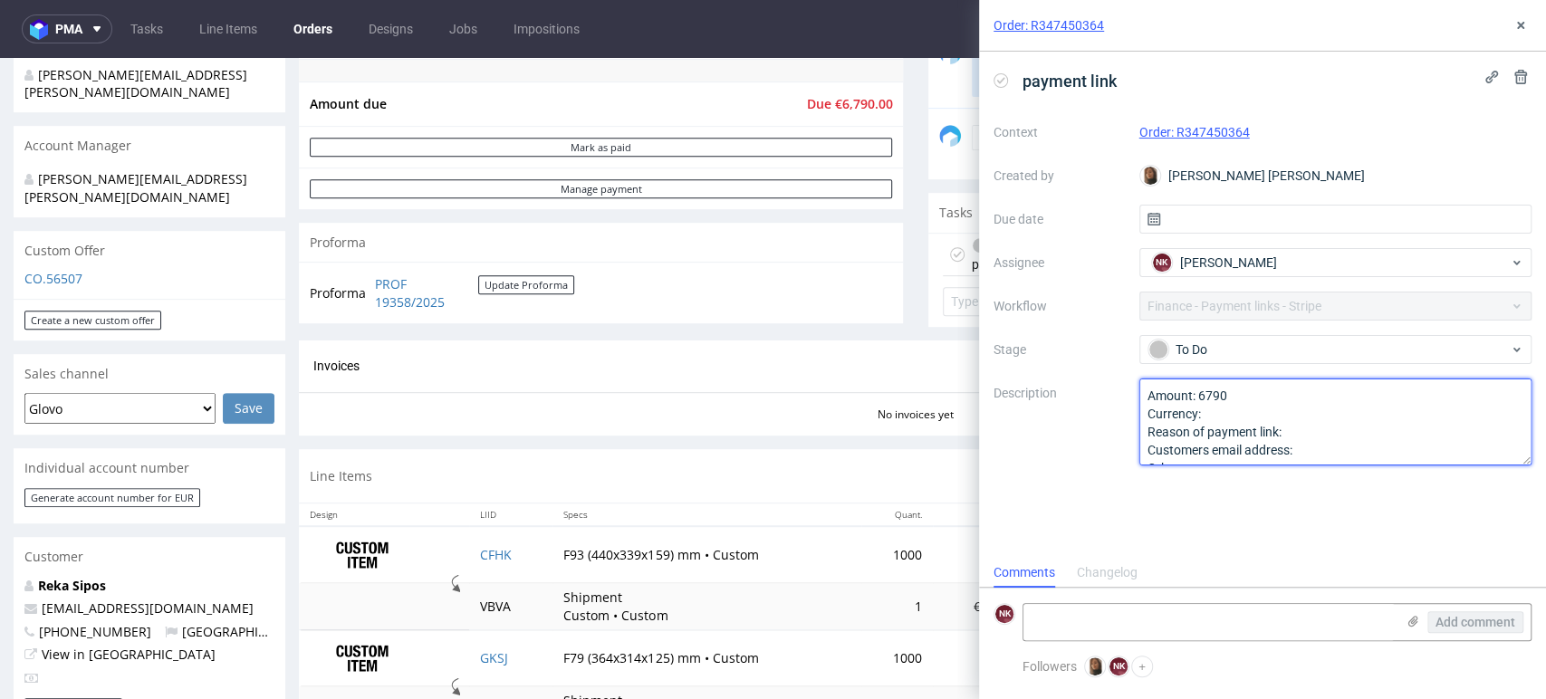
scroll to position [503, 0]
type textarea "Amount: 6790 Currency: Reason of payment link: Customers email address: Other:"
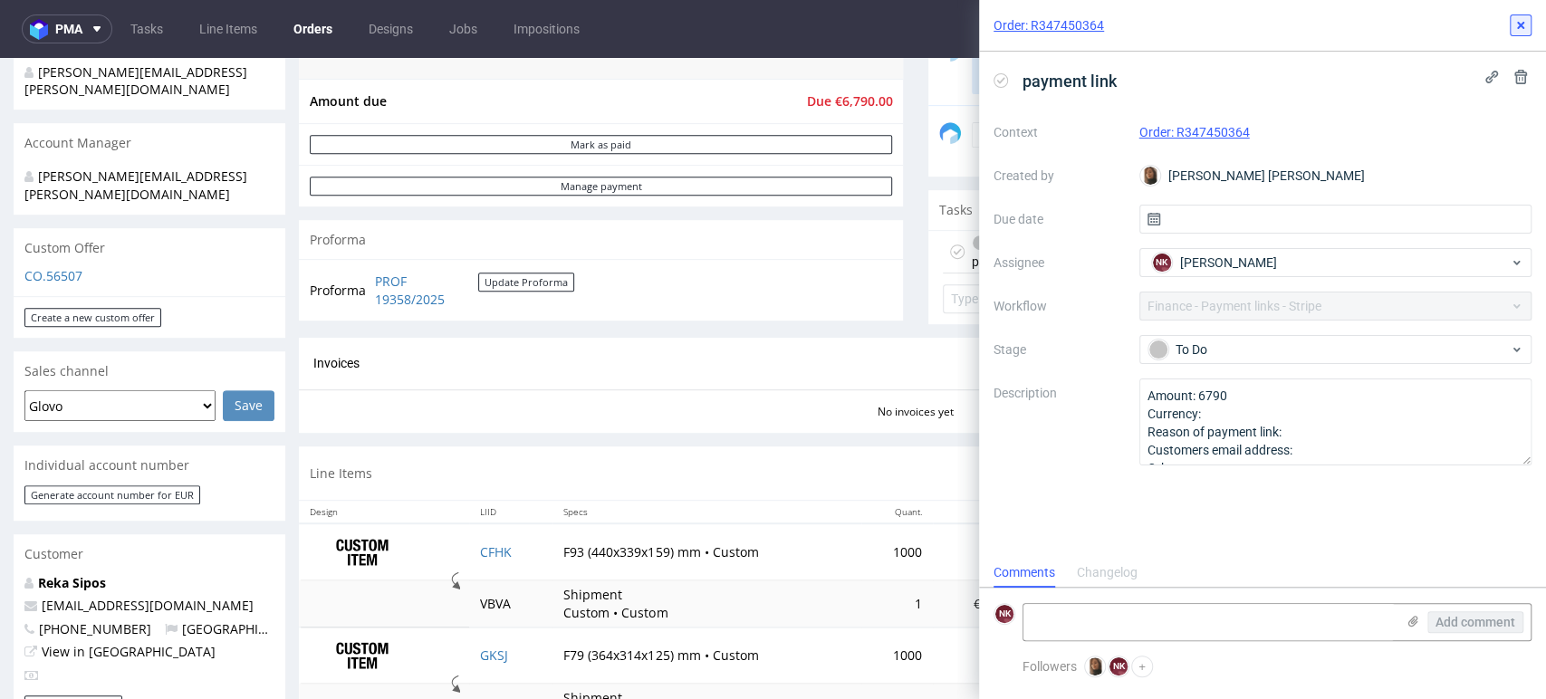
click at [1517, 23] on use at bounding box center [1520, 25] width 7 height 7
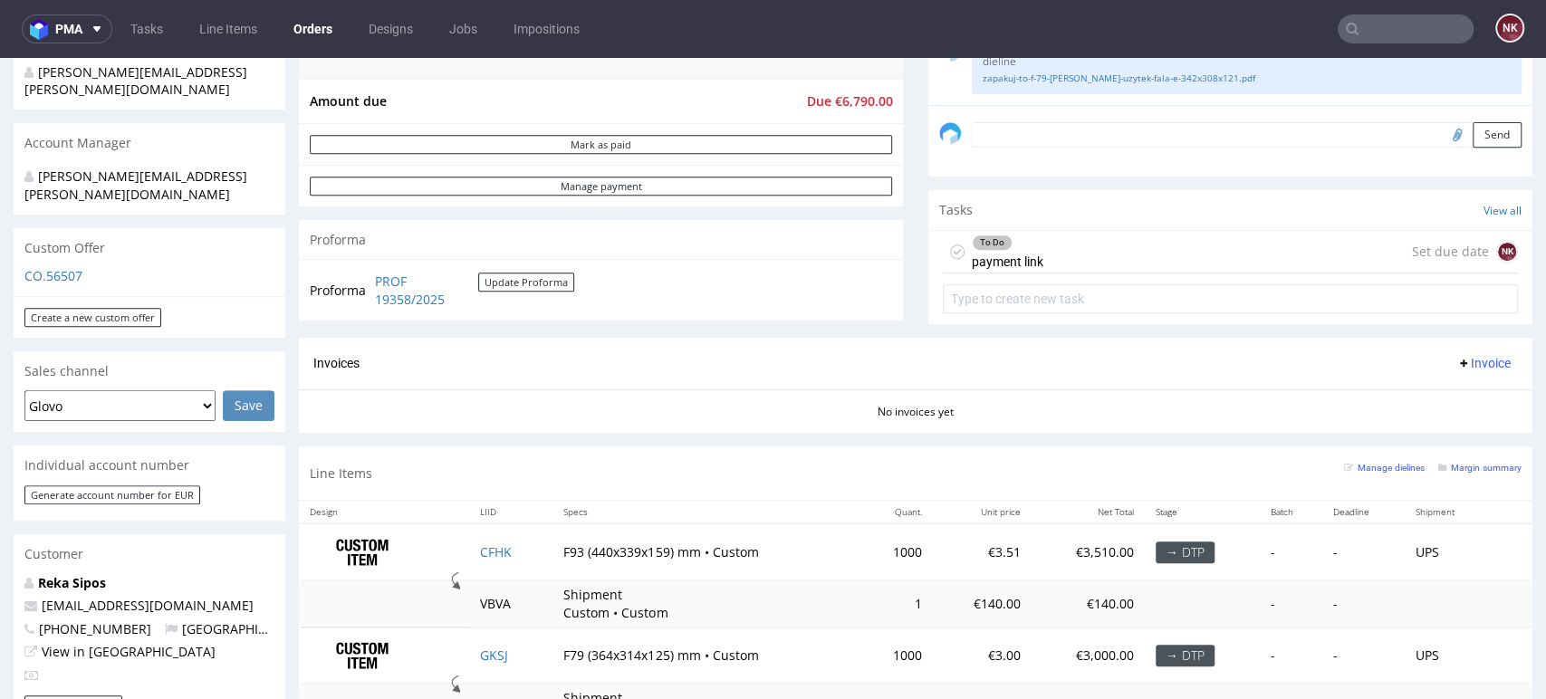
click at [1404, 13] on nav "pma Tasks Line Items Orders Designs Jobs Impositions NK" at bounding box center [773, 29] width 1546 height 58
click at [1404, 22] on input "text" at bounding box center [1406, 28] width 136 height 29
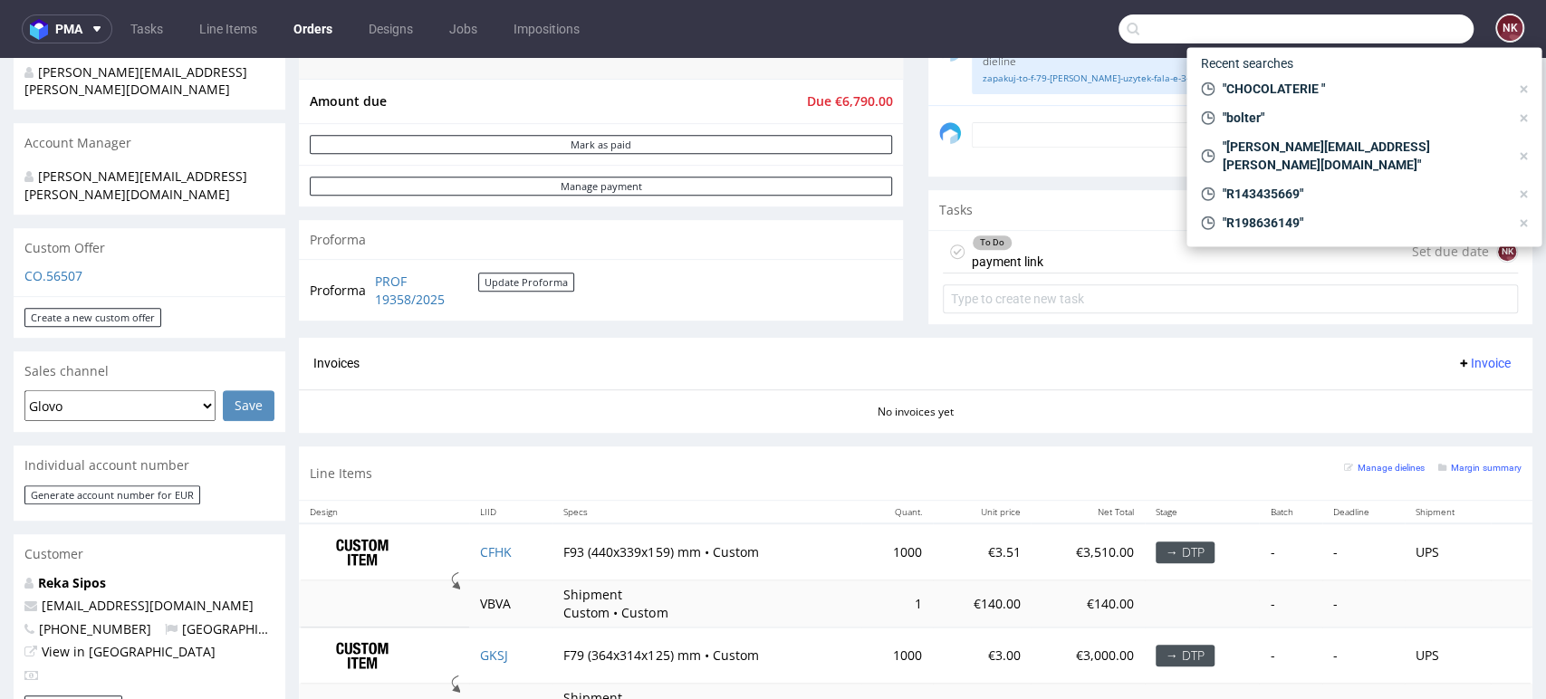
paste input "FV 127/12/2024/GB"
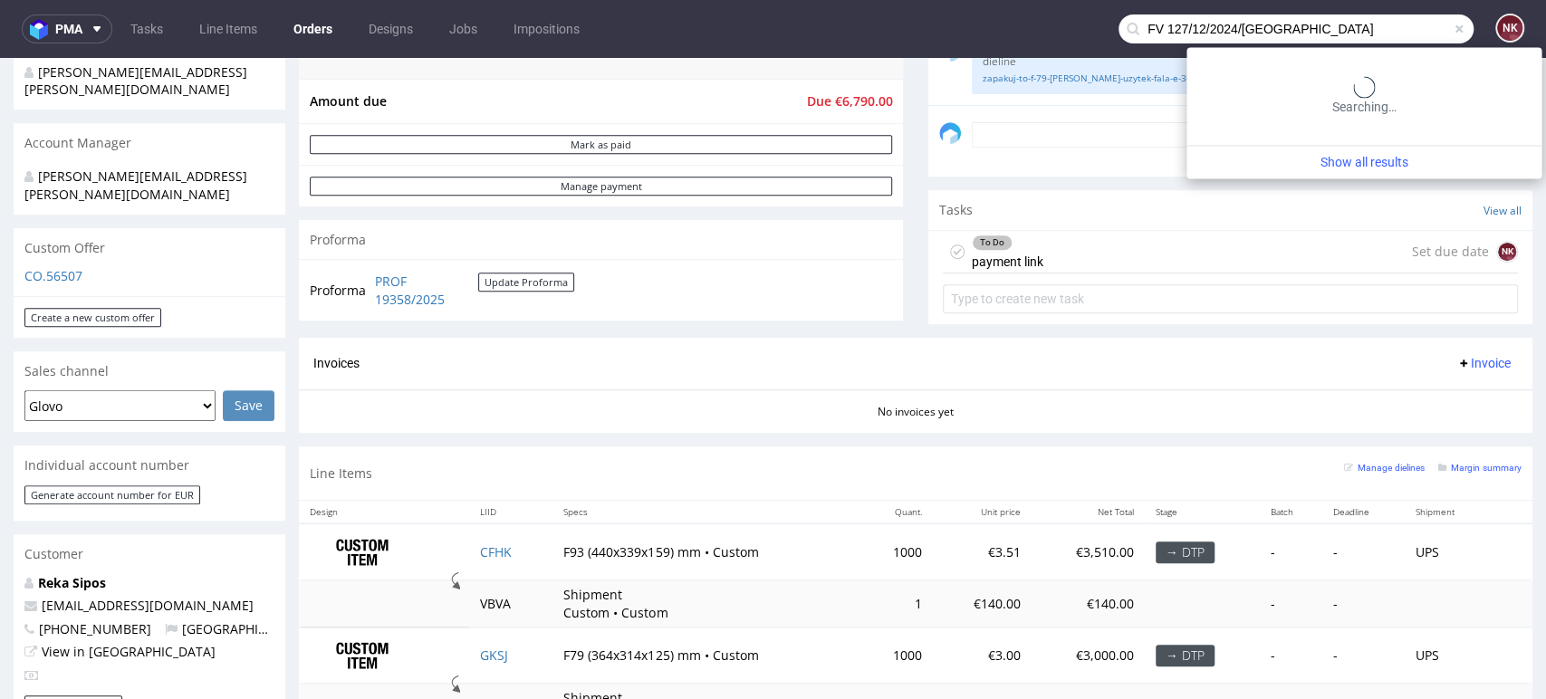
type input "FV 127/12/2024/GB"
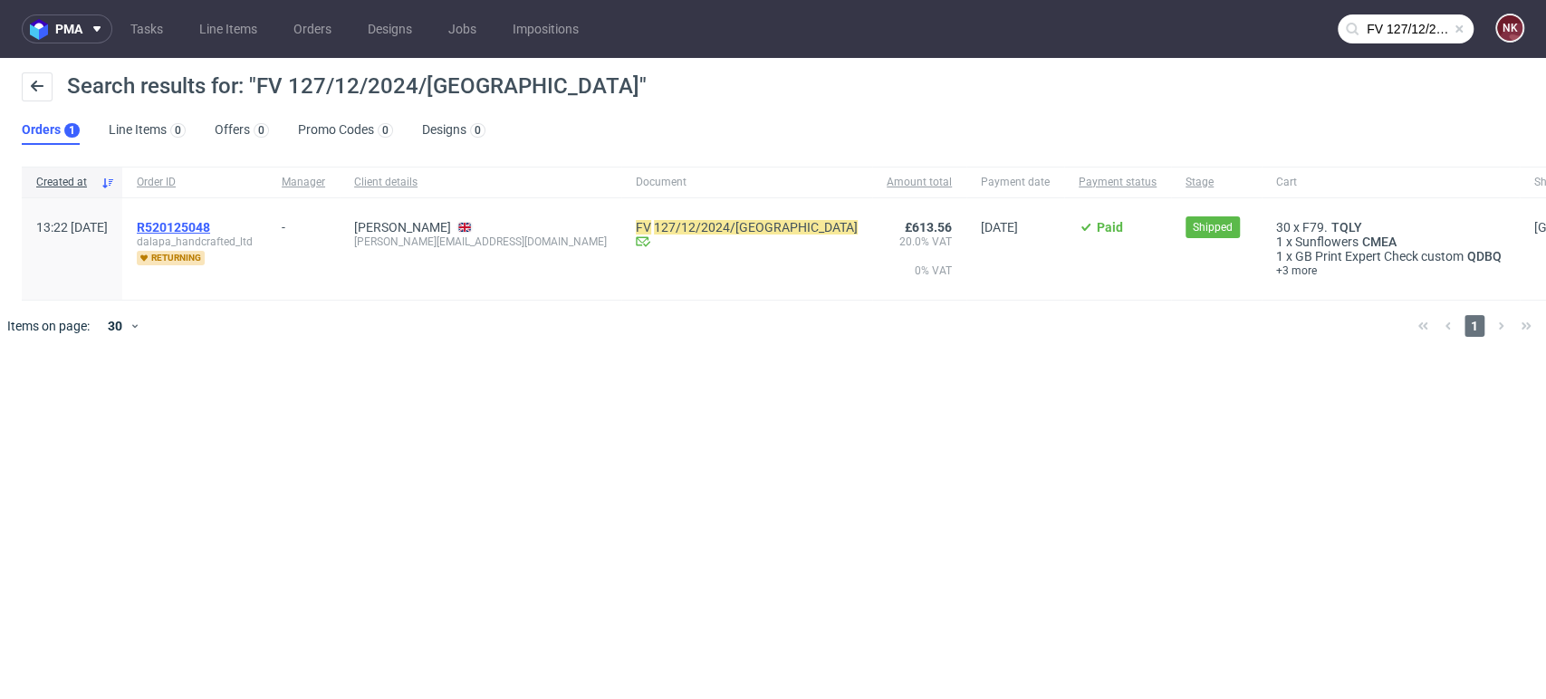
click at [207, 226] on span "R520125048" at bounding box center [173, 227] width 73 height 14
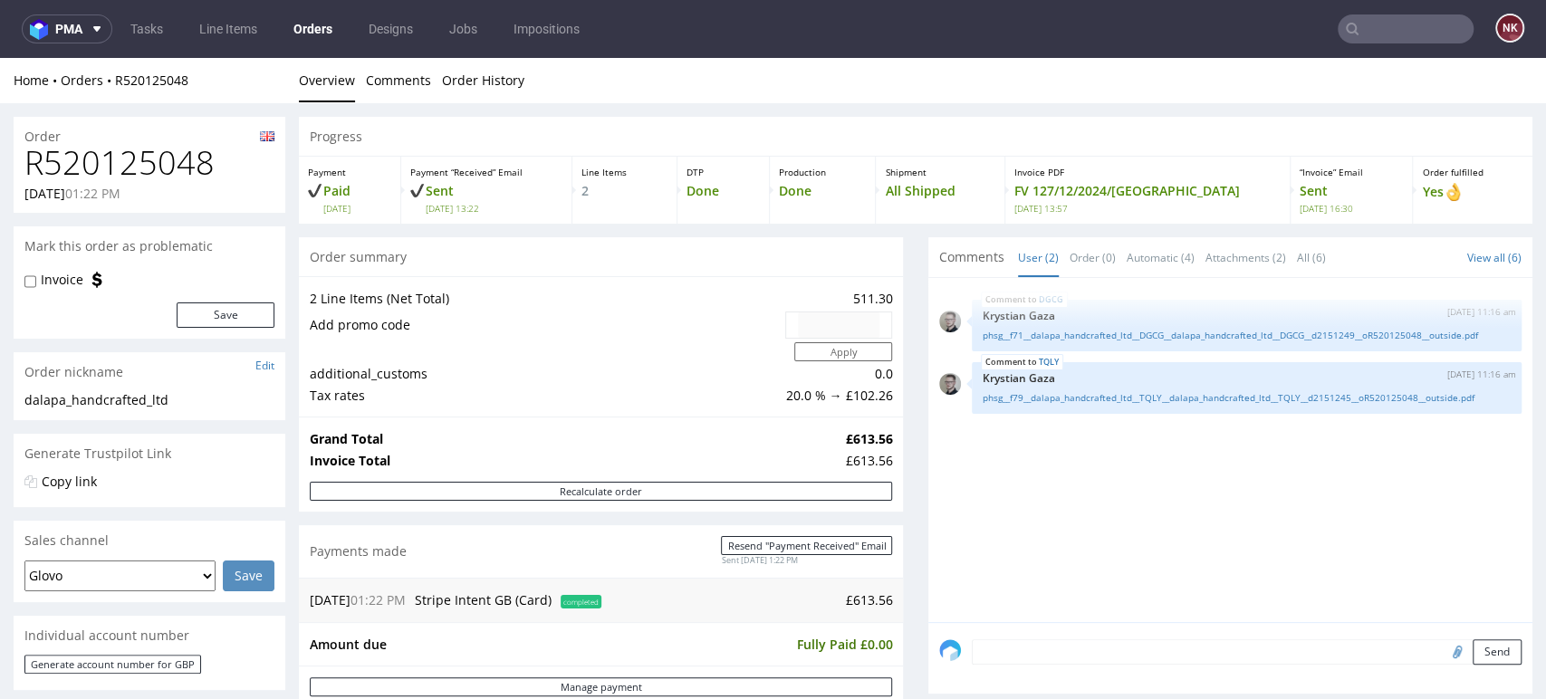
click at [131, 147] on h1 "R520125048" at bounding box center [149, 163] width 250 height 36
copy h1 "R520125048"
click at [128, 149] on h1 "R520125048" at bounding box center [149, 163] width 250 height 36
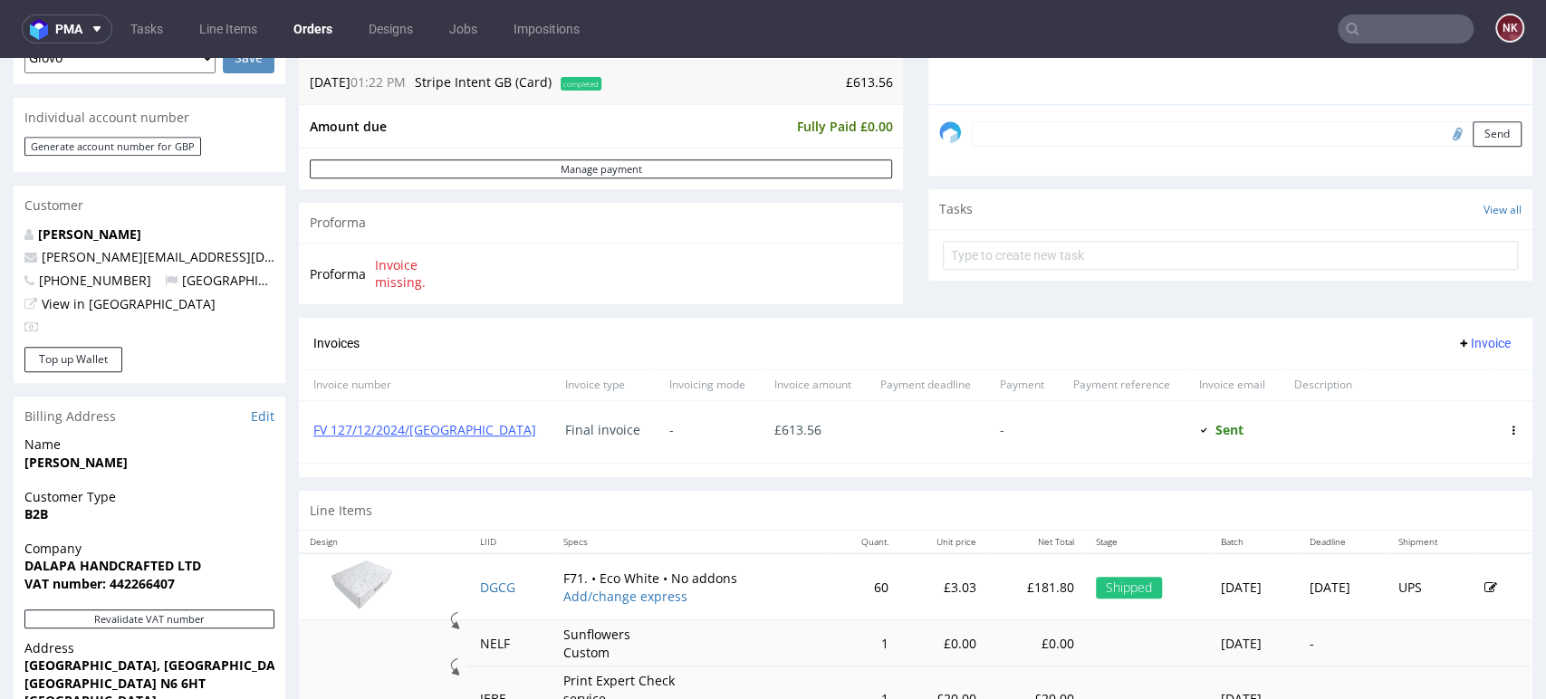
scroll to position [503, 0]
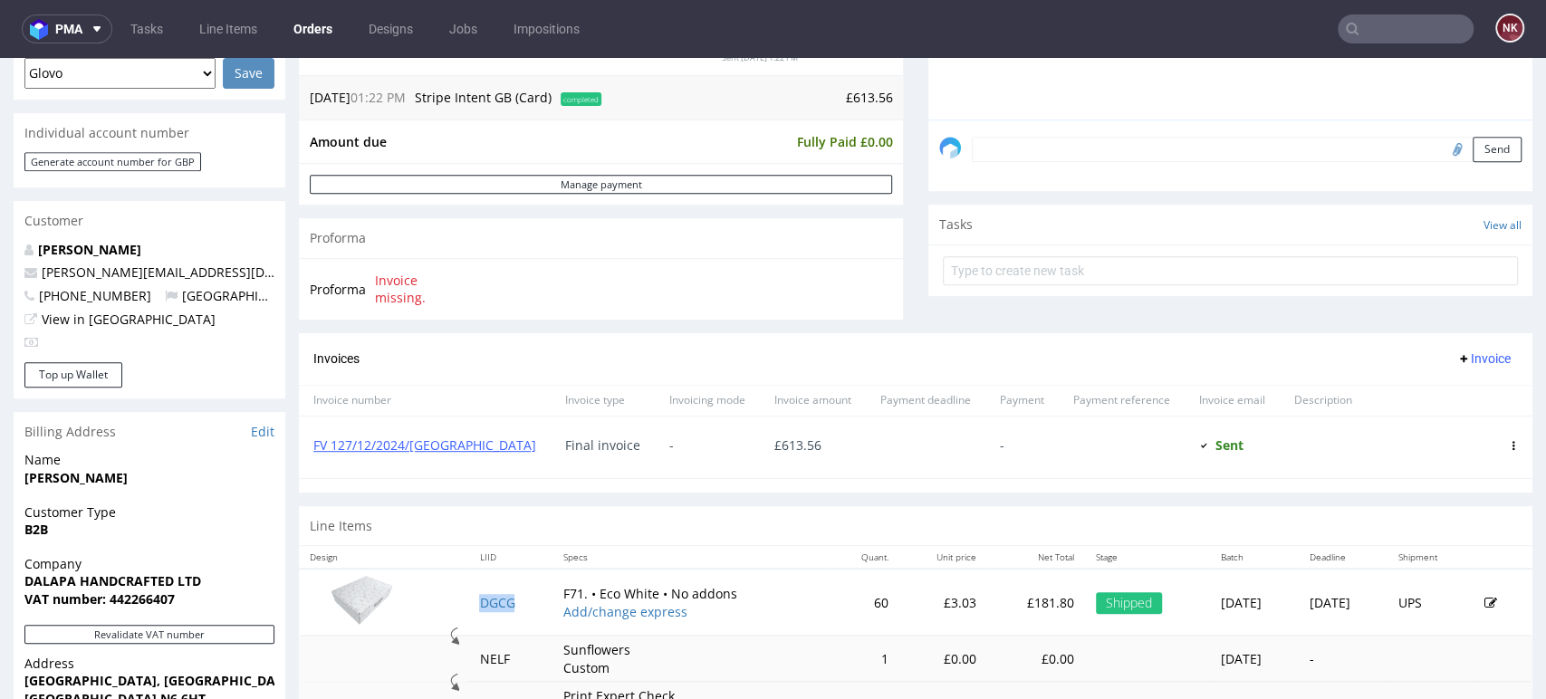
click at [509, 614] on td "DGCG" at bounding box center [509, 602] width 83 height 67
copy link "DGCG"
click at [801, 517] on div "Line Items" at bounding box center [916, 526] width 1234 height 40
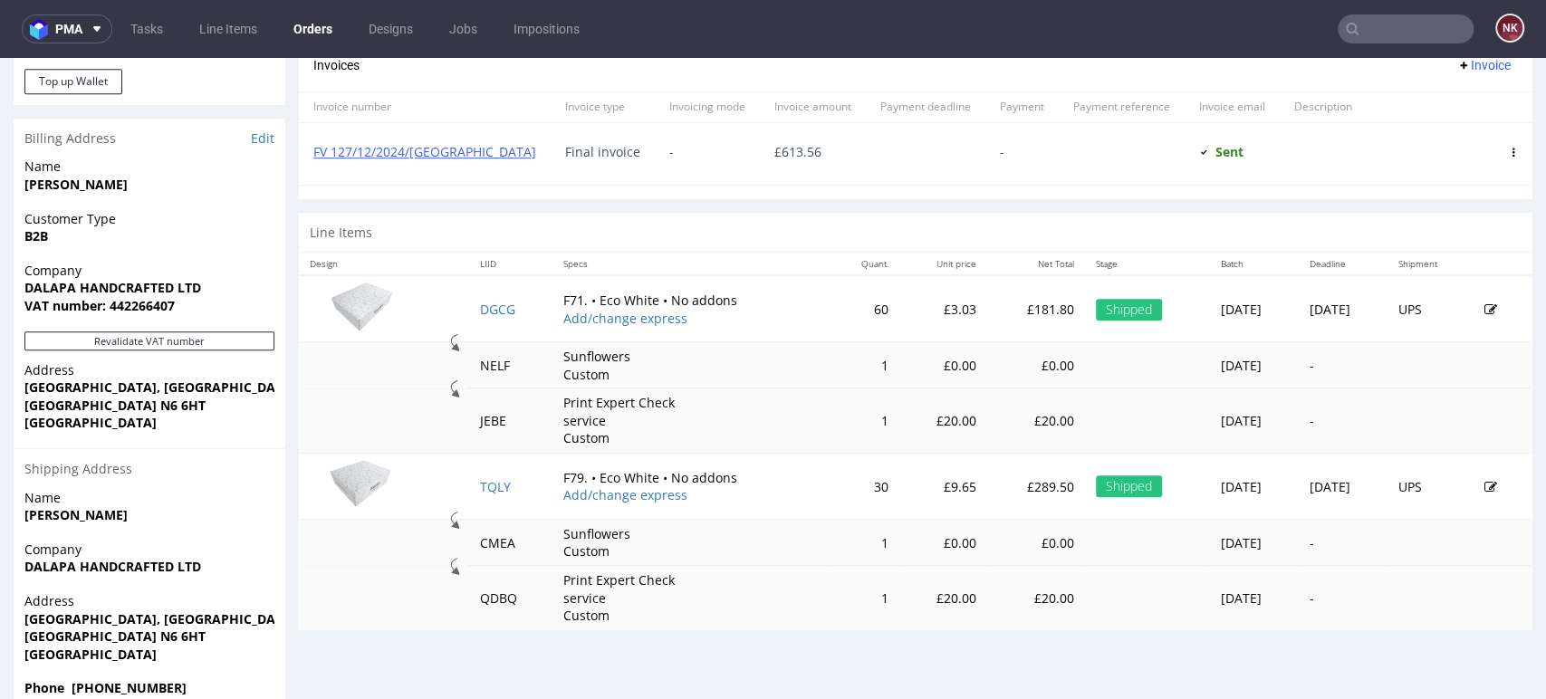
scroll to position [804, 0]
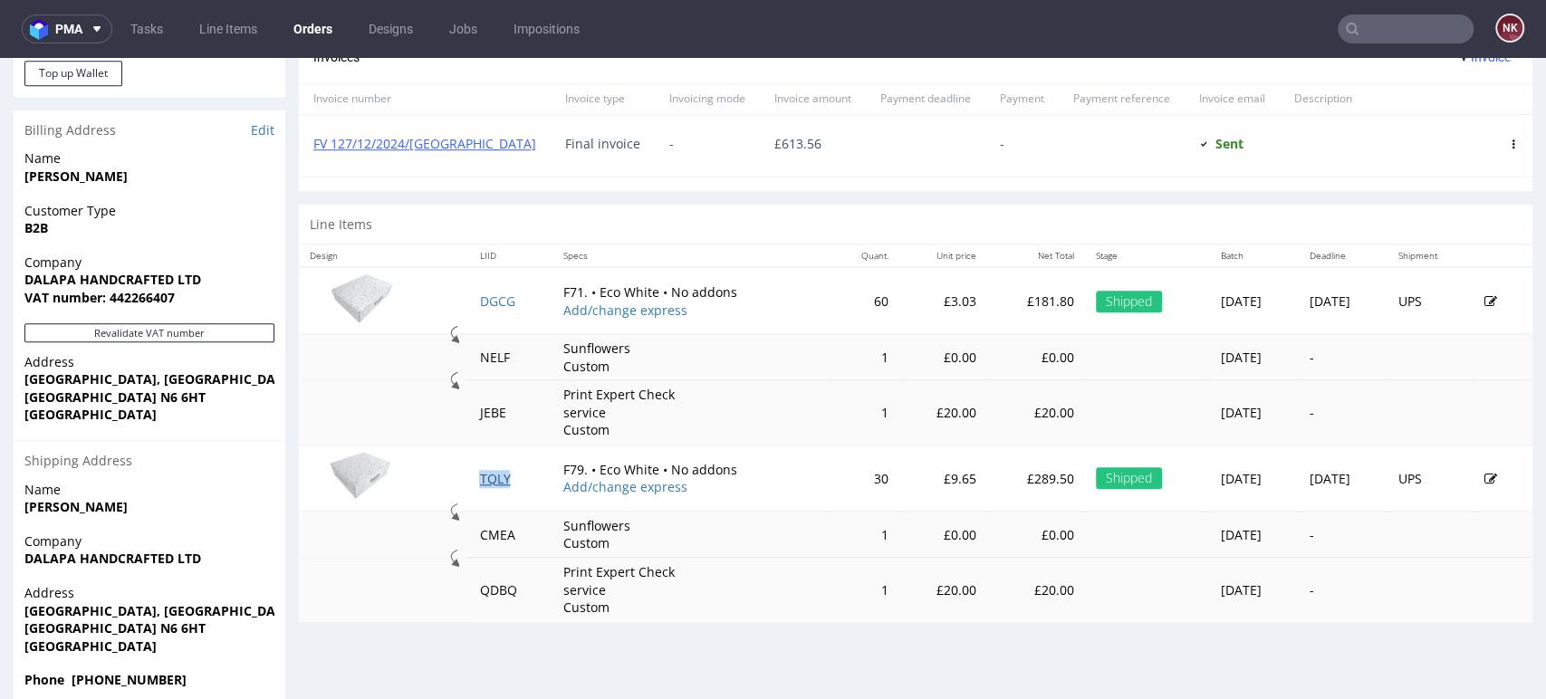
drag, startPoint x: 464, startPoint y: 473, endPoint x: 476, endPoint y: 476, distance: 12.3
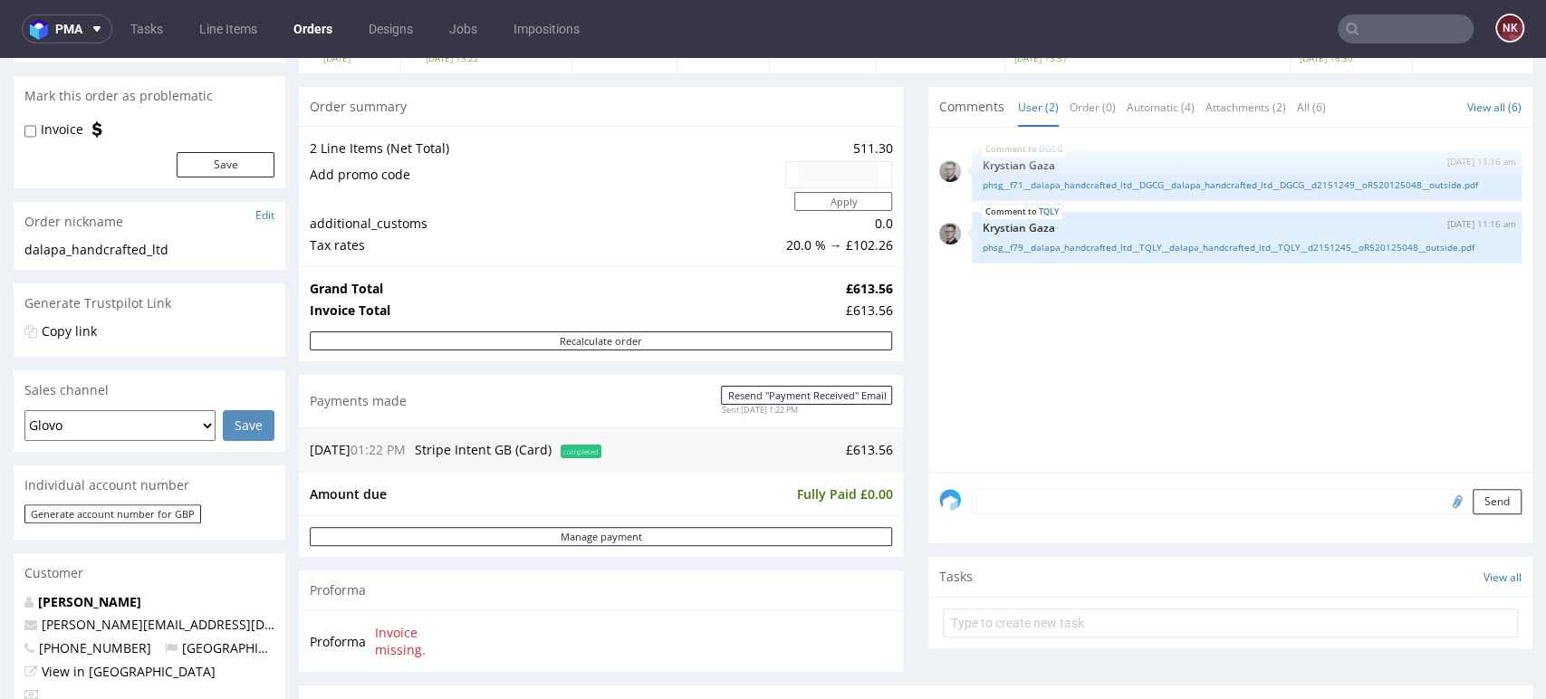
scroll to position [0, 0]
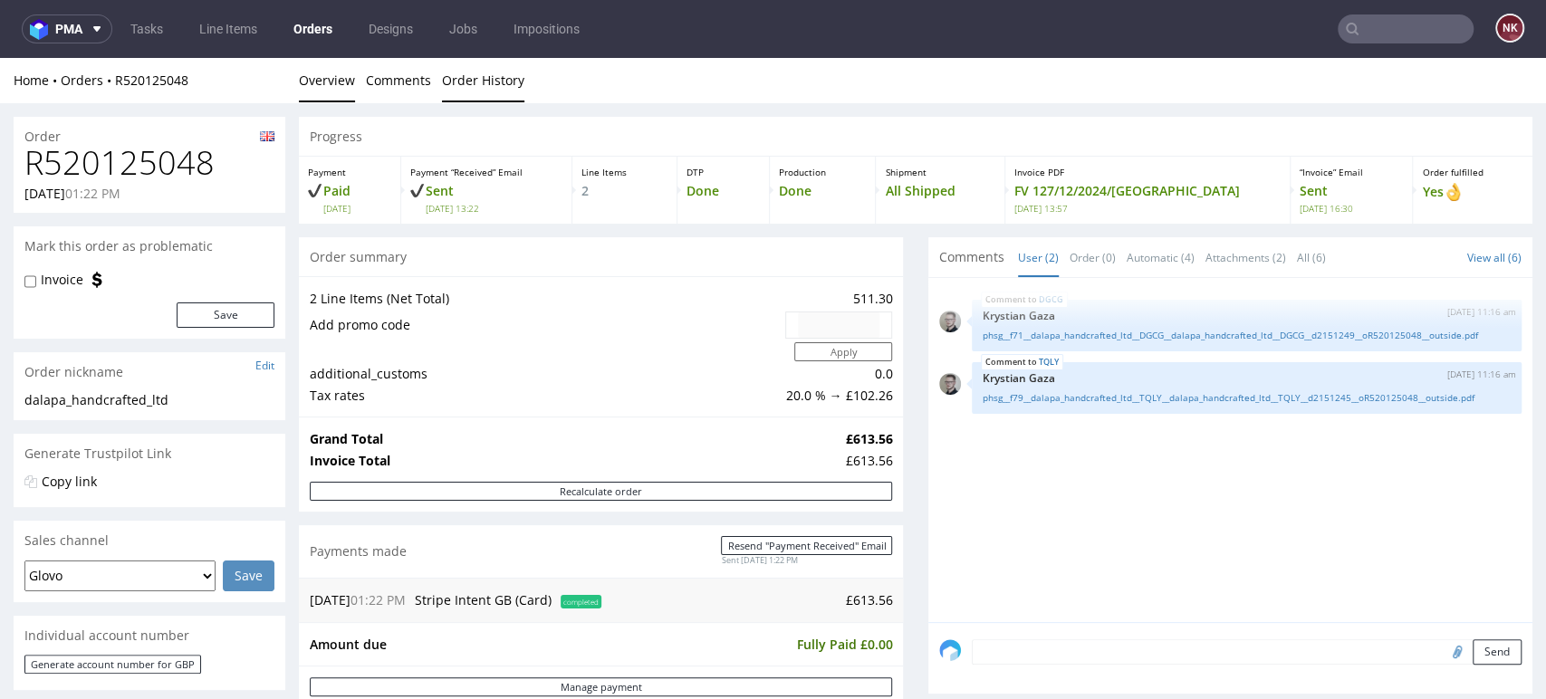
click at [473, 90] on link "Order History" at bounding box center [483, 80] width 82 height 44
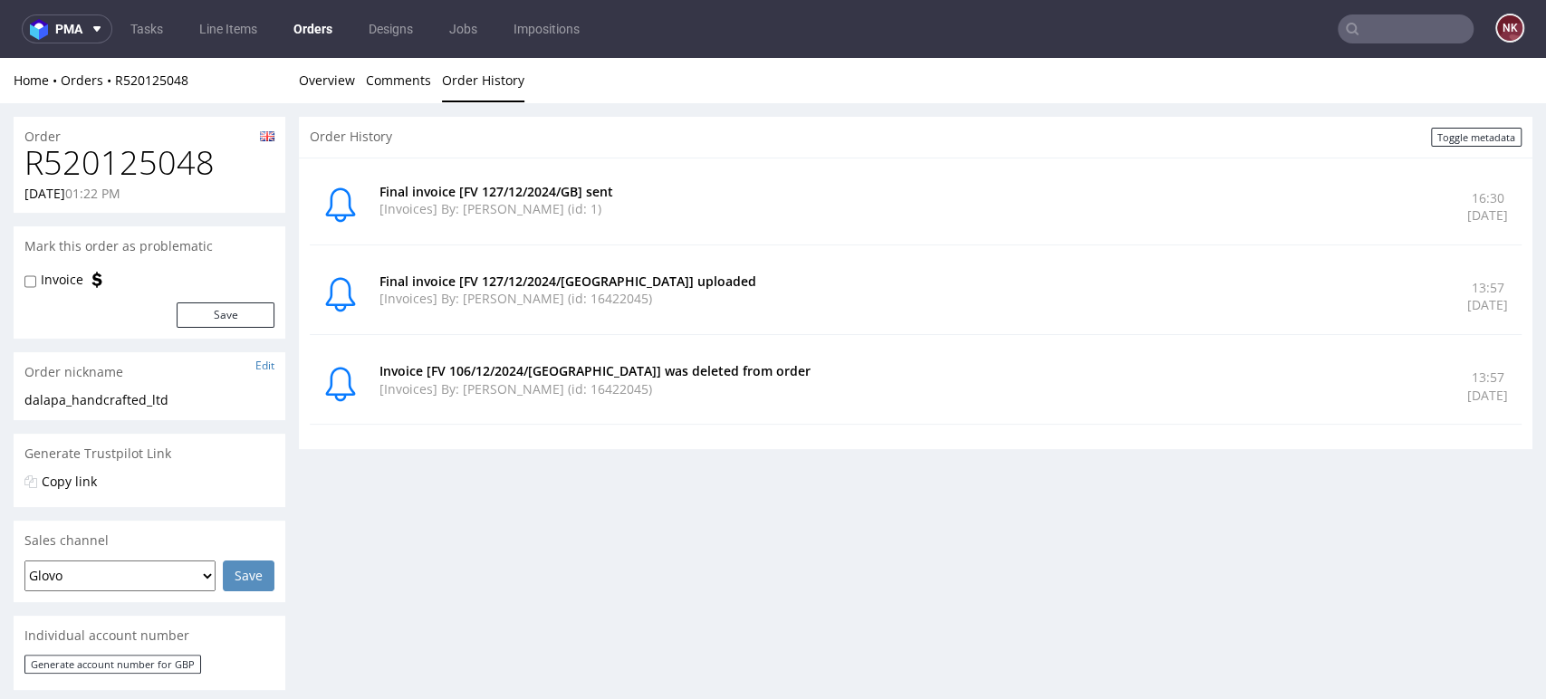
drag, startPoint x: 1467, startPoint y: 536, endPoint x: 1341, endPoint y: 505, distance: 129.6
click at [347, 64] on link "Overview" at bounding box center [327, 80] width 56 height 44
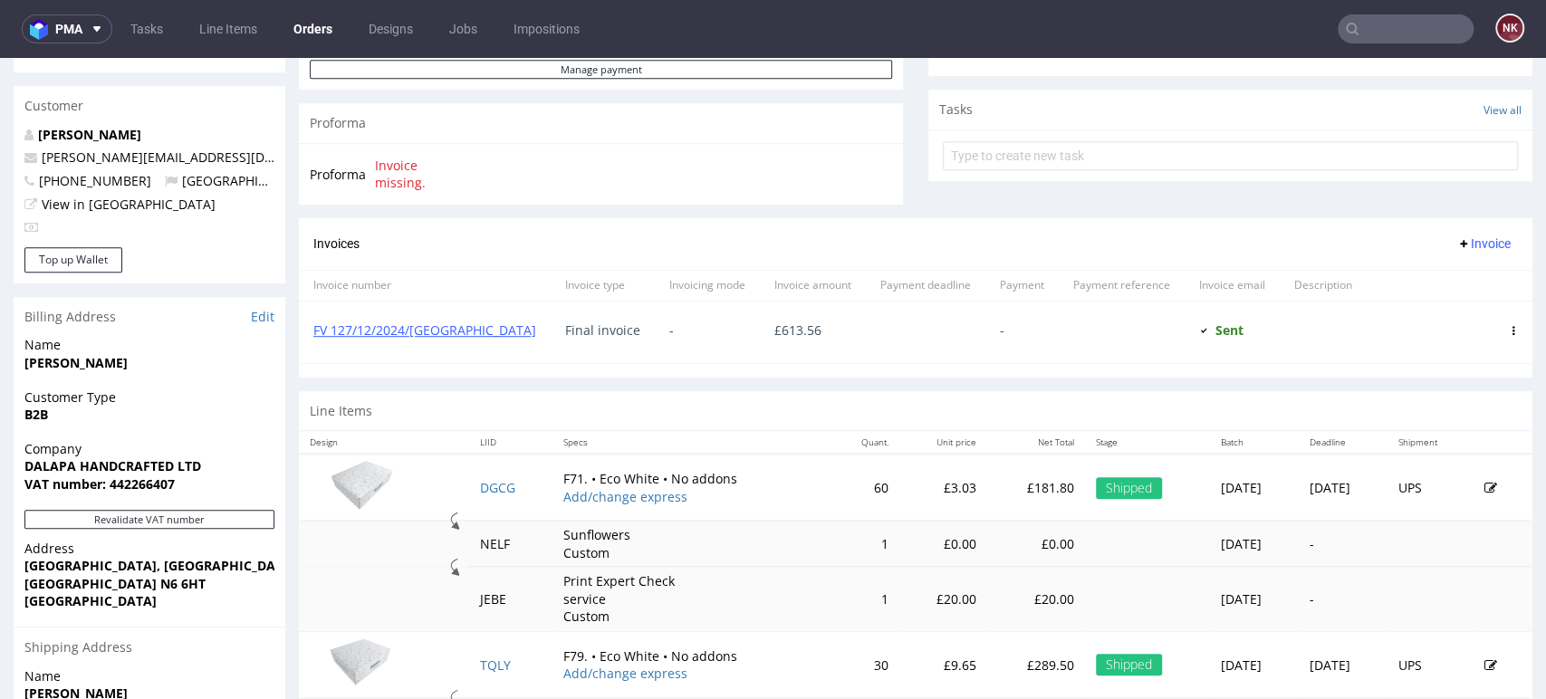
scroll to position [704, 0]
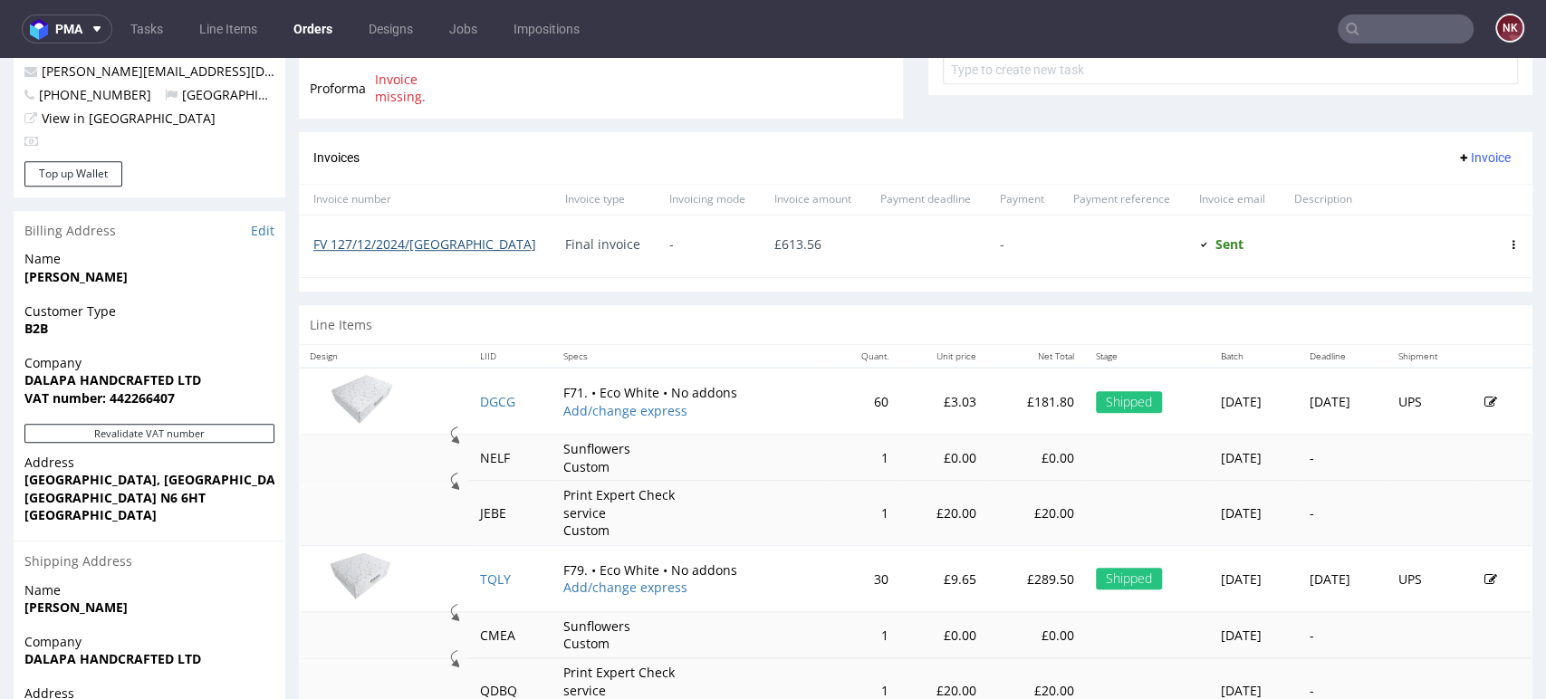
click at [409, 247] on link "FV 127/12/2024/GB" at bounding box center [424, 243] width 223 height 17
click at [1423, 27] on input "text" at bounding box center [1406, 28] width 136 height 29
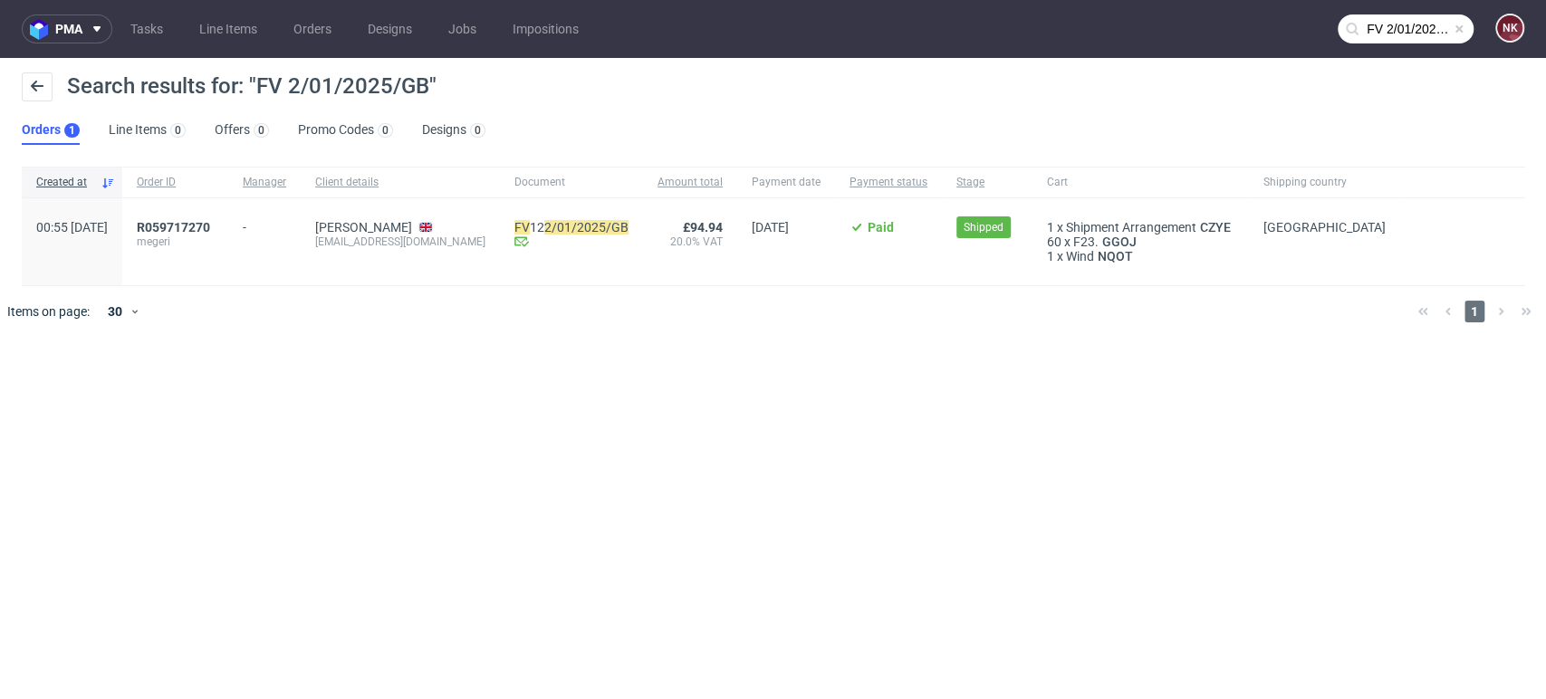
click at [1390, 27] on input "FV 2/01/2025/GB" at bounding box center [1406, 28] width 136 height 29
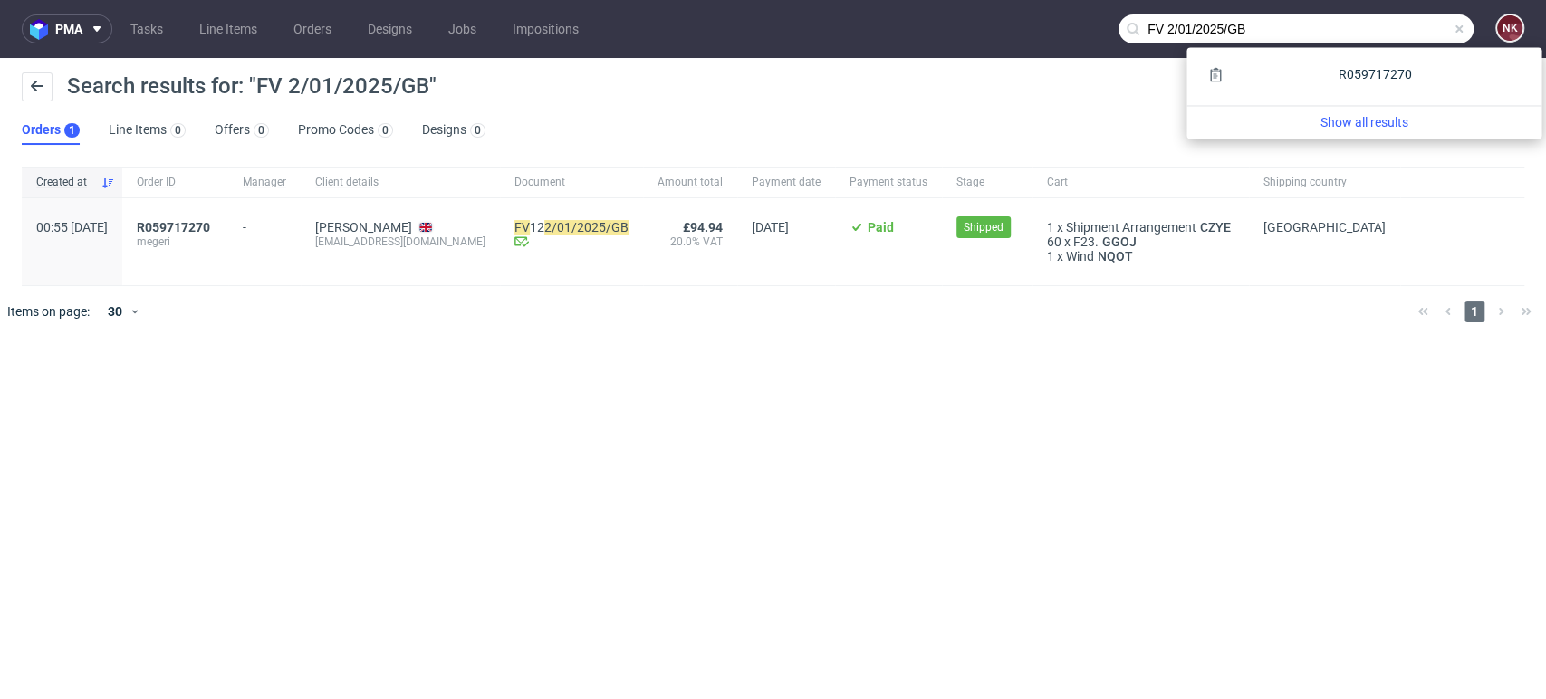
click at [1186, 25] on input "FV 2/01/2025/GB" at bounding box center [1296, 28] width 355 height 29
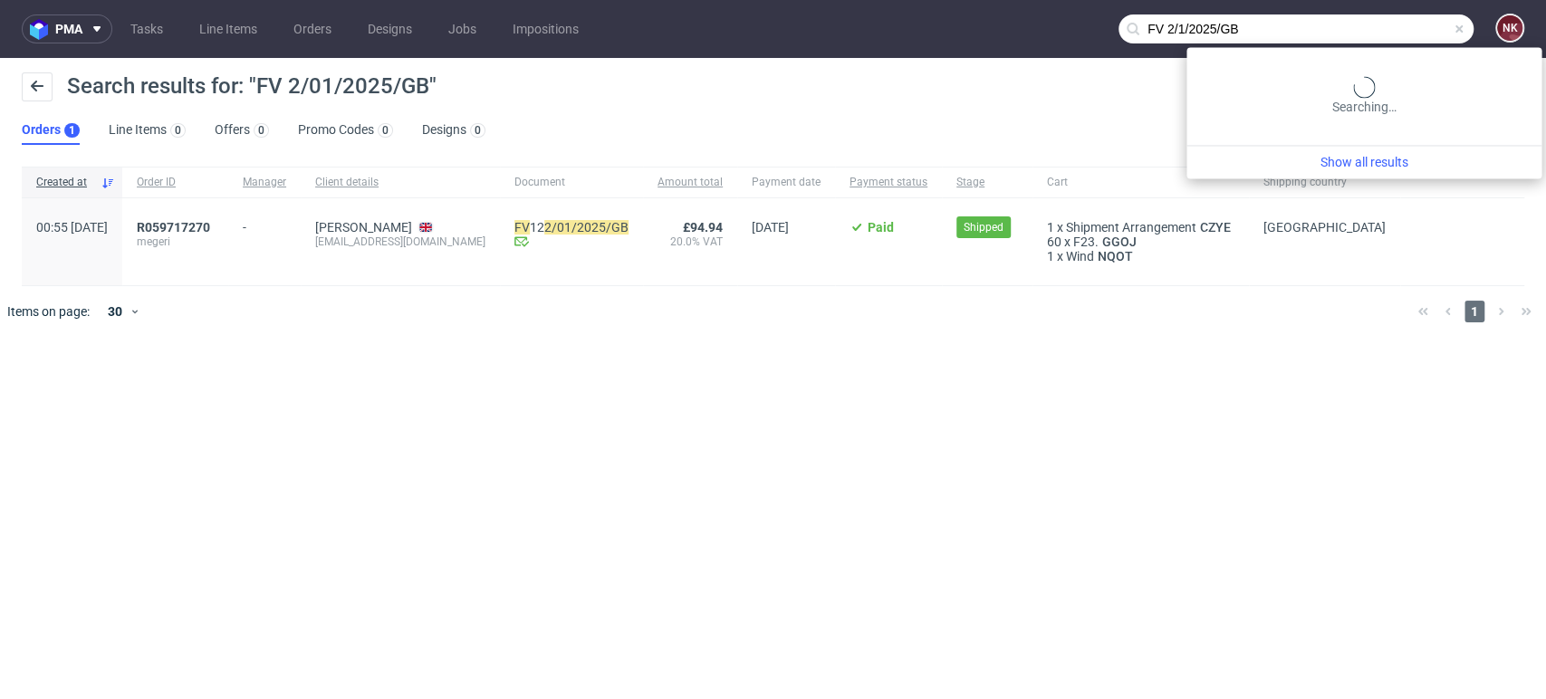
type input "FV 2/1/2025/GB"
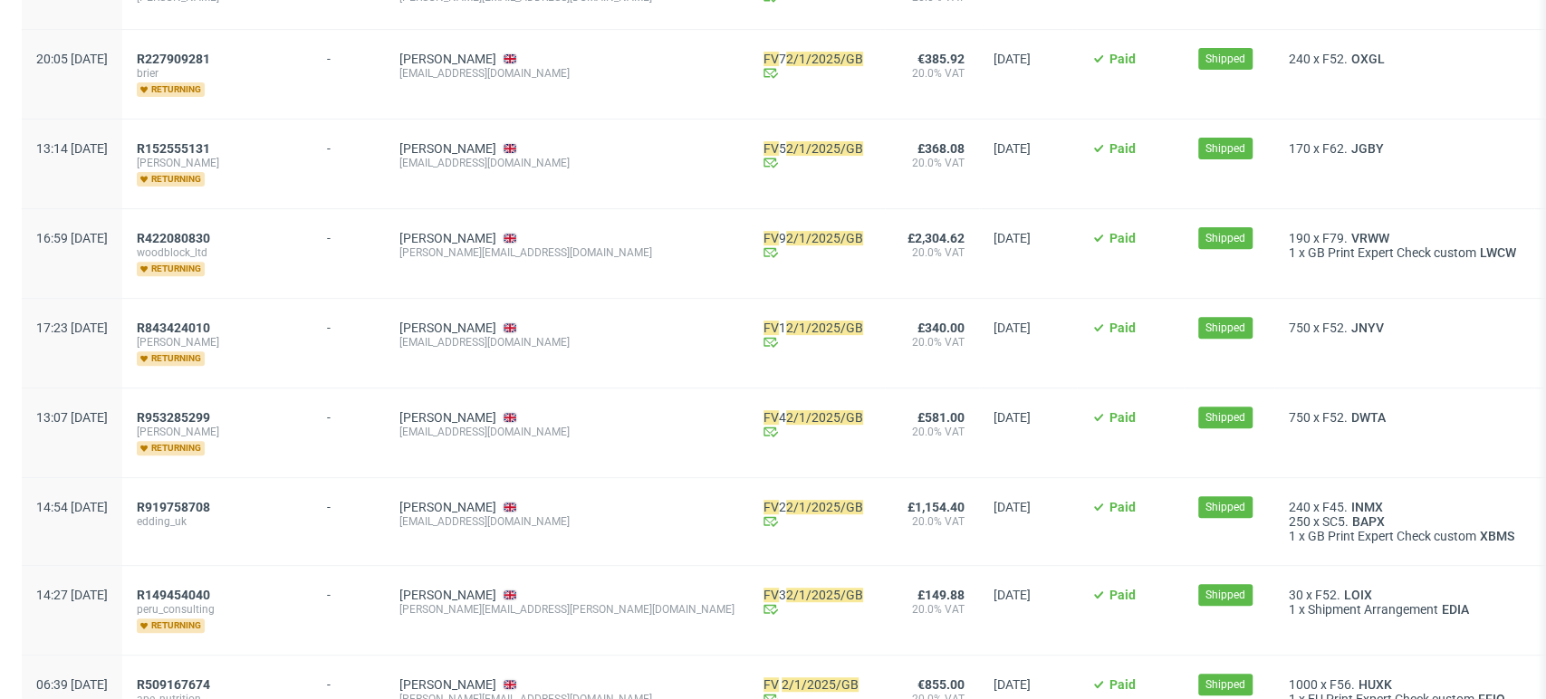
scroll to position [614, 0]
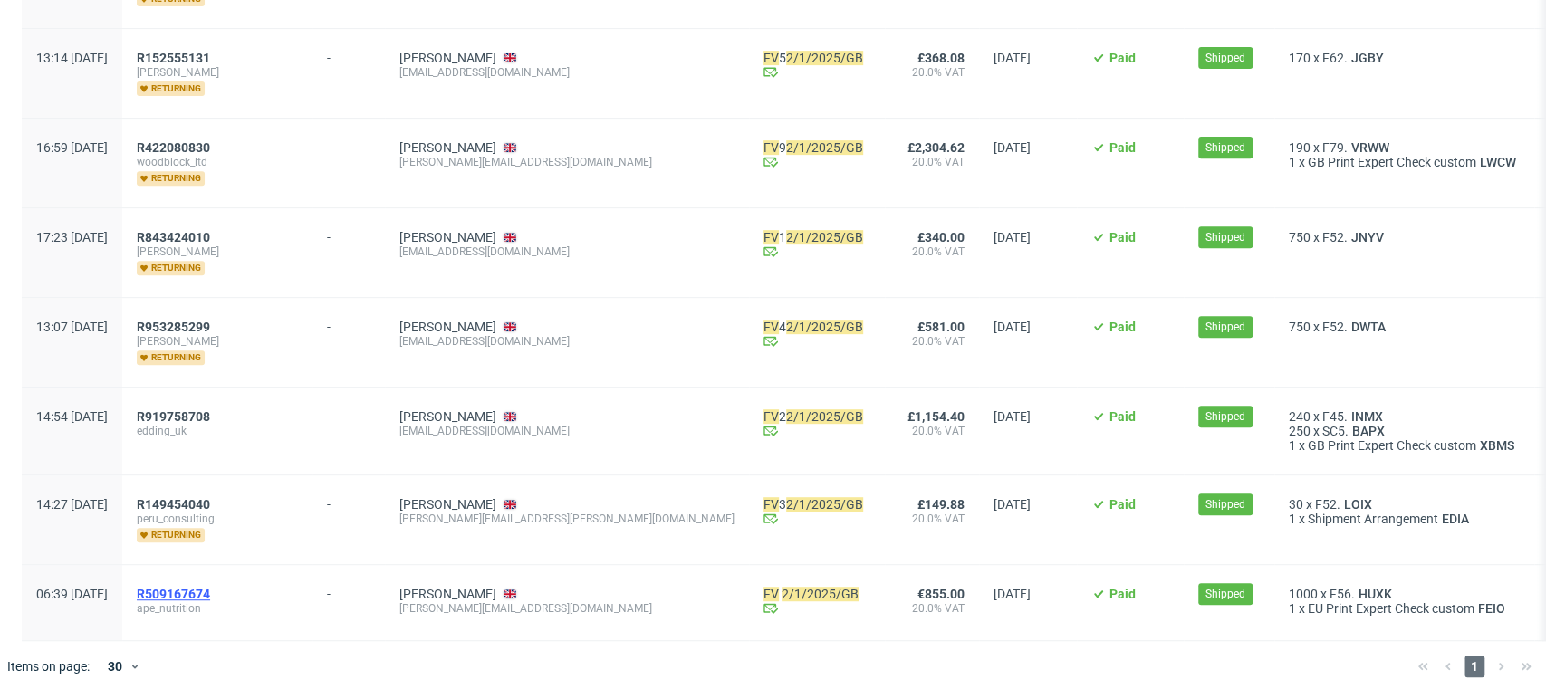
click at [210, 587] on span "R509167674" at bounding box center [173, 594] width 73 height 14
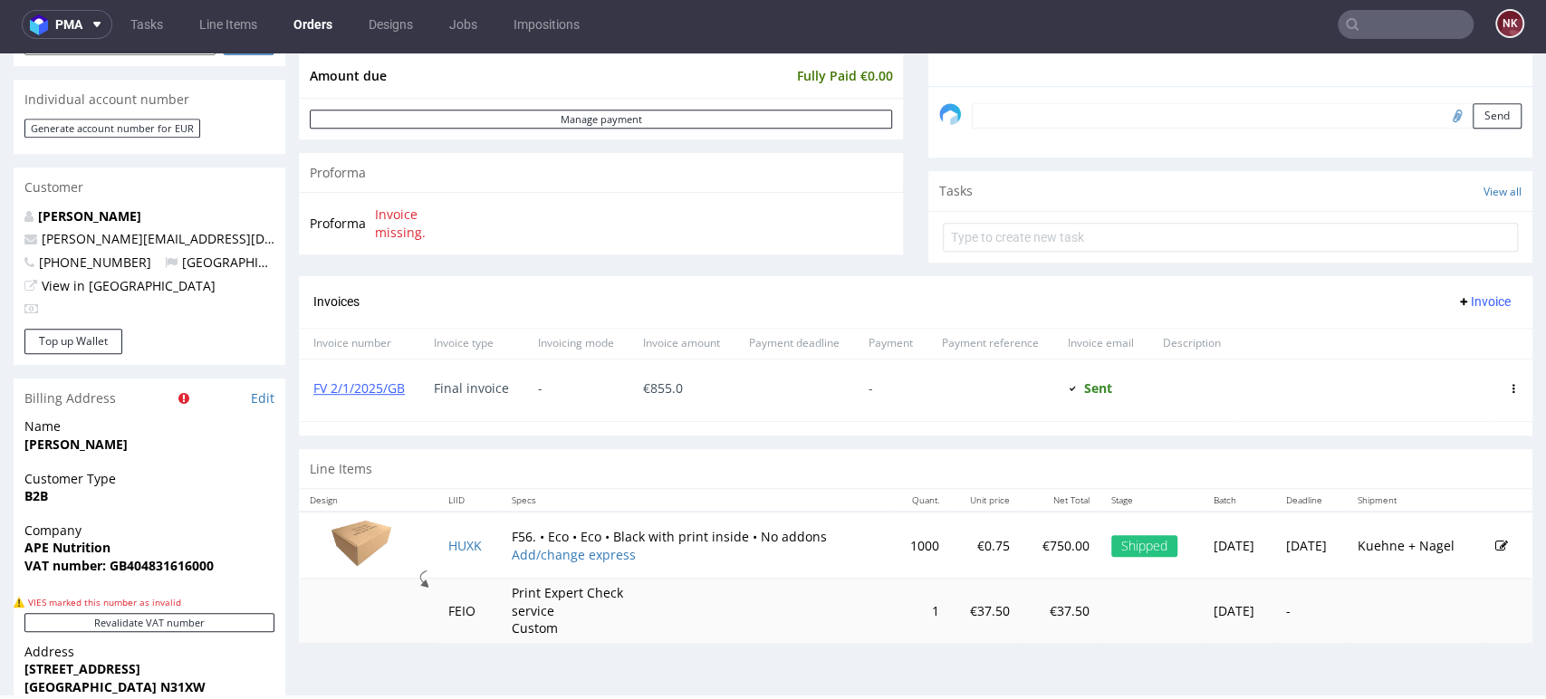
scroll to position [603, 0]
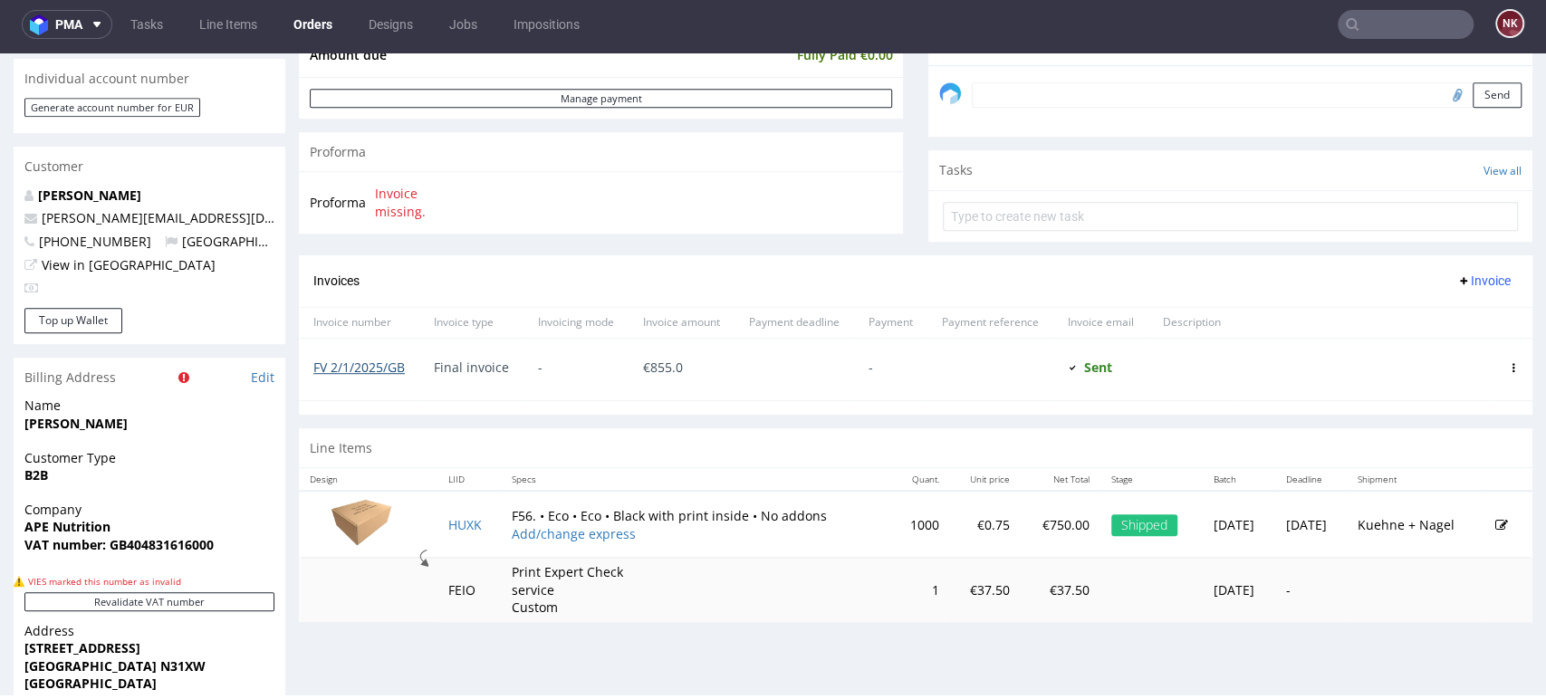
click at [380, 367] on link "FV 2/1/2025/GB" at bounding box center [358, 367] width 91 height 17
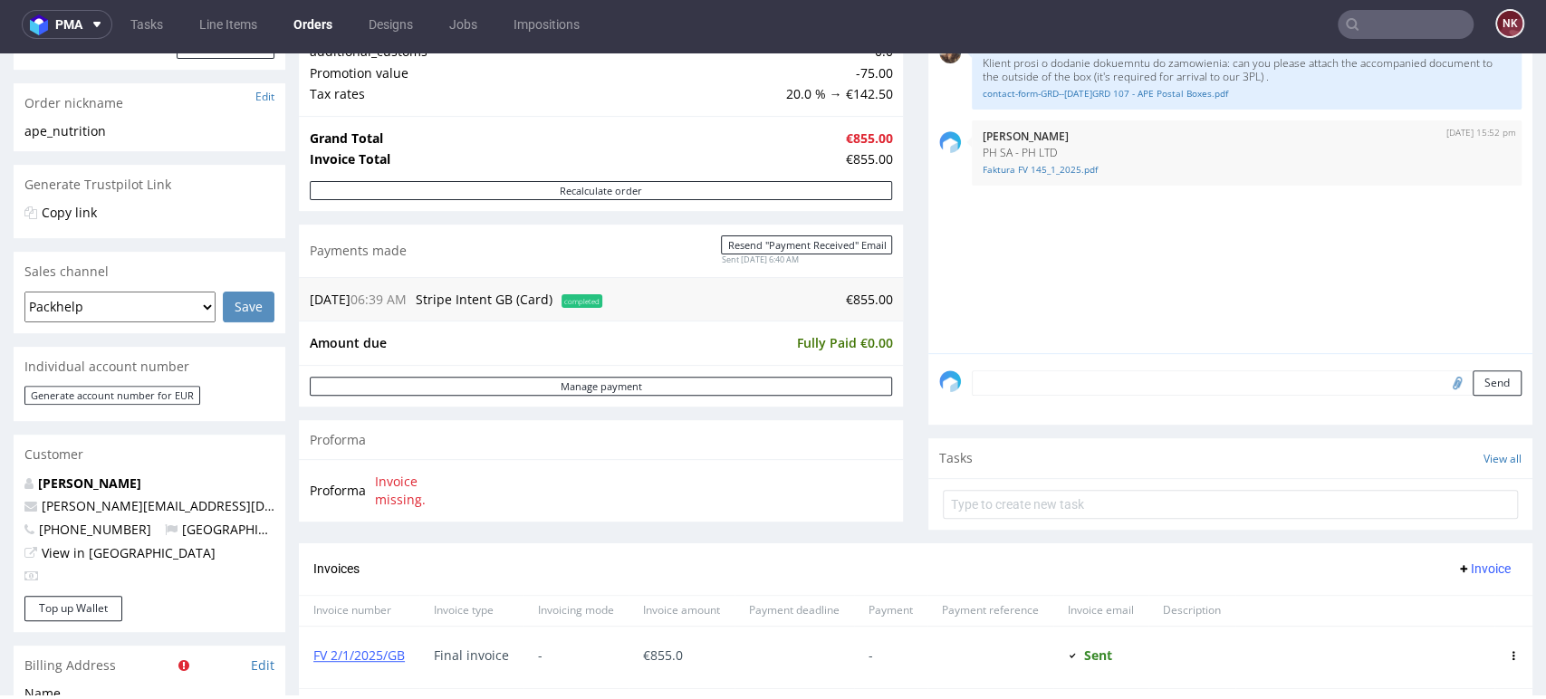
scroll to position [201, 0]
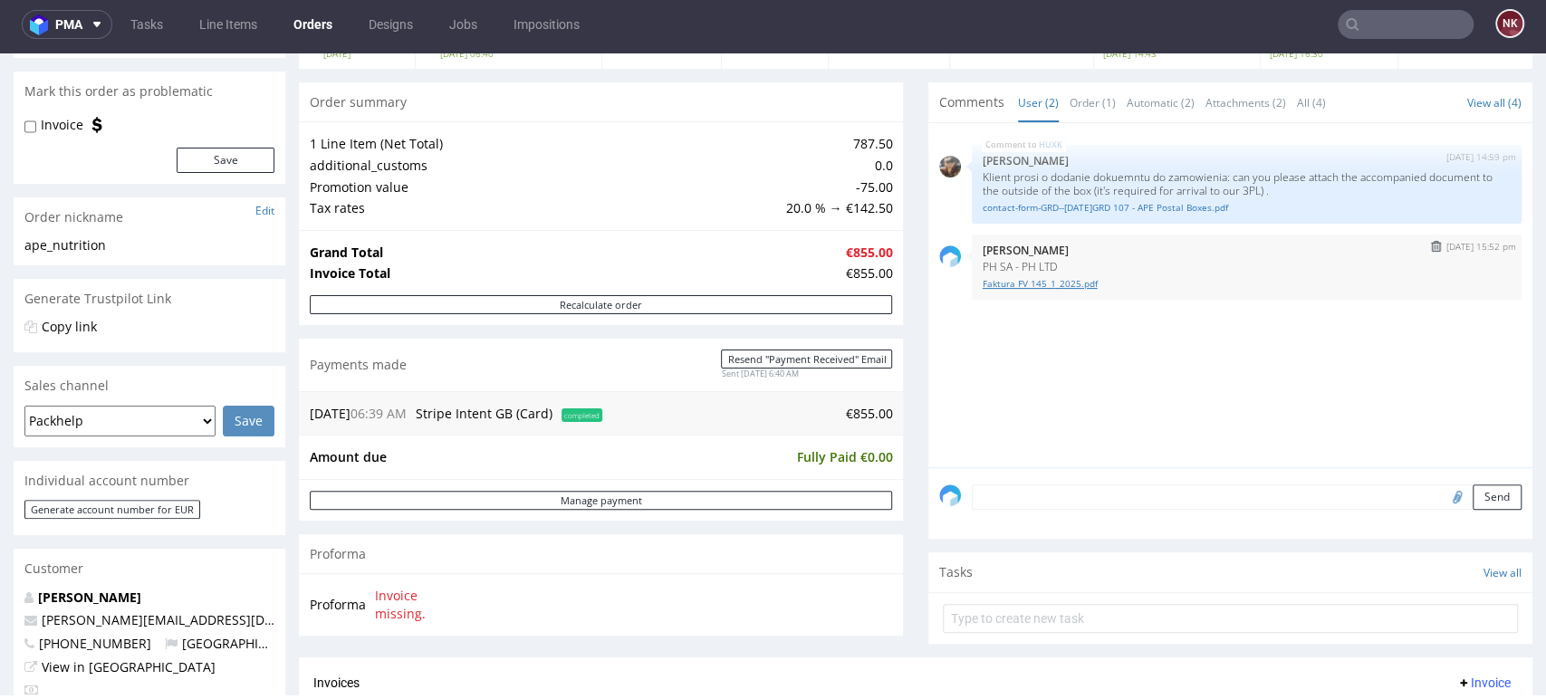
click at [1048, 282] on link "Faktura FV 145_1_2025.pdf" at bounding box center [1247, 284] width 528 height 14
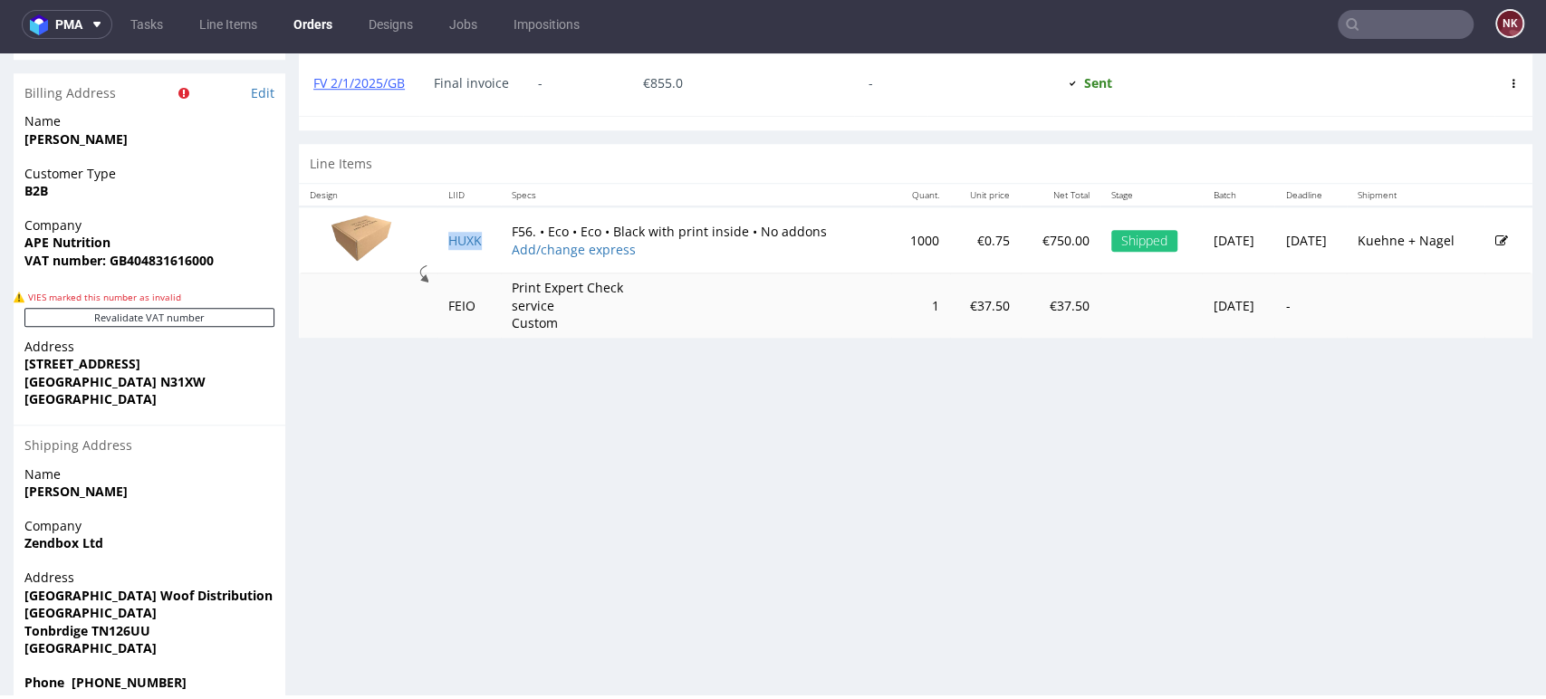
scroll to position [970, 0]
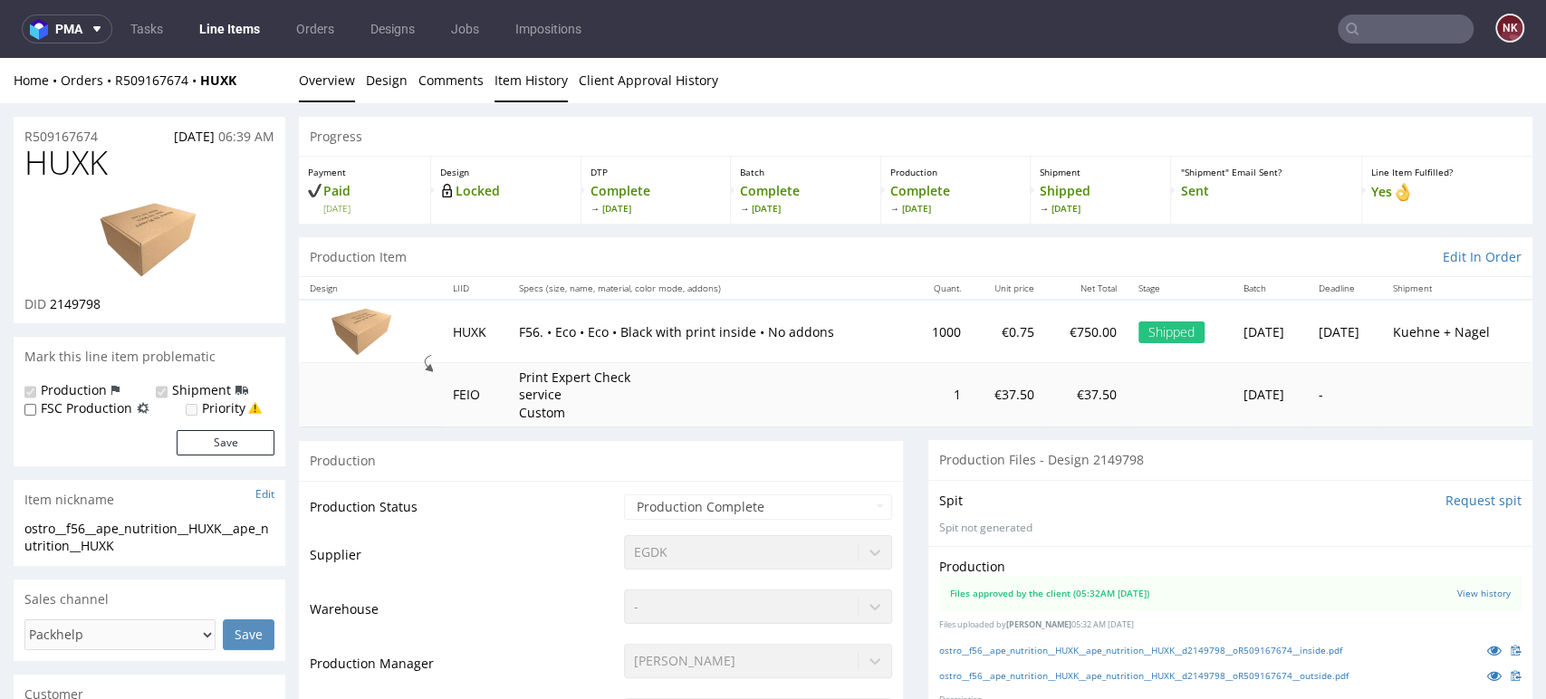
click at [514, 73] on link "Item History" at bounding box center [531, 80] width 73 height 44
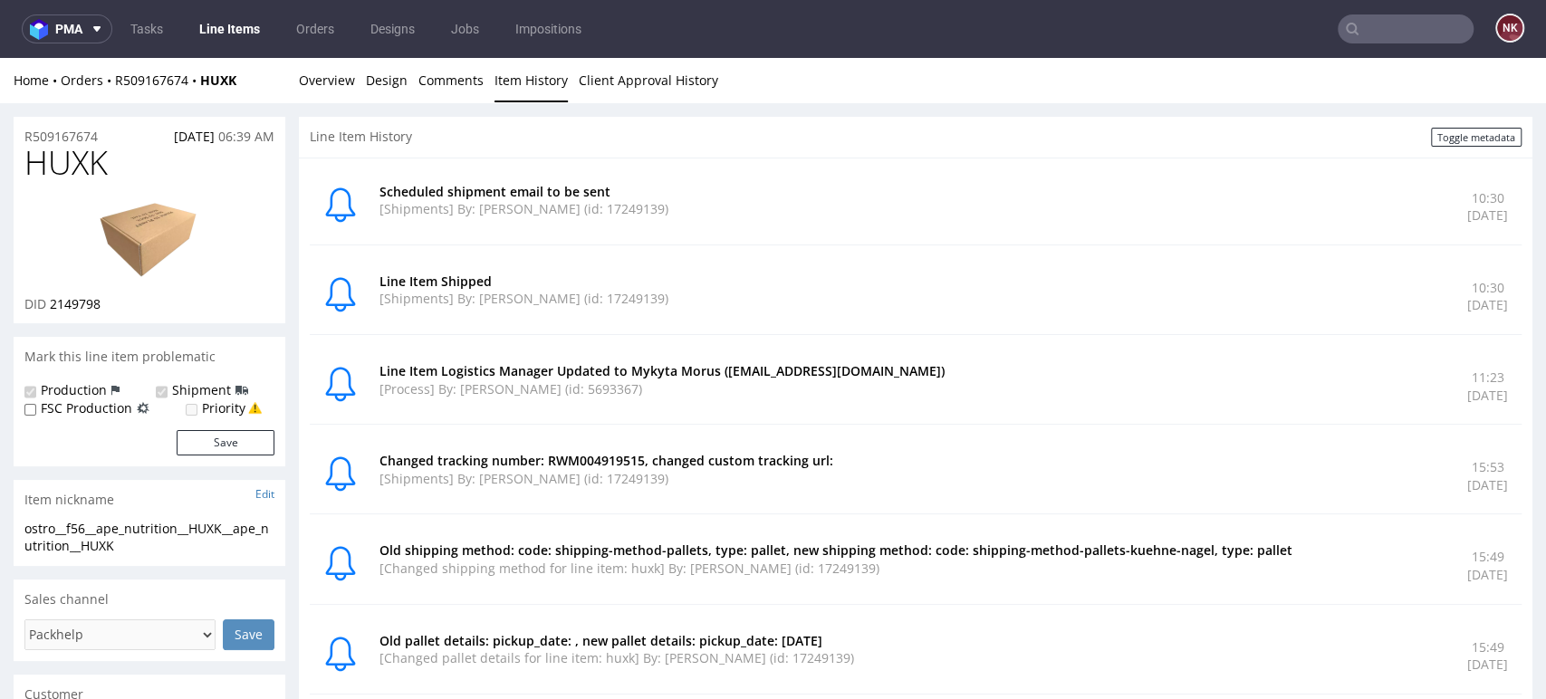
drag, startPoint x: 1441, startPoint y: 306, endPoint x: 1389, endPoint y: 306, distance: 51.6
click at [1467, 306] on p "[DATE]" at bounding box center [1487, 305] width 41 height 18
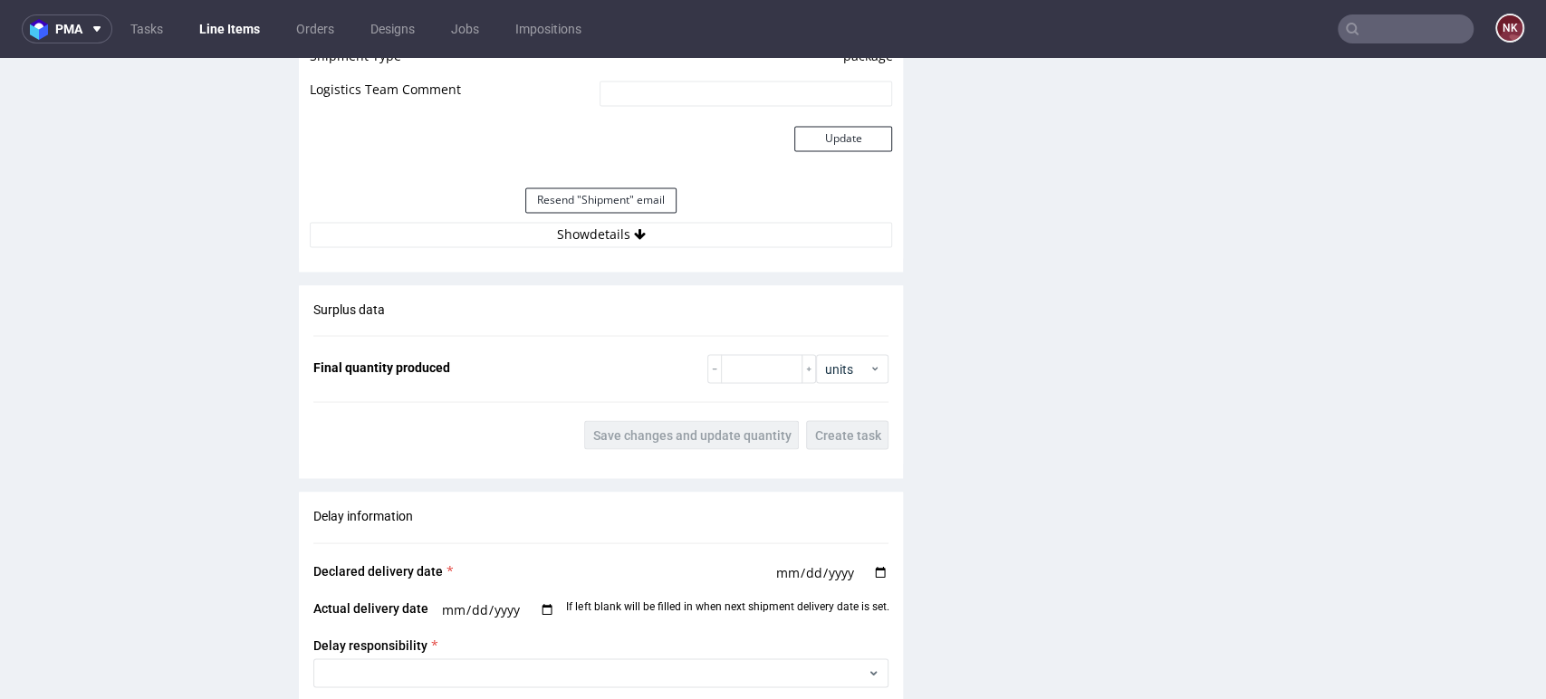
scroll to position [2214, 0]
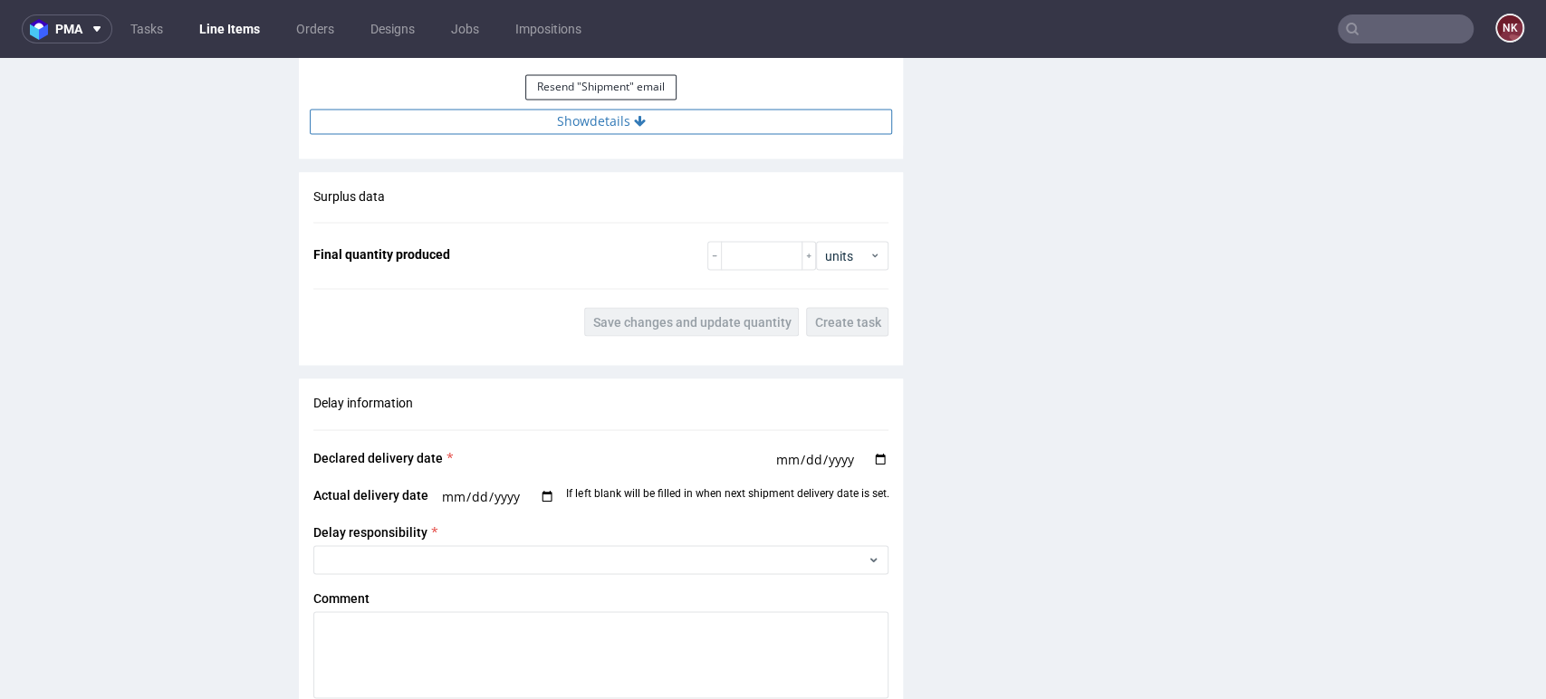
click at [693, 126] on button "Show details" at bounding box center [601, 121] width 582 height 25
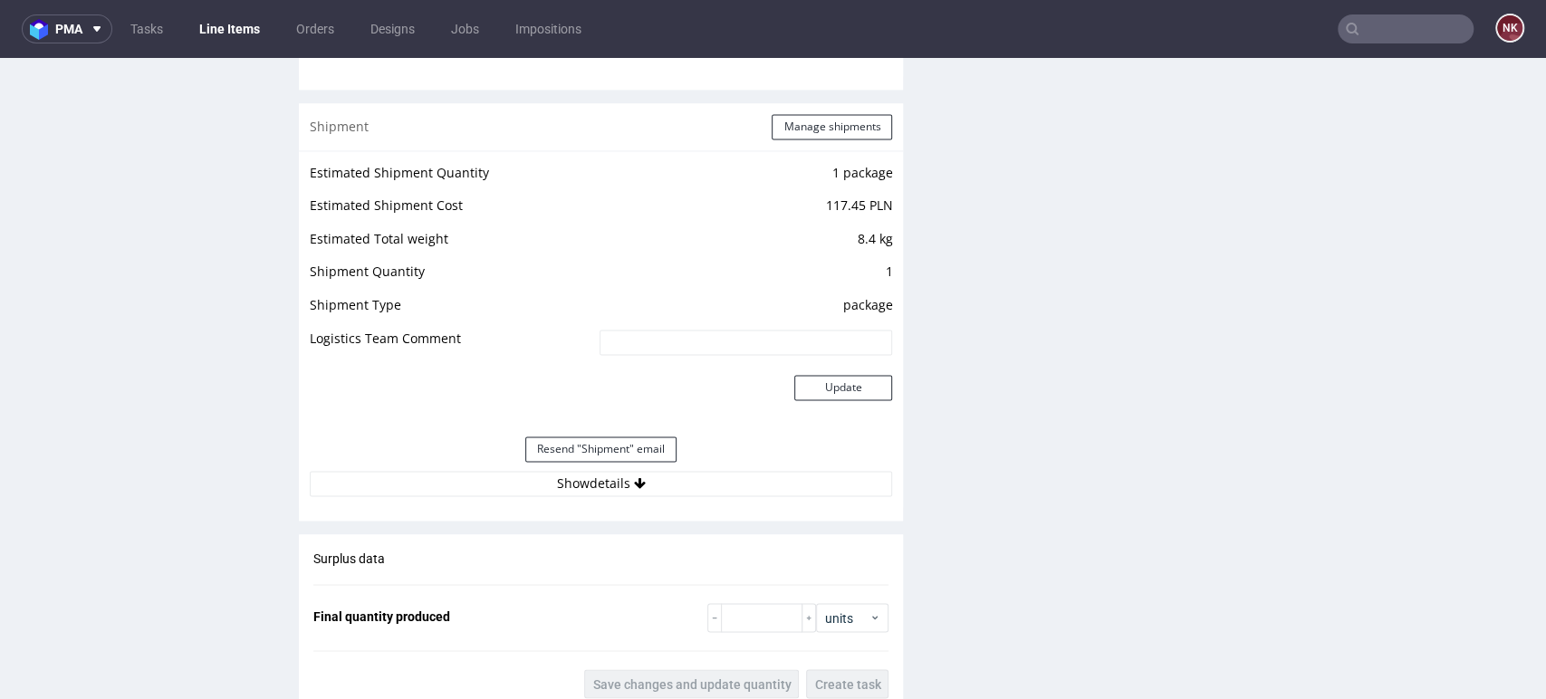
scroll to position [2013, 0]
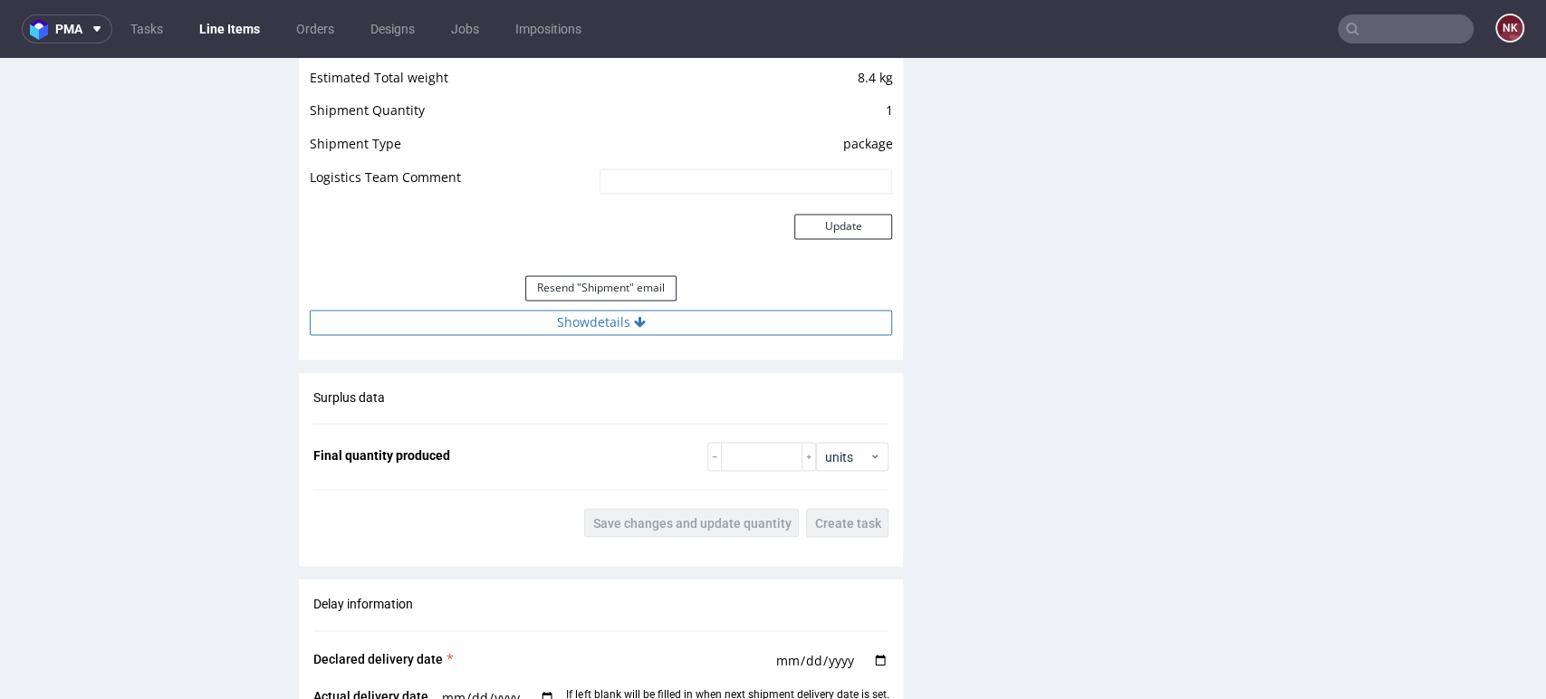
click at [679, 332] on button "Show details" at bounding box center [601, 322] width 582 height 25
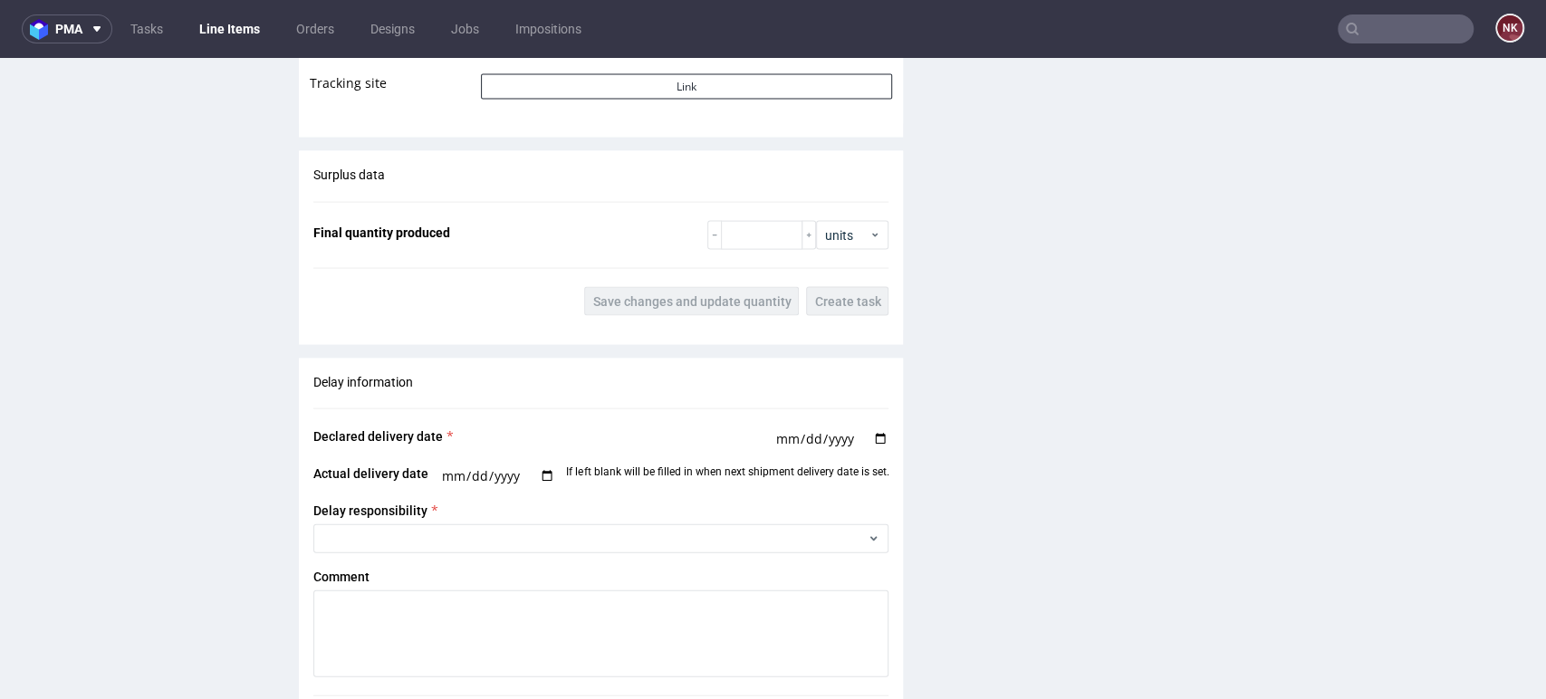
scroll to position [2717, 0]
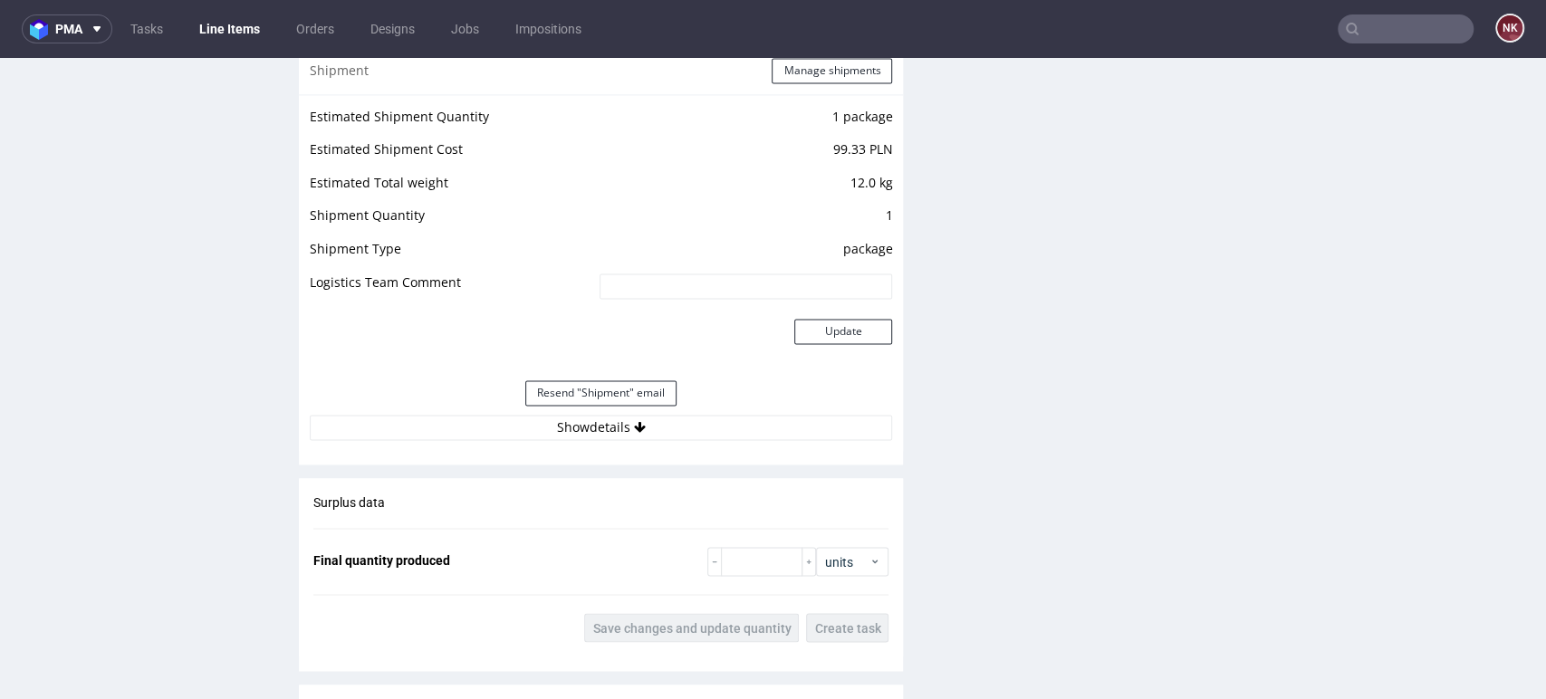
scroll to position [1912, 0]
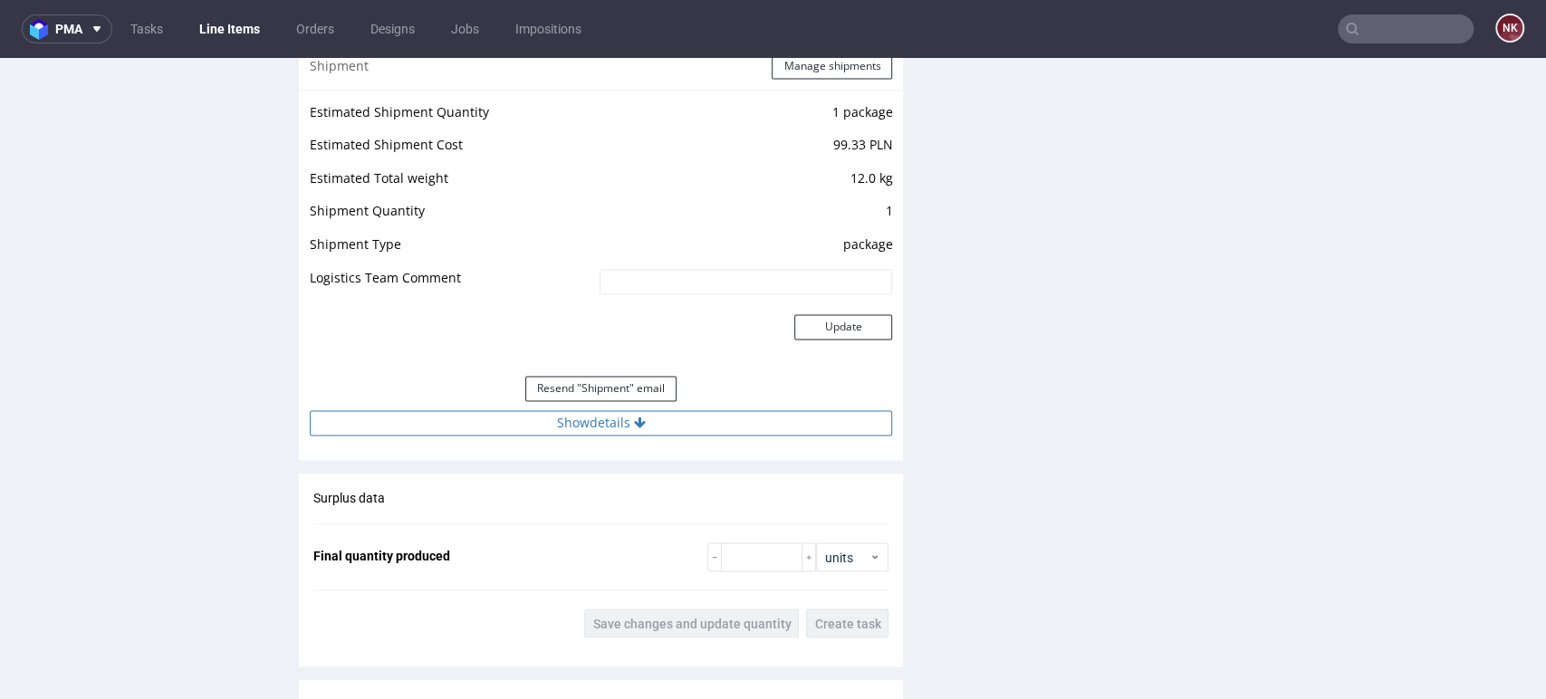
click at [651, 424] on button "Show details" at bounding box center [601, 422] width 582 height 25
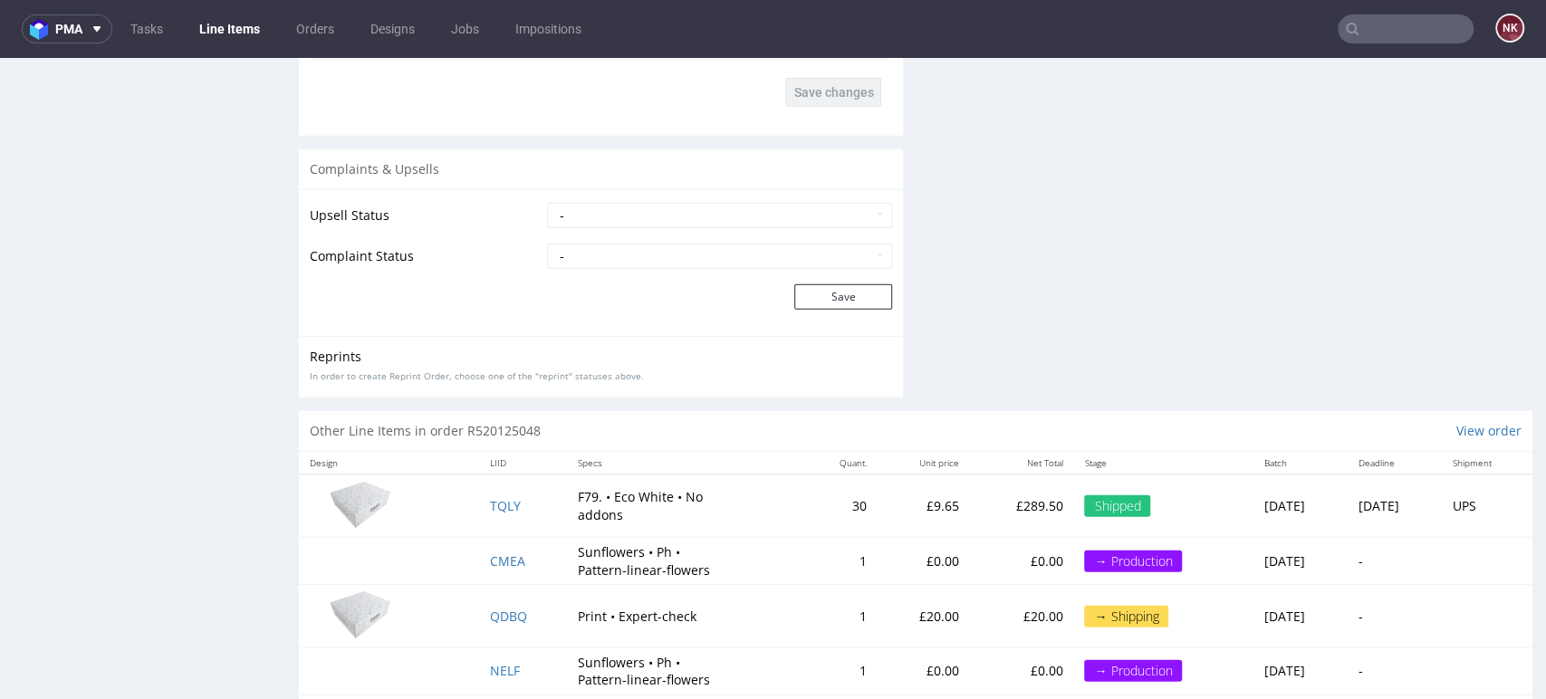
scroll to position [3287, 0]
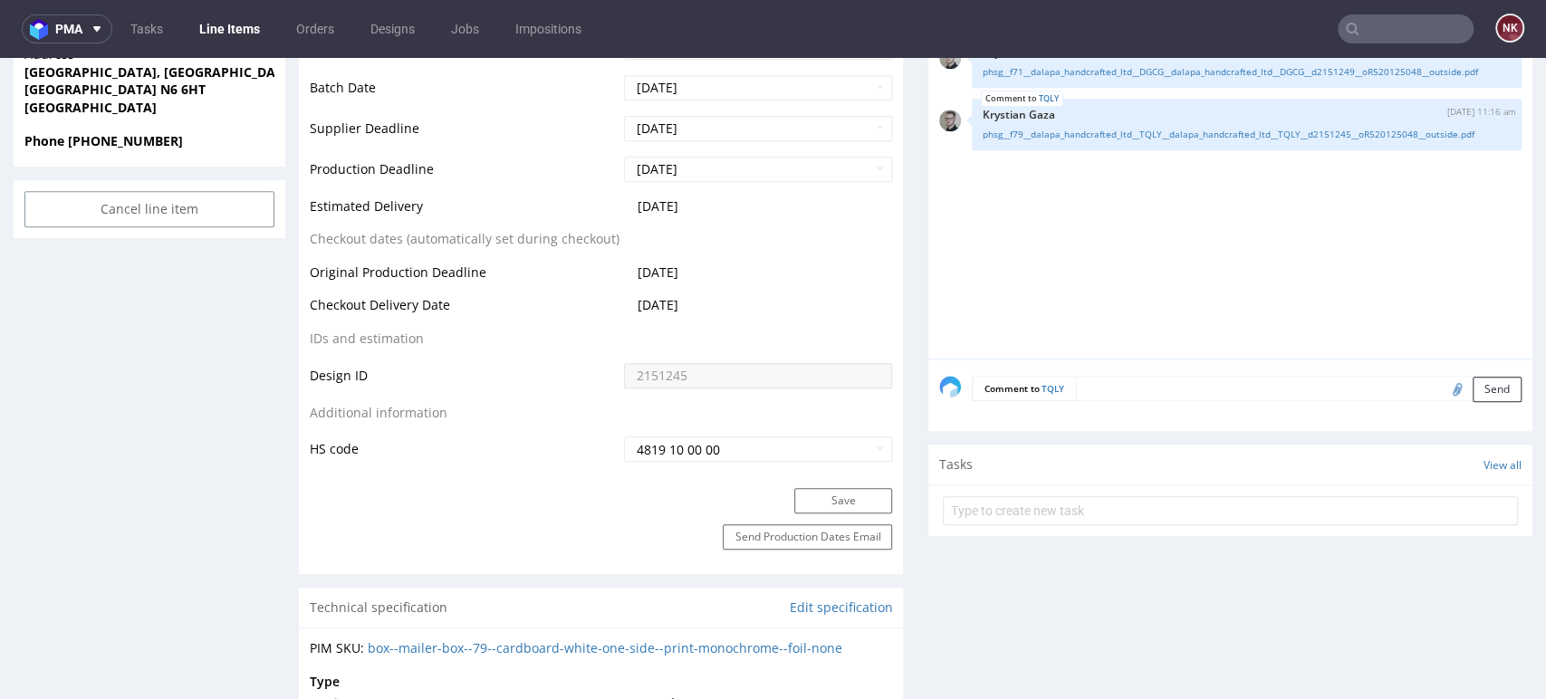
scroll to position [302, 0]
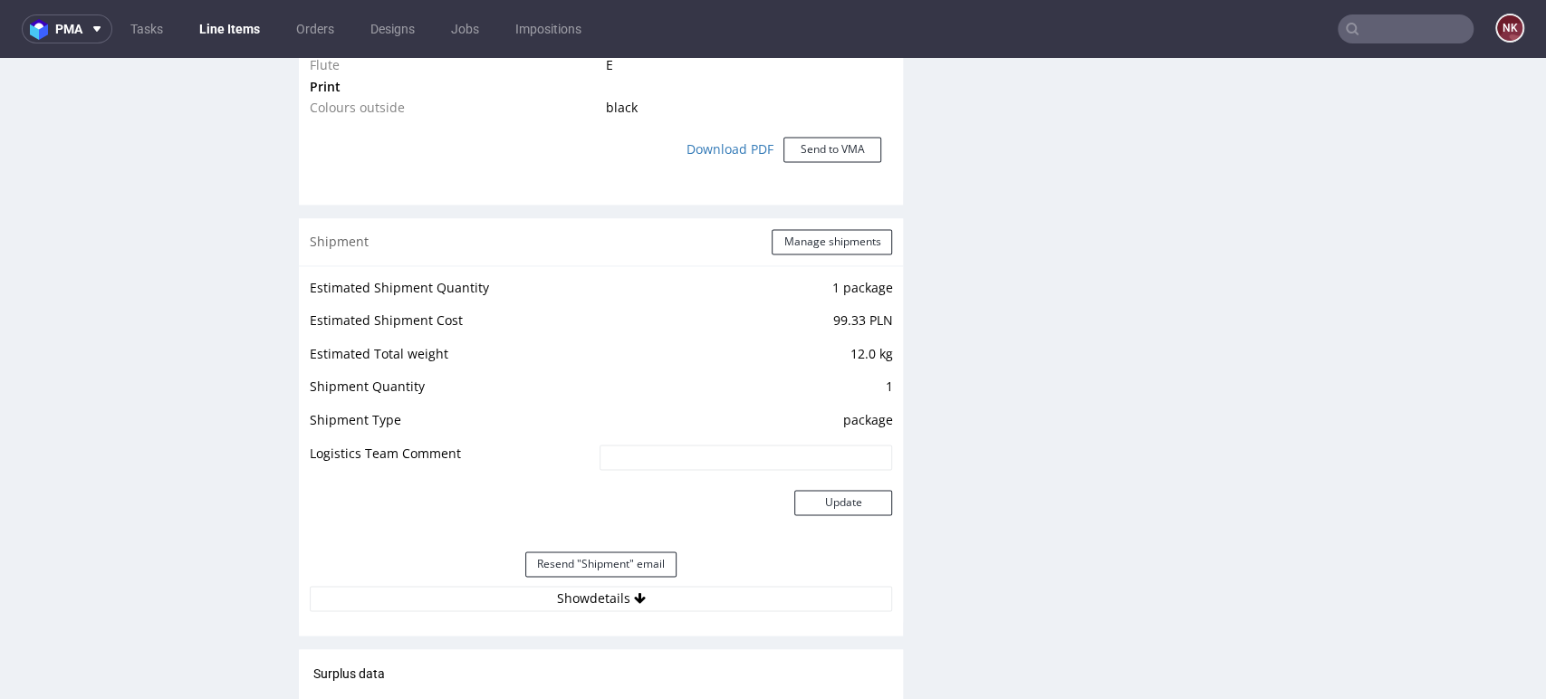
scroll to position [2013, 0]
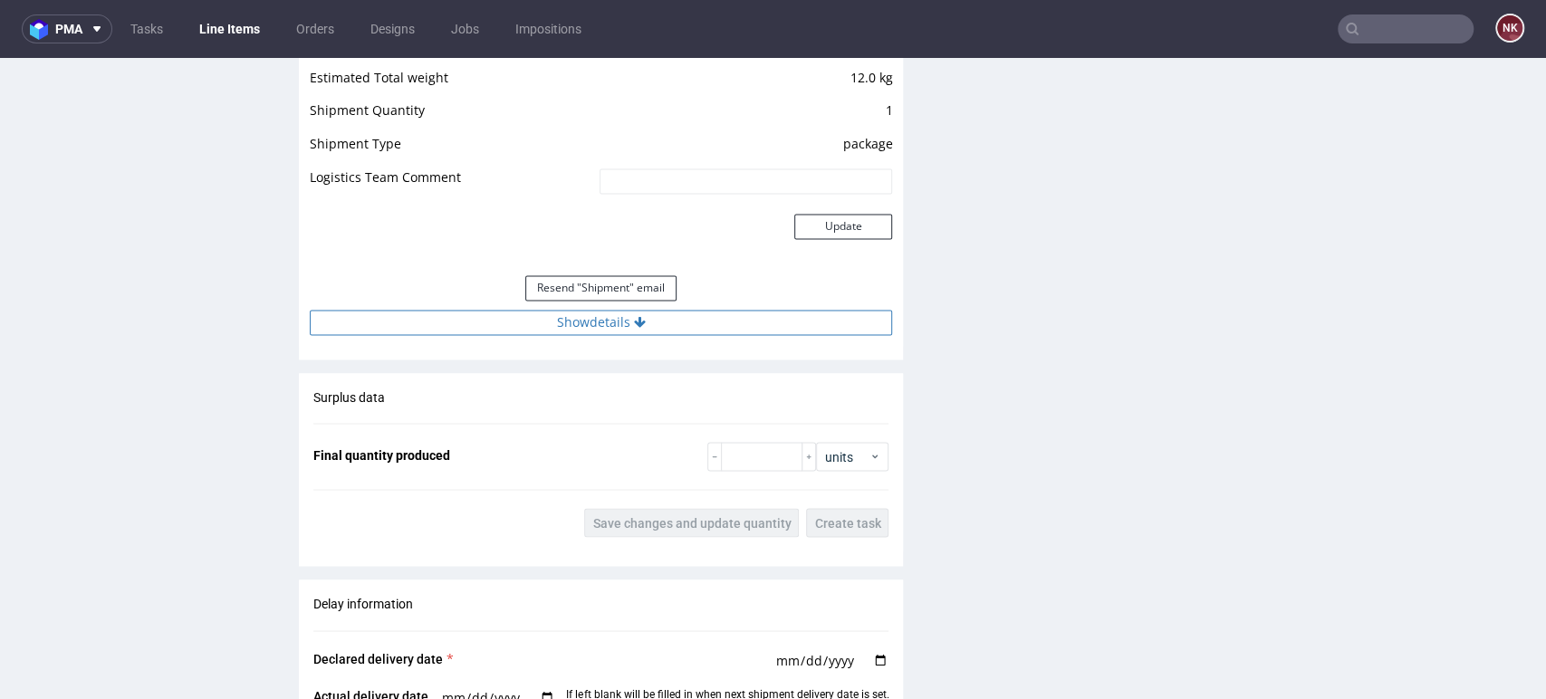
click at [786, 318] on button "Show details" at bounding box center [601, 322] width 582 height 25
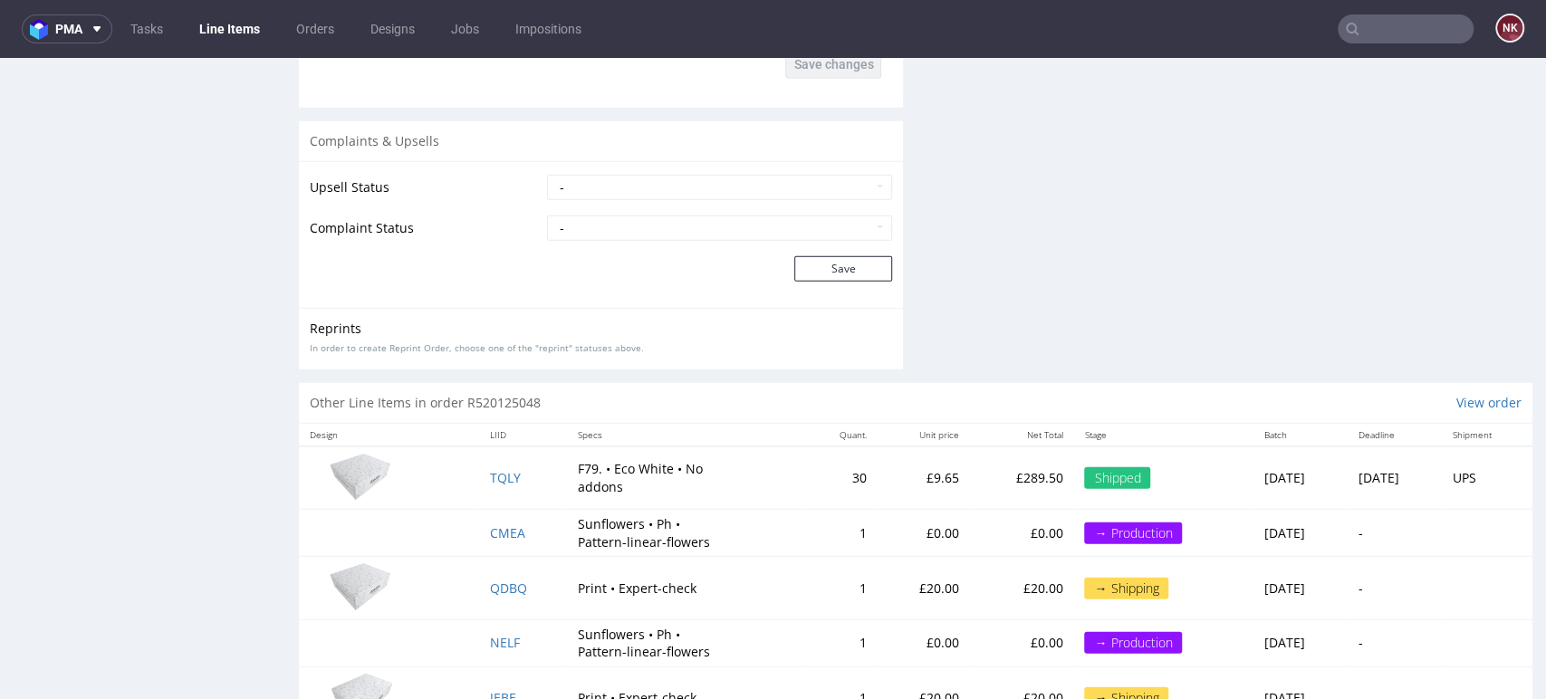
scroll to position [3287, 0]
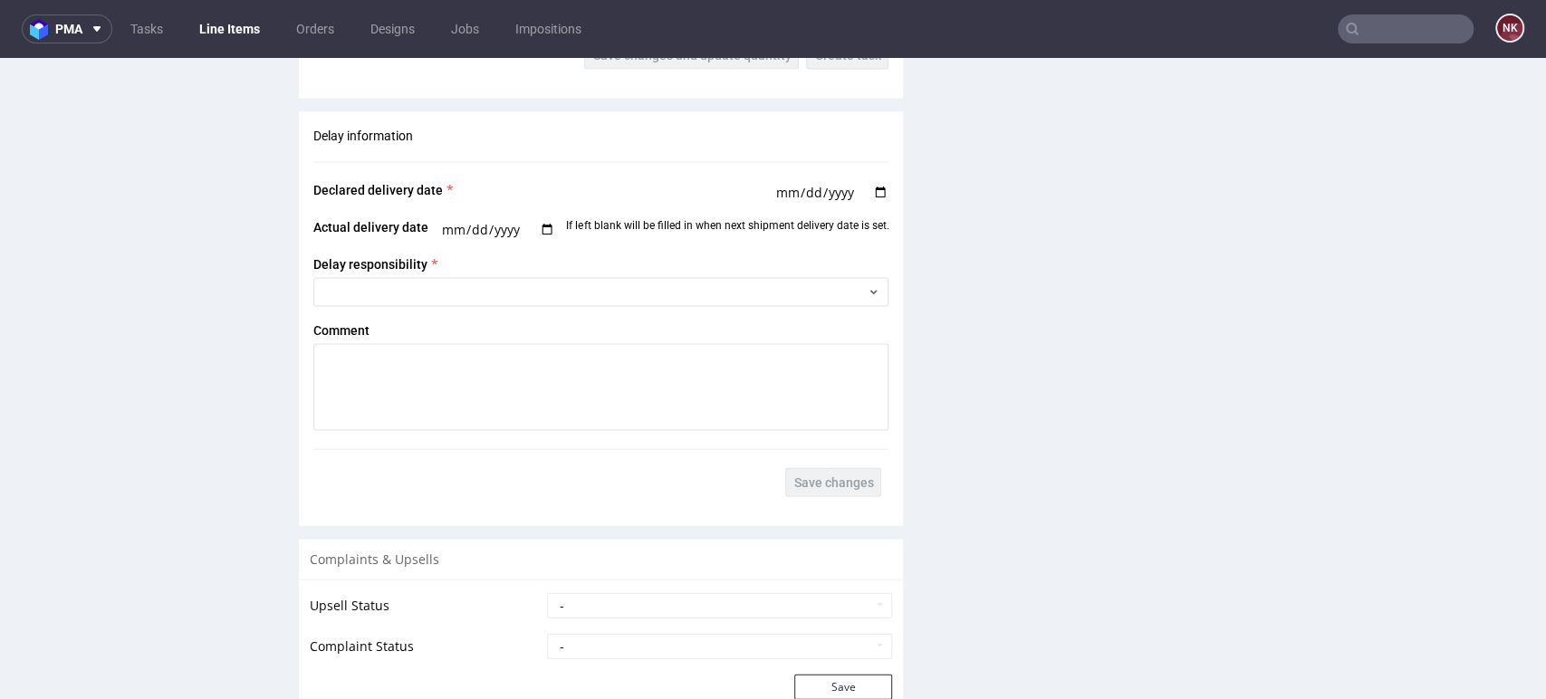
scroll to position [2314, 0]
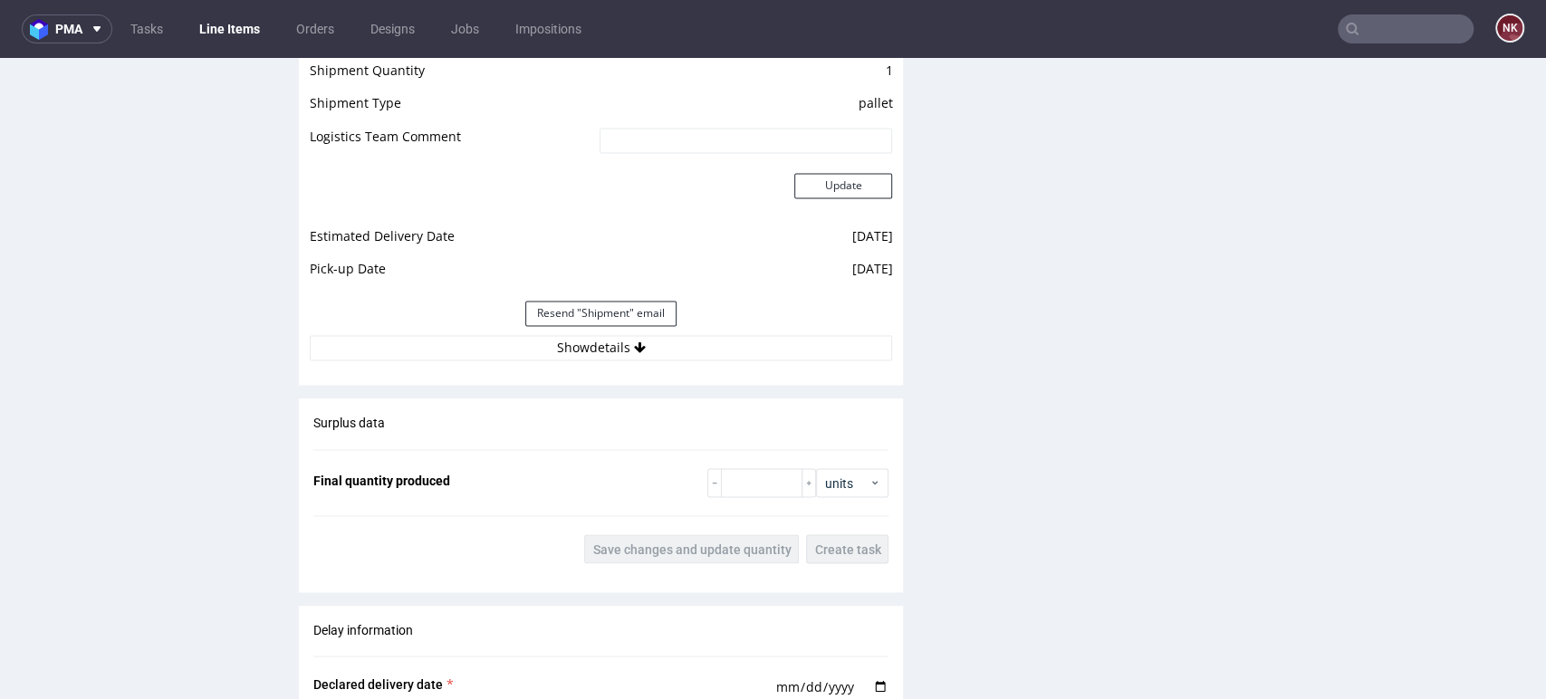
scroll to position [1912, 0]
